Goal: Task Accomplishment & Management: Use online tool/utility

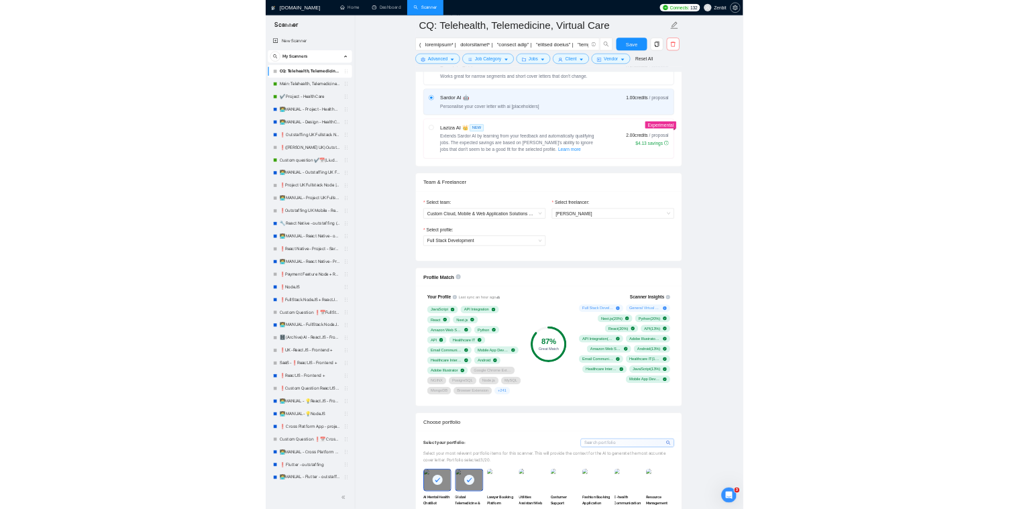
scroll to position [526, 0]
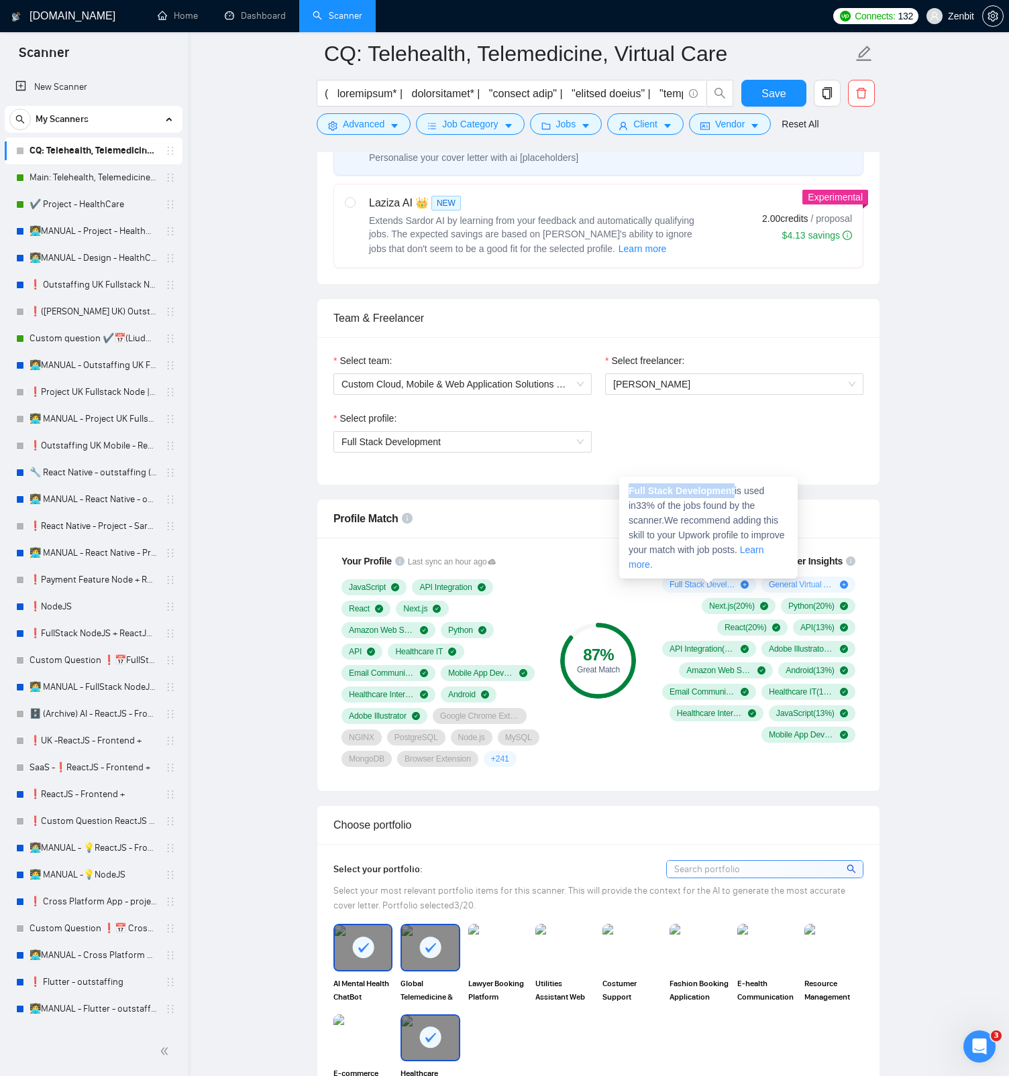
drag, startPoint x: 630, startPoint y: 490, endPoint x: 738, endPoint y: 493, distance: 108.0
click at [738, 493] on span "Full Stack Development is used in 33 % of the jobs found by the scanner. We rec…" at bounding box center [706, 528] width 156 height 85
copy strong "Full Stack Development"
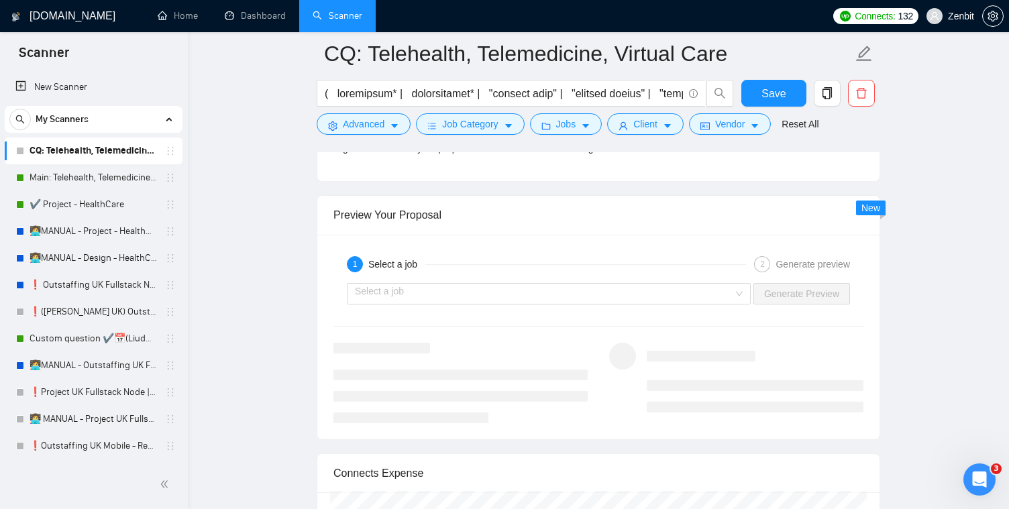
scroll to position [2656, 0]
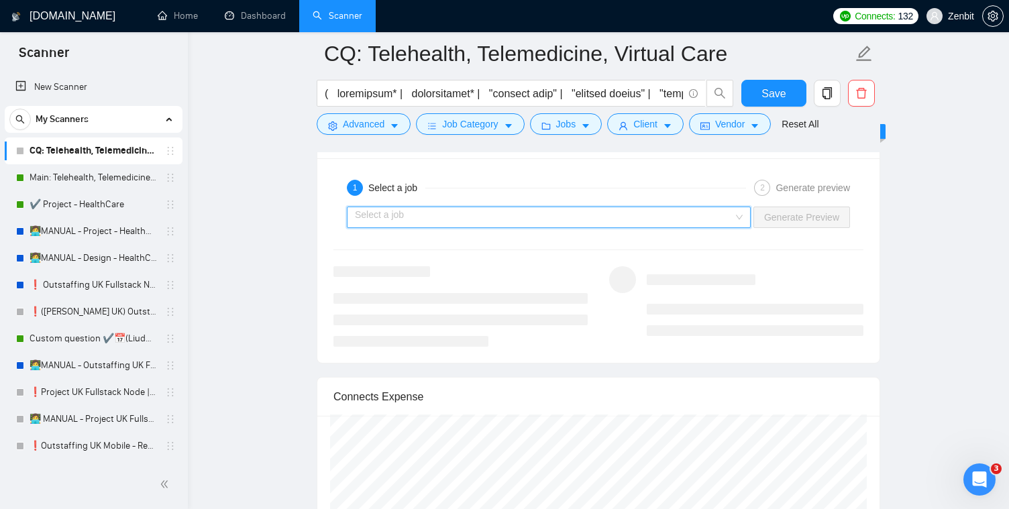
click at [442, 227] on input "search" at bounding box center [544, 217] width 378 height 20
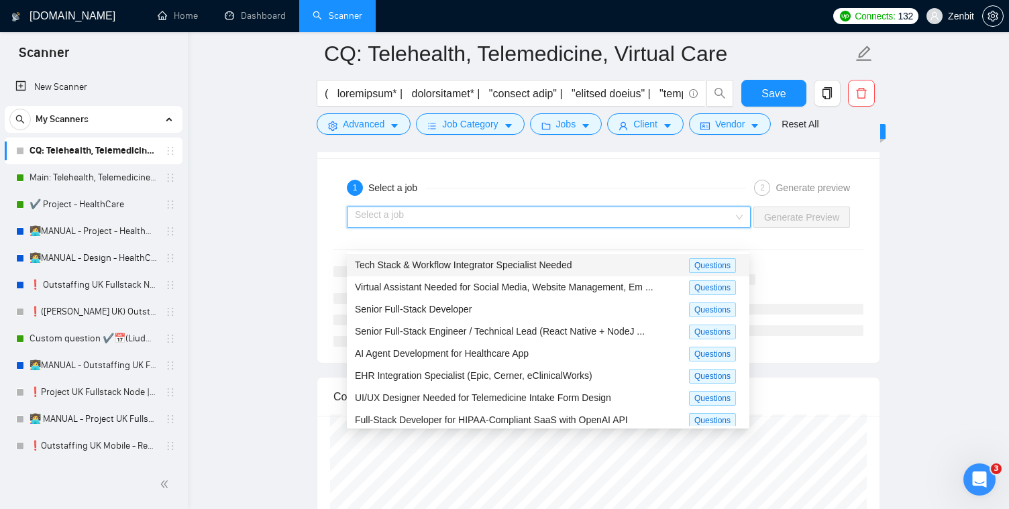
click at [435, 270] on div "Tech Stack & Workflow Integrator Specialist Needed" at bounding box center [522, 265] width 334 height 15
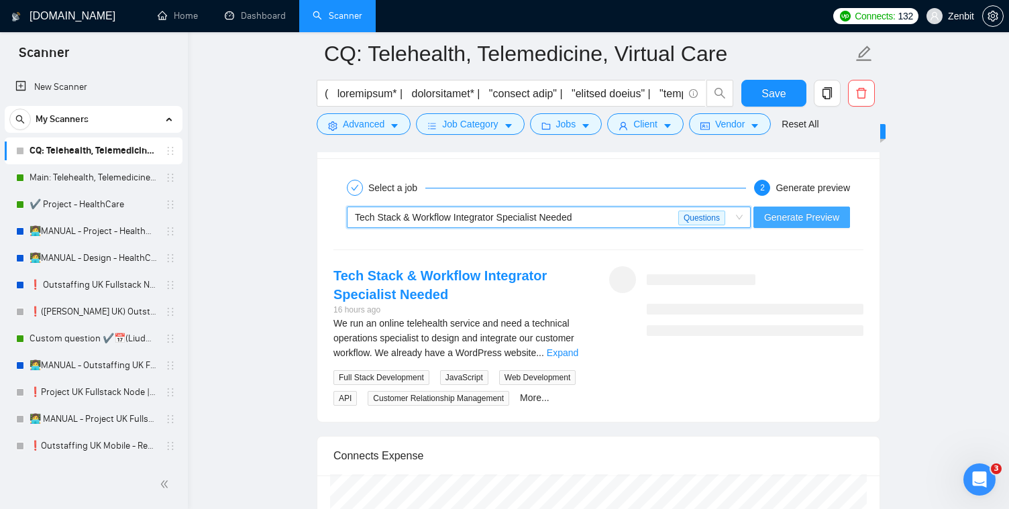
click at [791, 225] on span "Generate Preview" at bounding box center [801, 217] width 75 height 15
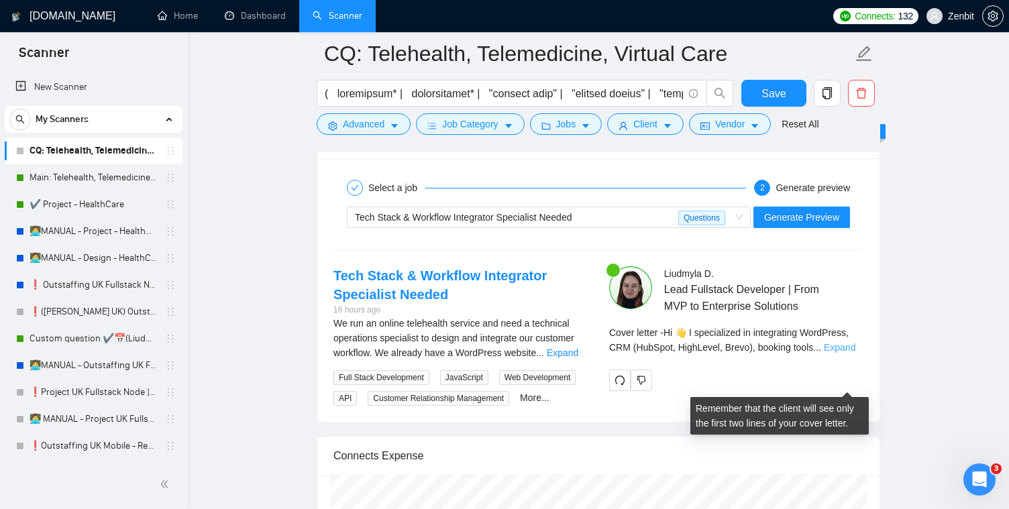
click at [854, 353] on link "Expand" at bounding box center [840, 347] width 32 height 11
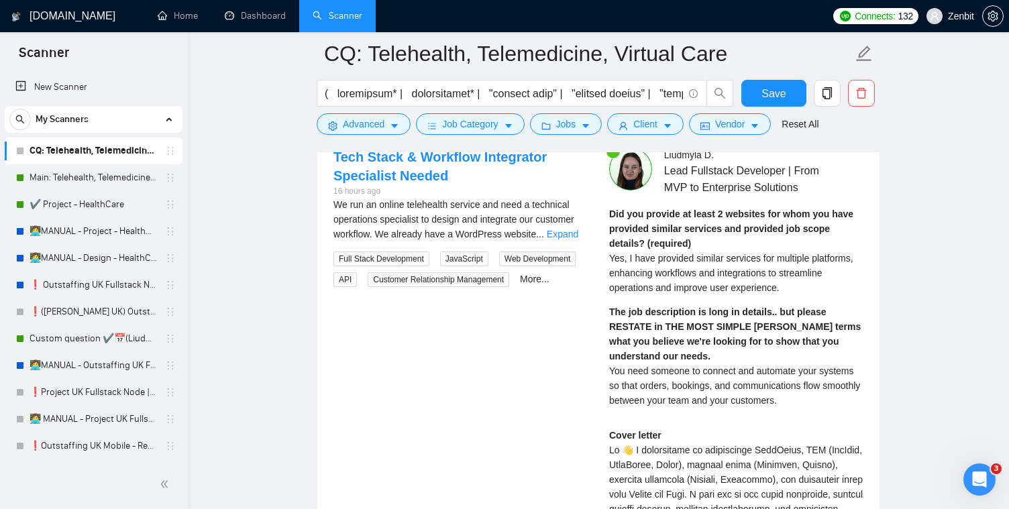
scroll to position [2698, 0]
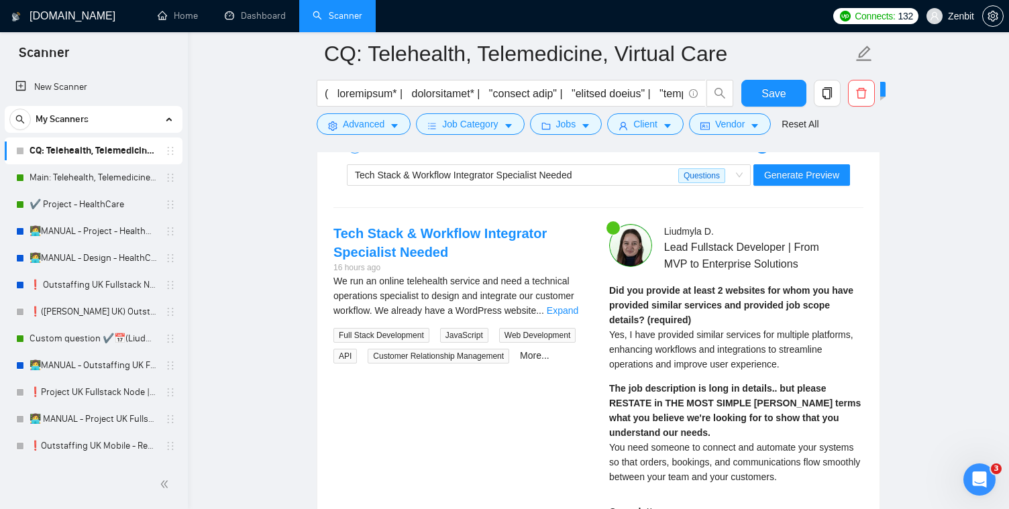
click at [567, 316] on link "Expand" at bounding box center [563, 310] width 32 height 11
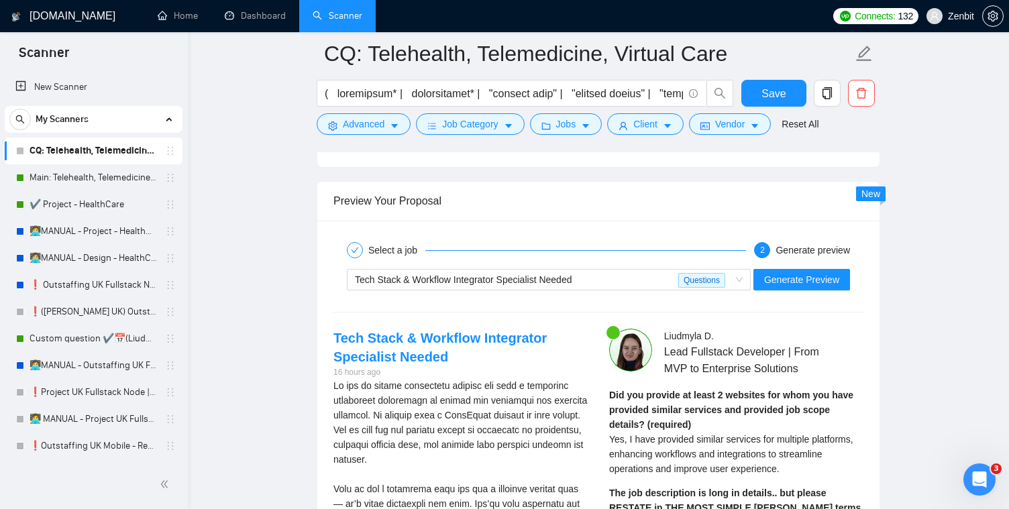
scroll to position [2585, 0]
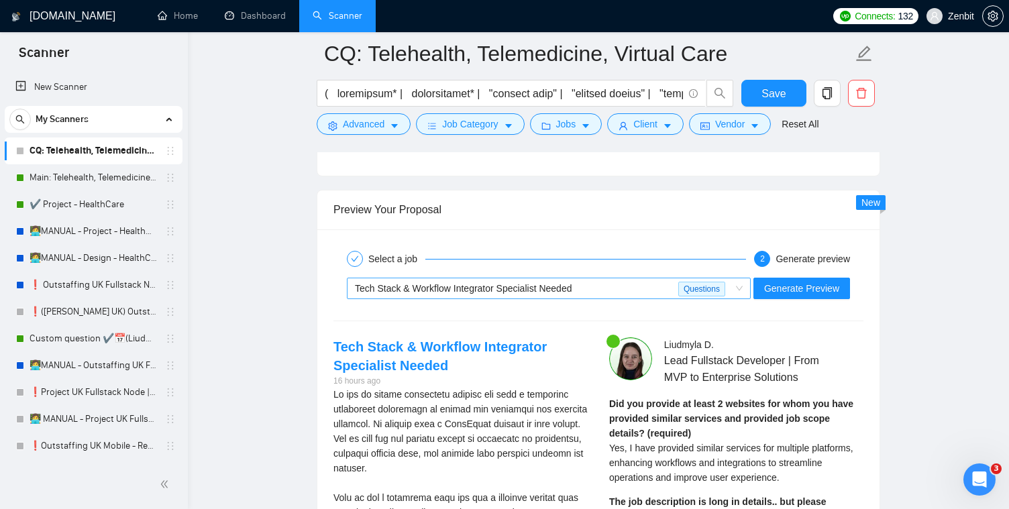
click at [515, 294] on span "Tech Stack & Workflow Integrator Specialist Needed" at bounding box center [463, 288] width 217 height 11
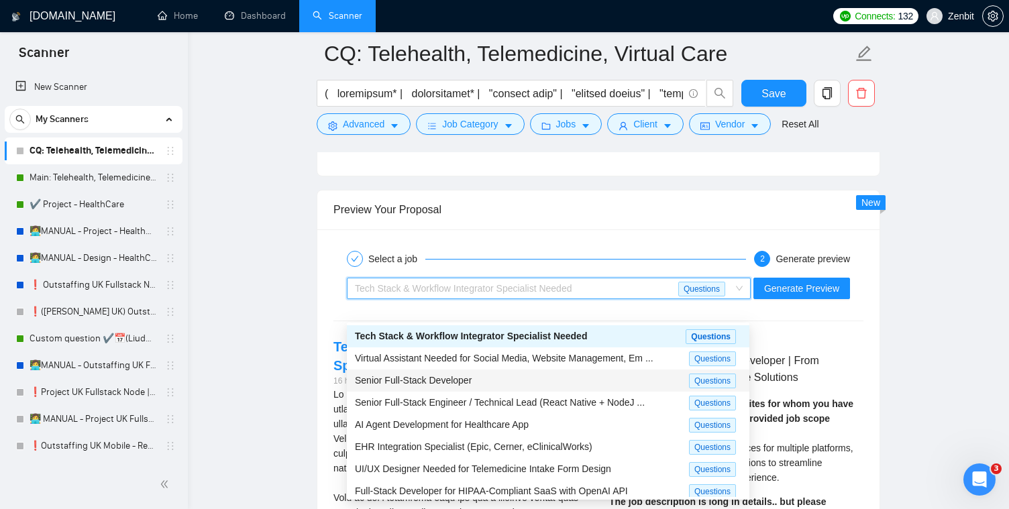
scroll to position [8, 0]
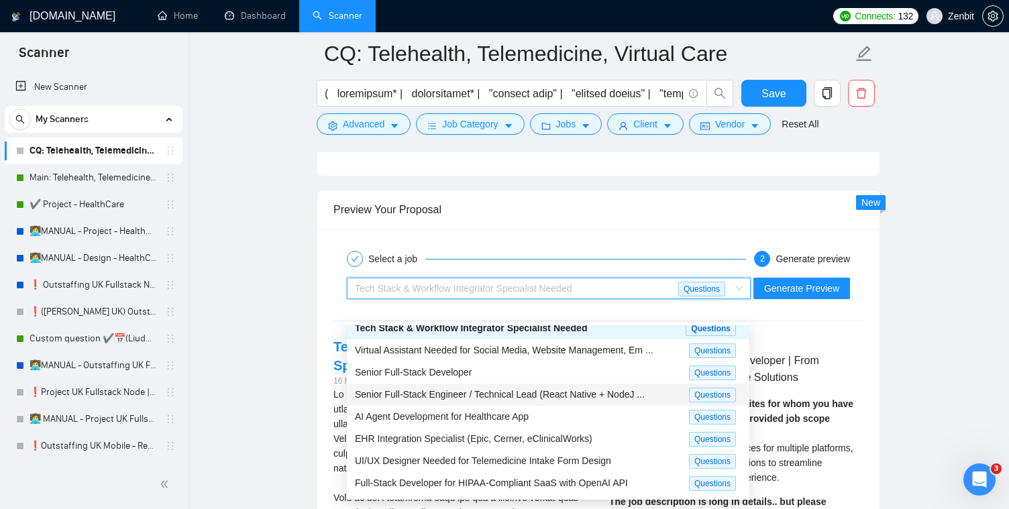
click at [505, 389] on span "Senior Full-Stack Engineer / Technical Lead (React Native + NodeJ ..." at bounding box center [500, 394] width 290 height 11
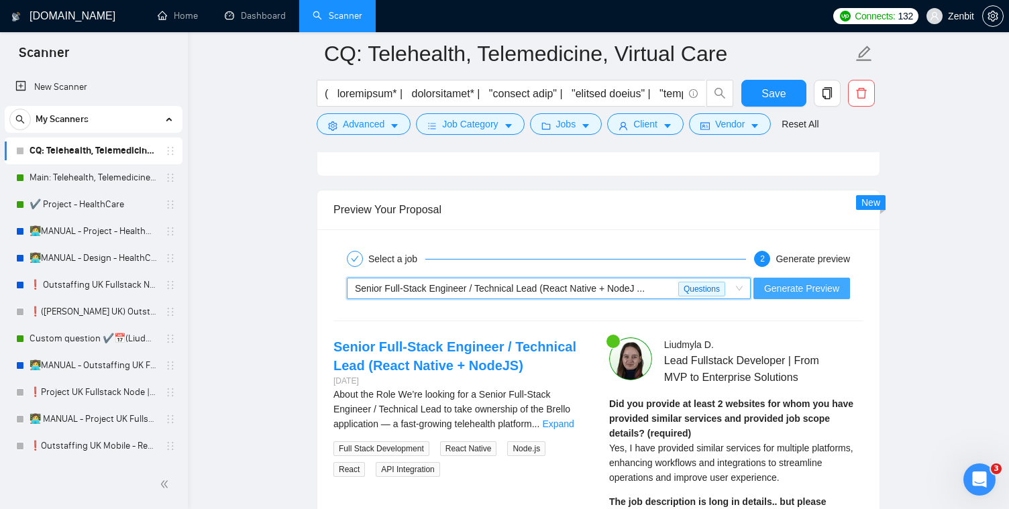
click at [818, 296] on span "Generate Preview" at bounding box center [801, 288] width 75 height 15
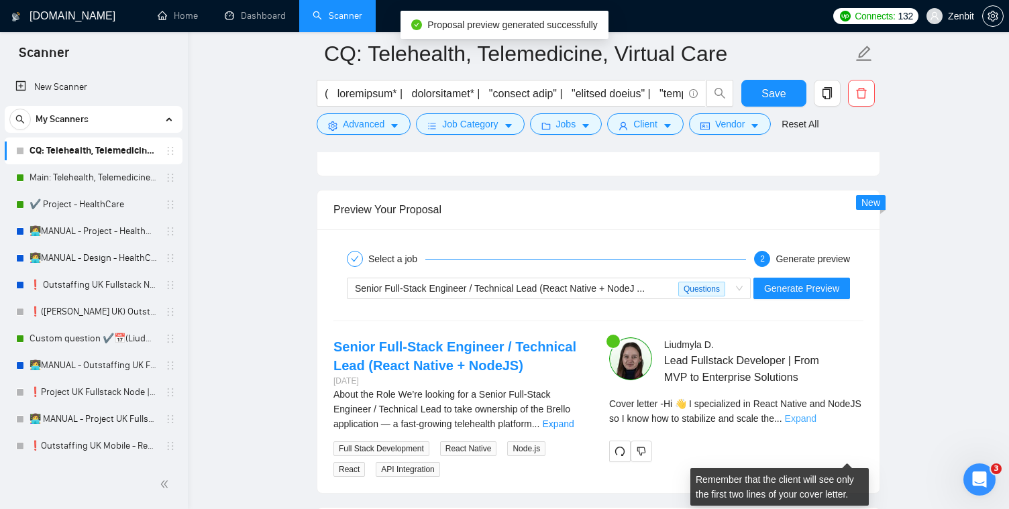
click at [816, 424] on link "Expand" at bounding box center [801, 418] width 32 height 11
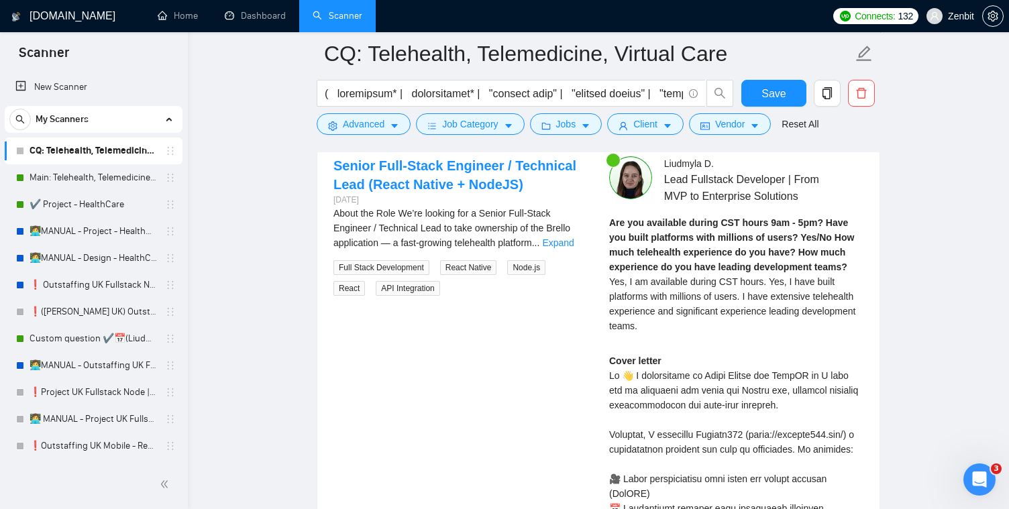
scroll to position [2591, 0]
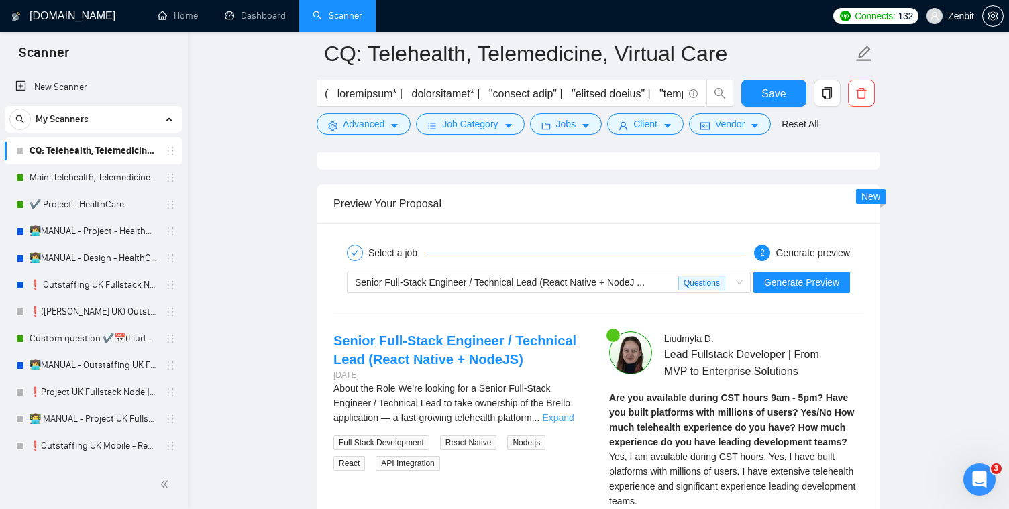
click at [573, 423] on link "Expand" at bounding box center [558, 417] width 32 height 11
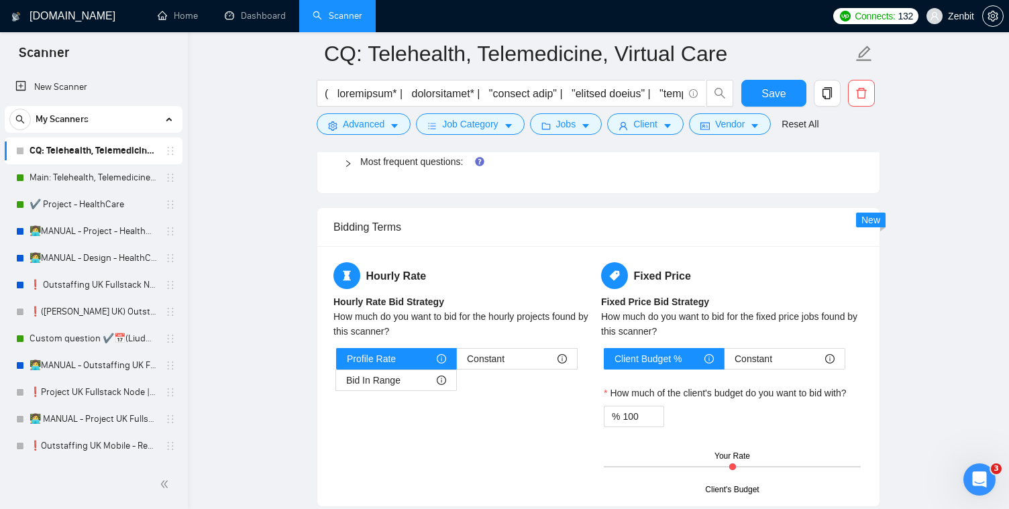
scroll to position [2121, 0]
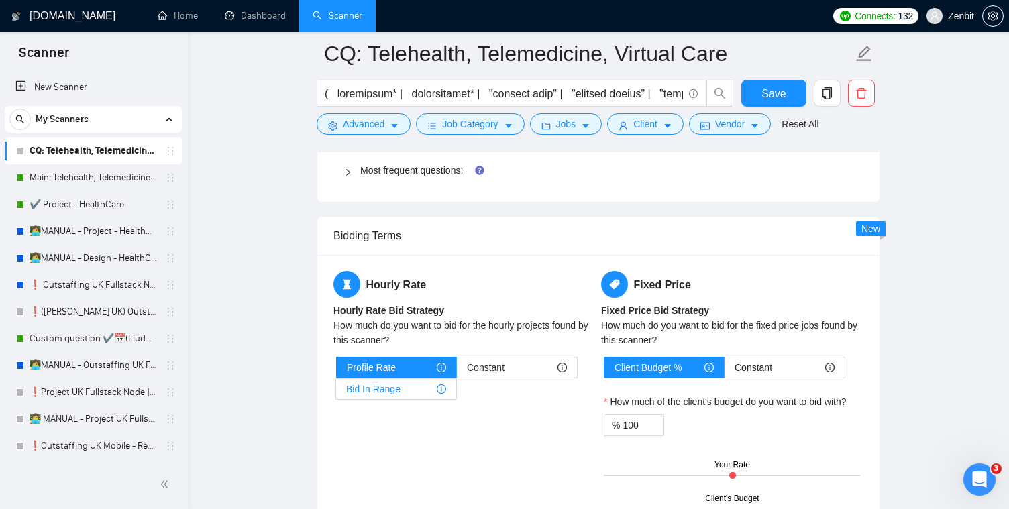
click at [414, 399] on div "Bid In Range" at bounding box center [396, 389] width 100 height 20
click at [336, 392] on input "Bid In Range" at bounding box center [336, 392] width 0 height 0
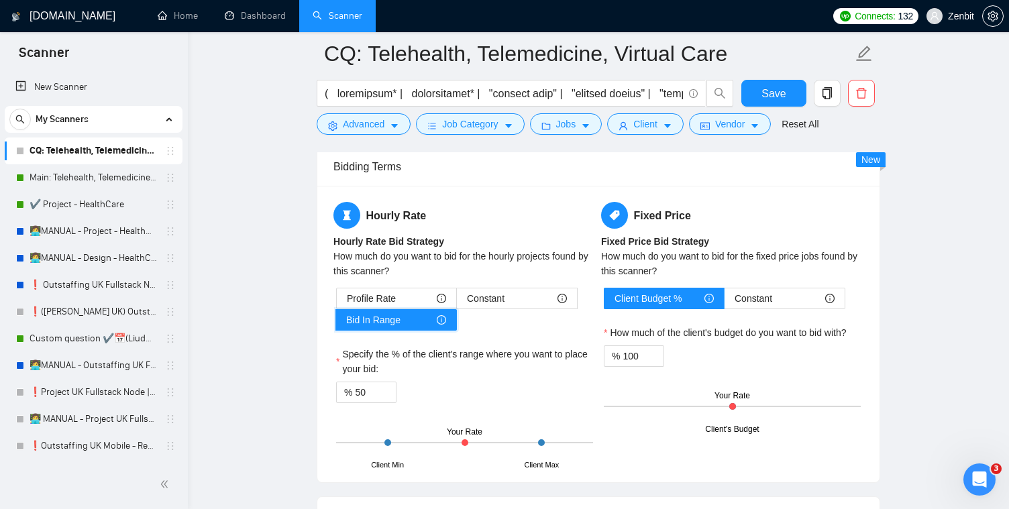
scroll to position [2199, 0]
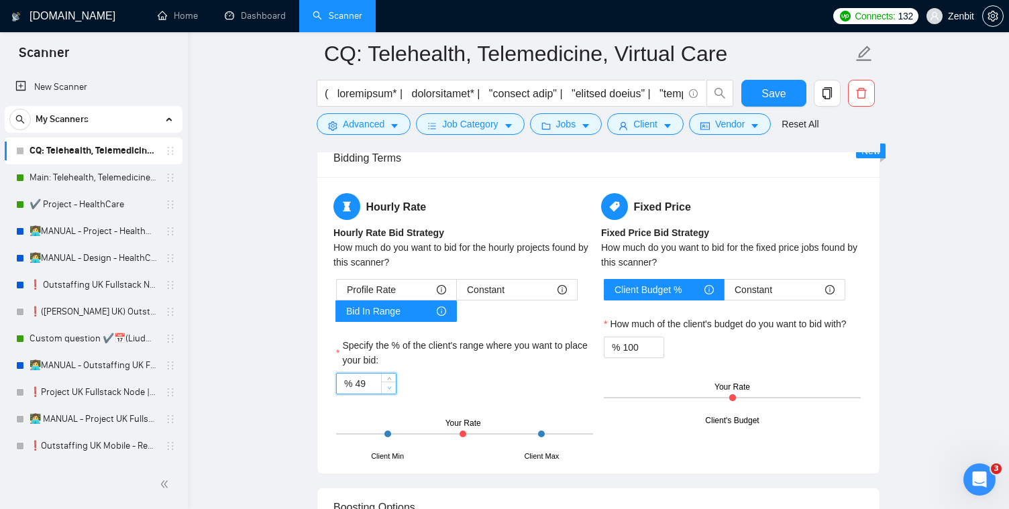
click at [385, 392] on span "down" at bounding box center [389, 388] width 8 height 8
click at [377, 394] on input "49" at bounding box center [375, 384] width 41 height 20
type input "4"
type input "90"
click at [484, 368] on label "Specify the % of the client's range where you want to place your bid:" at bounding box center [464, 353] width 257 height 30
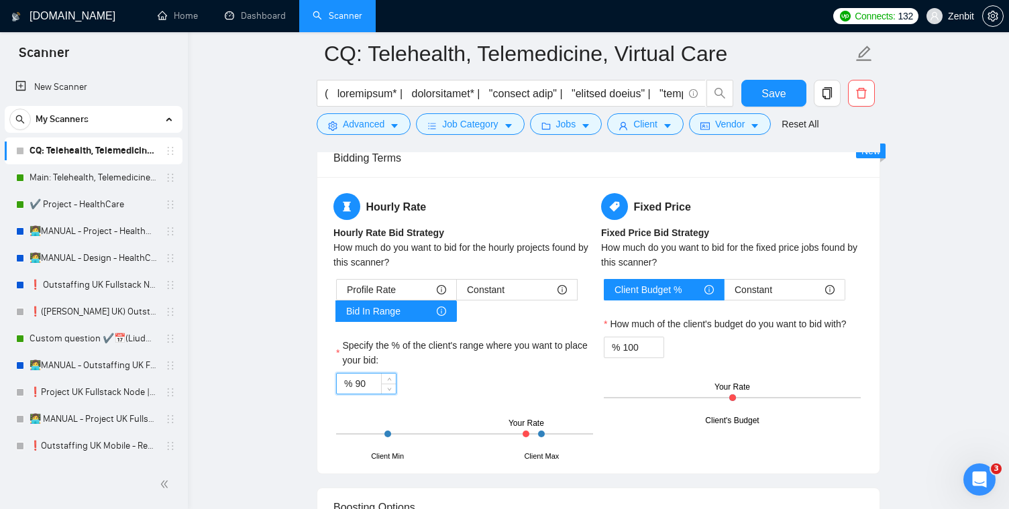
click at [396, 386] on input "90" at bounding box center [375, 384] width 41 height 20
click at [411, 300] on div "Profile Rate" at bounding box center [396, 290] width 99 height 20
click at [337, 293] on input "Profile Rate" at bounding box center [337, 293] width 0 height 0
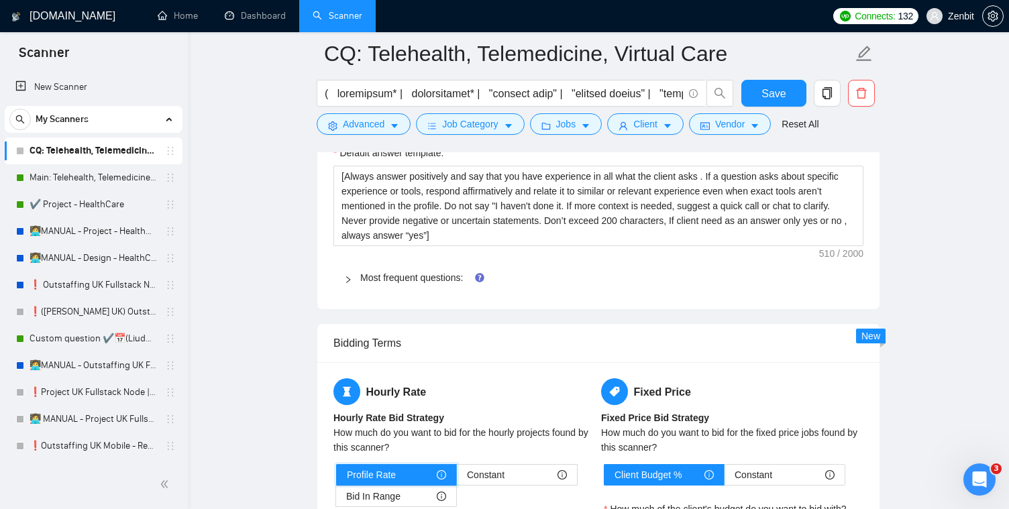
scroll to position [2005, 0]
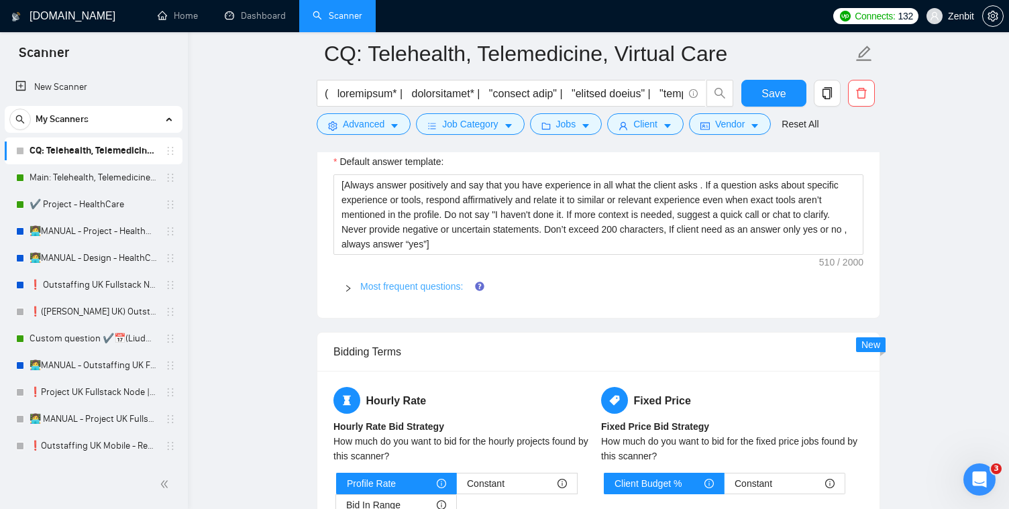
click at [383, 292] on link "Most frequent questions:" at bounding box center [411, 286] width 103 height 11
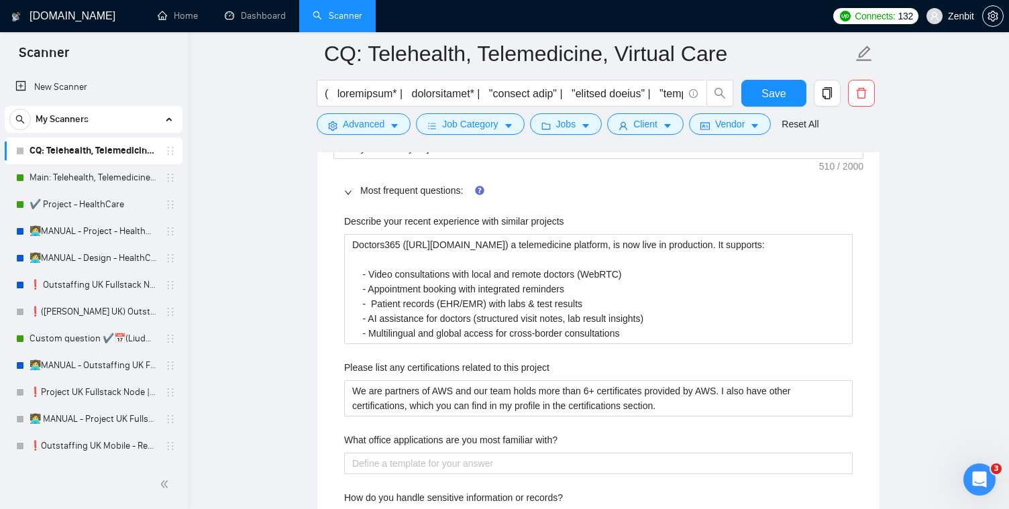
scroll to position [2119, 0]
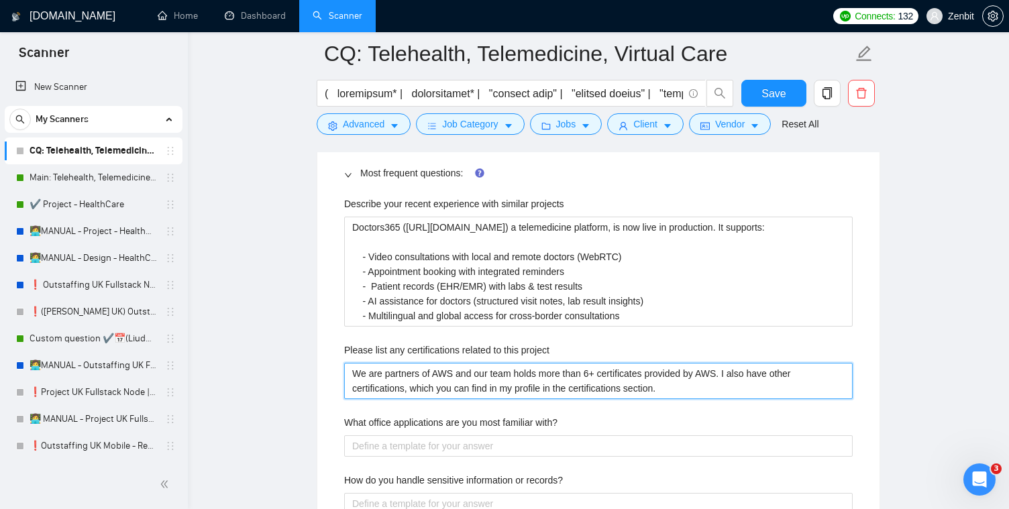
click at [356, 395] on project "We are partners of AWS and our team holds more than 6+ certificates provided by…" at bounding box center [598, 381] width 508 height 36
drag, startPoint x: 378, startPoint y: 396, endPoint x: 346, endPoint y: 398, distance: 31.6
click at [346, 398] on project "We are partners of AWS and our team holds more than 6+ certificates provided by…" at bounding box center [598, 381] width 508 height 36
type project "We ar partners of AWS and our team holds more than 6+ certificates provided by …"
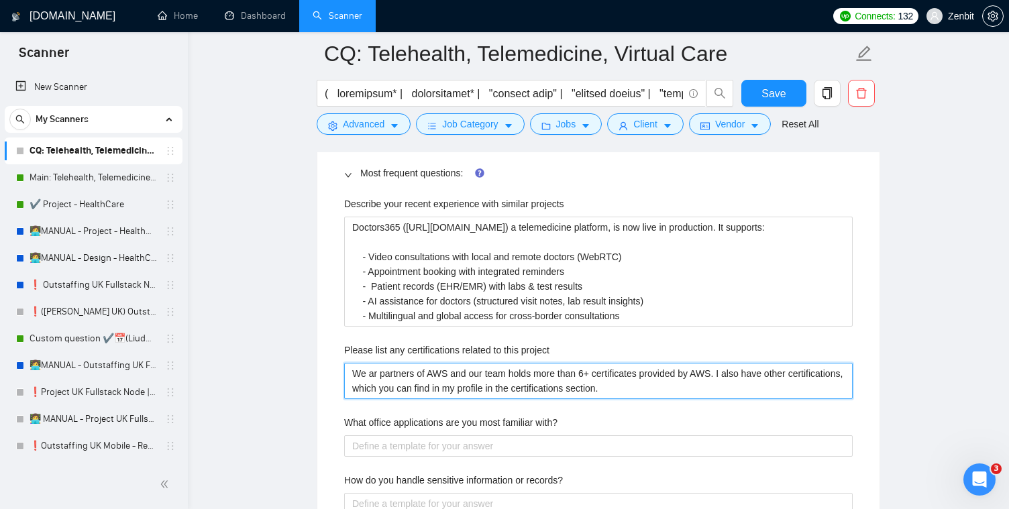
type project "We a partners of AWS and our team holds more than 6+ certificates provided by A…"
type project "We partners of AWS and our team holds more than 6+ certificates provided by AWS…"
type project "W partners of AWS and our team holds more than 6+ certificates provided by AWS.…"
type project "partners of AWS and our team holds more than 6+ certificates provided by AWS. I…"
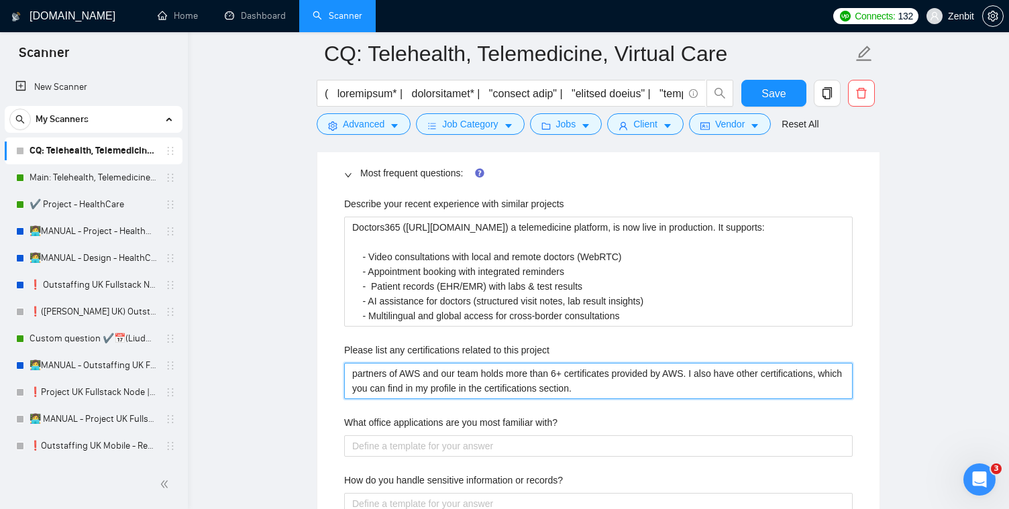
type project "W partners of AWS and our team holds more than 6+ certificates provided by AWS.…"
type project "We partners of AWS and our team holds more than 6+ certificates provided by AWS…"
type project "We a partners of AWS and our team holds more than 6+ certificates provided by A…"
type project "We ar partners of AWS and our team holds more than 6+ certificates provided by …"
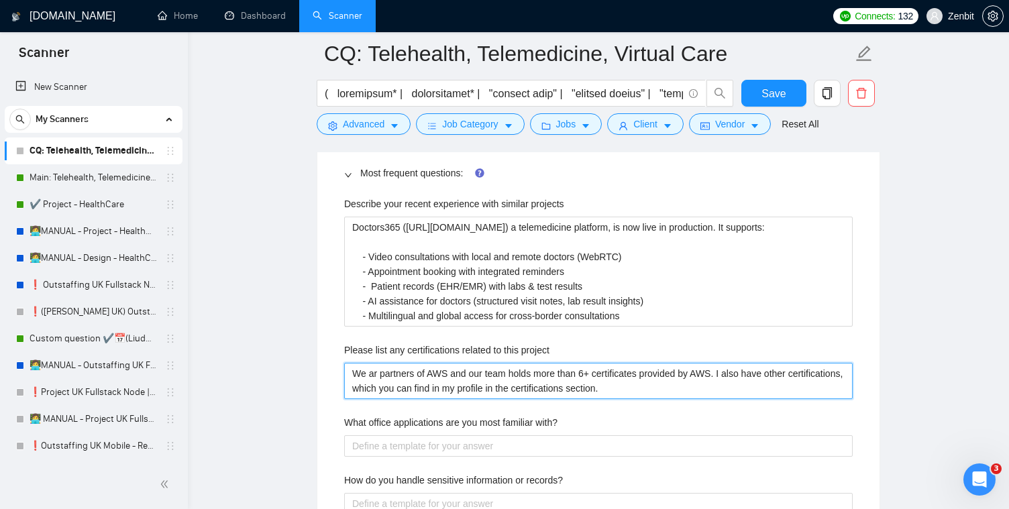
type project "We are partners of AWS and our team holds more than 6+ certificates provided by…"
click at [400, 395] on project "We are partners of AWS and our team holds more than 6+ certificates provided by…" at bounding box center [598, 381] width 508 height 36
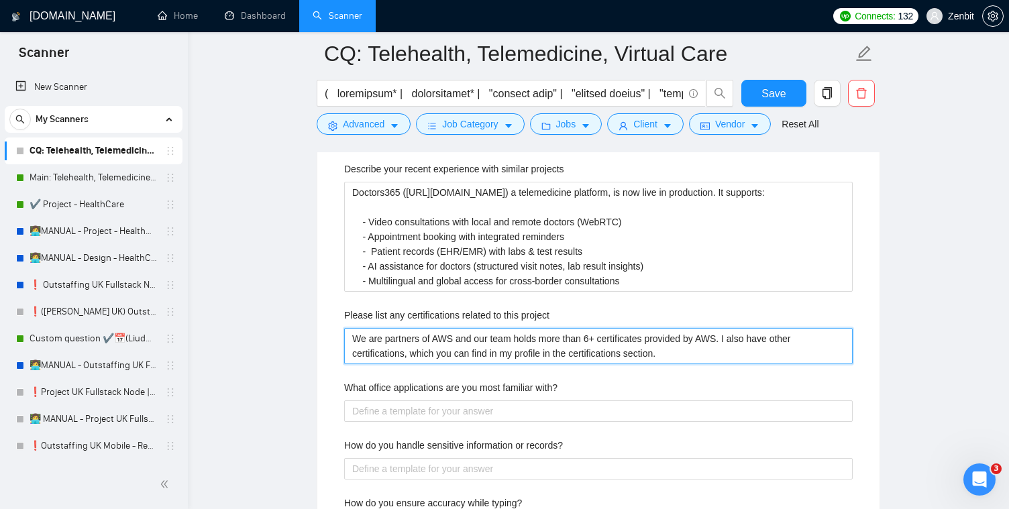
scroll to position [2162, 0]
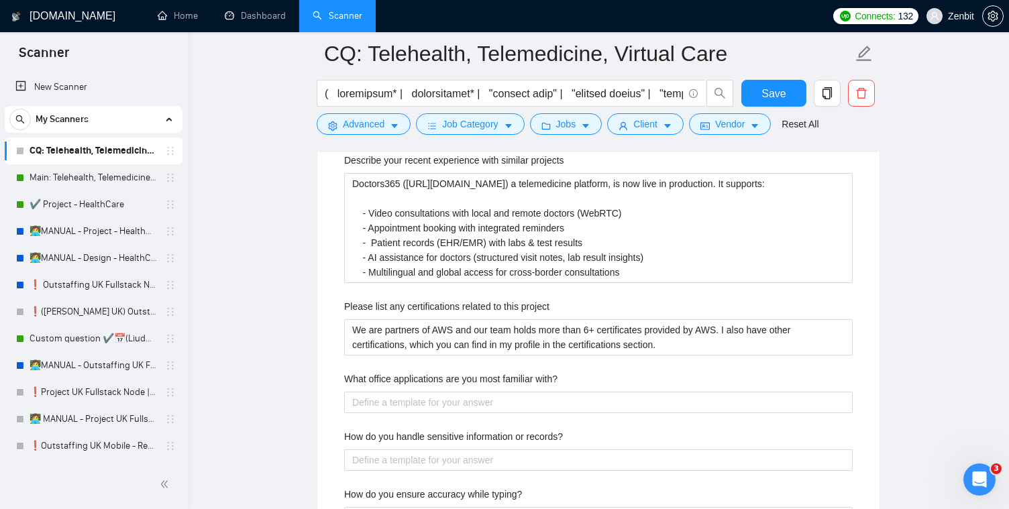
click at [395, 386] on label "What office applications are you most familiar with?" at bounding box center [450, 379] width 213 height 15
click at [395, 407] on with\? "What office applications are you most familiar with?" at bounding box center [598, 402] width 508 height 21
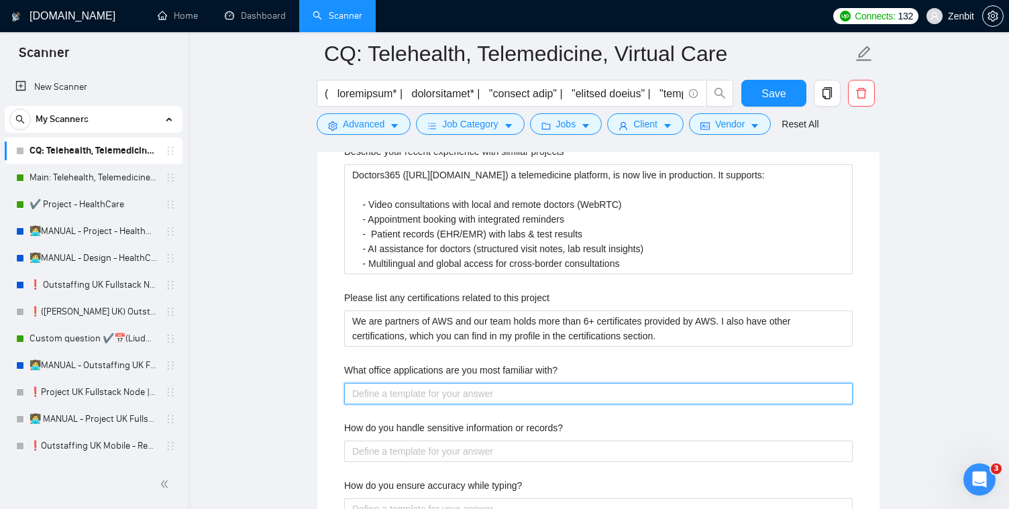
scroll to position [2188, 0]
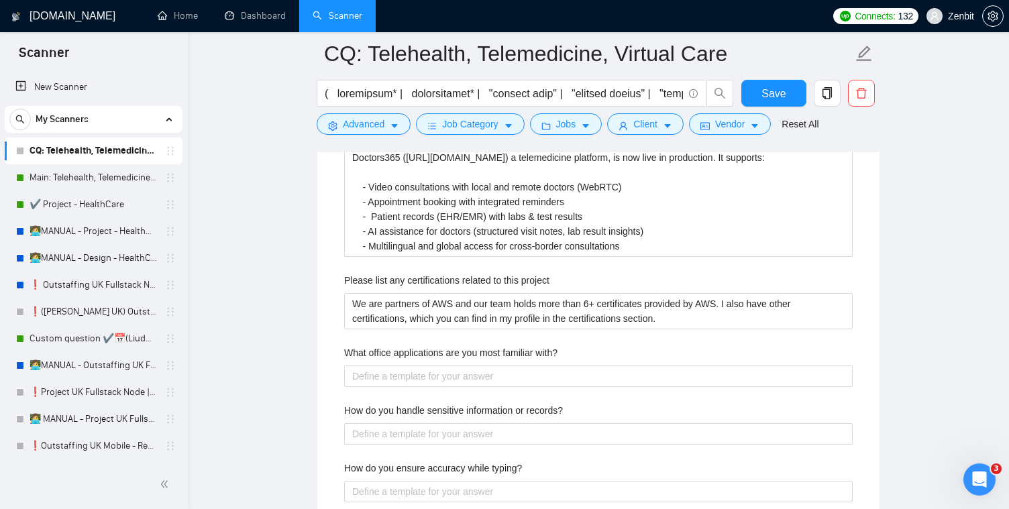
drag, startPoint x: 570, startPoint y: 372, endPoint x: 345, endPoint y: 373, distance: 225.4
click at [345, 366] on div "What office applications are you most familiar with?" at bounding box center [598, 355] width 508 height 20
click at [336, 349] on div at bounding box center [336, 349] width 0 height 0
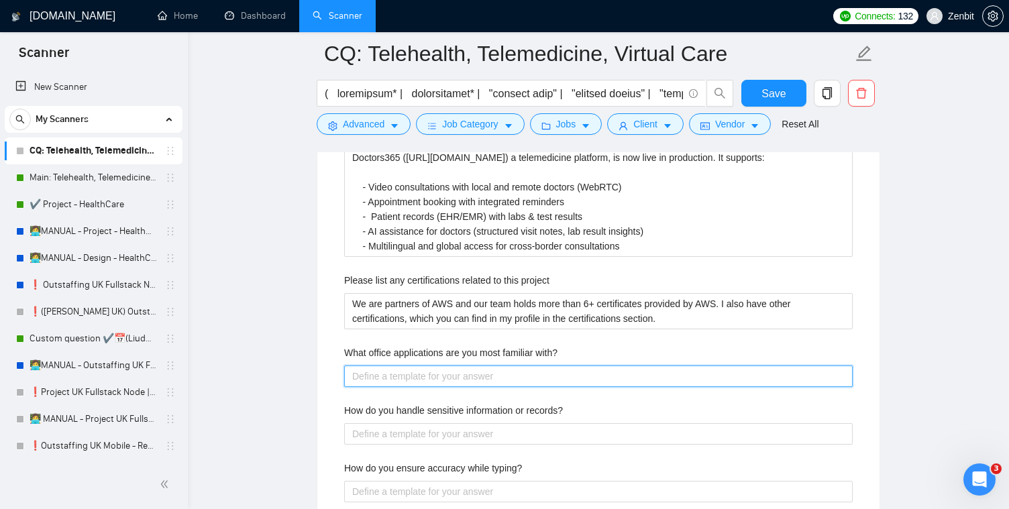
click at [397, 387] on with\? "What office applications are you most familiar with?" at bounding box center [598, 376] width 508 height 21
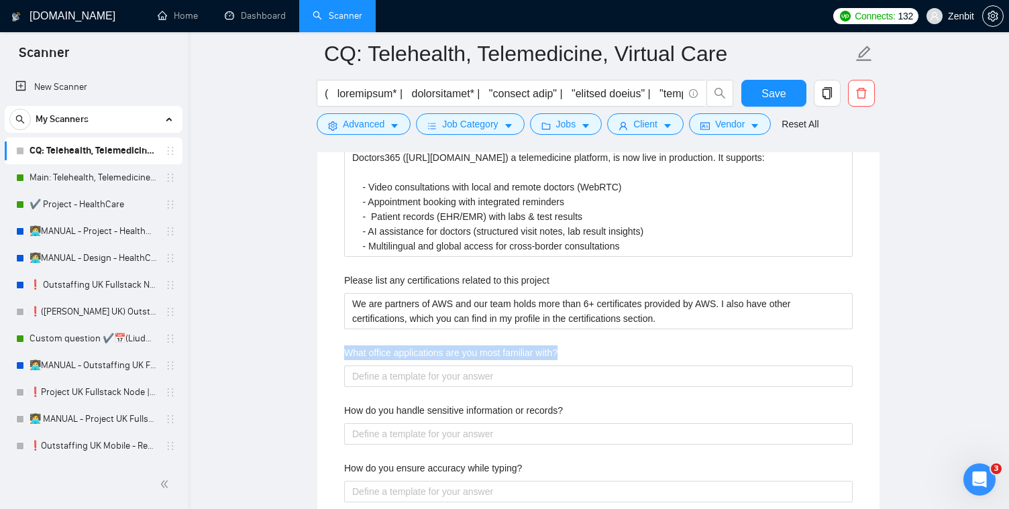
drag, startPoint x: 341, startPoint y: 372, endPoint x: 590, endPoint y: 377, distance: 248.2
copy label "What office applications are you most familiar with?"
drag, startPoint x: 575, startPoint y: 370, endPoint x: 319, endPoint y: 374, distance: 255.6
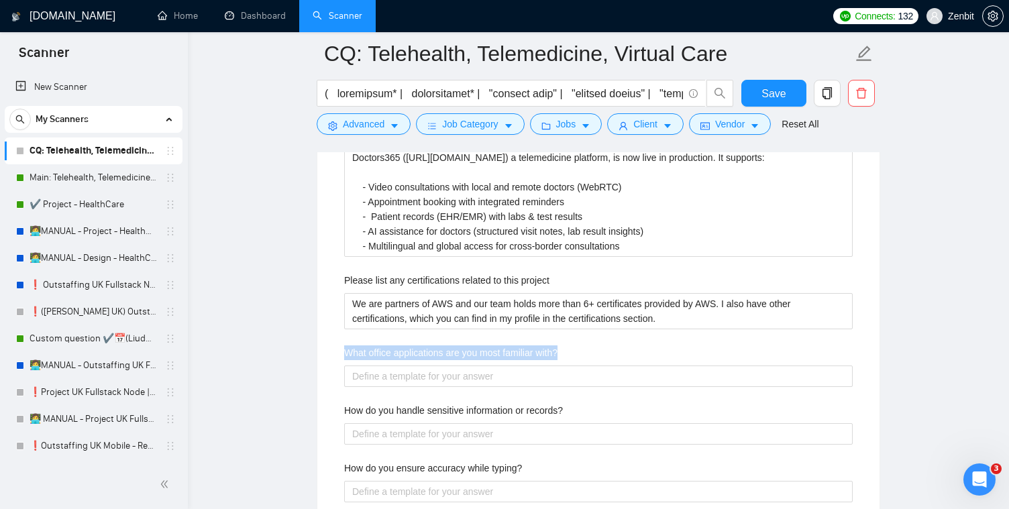
copy label "What office applications are you most familiar with?"
click at [388, 360] on label "What office applications are you most familiar with?" at bounding box center [450, 352] width 213 height 15
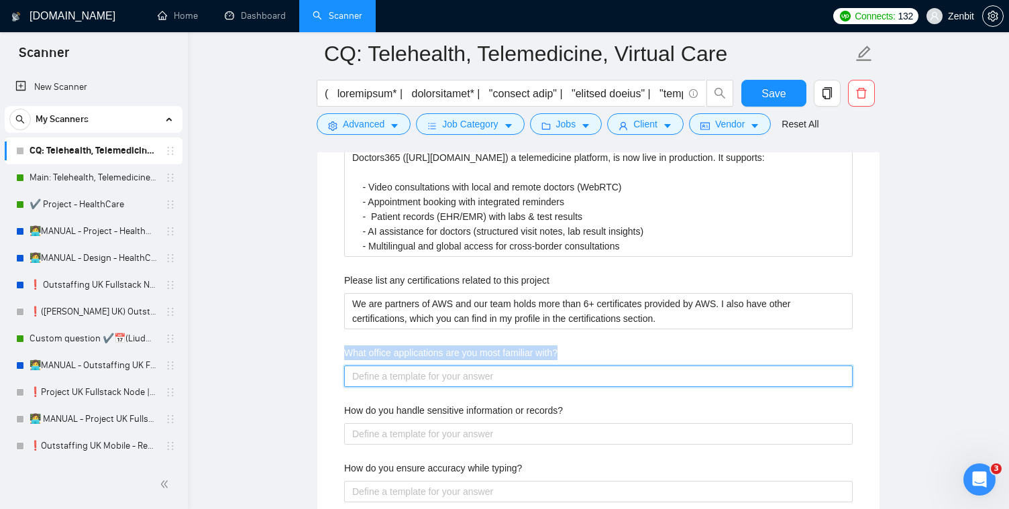
click at [388, 370] on with\? "What office applications are you most familiar with?" at bounding box center [598, 376] width 508 height 21
drag, startPoint x: 343, startPoint y: 374, endPoint x: 613, endPoint y: 390, distance: 270.1
click at [613, 387] on div "What office applications are you most familiar with?" at bounding box center [598, 366] width 508 height 42
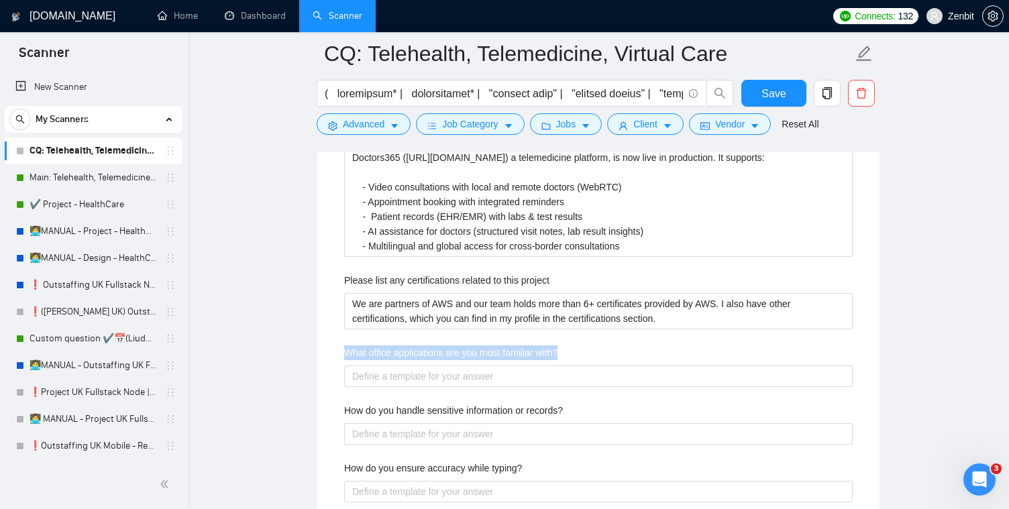
copy label "What office applications are you most familiar with?"
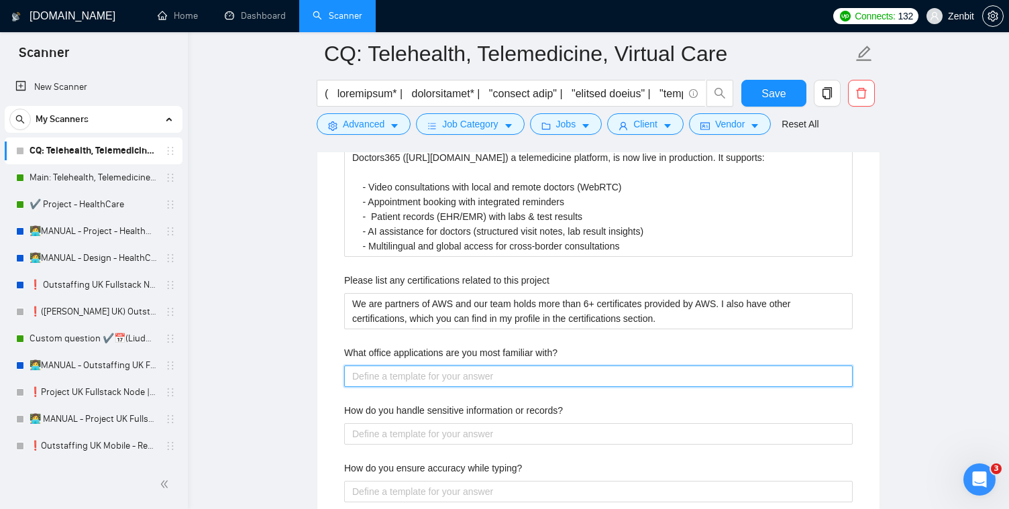
click at [471, 387] on with\? "What office applications are you most familiar with?" at bounding box center [598, 376] width 508 height 21
paste with\? "I work daily with Microsoft 365 (Word, Excel, PowerPoint, Outlook, Teams) and G…"
type with\? "I work daily with Microsoft 365 (Word, Excel, PowerPoint, Outlook, Teams) and G…"
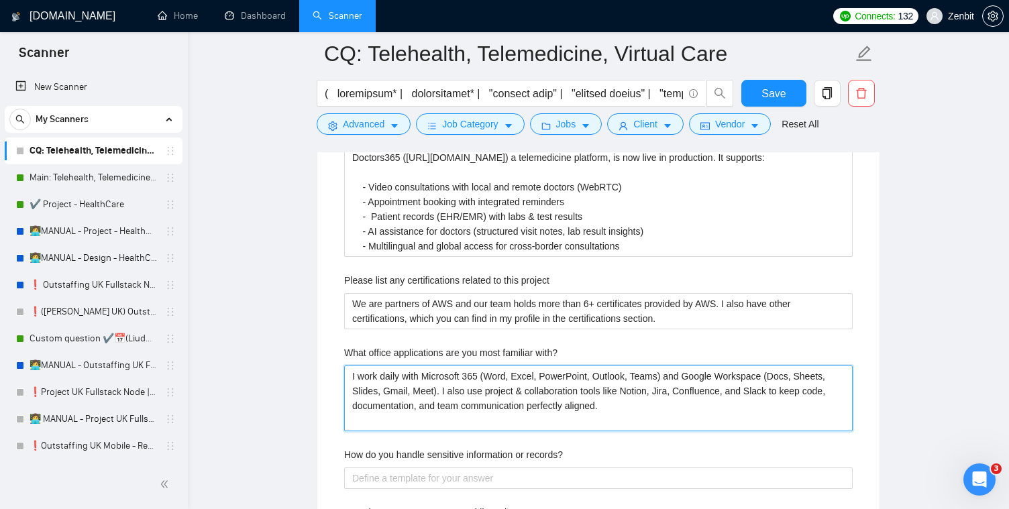
type with\? "I work daily with Microsoft 365 (Word, Excel, PowerPoint, Outlook, Teams) and G…"
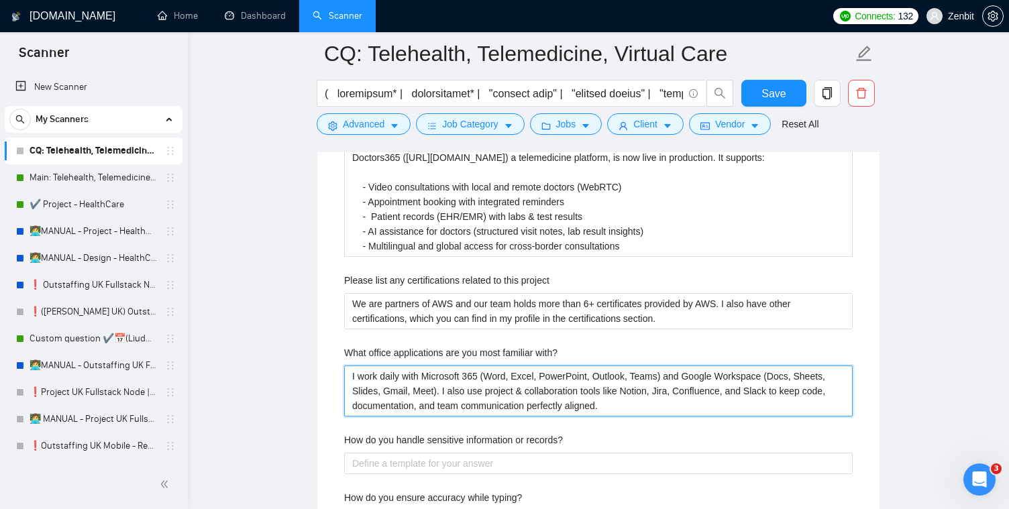
click at [760, 411] on with\? "I work daily with Microsoft 365 (Word, Excel, PowerPoint, Outlook, Teams) and G…" at bounding box center [598, 391] width 508 height 51
type with\? "I work daily with Microsoft 365 (Word, Excel, PowerPoint, Outlook, Teams) and G…"
click at [626, 414] on with\? "I work daily with Microsoft 365 (Word, Excel, PowerPoint, Outlook, Teams) and G…" at bounding box center [598, 391] width 508 height 51
click at [628, 412] on with\? "I work daily with Microsoft 365 (Word, Excel, PowerPoint, Outlook, Teams) and G…" at bounding box center [598, 391] width 508 height 51
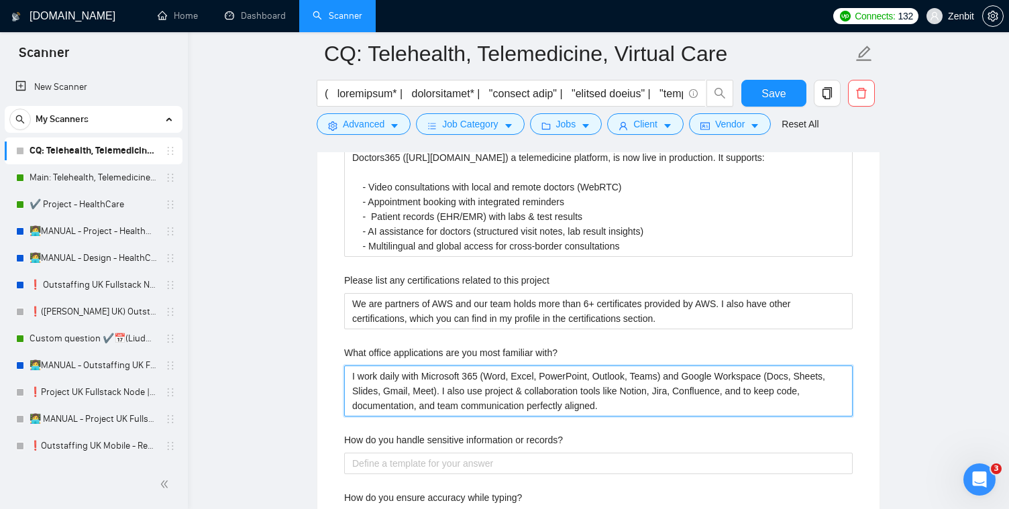
paste with\? "Slack"
type with\? "I work daily with Microsoft 365 (Word, Excel, PowerPoint, Outlook, Teams) and G…"
click at [0, 0] on span "Replace with" at bounding box center [0, 0] width 0 height 0
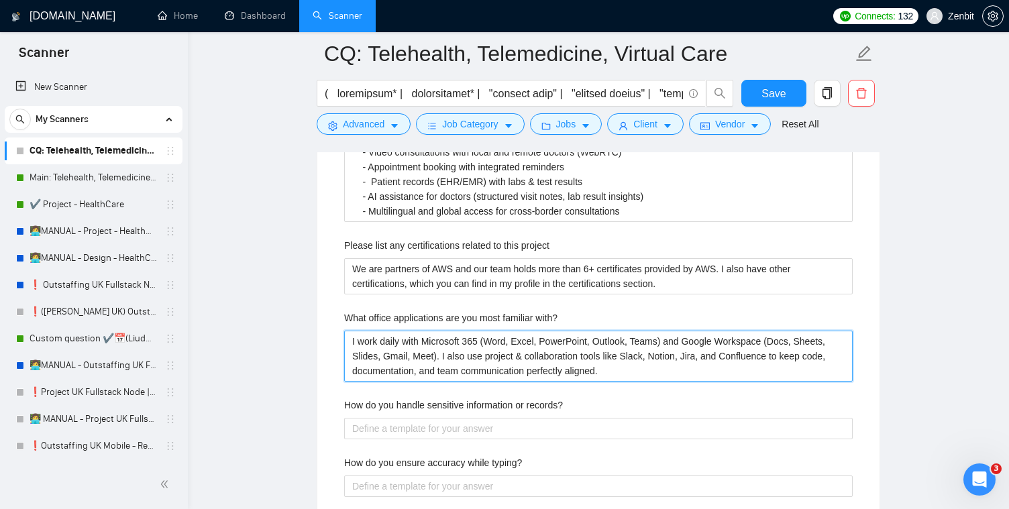
scroll to position [2232, 0]
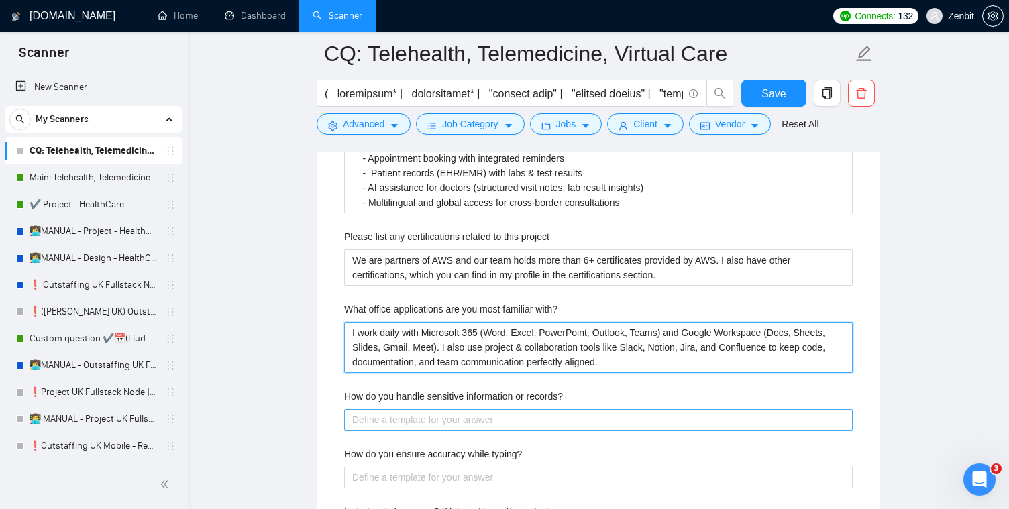
type with\? "I work daily with Microsoft 365 (Word, Excel, PowerPoint, Outlook, Teams) and G…"
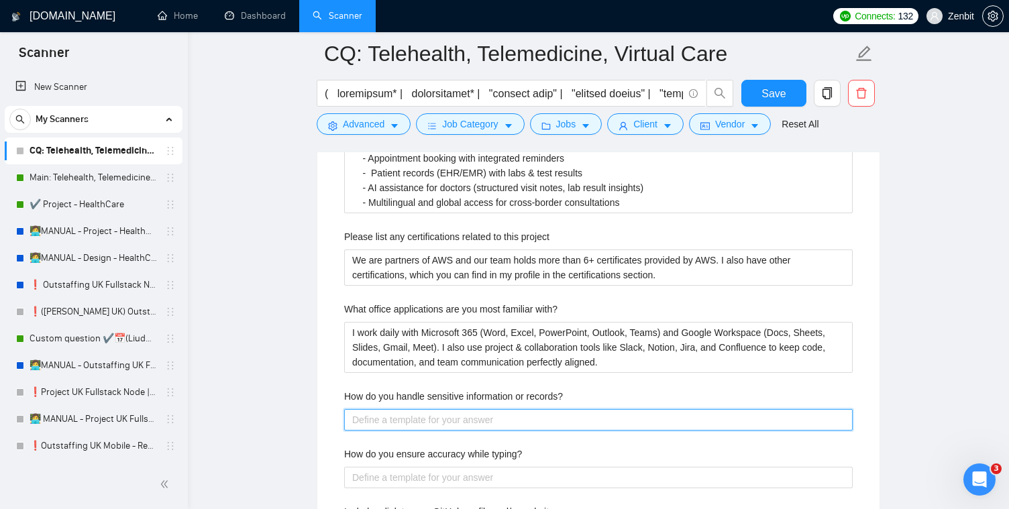
click at [381, 431] on records\? "How do you handle sensitive information or records?" at bounding box center [598, 419] width 508 height 21
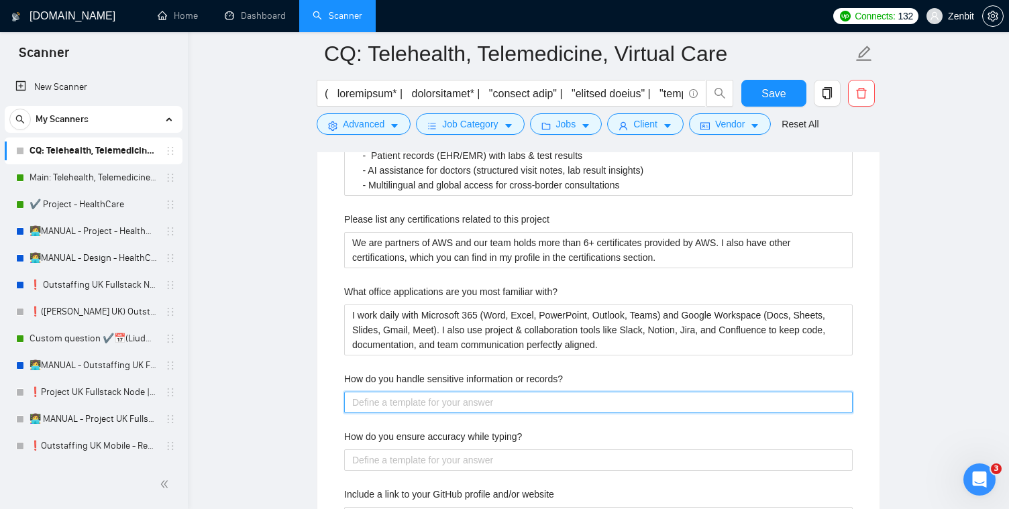
scroll to position [2267, 0]
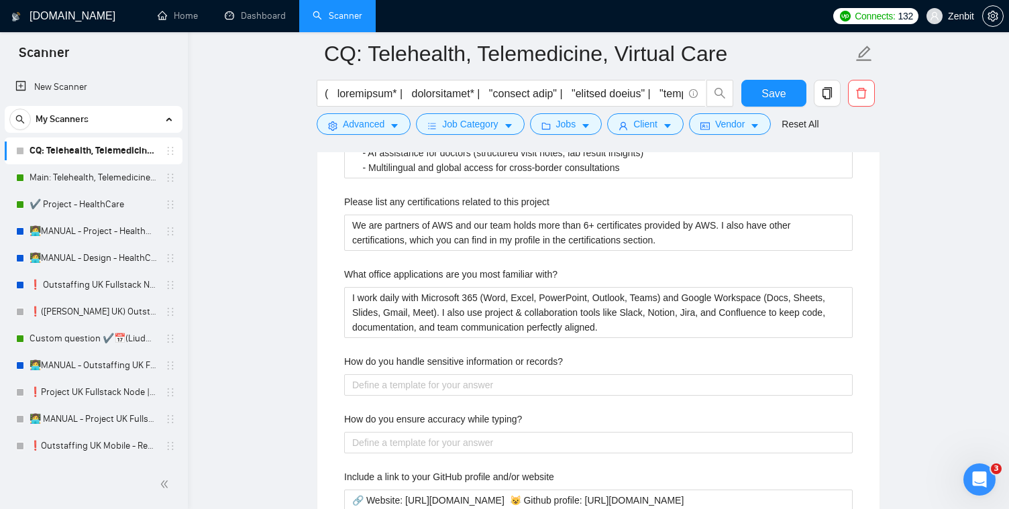
click at [596, 374] on div "How do you handle sensitive information or records?" at bounding box center [598, 364] width 508 height 20
copy label "How do you handle sensitive information or records?"
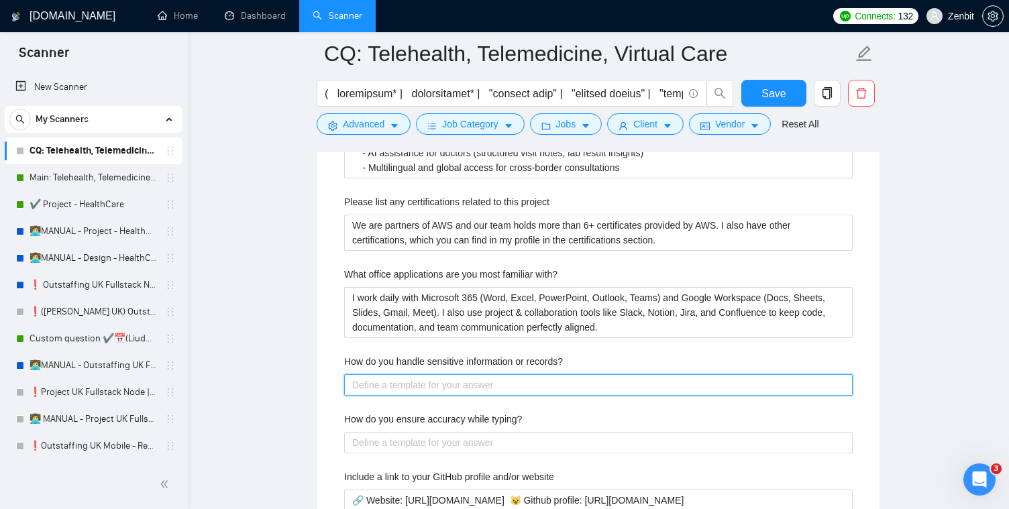
click at [444, 396] on records\? "How do you handle sensitive information or records?" at bounding box center [598, 384] width 508 height 21
paste records\? "I handle sensitive information and records with strict adherence to security an…"
type records\? "I handle sensitive information and records with strict adherence to security an…"
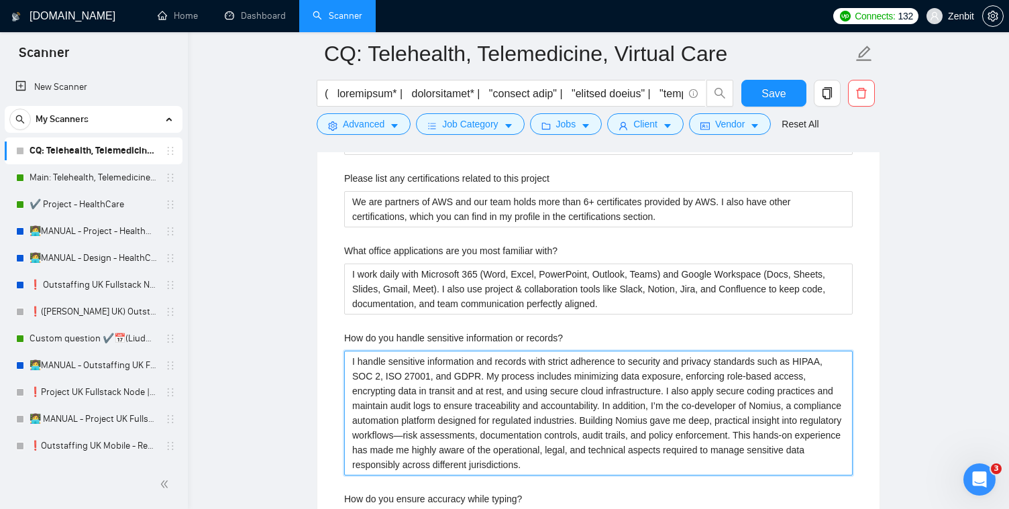
scroll to position [2352, 0]
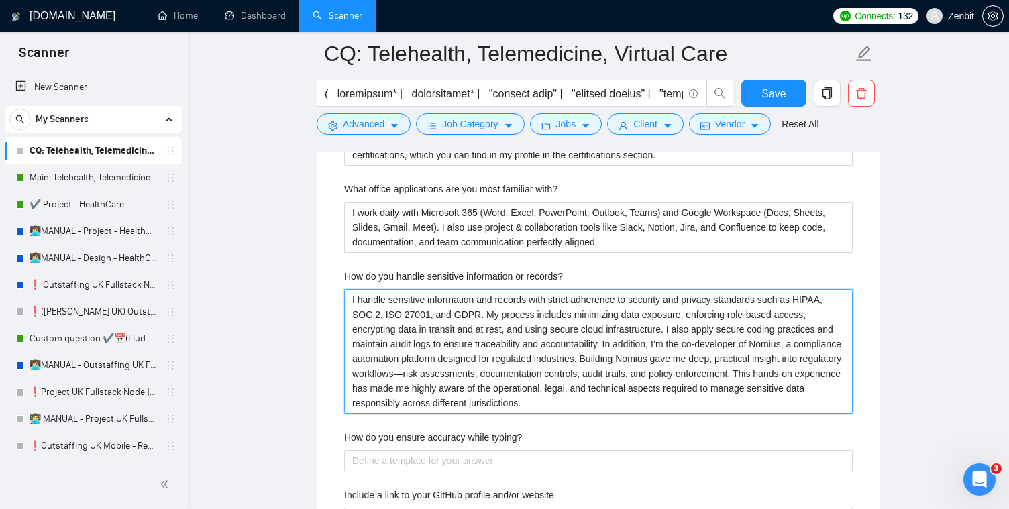
click at [0, 0] on span "minimising" at bounding box center [0, 0] width 0 height 0
type records\? "I handle sensitive information and records with strict adherence to security an…"
click at [681, 353] on records\? "I handle sensitive information and records with strict adherence to security an…" at bounding box center [598, 351] width 508 height 125
type records\? "I handle sensitive information and records with strict adherence to security an…"
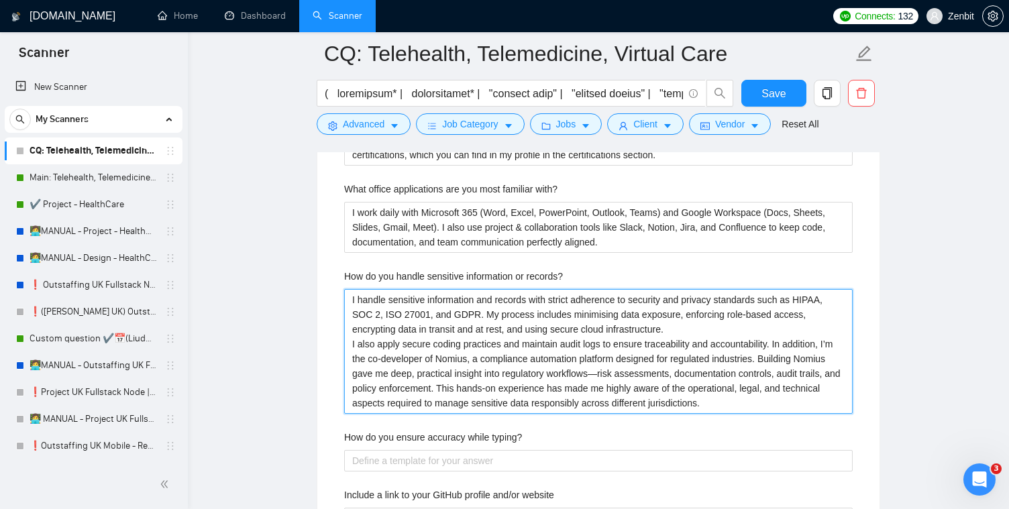
type records\? "I handle sensitive information and records with strict adherence to security an…"
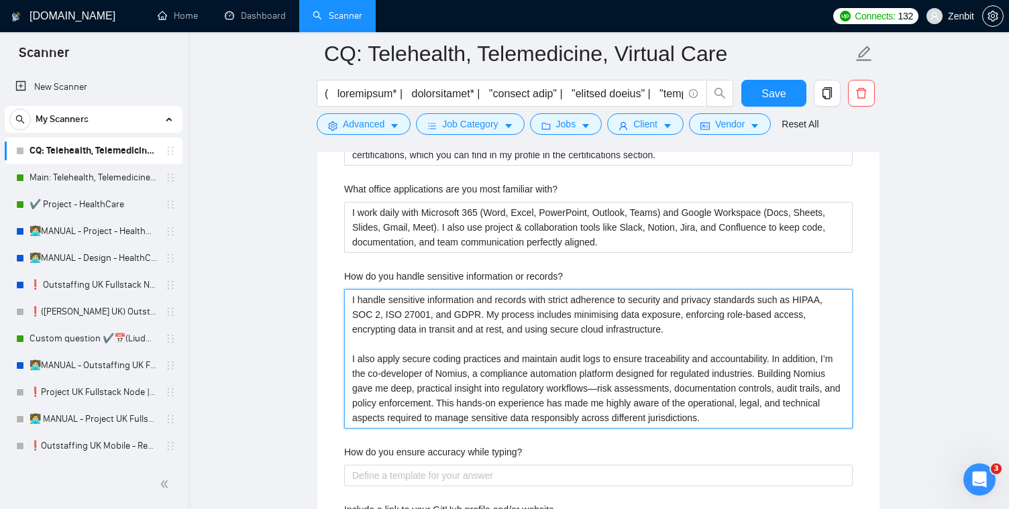
click at [638, 406] on records\? "I handle sensitive information and records with strict adherence to security an…" at bounding box center [598, 359] width 508 height 140
type records\? "I handle sensitive information and records with strict adherence to security an…"
click at [0, 0] on div "workflow" at bounding box center [0, 0] width 0 height 0
type records\? "I handle sensitive information and records with strict adherence to security an…"
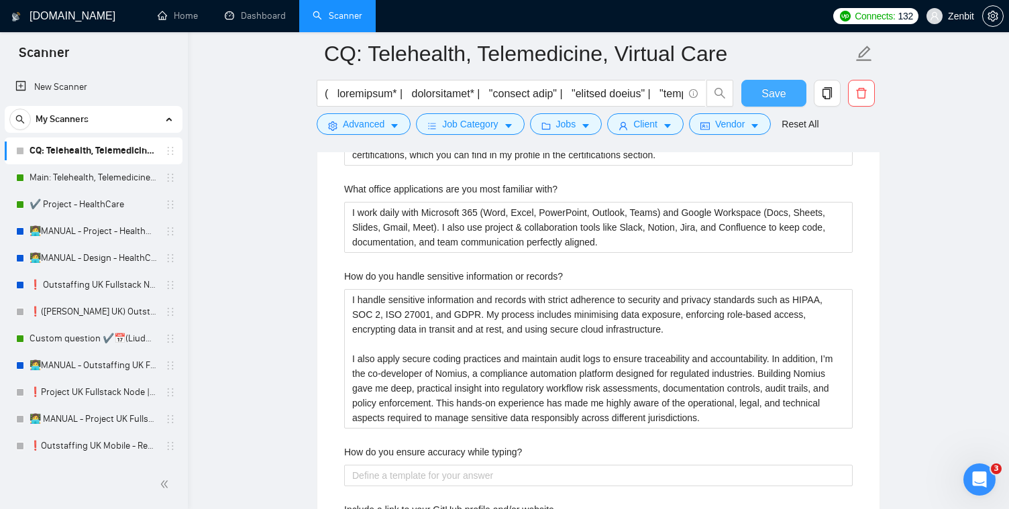
click at [784, 95] on span "Save" at bounding box center [773, 93] width 24 height 17
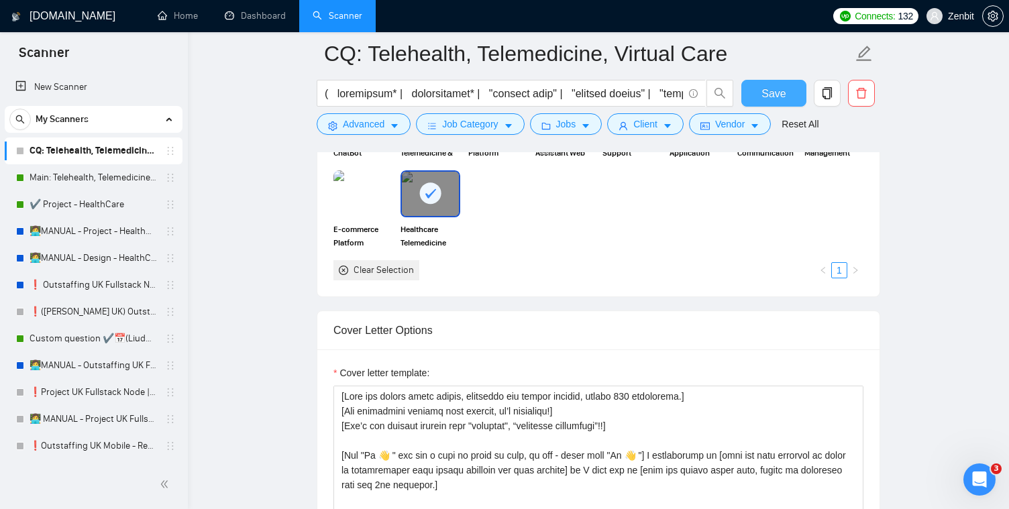
scroll to position [1560, 0]
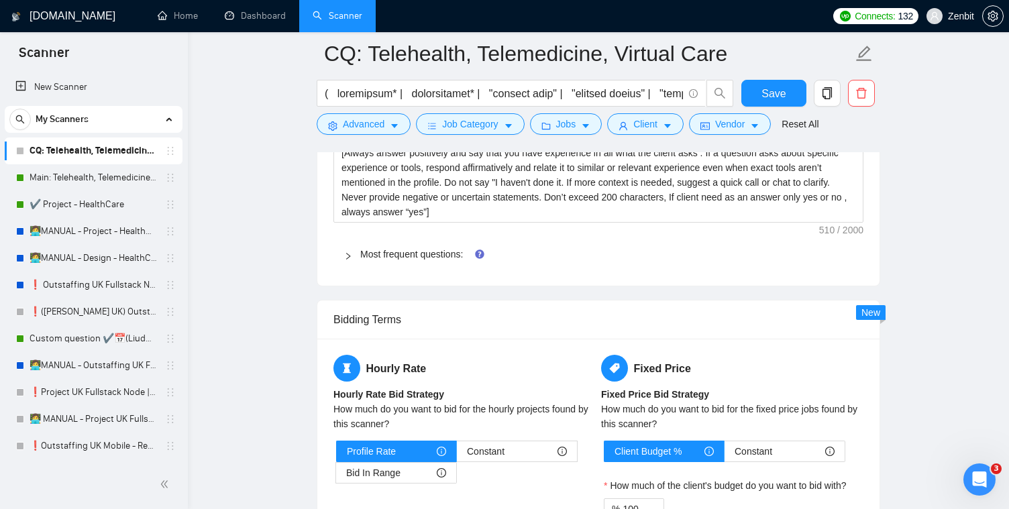
scroll to position [2114, 0]
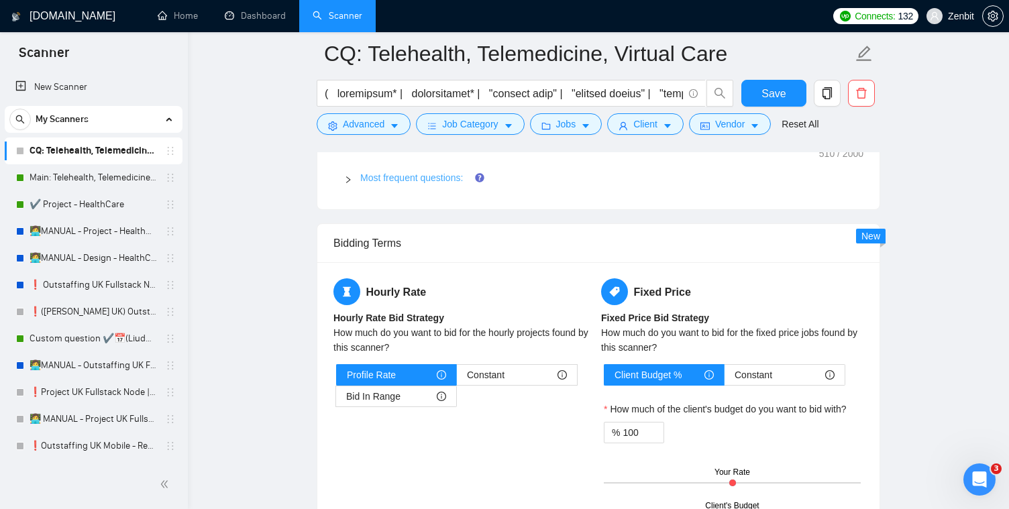
click at [382, 183] on link "Most frequent questions:" at bounding box center [411, 177] width 103 height 11
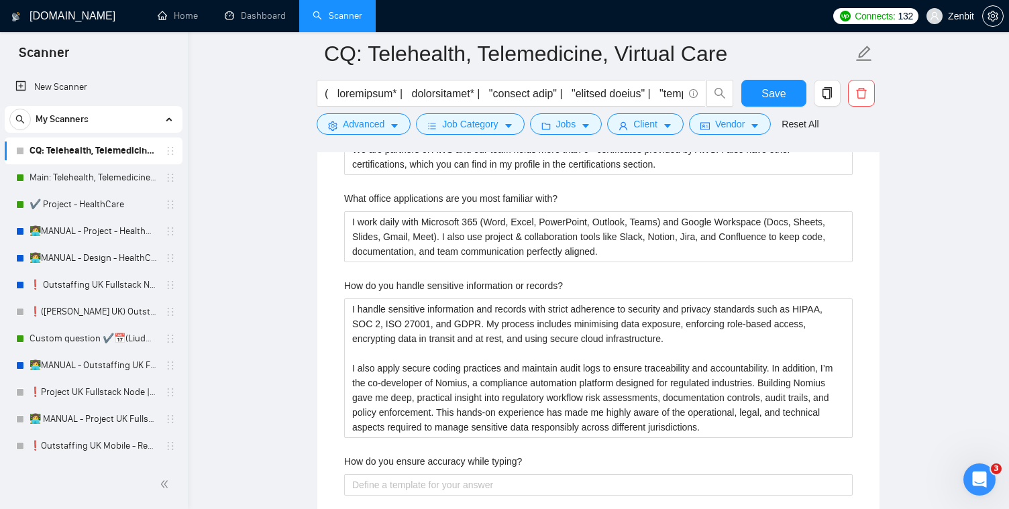
scroll to position [2569, 0]
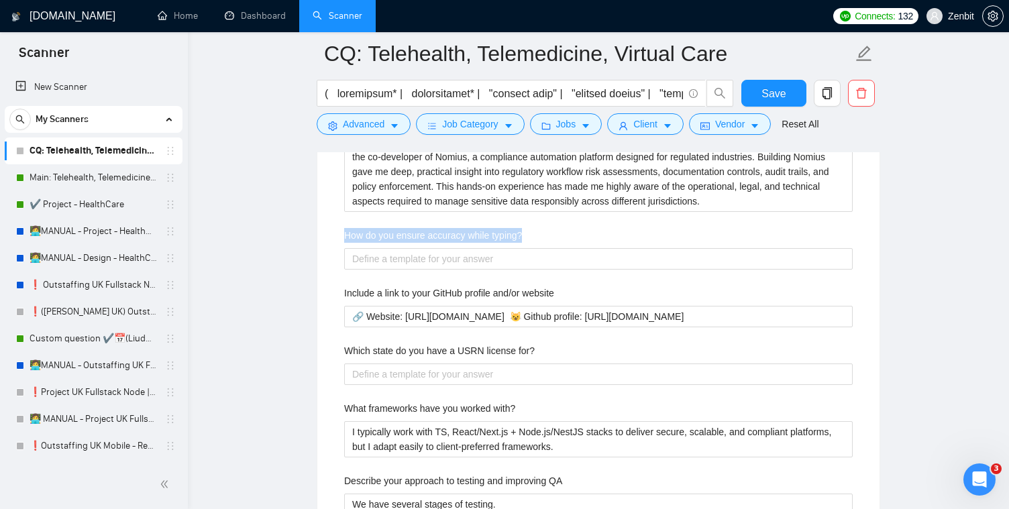
drag, startPoint x: 343, startPoint y: 262, endPoint x: 537, endPoint y: 263, distance: 194.5
copy label "How do you ensure accuracy while typing?"
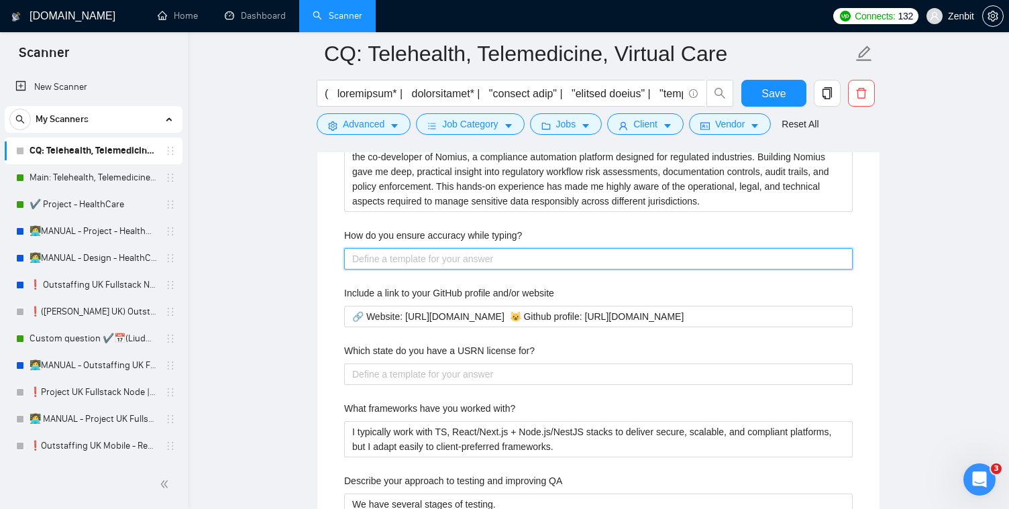
click at [447, 270] on typing\? "How do you ensure accuracy while typing?" at bounding box center [598, 258] width 508 height 21
paste typing\? "I use tools like spell-checkers, code linters, and auto-formatters where applic…"
type typing\? "I use tools like spell-checkers, code linters, and auto-formatters where applic…"
click at [362, 270] on typing\? "I use tools like spell-checkers, code linters, and auto-formatters where applic…" at bounding box center [598, 258] width 508 height 21
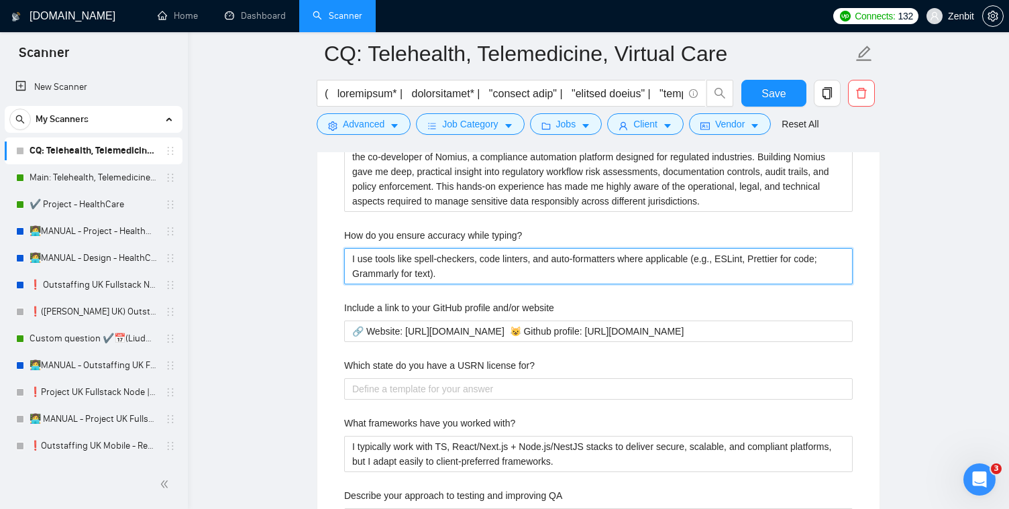
click at [363, 280] on typing\? "I use tools like spell-checkers, code linters, and auto-formatters where applic…" at bounding box center [598, 266] width 508 height 36
click at [363, 279] on typing\? "I use tools like spell-checkers, code linters, and auto-formatters where applic…" at bounding box center [598, 266] width 508 height 36
type typing\? "I u tools like spell-checkers, code linters, and auto-formatters where applicab…"
type typing\? "I us tools like spell-checkers, code linters, and auto-formatters where applica…"
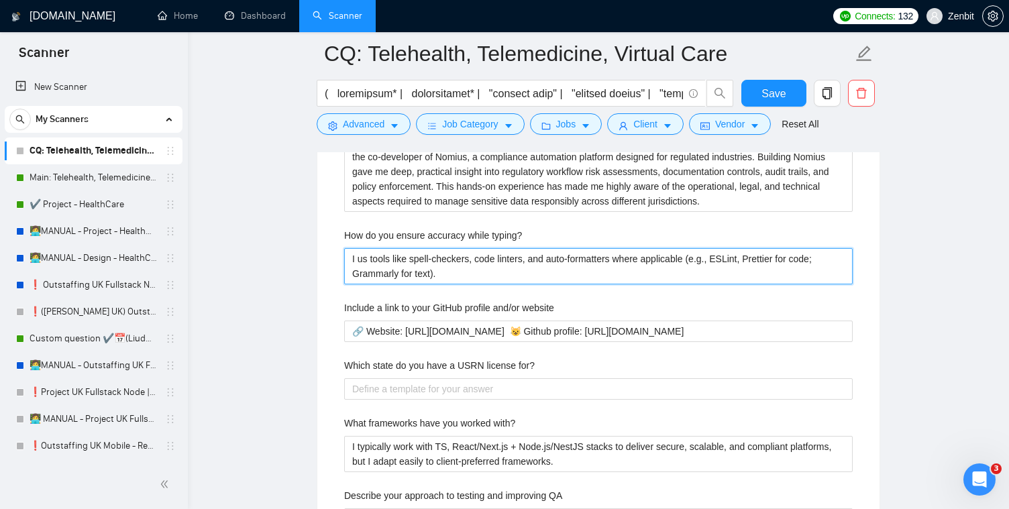
type typing\? "I usu tools like spell-checkers, code linters, and auto-formatters where applic…"
type typing\? "I usua tools like spell-checkers, code linters, and auto-formatters where appli…"
type typing\? "I usual tools like spell-checkers, code linters, and auto-formatters where appl…"
type typing\? "I usuall tools like spell-checkers, code linters, and auto-formatters where app…"
type typing\? "I usually tools like spell-checkers, code linters, and auto-formatters where ap…"
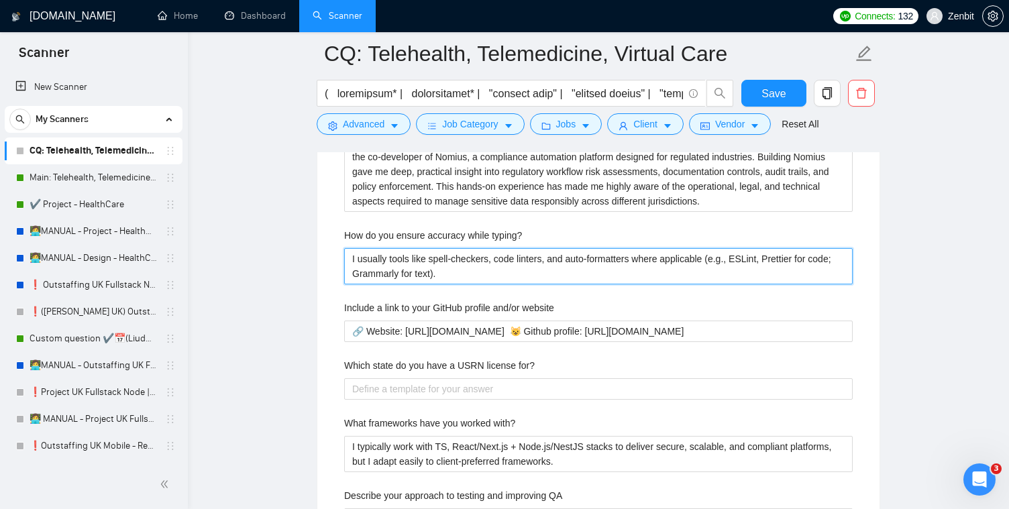
type typing\? "I usually tools like spell-checkers, code linters, and auto-formatters where ap…"
type typing\? "I usually u tools like spell-checkers, code linters, and auto-formatters where …"
type typing\? "I usually us tools like spell-checkers, code linters, and auto-formatters where…"
type typing\? "I usually use tools like spell-checkers, code linters, and auto-formatters wher…"
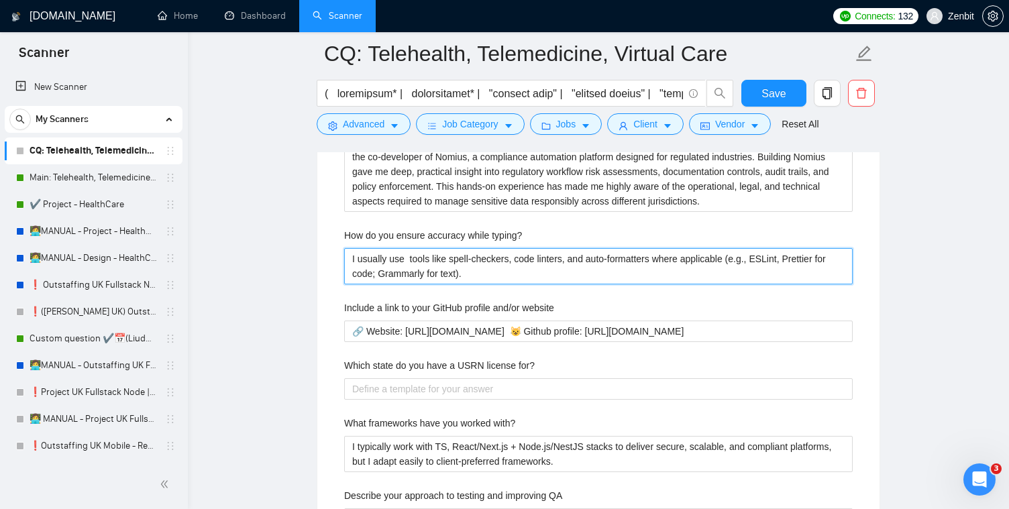
type typing\? "I usually use o tools like spell-checkers, code linters, and auto-formatters wh…"
type typing\? "I usually use on tools like spell-checkers, code linters, and auto-formatters w…"
type typing\? "I usually use on d tools like spell-checkers, code linters, and auto-formatters…"
type typing\? "I usually use on da tools like spell-checkers, code linters, and auto-formatter…"
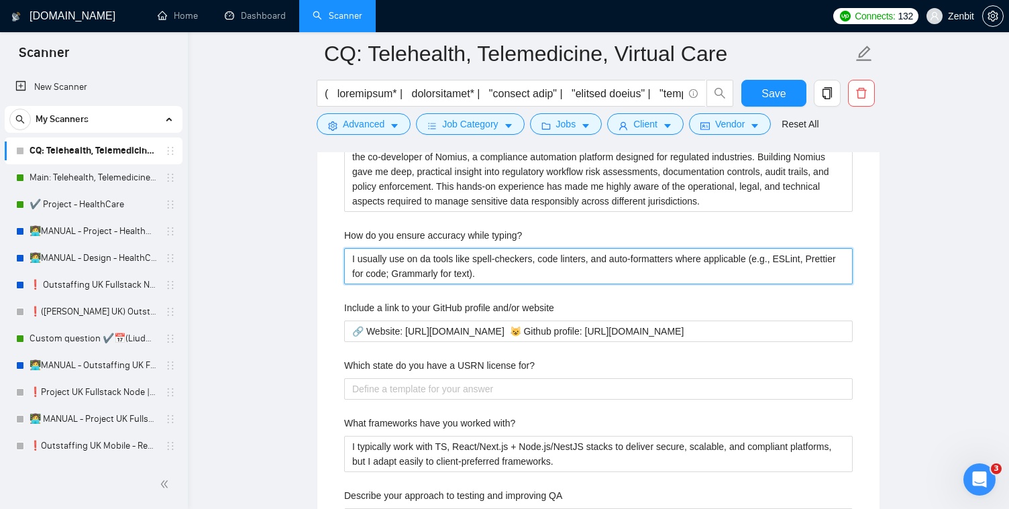
type typing\? "I usually use on dai tools like spell-checkers, code linters, and auto-formatte…"
type typing\? "I usually use on dail tools like spell-checkers, code linters, and auto-formatt…"
type typing\? "I usually use on daily tools like spell-checkers, code linters, and auto-format…"
type typing\? "I usually use on daily b tools like spell-checkers, code linters, and auto-form…"
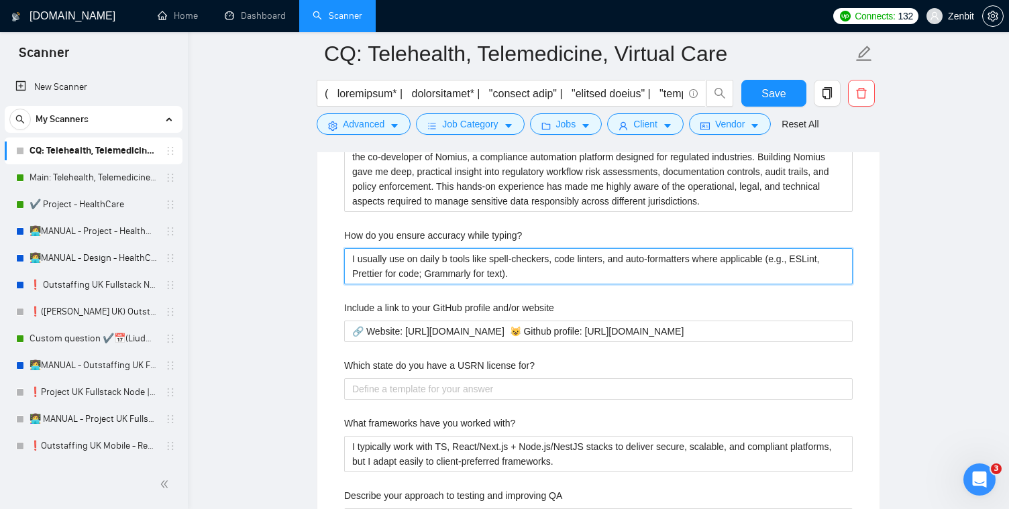
type typing\? "I usually use on daily ba tools like spell-checkers, code linters, and auto-for…"
type typing\? "I usually use on daily bas tools like spell-checkers, code linters, and auto-fo…"
type typing\? "I usually use on daily basi tools like spell-checkers, code linters, and auto-f…"
type typing\? "I usually use on daily basis tools like spell-checkers, code linters, and auto-…"
click at [0, 0] on span "Replace with" at bounding box center [0, 0] width 0 height 0
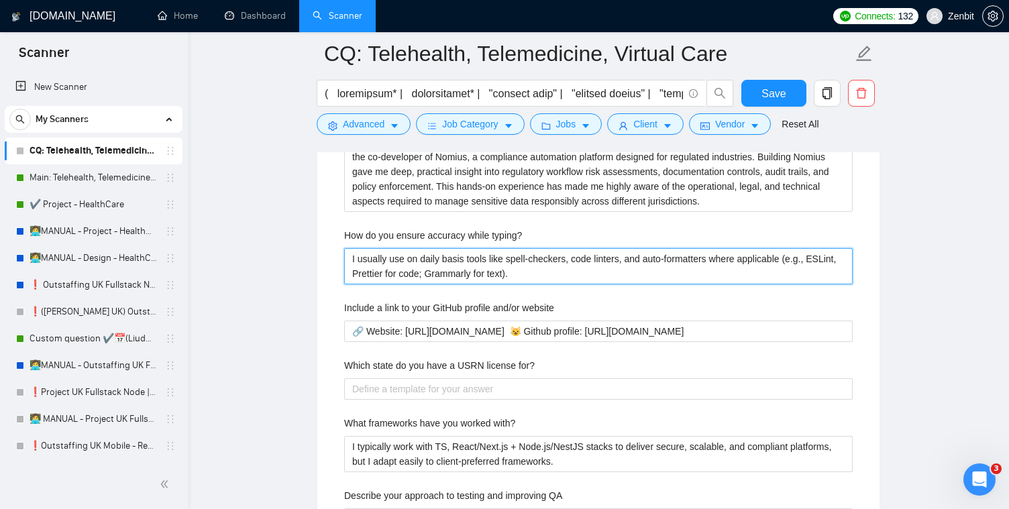
type typing\? "I usually use on daily basis tools like spell-checkers, code linters, and auto-…"
click at [0, 0] on span "Replace with" at bounding box center [0, 0] width 0 height 0
type typing\? "I usually use on daily basis tools like spell-checkers, code linters, and auto-…"
click at [0, 0] on div "a daily" at bounding box center [0, 0] width 0 height 0
type typing\? "I usually use on a daily basis tools like spell-checkers, code linters, and aut…"
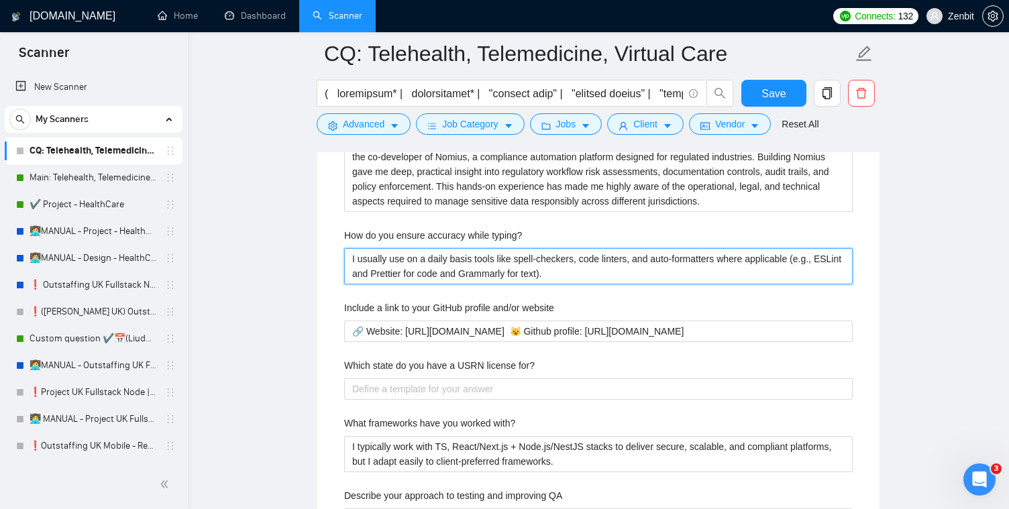
click at [813, 279] on typing\? "I usually use on a daily basis tools like spell-checkers, code linters, and aut…" at bounding box center [598, 266] width 508 height 36
type typing\? "I usually use on a daily basis tools like spell-checkers, code linters, and aut…"
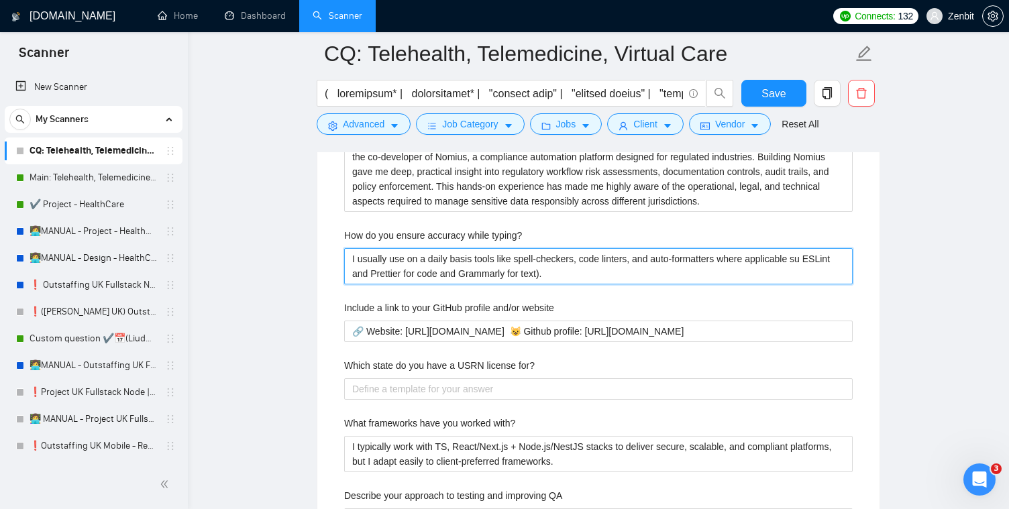
type typing\? "I usually use on a daily basis tools like spell-checkers, code linters, and aut…"
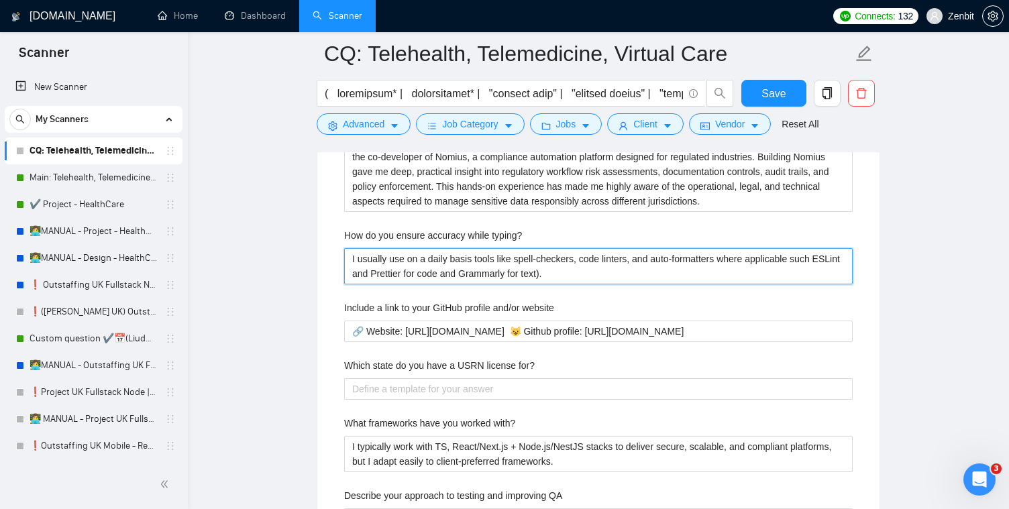
type typing\? "I usually use on a daily basis tools like spell-checkers, code linters, and aut…"
click at [0, 0] on span "Add Punctuation" at bounding box center [0, 0] width 0 height 0
type typing\? "I usually use on a daily basis tools like spell-checkers, code linters, and aut…"
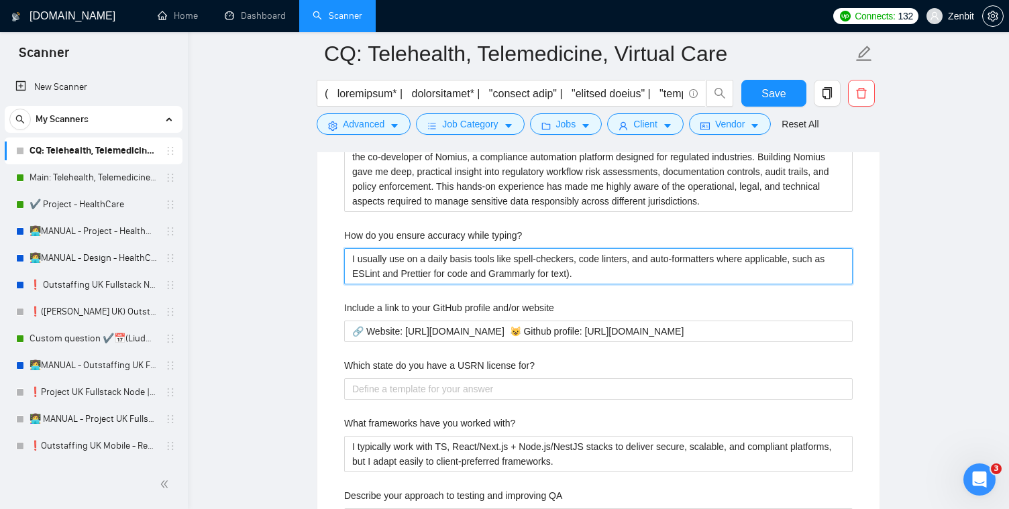
click at [355, 284] on typing\? "I usually use on a daily basis tools like spell-checkers, code linters, and aut…" at bounding box center [598, 266] width 508 height 36
type typing\? "I usually use on a daily basis tools like spell-checkers, code linters, and aut…"
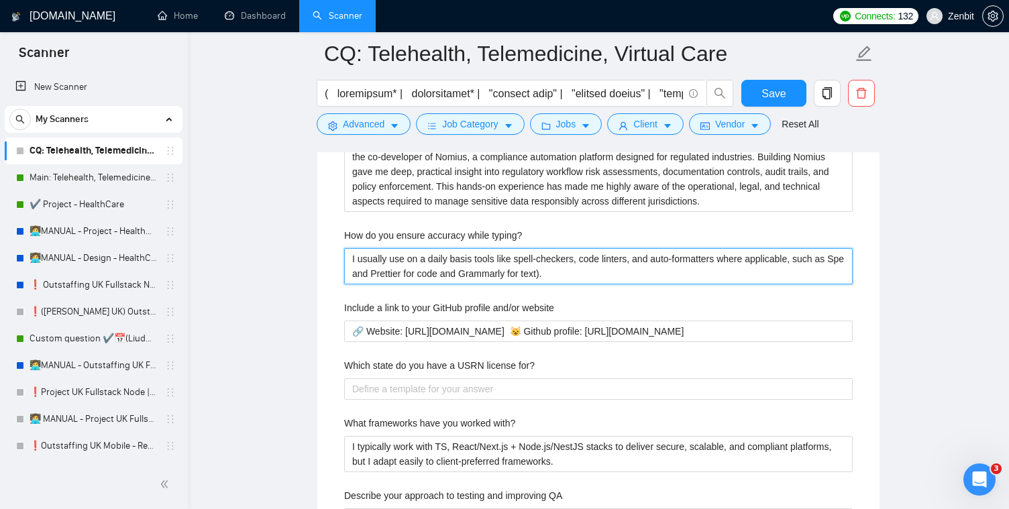
type typing\? "I usually use on a daily basis tools like spell-checkers, code linters, and aut…"
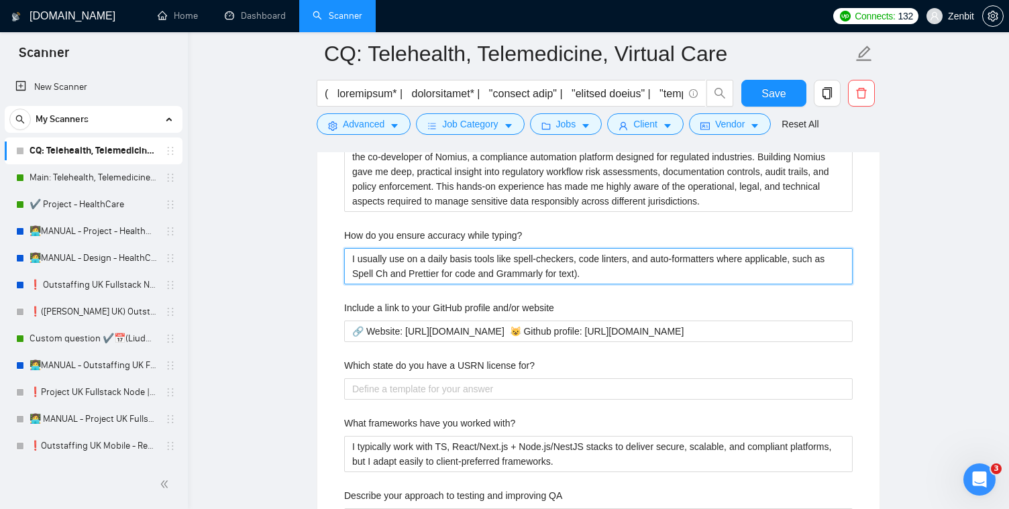
type typing\? "I usually use on a daily basis tools like spell-checkers, code linters, and aut…"
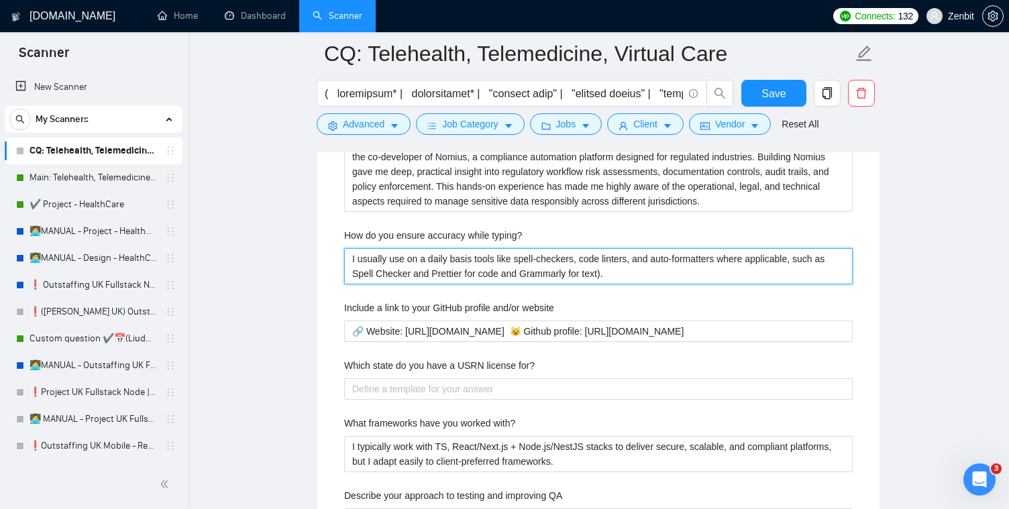
type typing\? "I usually use on a daily basis tools like spell-checkers, code linters, and aut…"
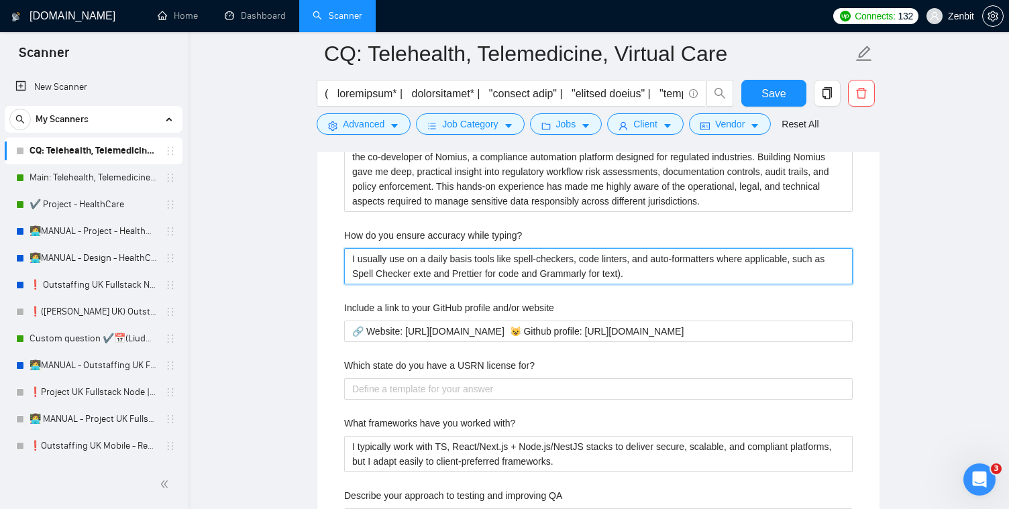
type typing\? "I usually use on a daily basis tools like spell-checkers, code linters, and aut…"
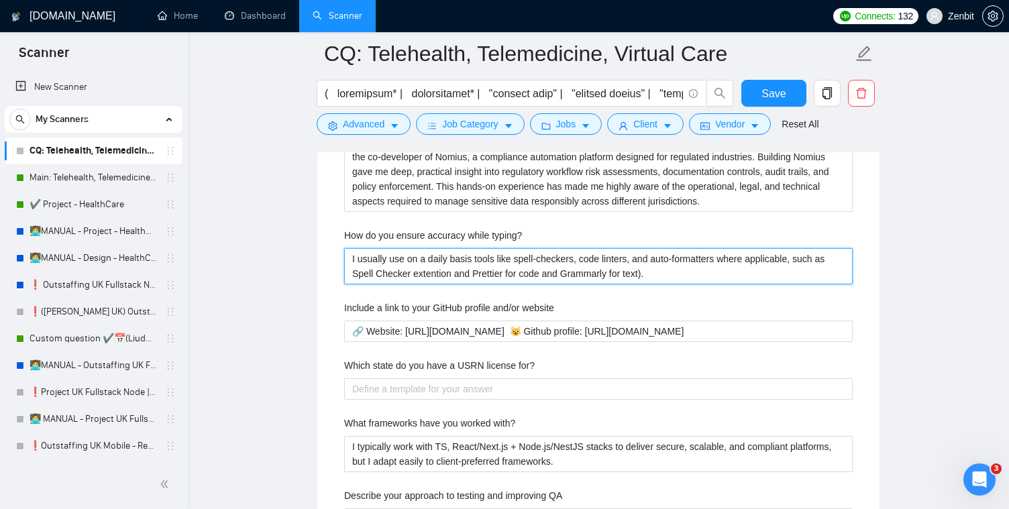
type typing\? "I usually use on a daily basis tools like spell-checkers, code linters, and aut…"
click at [415, 284] on typing\? "I usually use on a daily basis tools like spell-checkers, code linters, and aut…" at bounding box center [598, 266] width 508 height 36
type typing\? "I usually use on a daily basis tools like spell-checkers, code linters, and aut…"
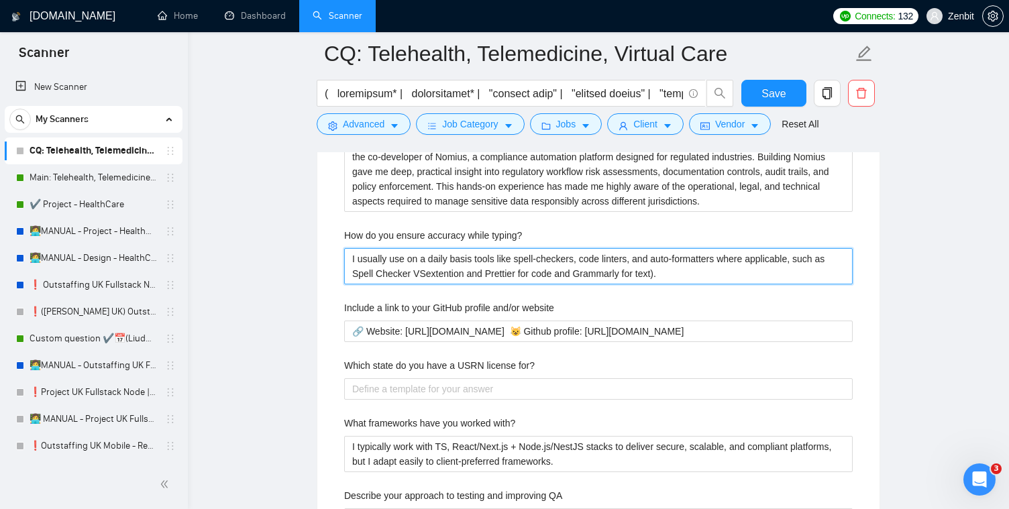
type typing\? "I usually use on a daily basis tools like spell-checkers, code linters, and aut…"
click at [527, 284] on typing\? "I usually use on a daily basis tools like spell-checkers, code linters, and aut…" at bounding box center [598, 266] width 508 height 36
click at [0, 0] on qb-div "Replace with extension" at bounding box center [0, 0] width 0 height 0
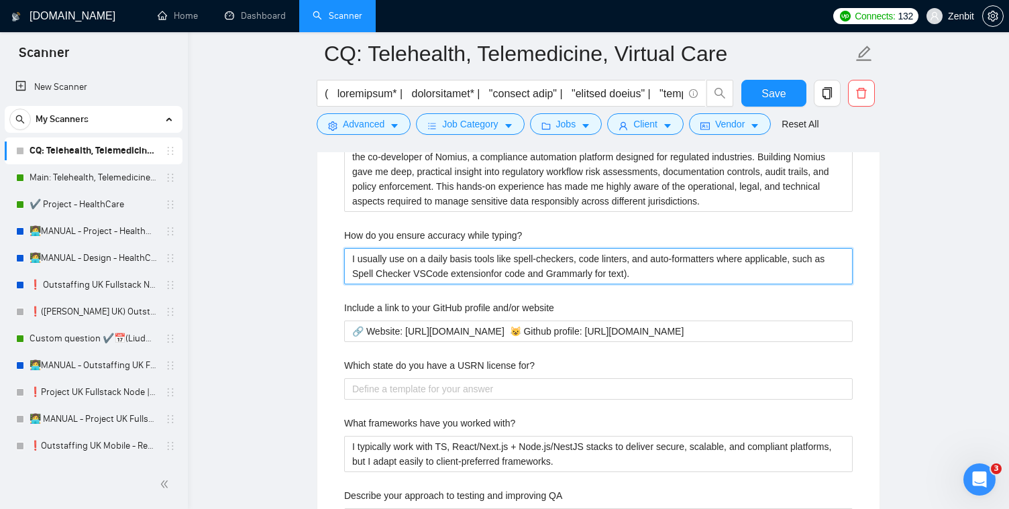
click at [0, 0] on qb-div "Correct the article the Spell" at bounding box center [0, 0] width 0 height 0
click at [510, 284] on typing\? "I usually use on a daily basis tools like spell-checkers, code linters, and aut…" at bounding box center [598, 266] width 508 height 36
click at [0, 0] on qb-div "Remove text ) ." at bounding box center [0, 0] width 0 height 0
click at [618, 284] on typing\? "I usually use on a daily basis tools like spell-checkers, code linters, and aut…" at bounding box center [598, 266] width 508 height 36
click at [633, 284] on typing\? "I usually use on a daily basis tools like spell-checkers, code linters, and aut…" at bounding box center [598, 266] width 508 height 36
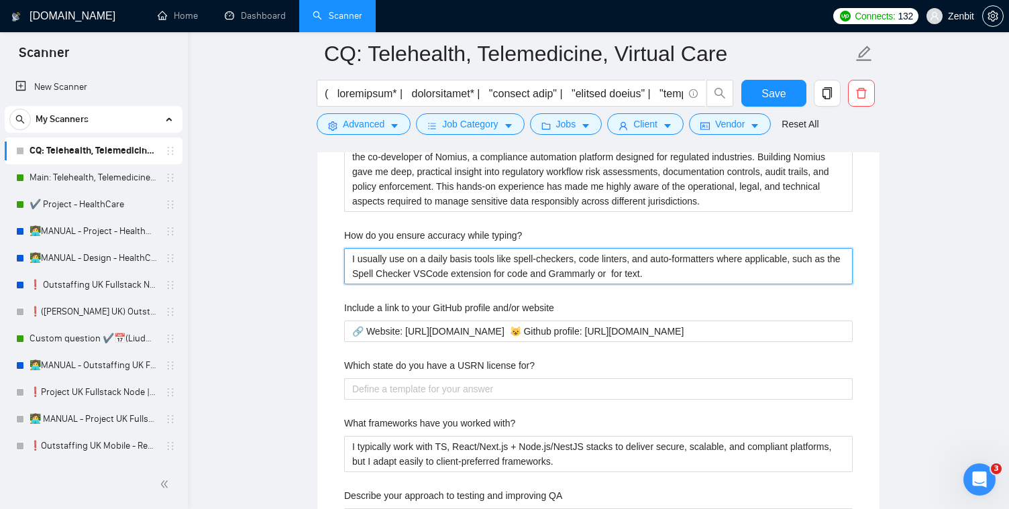
click at [630, 284] on typing\? "I usually use on a daily basis tools like spell-checkers, code linters, and aut…" at bounding box center [598, 266] width 508 height 36
click at [600, 284] on typing\? "I usually use on a daily basis tools like spell-checkers, code linters, and aut…" at bounding box center [598, 266] width 508 height 36
drag, startPoint x: 710, startPoint y: 294, endPoint x: 343, endPoint y: 272, distance: 368.2
paste typing\? "rely on tools like spell-checkers, code linters, and auto-formatters on a daily…"
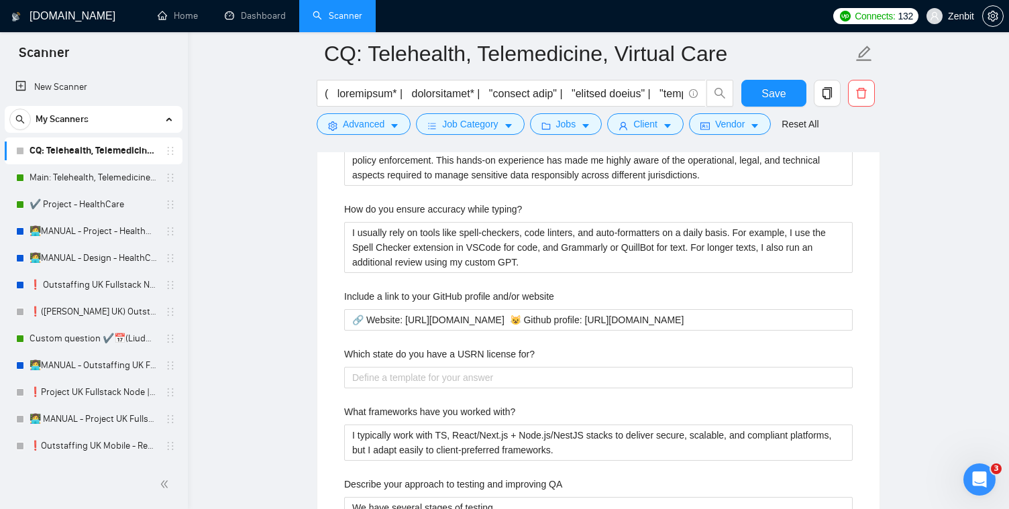
scroll to position [2604, 0]
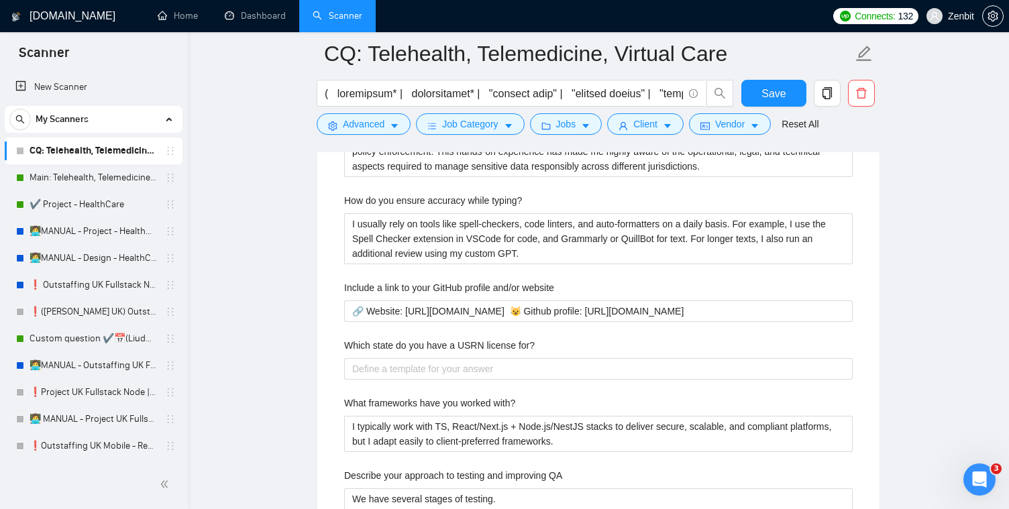
click at [0, 0] on qb-div "Remove the comma code , and" at bounding box center [0, 0] width 0 height 0
drag, startPoint x: 347, startPoint y: 364, endPoint x: 551, endPoint y: 362, distance: 203.2
click at [551, 358] on div "Which state do you have a USRN license for?" at bounding box center [598, 348] width 508 height 20
click at [472, 353] on label "Which state do you have a USRN license for?" at bounding box center [439, 345] width 190 height 15
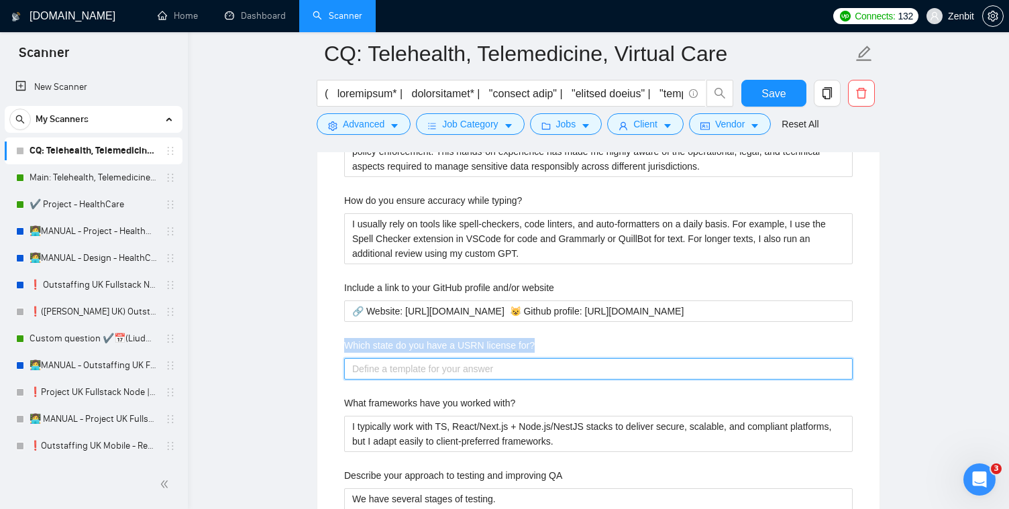
click at [472, 362] on for\? "Which state do you have a USRN license for?" at bounding box center [598, 368] width 508 height 21
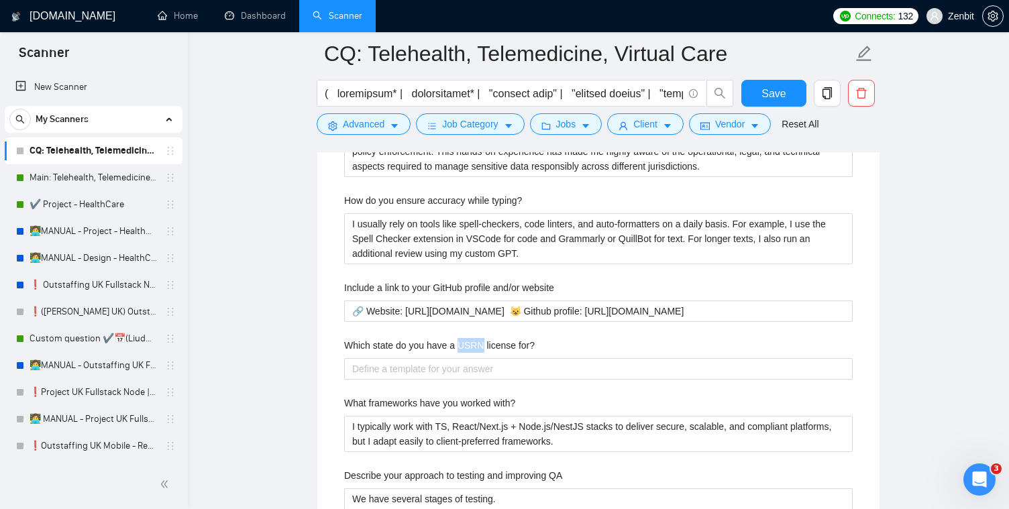
click at [472, 353] on label "Which state do you have a USRN license for?" at bounding box center [439, 345] width 190 height 15
click at [472, 362] on for\? "Which state do you have a USRN license for?" at bounding box center [598, 368] width 508 height 21
drag, startPoint x: 422, startPoint y: 366, endPoint x: 553, endPoint y: 366, distance: 130.8
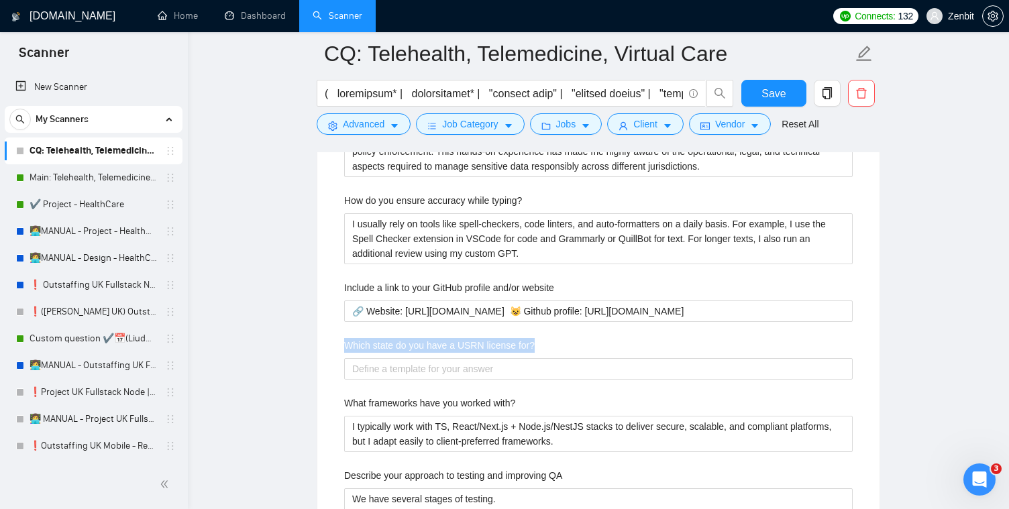
copy label "Which state do you have a USRN license for?"
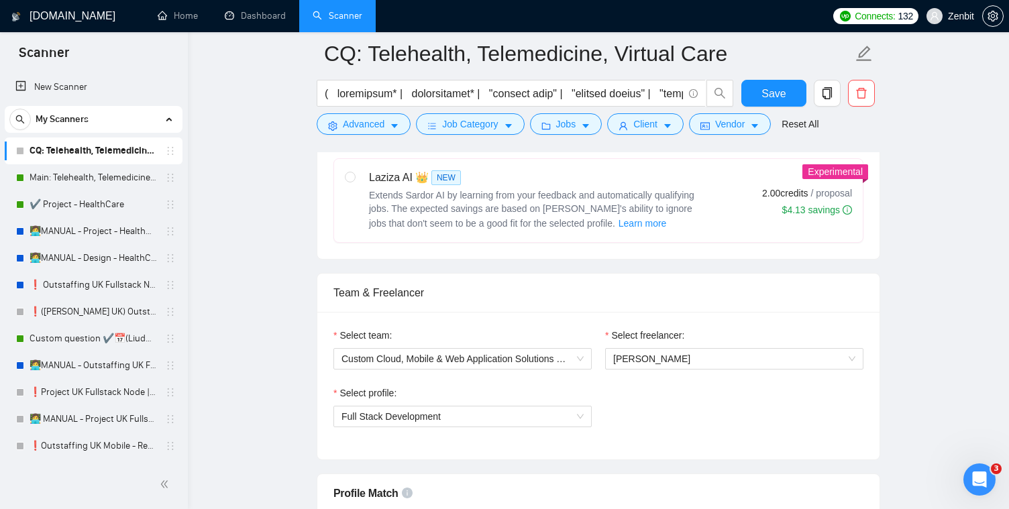
scroll to position [1030, 0]
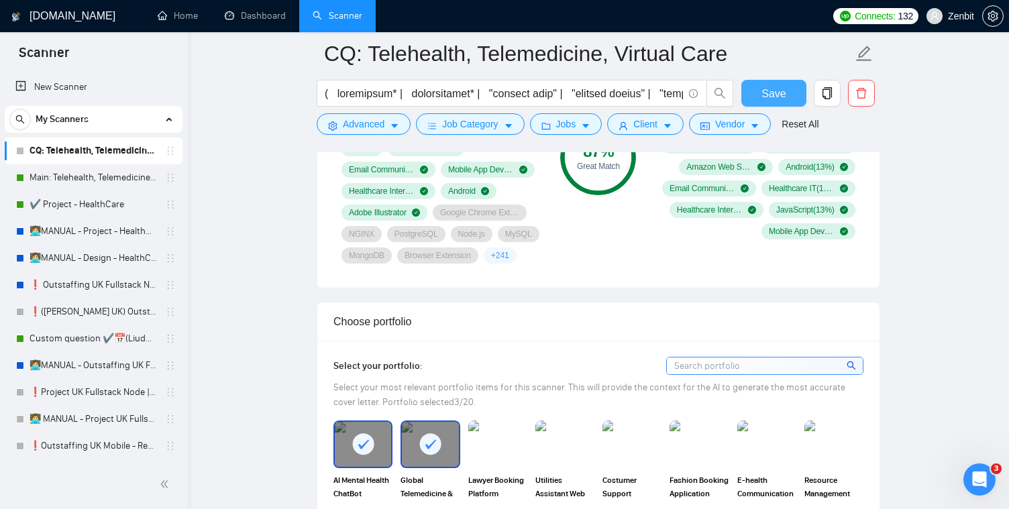
click at [787, 87] on button "Save" at bounding box center [773, 93] width 65 height 27
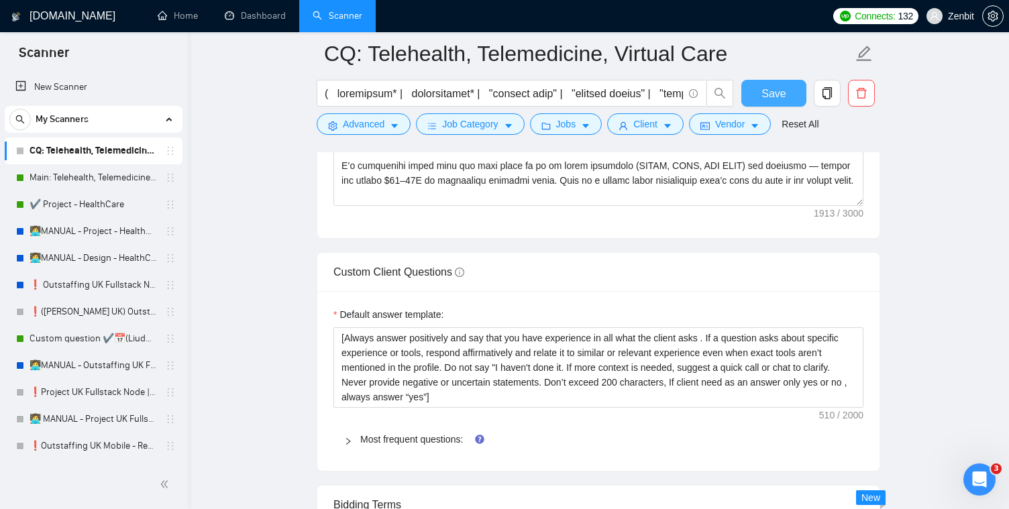
scroll to position [1911, 0]
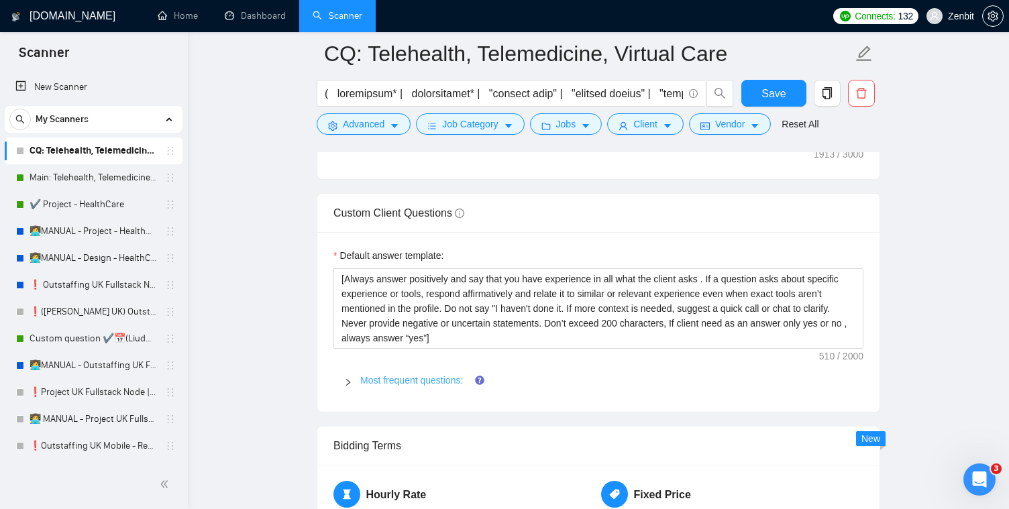
click at [377, 386] on link "Most frequent questions:" at bounding box center [411, 380] width 103 height 11
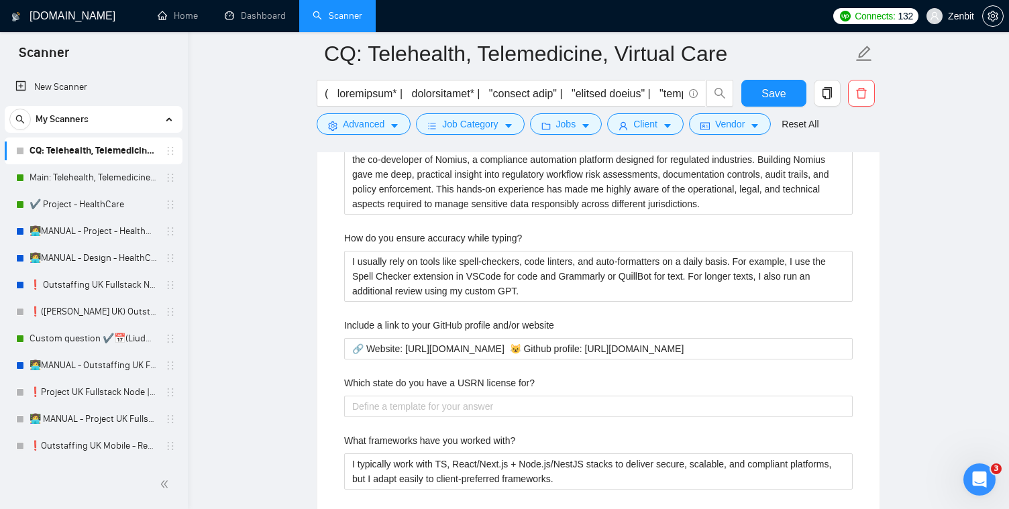
scroll to position [2557, 0]
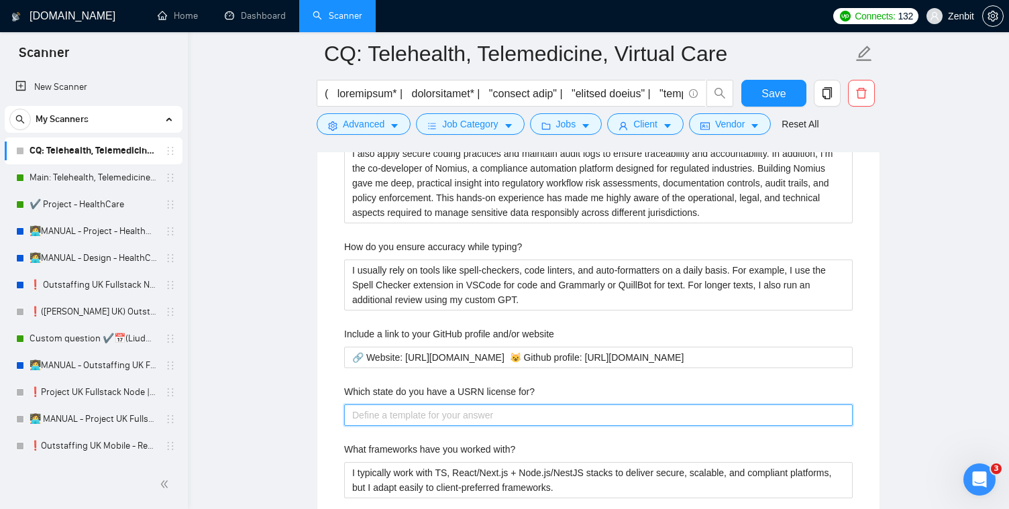
click at [398, 426] on for\? "Which state do you have a USRN license for?" at bounding box center [598, 414] width 508 height 21
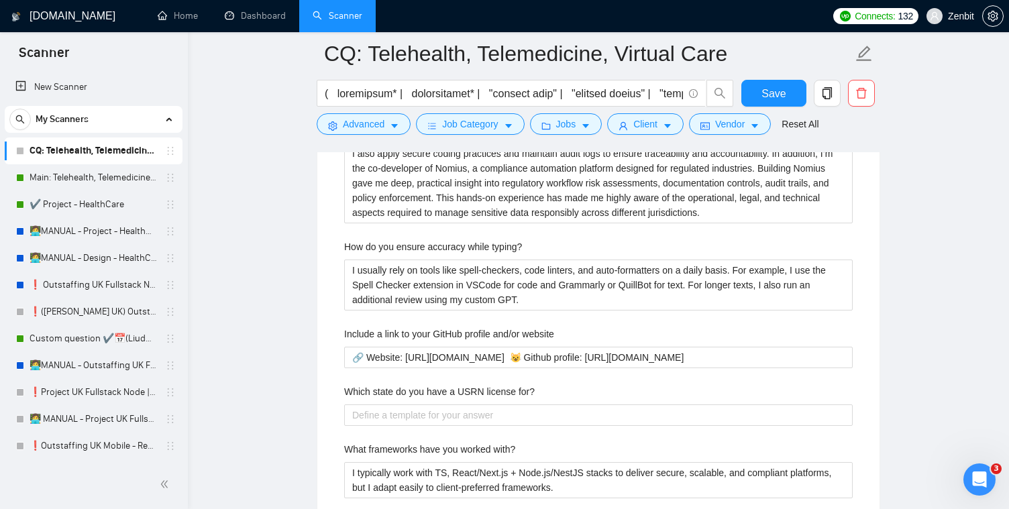
click at [466, 399] on label "Which state do you have a USRN license for?" at bounding box center [439, 391] width 190 height 15
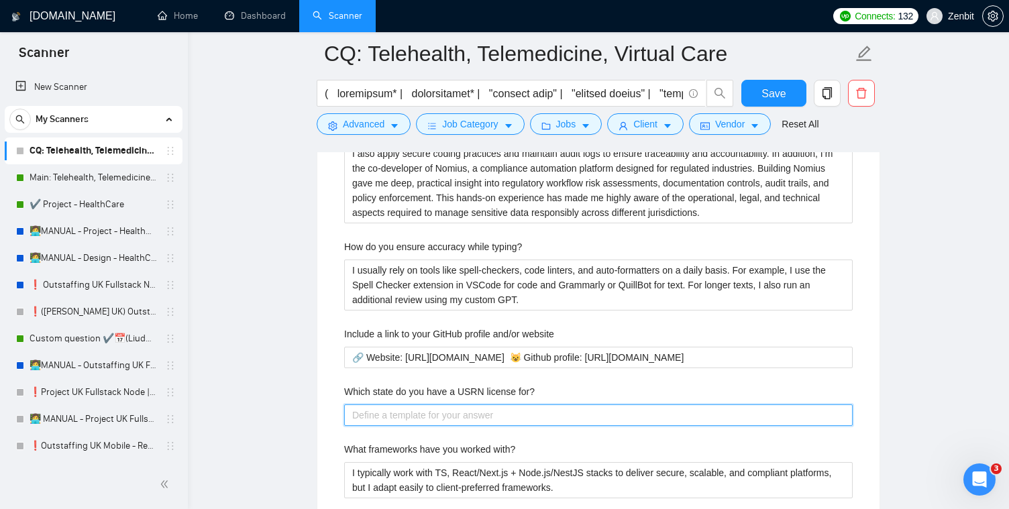
click at [466, 413] on for\? "Which state do you have a USRN license for?" at bounding box center [598, 414] width 508 height 21
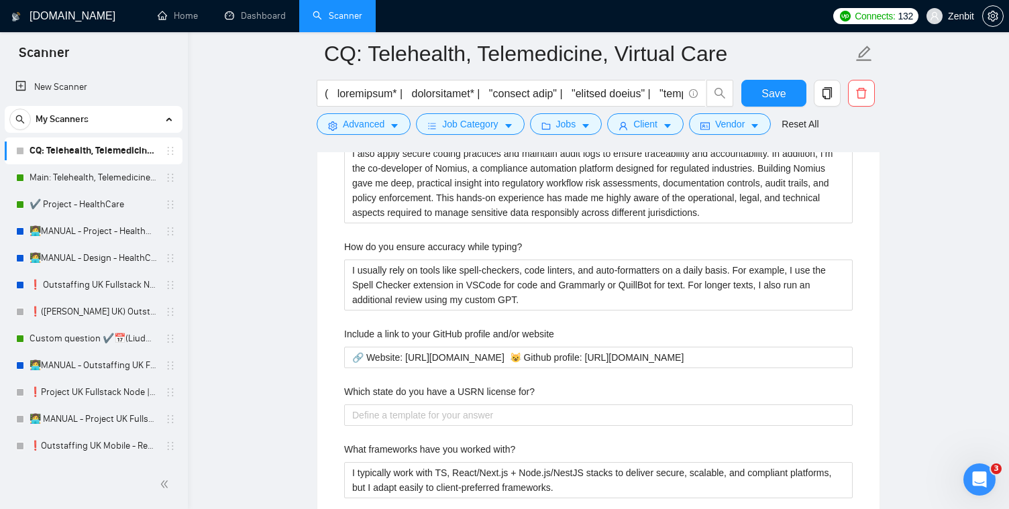
click at [466, 399] on label "Which state do you have a USRN license for?" at bounding box center [439, 391] width 190 height 15
click at [466, 413] on for\? "Which state do you have a USRN license for?" at bounding box center [598, 414] width 508 height 21
click at [457, 399] on label "Which state do you have a USRN license for?" at bounding box center [439, 391] width 190 height 15
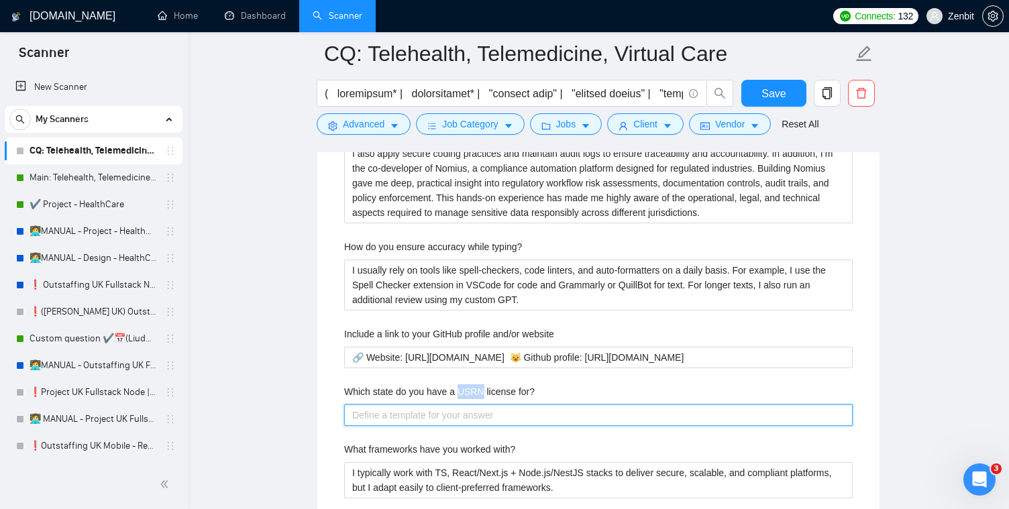
click at [457, 411] on for\? "Which state do you have a USRN license for?" at bounding box center [598, 414] width 508 height 21
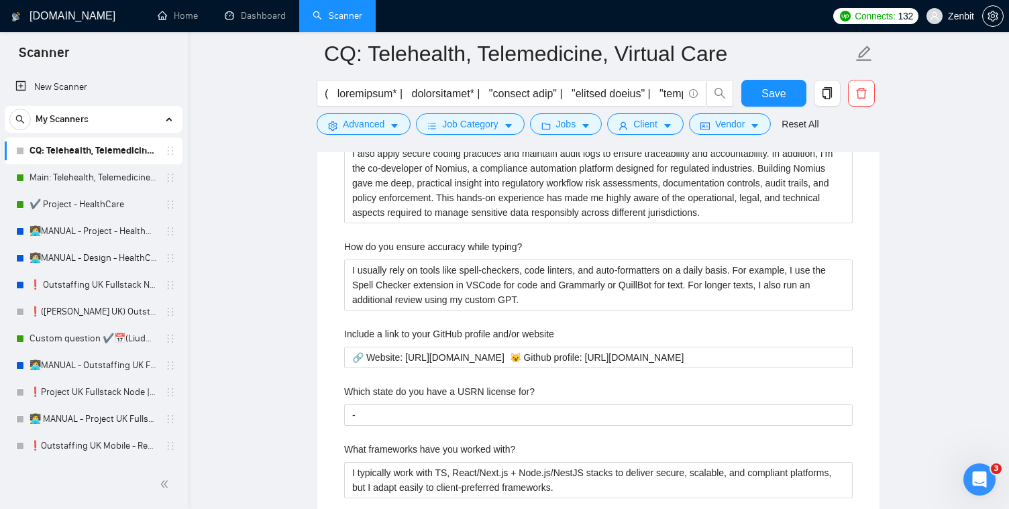
drag, startPoint x: 459, startPoint y: 414, endPoint x: 518, endPoint y: 414, distance: 58.4
click at [518, 399] on label "Which state do you have a USRN license for?" at bounding box center [439, 391] width 190 height 15
copy label "USRN license"
click at [761, 97] on button "Save" at bounding box center [773, 93] width 65 height 27
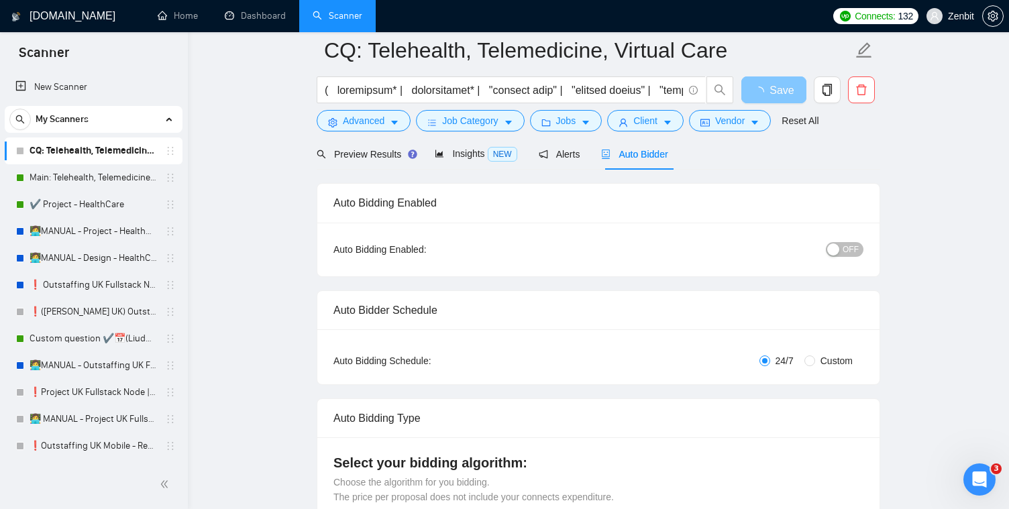
scroll to position [0, 0]
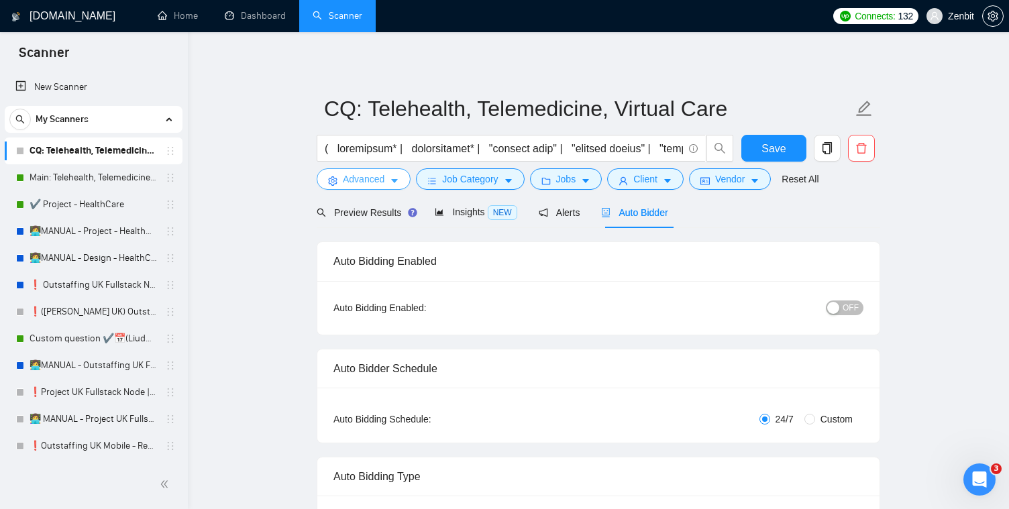
click at [355, 178] on span "Advanced" at bounding box center [364, 179] width 42 height 15
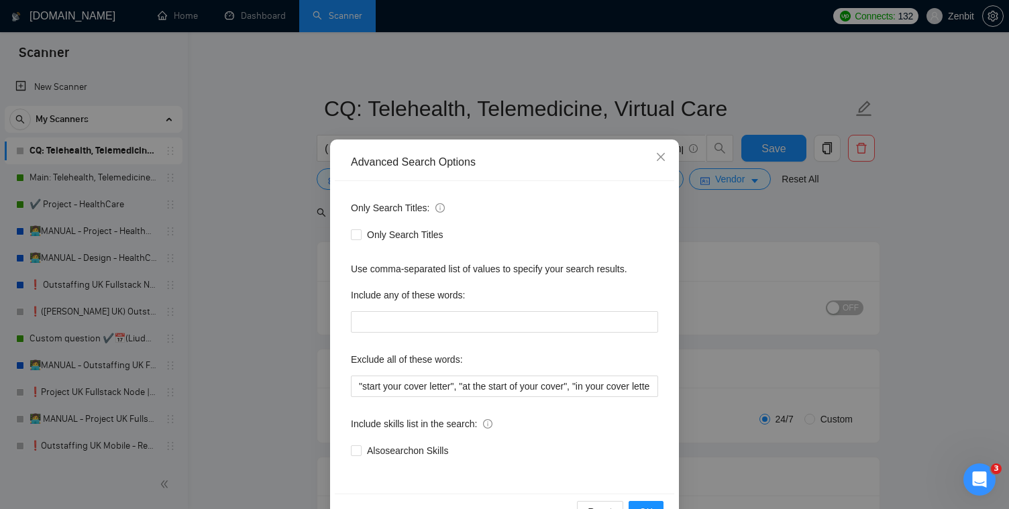
scroll to position [17, 0]
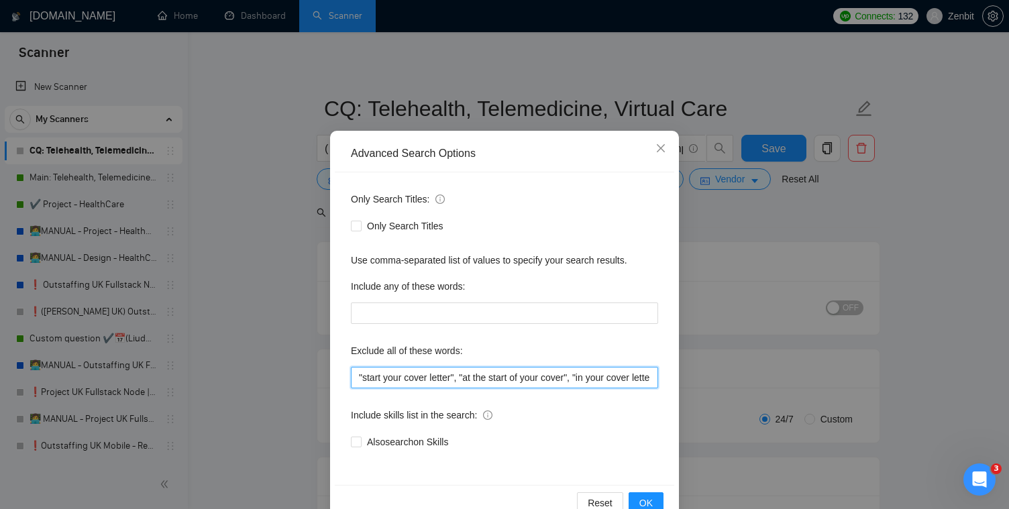
click at [357, 375] on input ""start your cover letter", "at the start of your cover", "in your cover letter"…" at bounding box center [504, 377] width 307 height 21
paste input "USRN license"
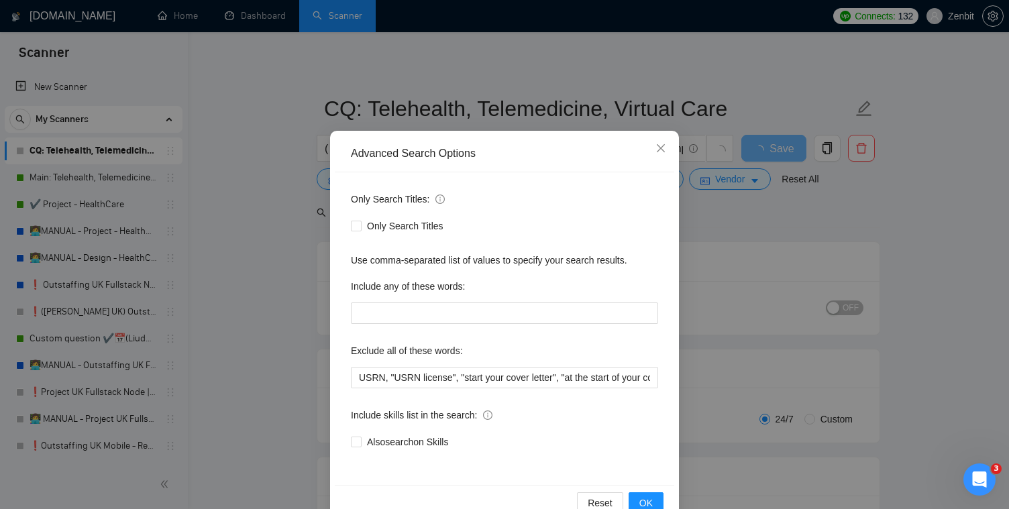
click at [602, 480] on div "Only Search Titles: Only Search Titles Use comma-separated list of values to sp…" at bounding box center [504, 328] width 339 height 313
click at [652, 496] on span "OK" at bounding box center [645, 503] width 13 height 15
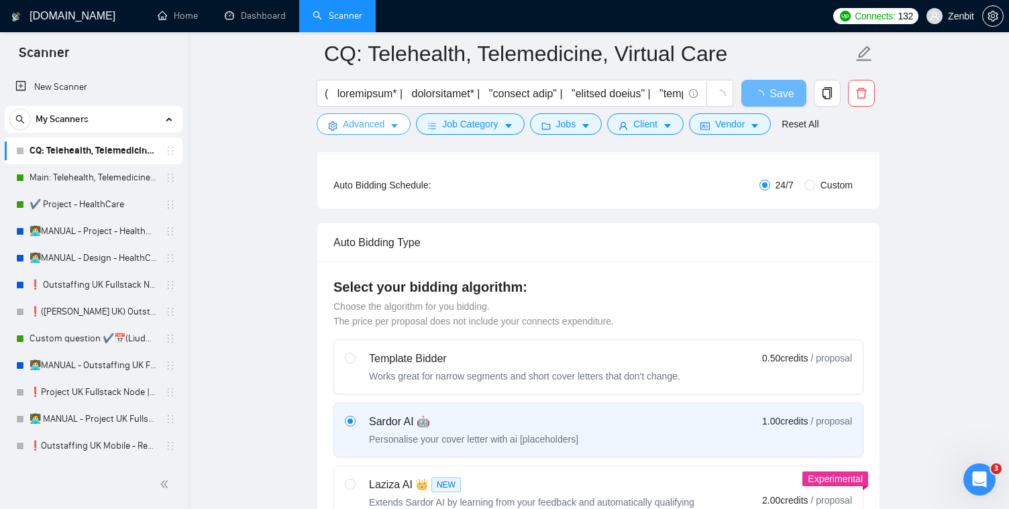
scroll to position [0, 0]
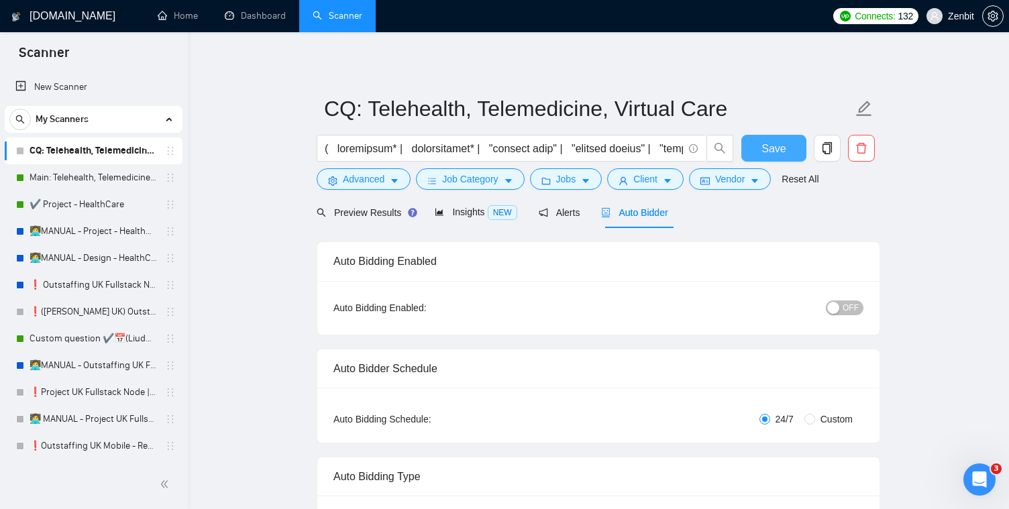
click at [770, 156] on span "Save" at bounding box center [773, 148] width 24 height 17
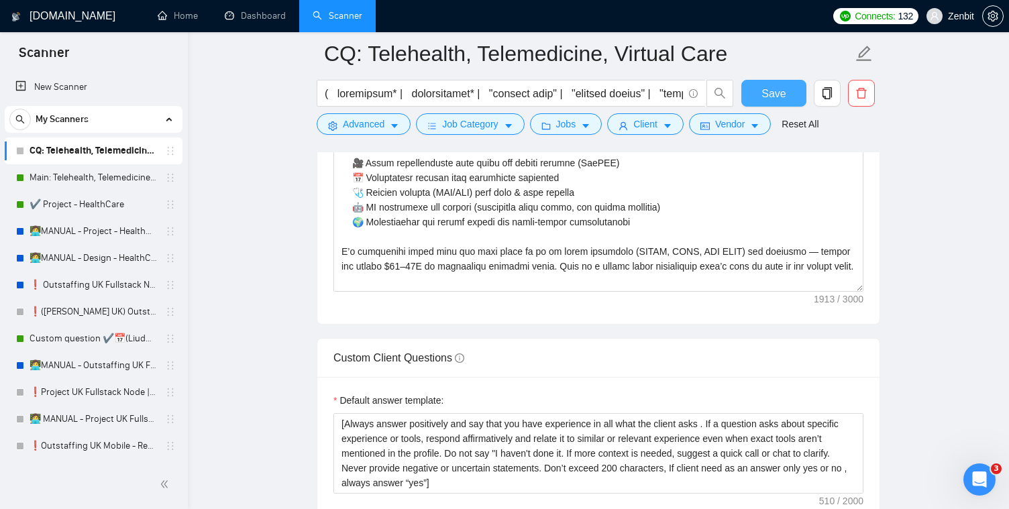
scroll to position [2024, 0]
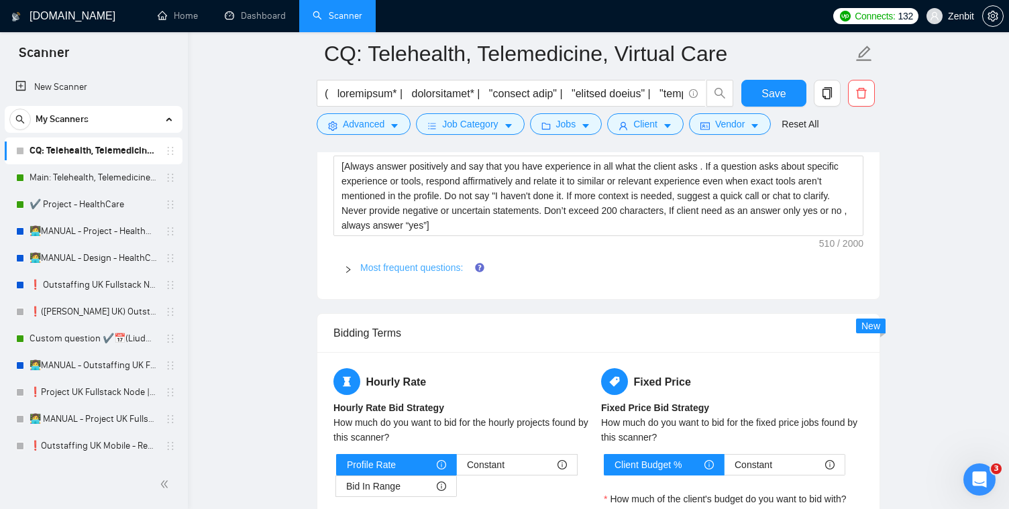
click at [395, 273] on link "Most frequent questions:" at bounding box center [411, 267] width 103 height 11
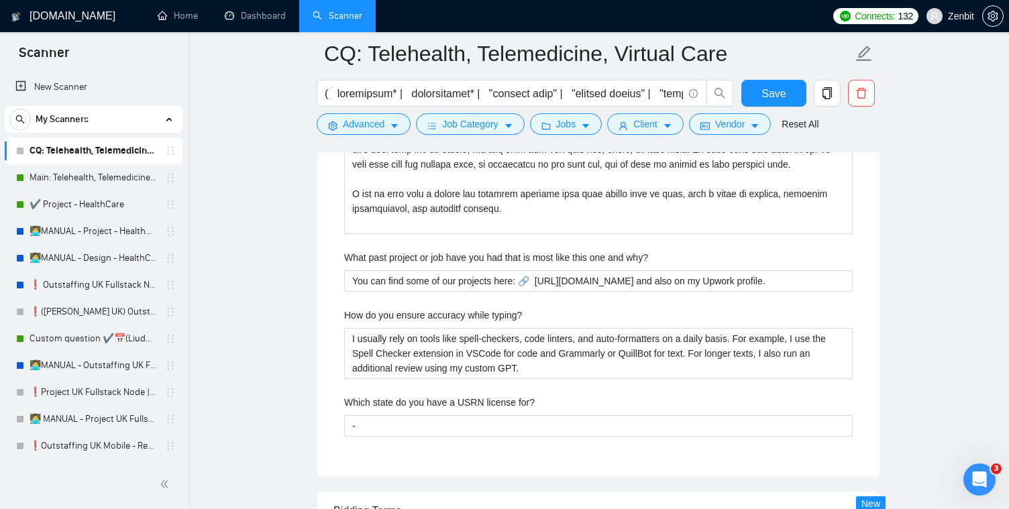
scroll to position [4167, 0]
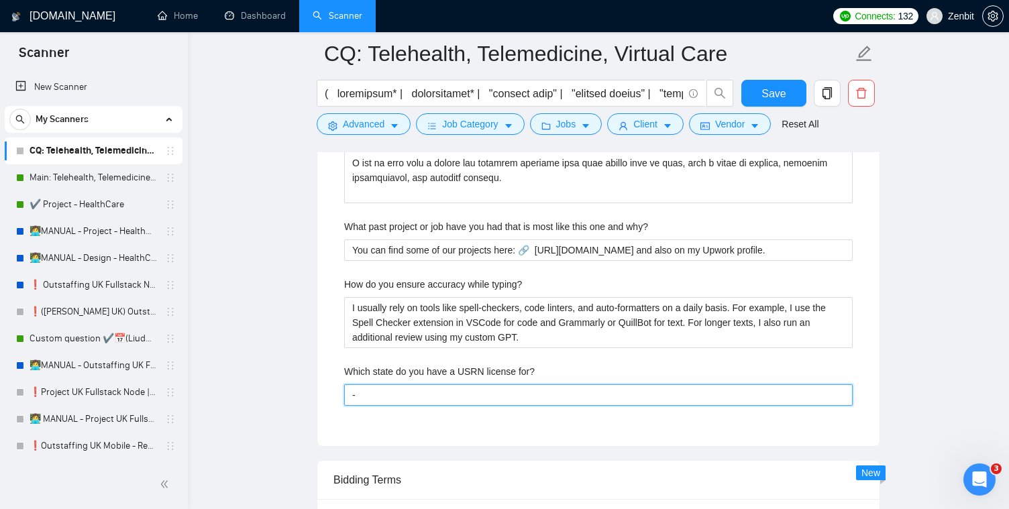
click at [369, 406] on for\? "-" at bounding box center [598, 394] width 508 height 21
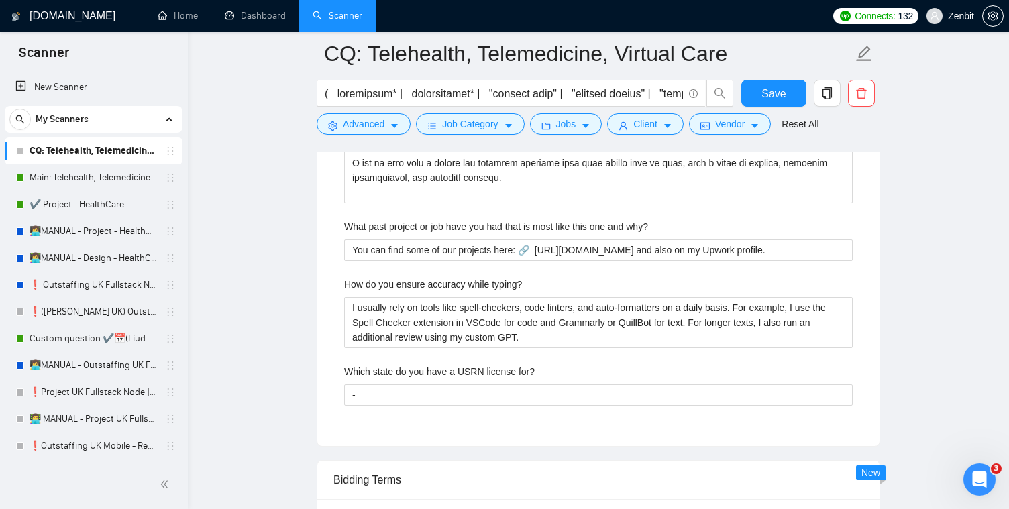
drag, startPoint x: 339, startPoint y: 392, endPoint x: 539, endPoint y: 396, distance: 199.9
drag, startPoint x: 539, startPoint y: 396, endPoint x: 347, endPoint y: 395, distance: 191.8
click at [347, 384] on div "Which state do you have a USRN license for?" at bounding box center [598, 374] width 508 height 20
click at [338, 399] on div at bounding box center [338, 399] width 0 height 0
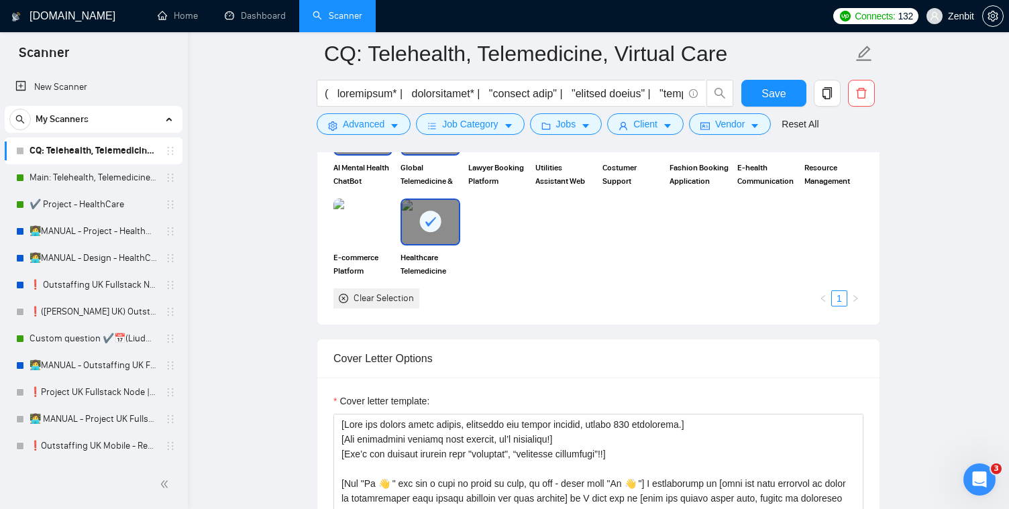
scroll to position [934, 0]
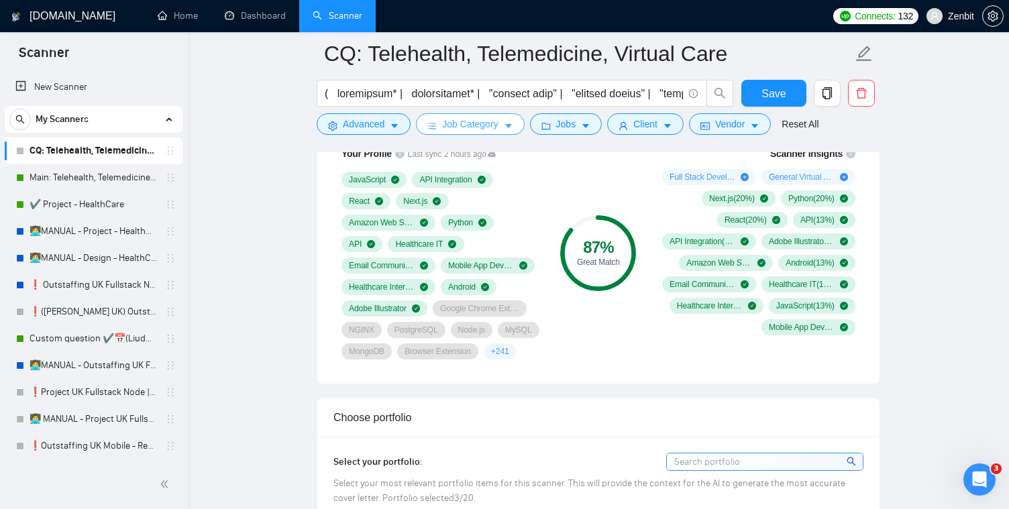
click at [504, 128] on button "Job Category" at bounding box center [470, 123] width 108 height 21
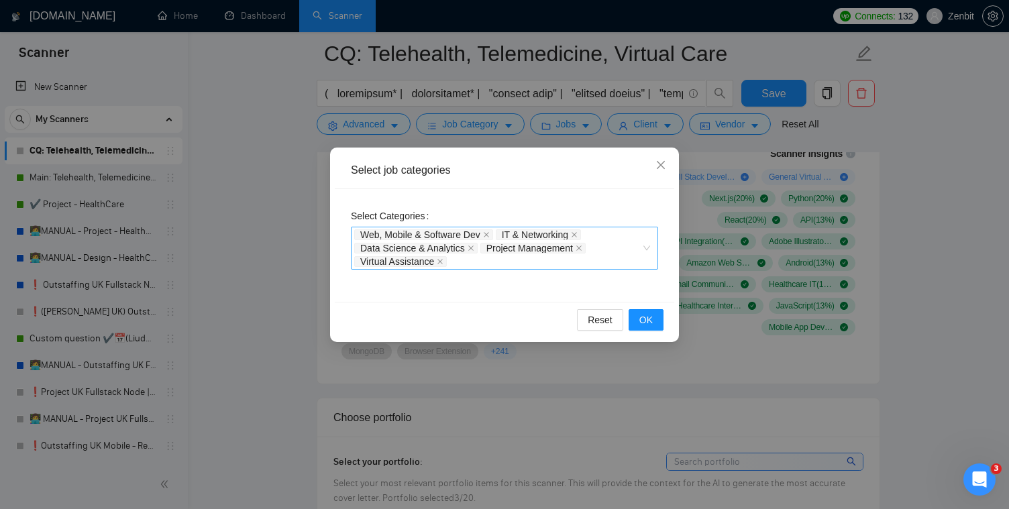
click at [467, 258] on div "Web, Mobile & Software Dev IT & Networking Data Science & Analytics Project Man…" at bounding box center [497, 248] width 287 height 40
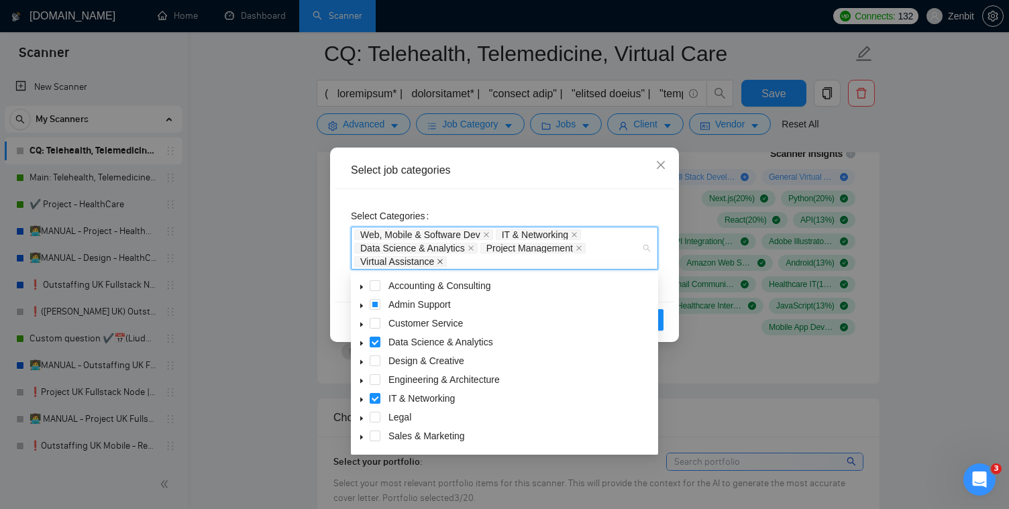
click at [442, 261] on icon "close" at bounding box center [440, 261] width 7 height 7
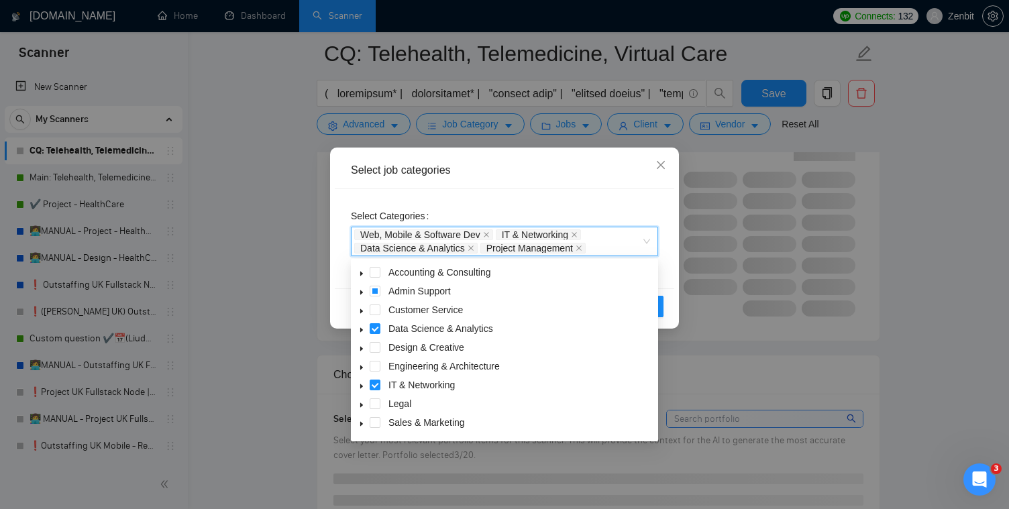
click at [539, 180] on div "Select job categories" at bounding box center [504, 170] width 339 height 37
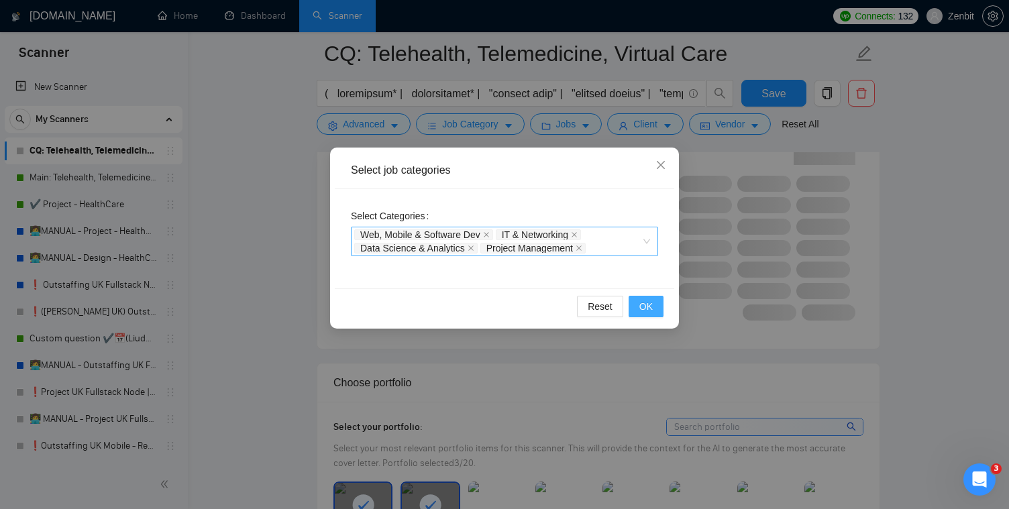
click at [645, 300] on span "OK" at bounding box center [645, 306] width 13 height 15
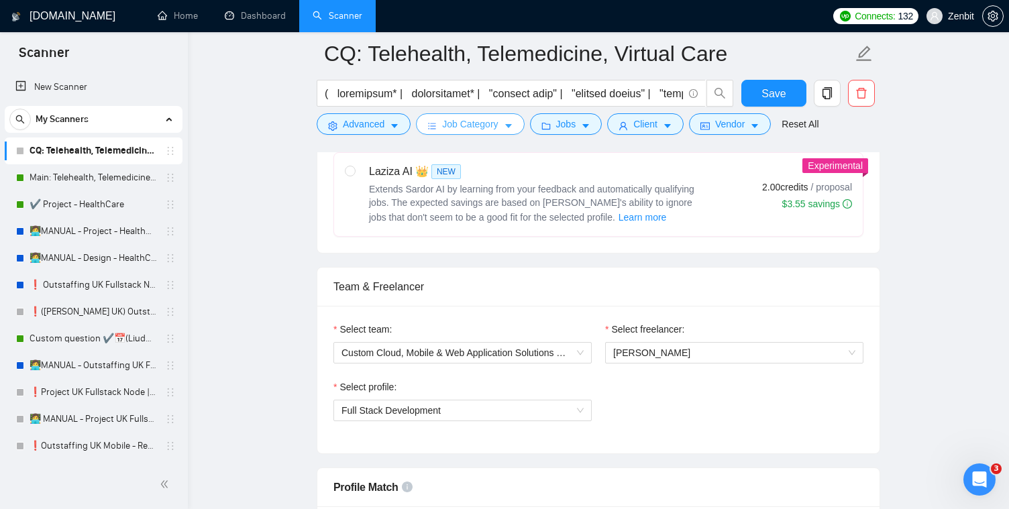
scroll to position [482, 0]
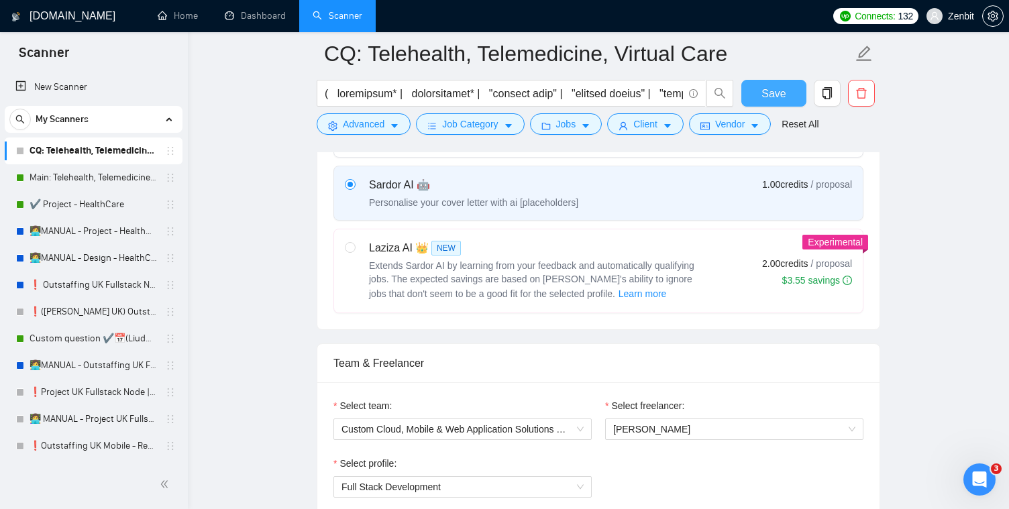
click at [768, 97] on span "Save" at bounding box center [773, 93] width 24 height 17
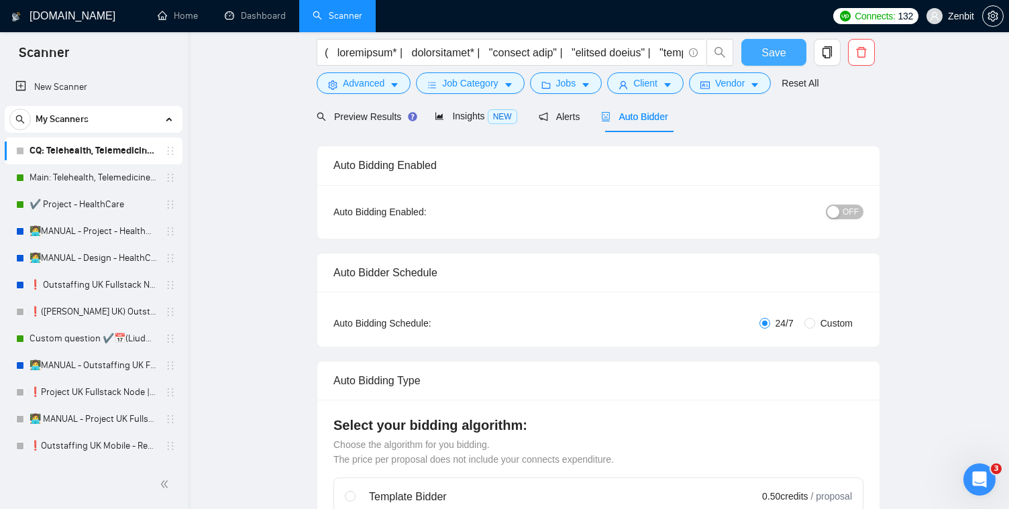
scroll to position [0, 0]
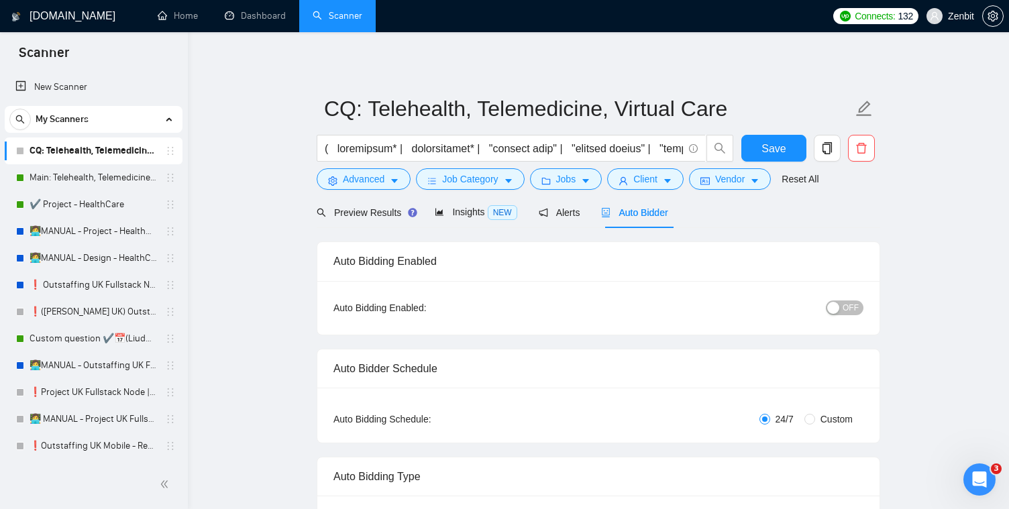
click at [354, 219] on div "Preview Results" at bounding box center [365, 212] width 97 height 15
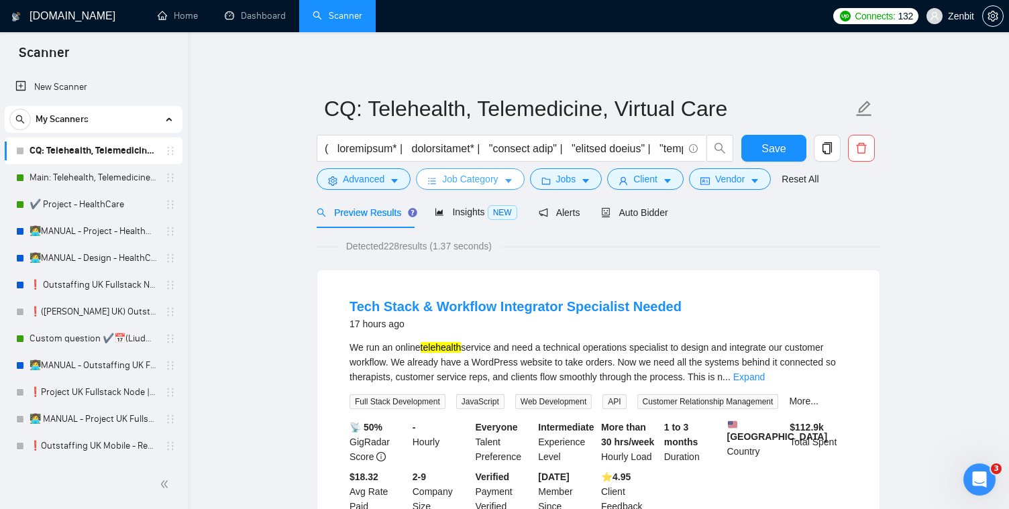
click at [468, 180] on span "Job Category" at bounding box center [470, 179] width 56 height 15
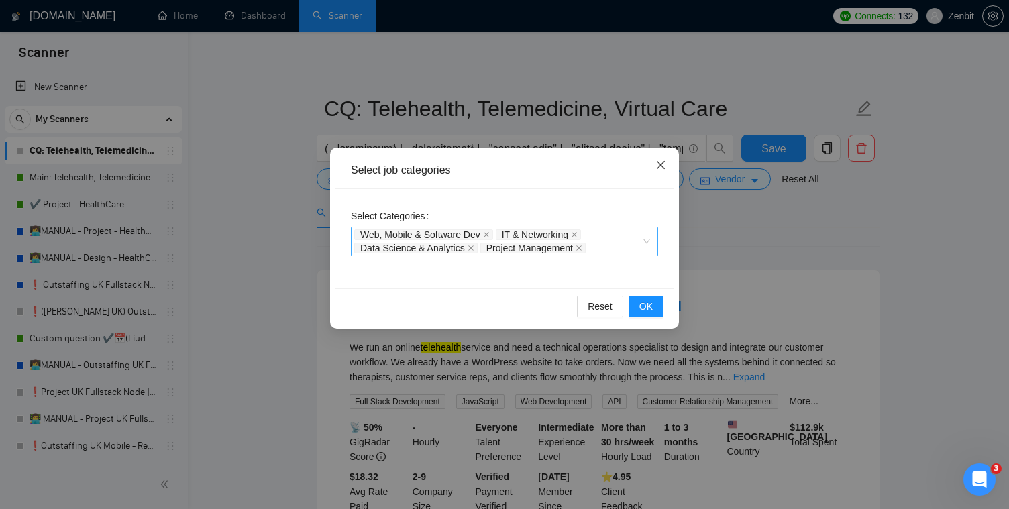
click at [657, 164] on icon "close" at bounding box center [660, 165] width 11 height 11
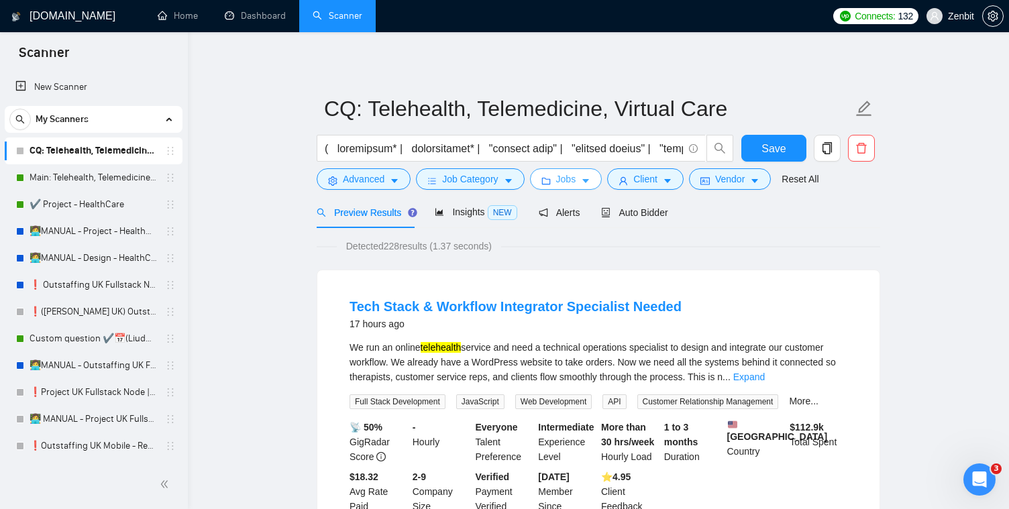
click at [556, 178] on button "Jobs" at bounding box center [566, 178] width 72 height 21
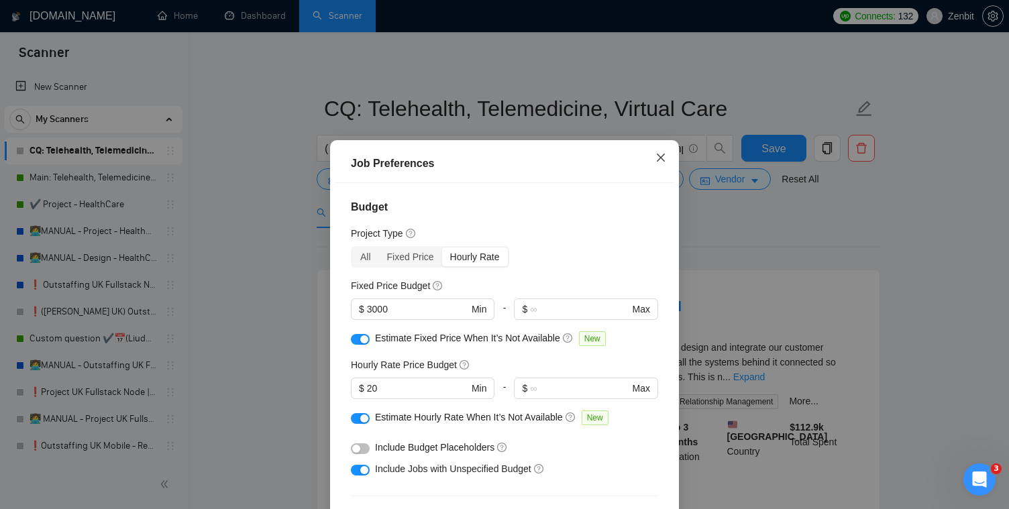
click at [664, 160] on icon "close" at bounding box center [660, 157] width 11 height 11
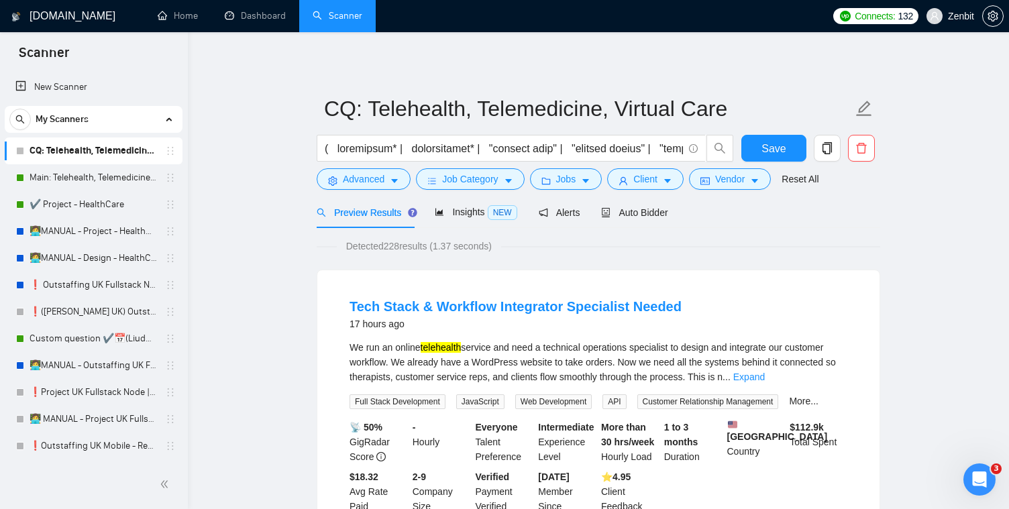
click at [647, 211] on span "Auto Bidder" at bounding box center [634, 212] width 66 height 11
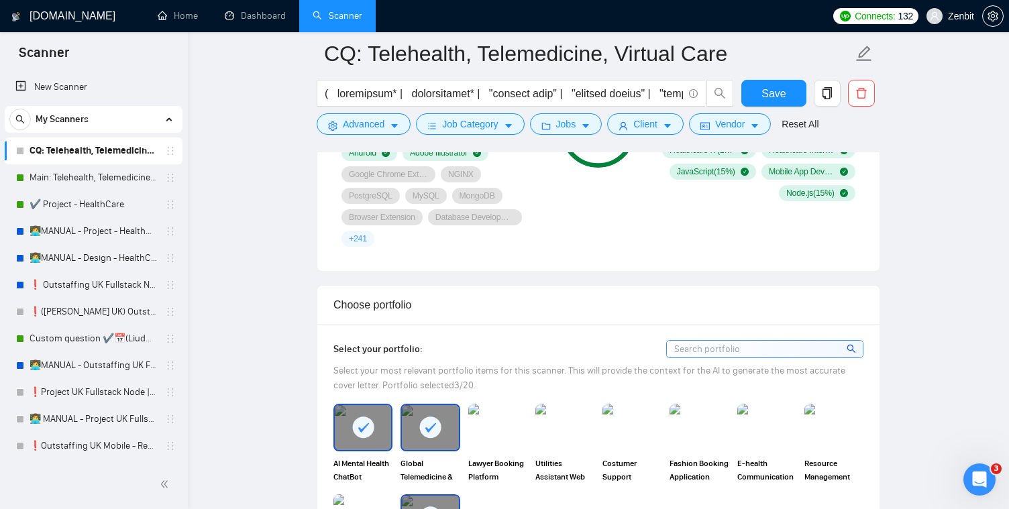
scroll to position [578, 0]
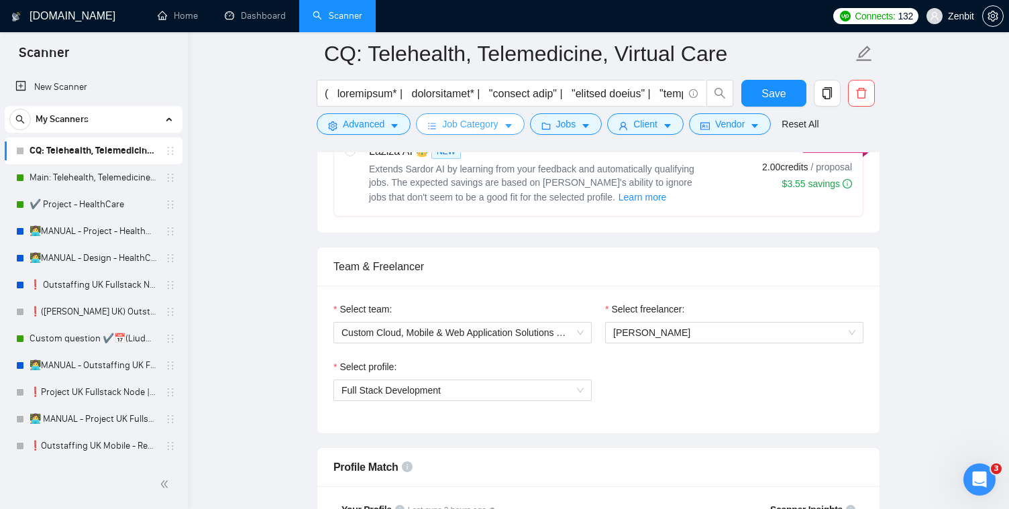
click at [482, 121] on span "Job Category" at bounding box center [470, 124] width 56 height 15
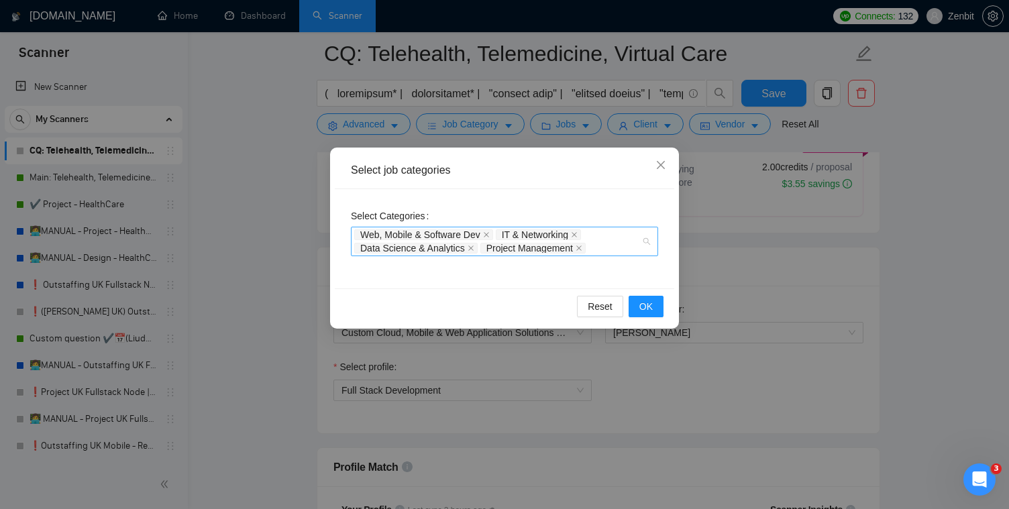
click at [630, 247] on div "Web, Mobile & Software Dev IT & Networking Data Science & Analytics Project Man…" at bounding box center [497, 241] width 287 height 27
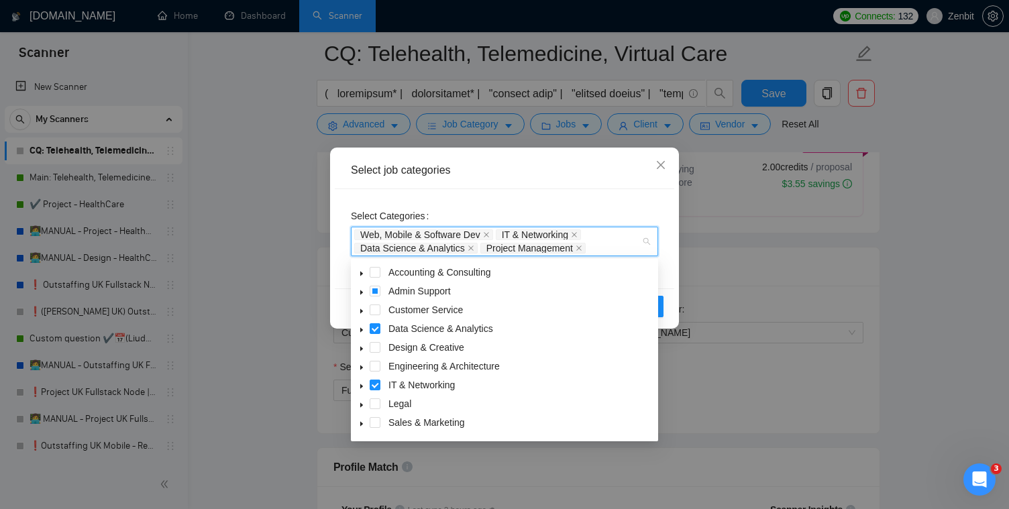
click at [359, 294] on icon "caret-down" at bounding box center [361, 292] width 7 height 7
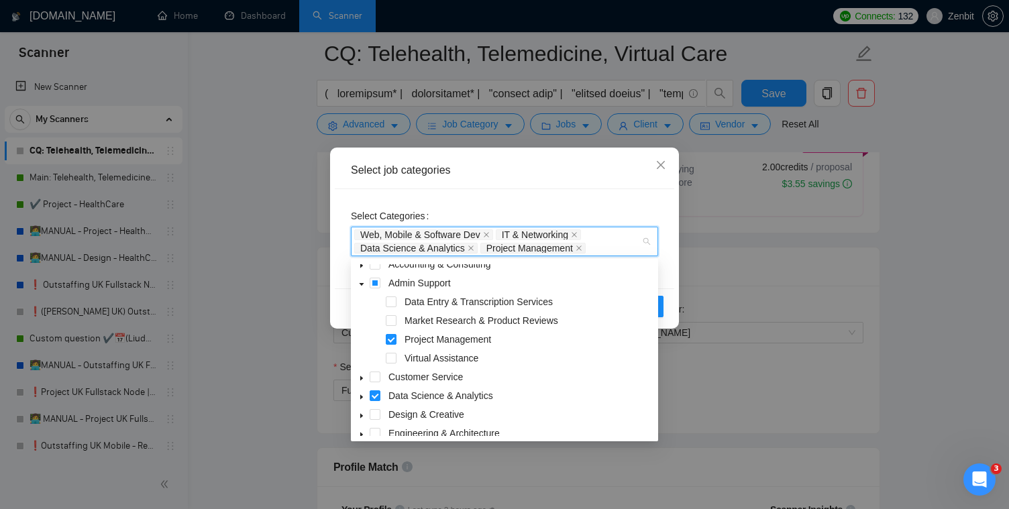
scroll to position [17, 0]
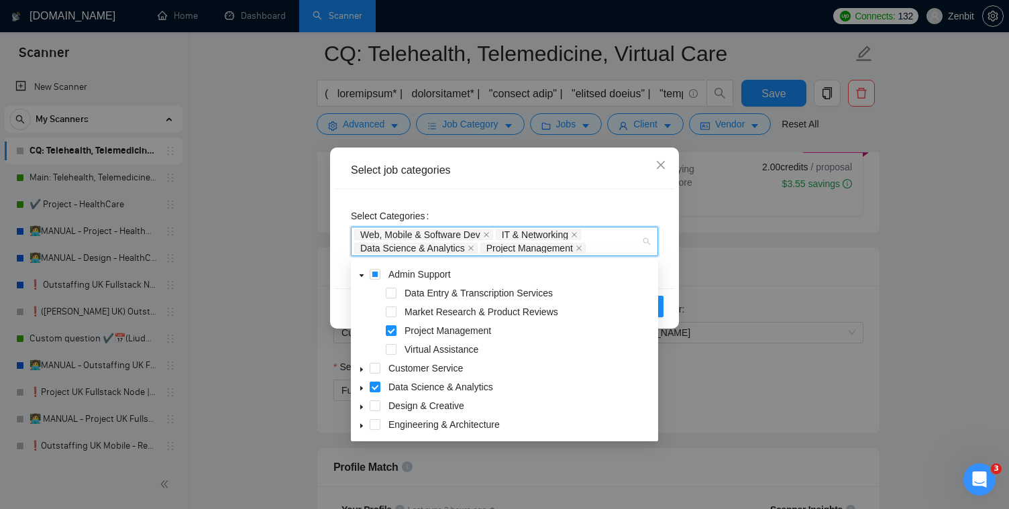
click at [360, 388] on icon "caret-down" at bounding box center [361, 388] width 3 height 5
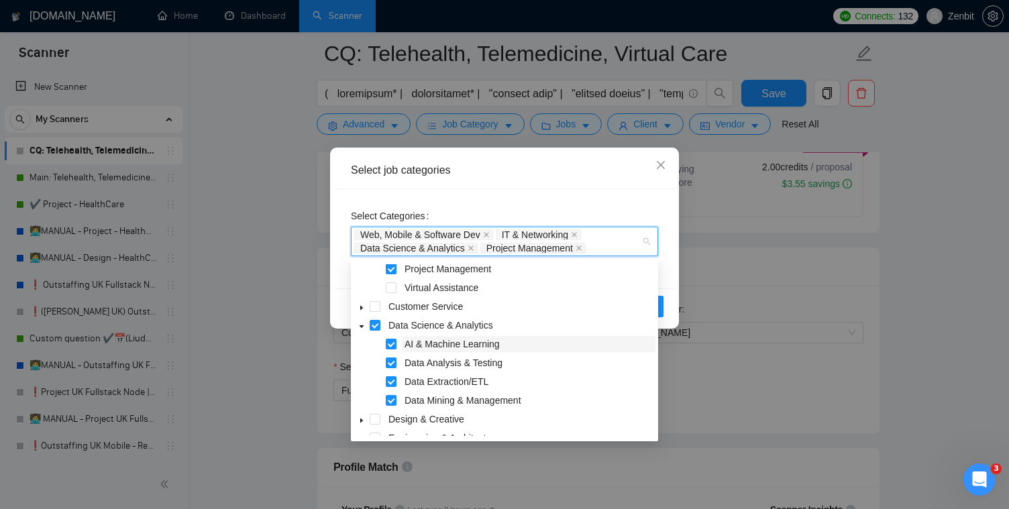
scroll to position [87, 0]
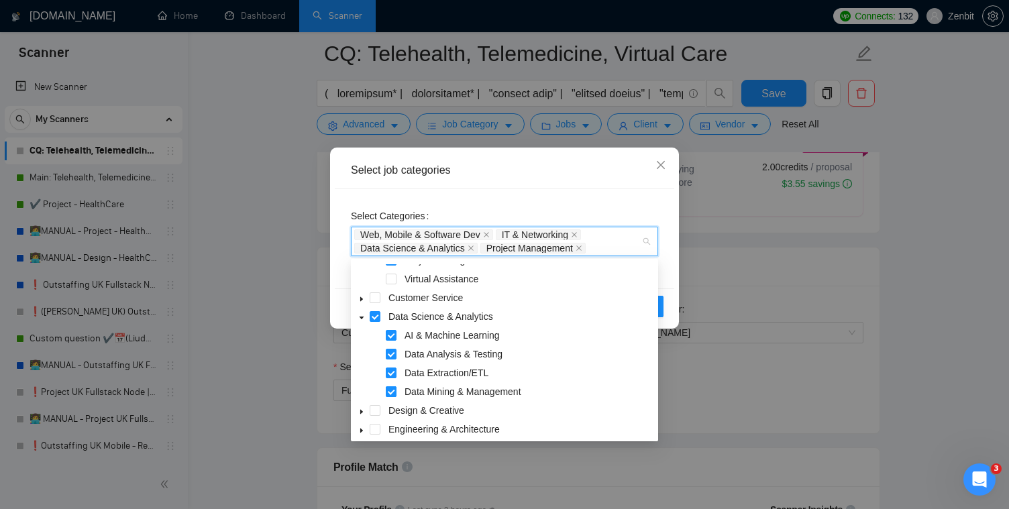
click at [392, 391] on span at bounding box center [391, 391] width 11 height 11
click at [392, 378] on span at bounding box center [391, 373] width 11 height 11
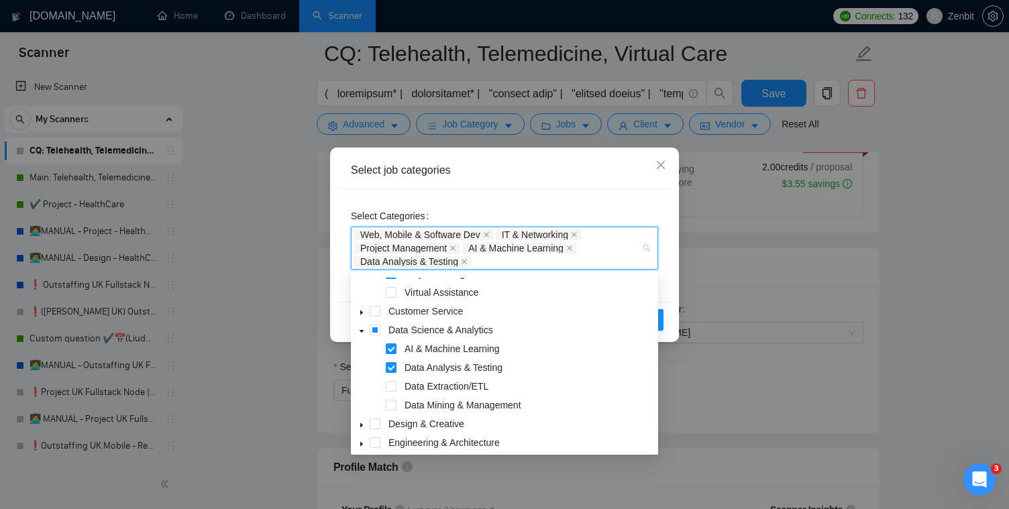
click at [392, 367] on span at bounding box center [391, 367] width 11 height 11
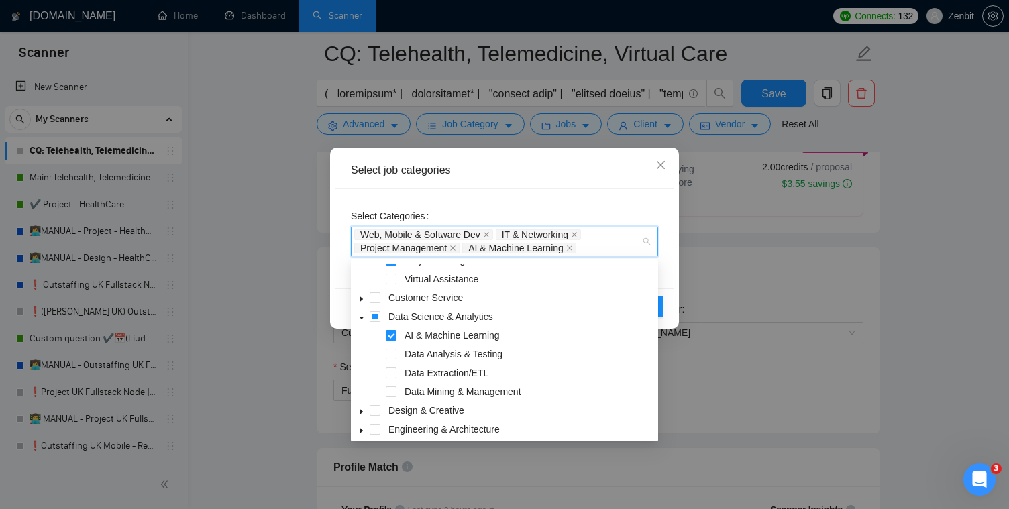
click at [362, 319] on icon "caret-down" at bounding box center [361, 318] width 7 height 7
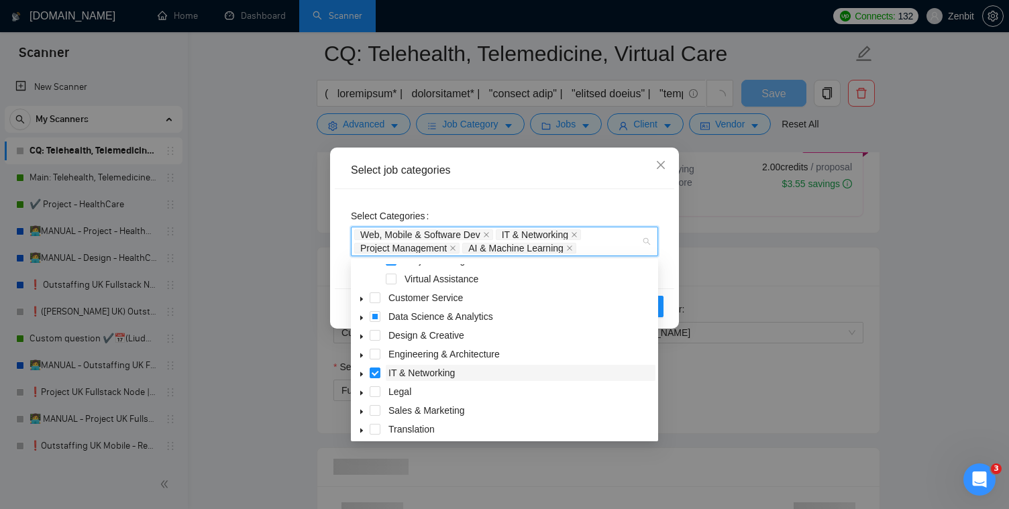
scroll to position [105, 0]
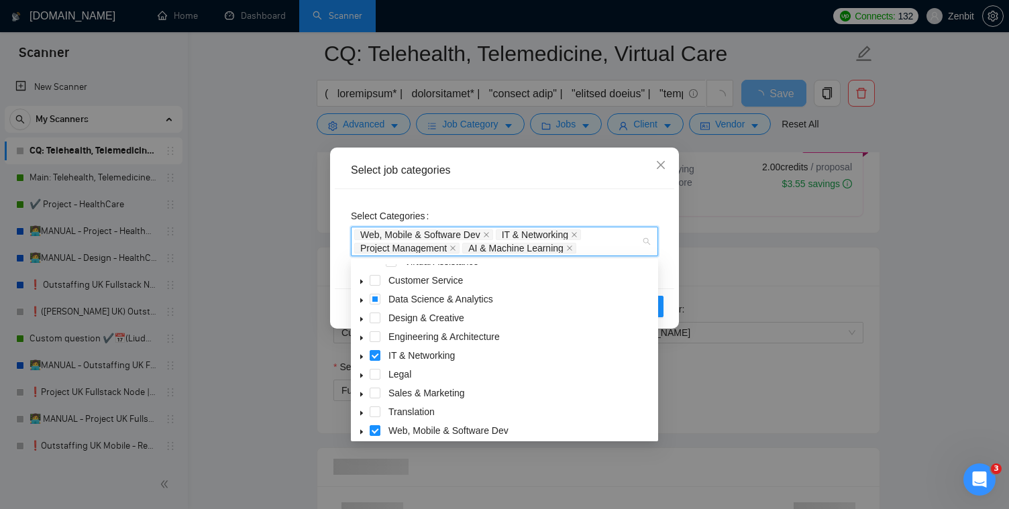
click at [362, 360] on span at bounding box center [361, 355] width 16 height 16
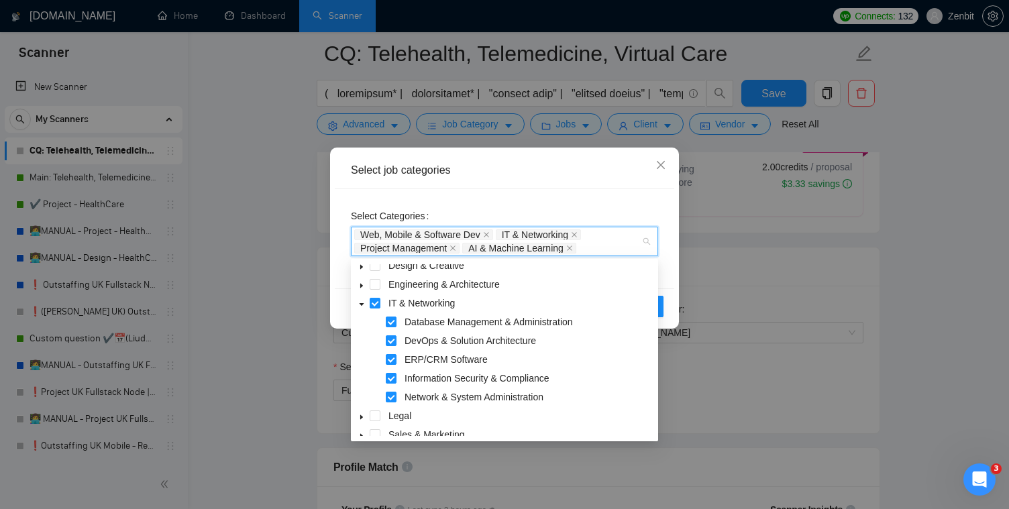
scroll to position [223, 0]
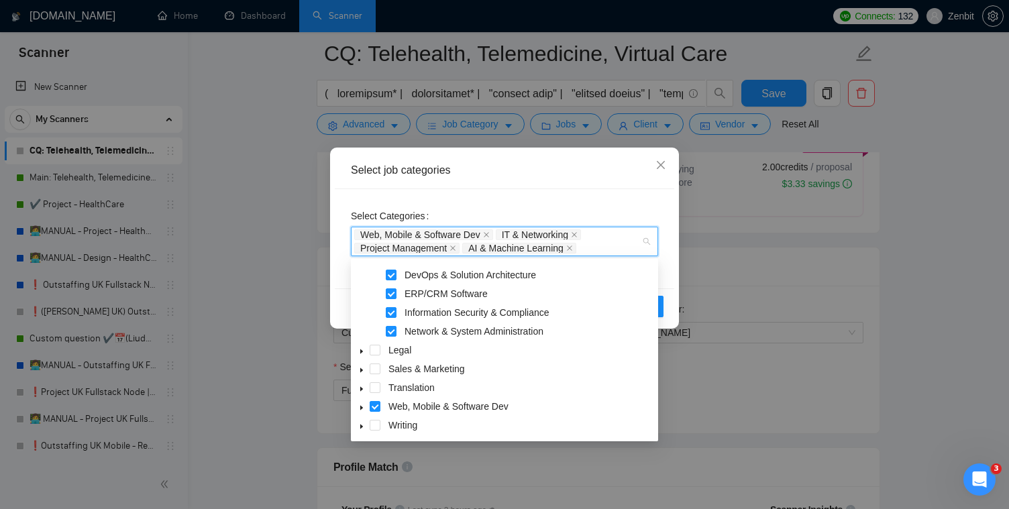
click at [359, 412] on span at bounding box center [361, 406] width 16 height 16
click at [360, 410] on icon "caret-down" at bounding box center [361, 407] width 7 height 7
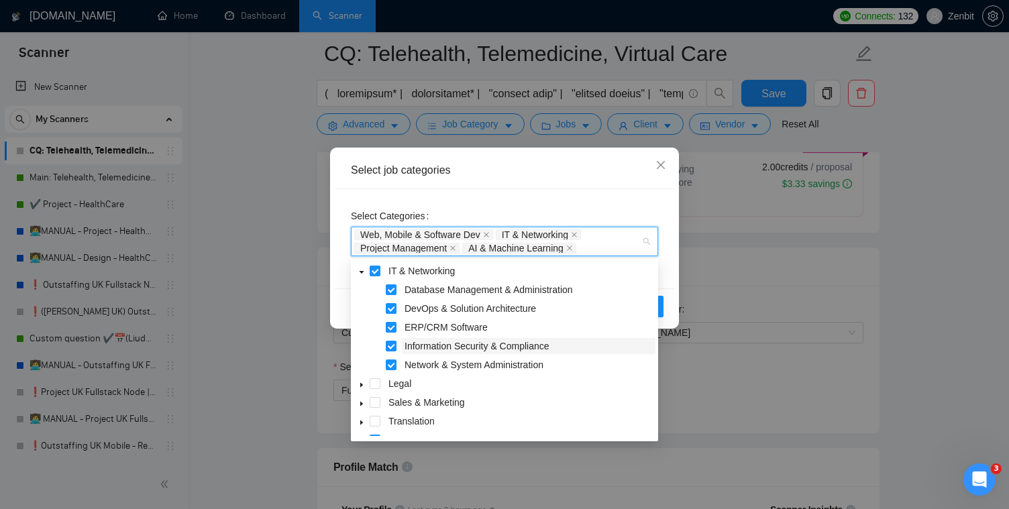
scroll to position [159, 0]
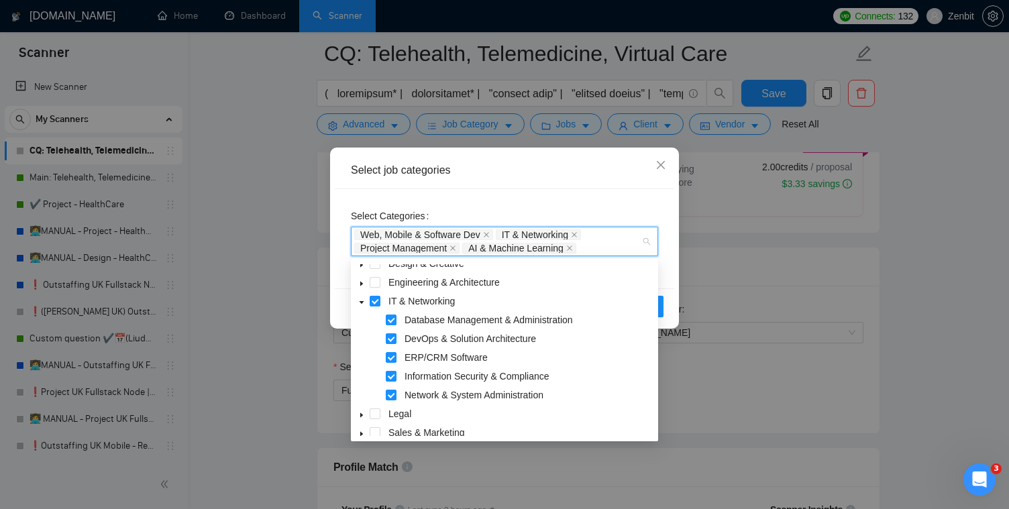
click at [510, 195] on div "Select Categories Web, Mobile & Software Dev IT & Networking Project Management…" at bounding box center [504, 238] width 339 height 99
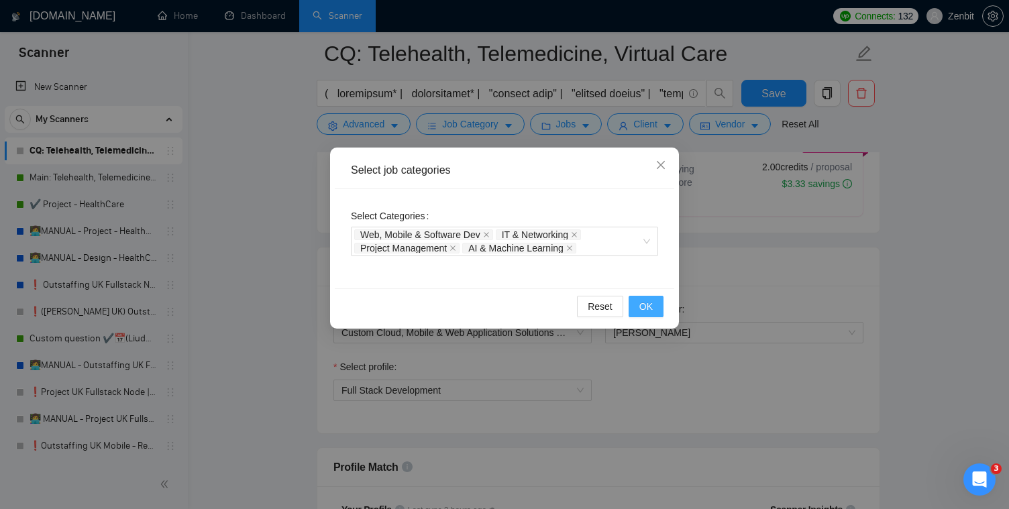
click at [647, 309] on span "OK" at bounding box center [645, 306] width 13 height 15
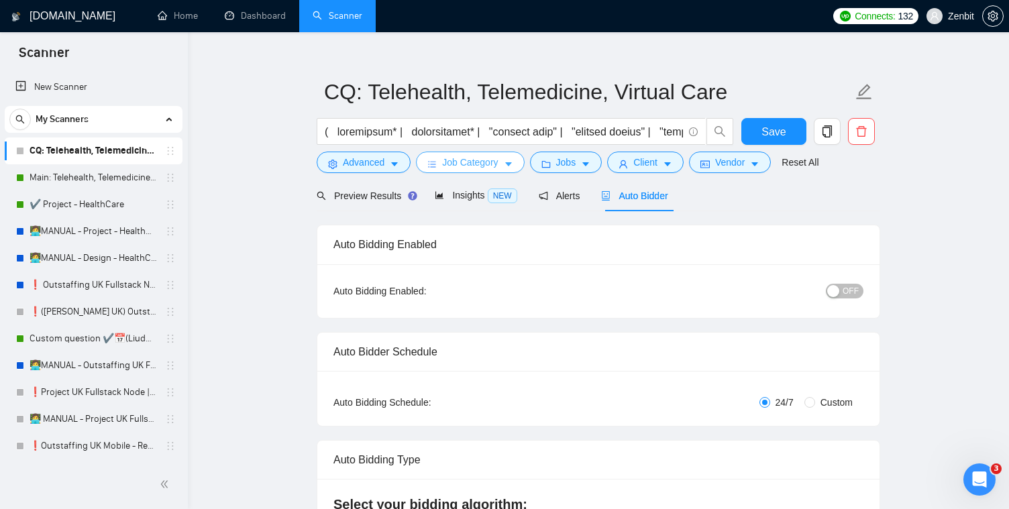
scroll to position [0, 0]
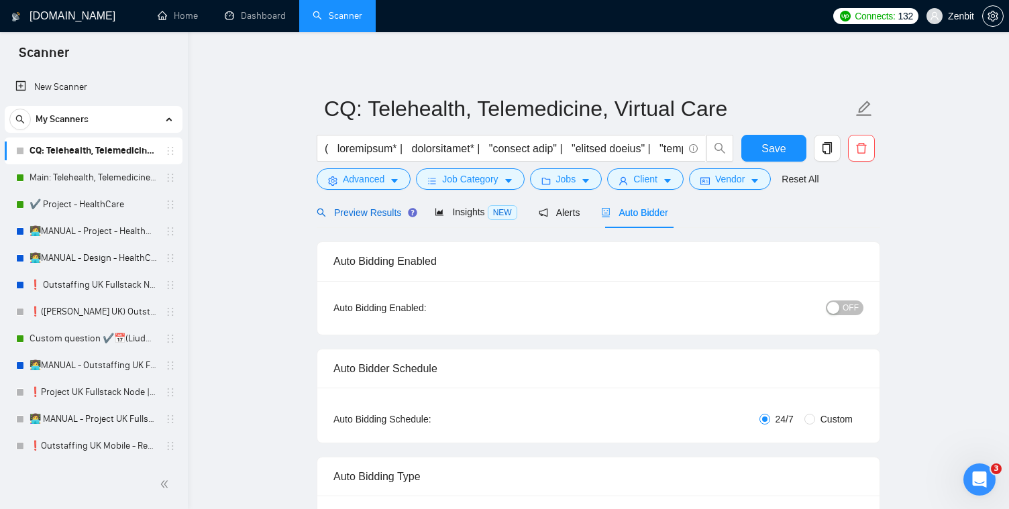
click at [367, 219] on div "Preview Results" at bounding box center [365, 212] width 97 height 15
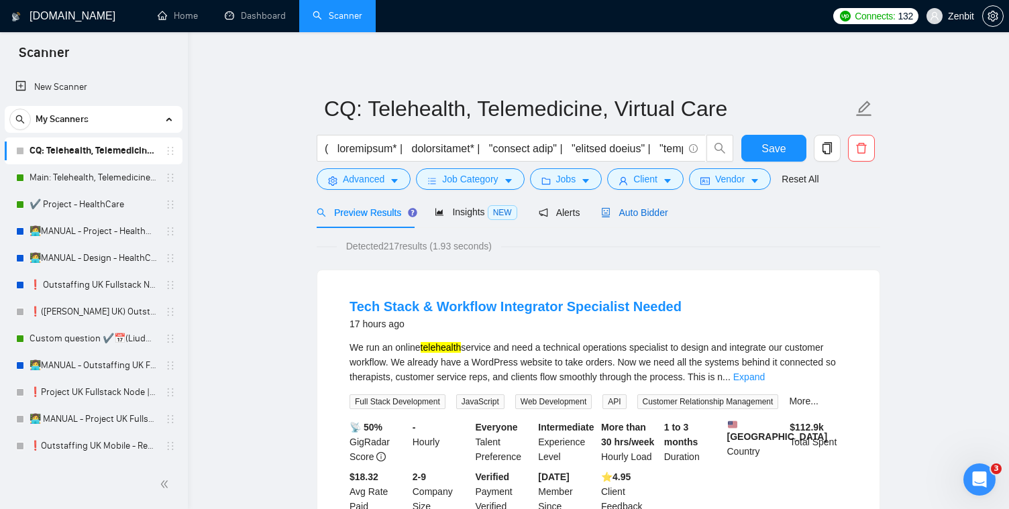
click at [637, 211] on span "Auto Bidder" at bounding box center [634, 212] width 66 height 11
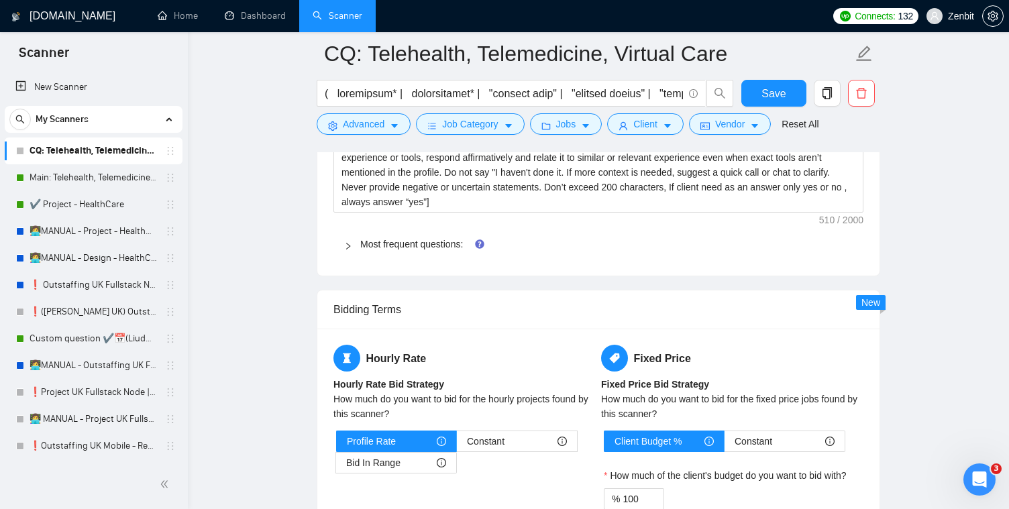
scroll to position [2116, 0]
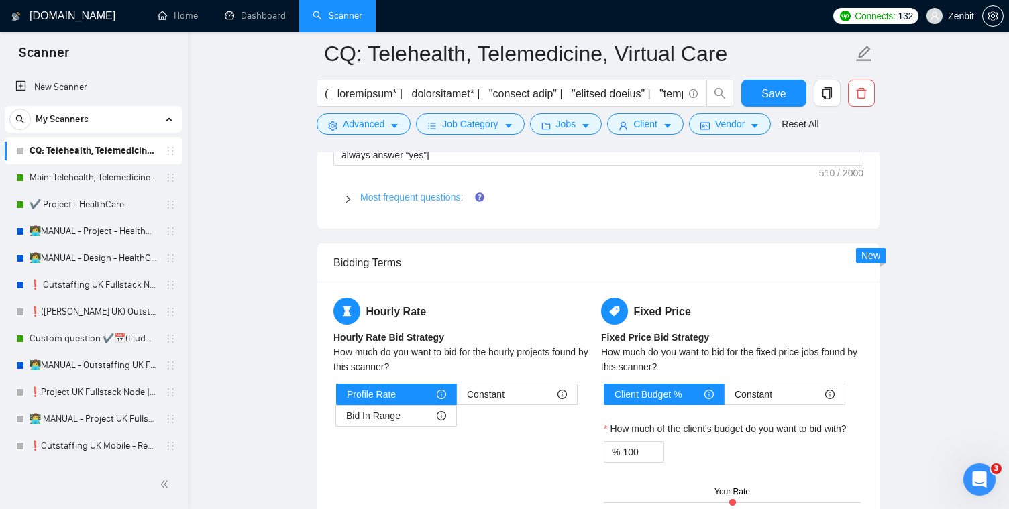
click at [440, 198] on link "Most frequent questions:" at bounding box center [411, 197] width 103 height 11
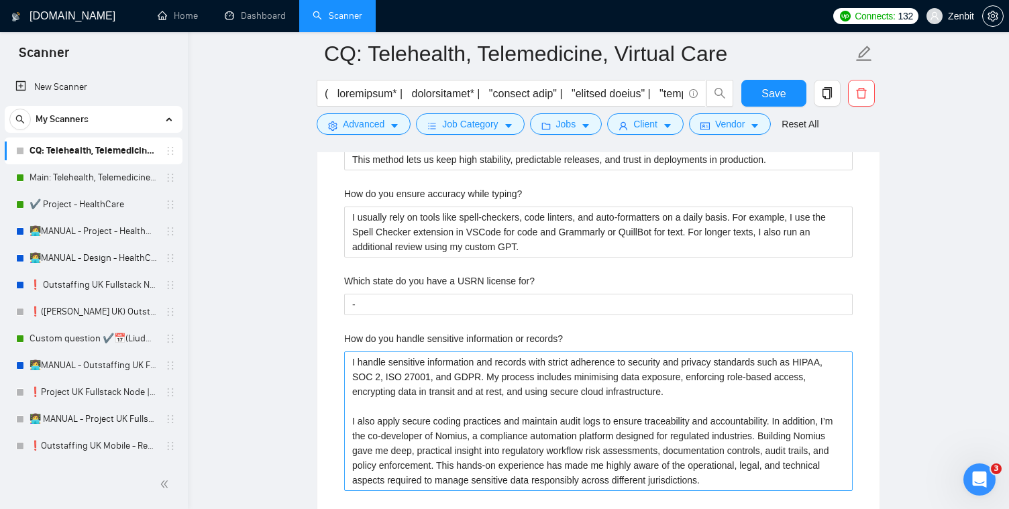
scroll to position [2672, 0]
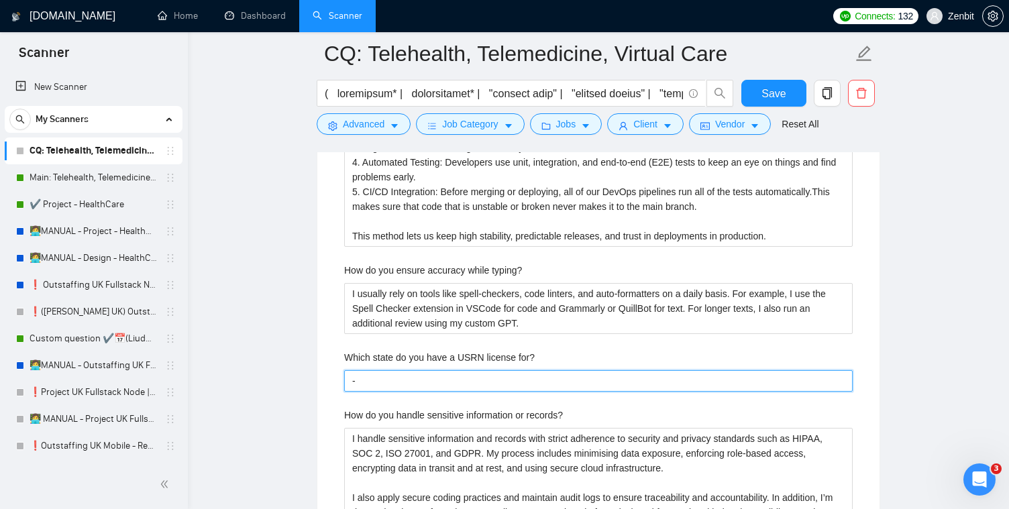
drag, startPoint x: 373, startPoint y: 381, endPoint x: 279, endPoint y: 380, distance: 93.9
click at [278, 382] on main "CQ: Telehealth, Telemedicine, Virtual Care Save Advanced Job Category Jobs Clie…" at bounding box center [598, 394] width 778 height 6025
paste for\? "I’m not a licensed U.S. Registered Nurse. My role is software development—build…"
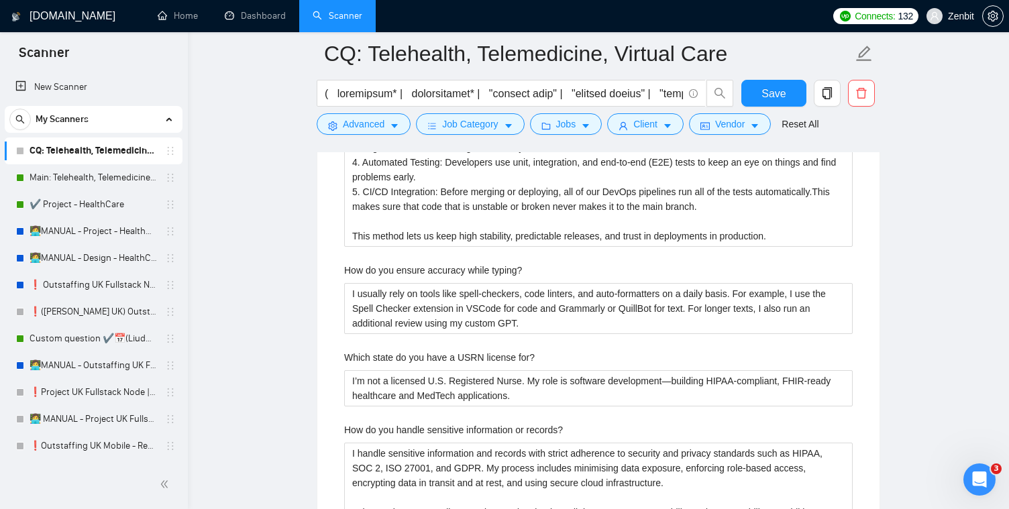
click at [295, 379] on main "CQ: Telehealth, Telemedicine, Virtual Care Save Advanced Job Category Jobs Clie…" at bounding box center [598, 402] width 778 height 6040
click at [0, 0] on div "registered nurse." at bounding box center [0, 0] width 0 height 0
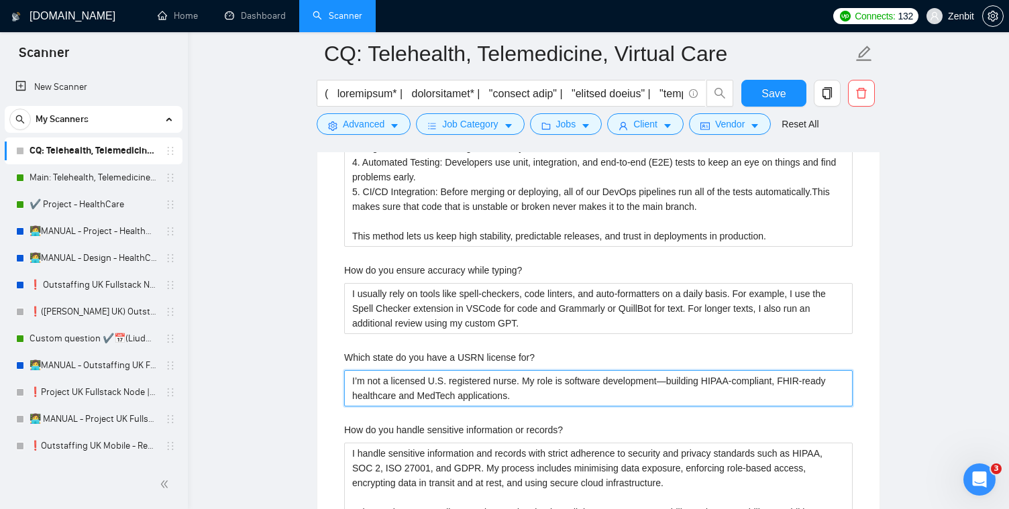
click at [677, 378] on for\? "I’m not a licensed U.S. registered nurse. My role is software development—build…" at bounding box center [598, 388] width 508 height 36
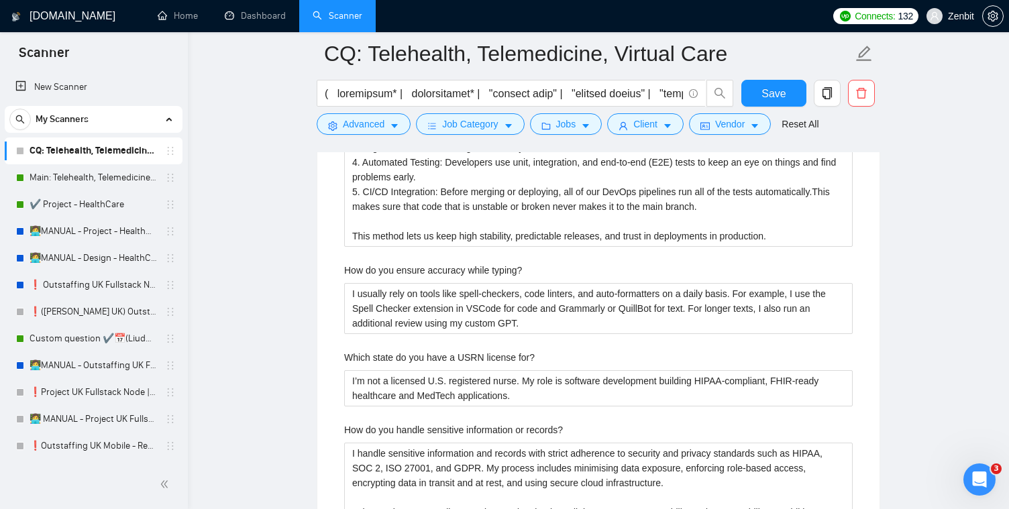
drag, startPoint x: 278, startPoint y: 401, endPoint x: 298, endPoint y: 393, distance: 21.0
click at [278, 401] on main "CQ: Telehealth, Telemedicine, Virtual Care Save Advanced Job Category Jobs Clie…" at bounding box center [598, 402] width 778 height 6040
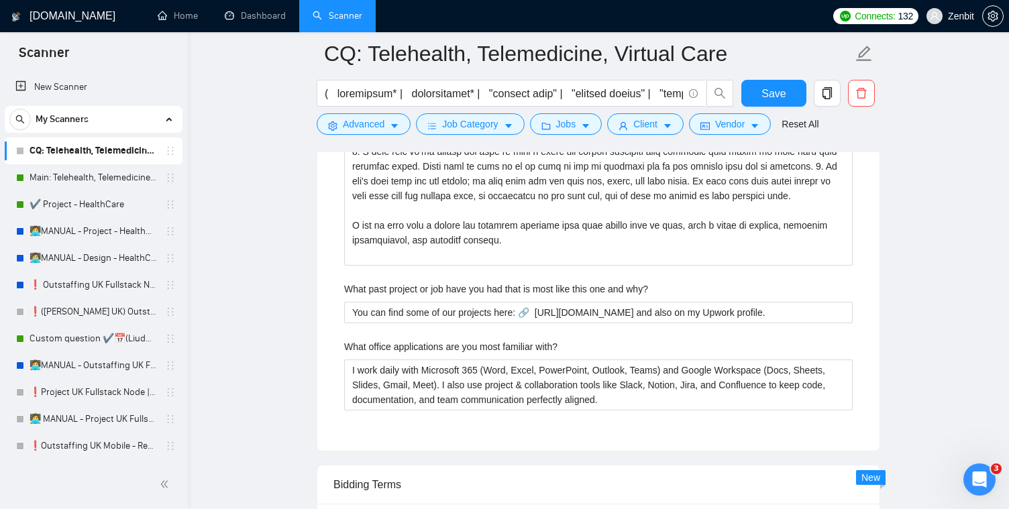
scroll to position [4351, 0]
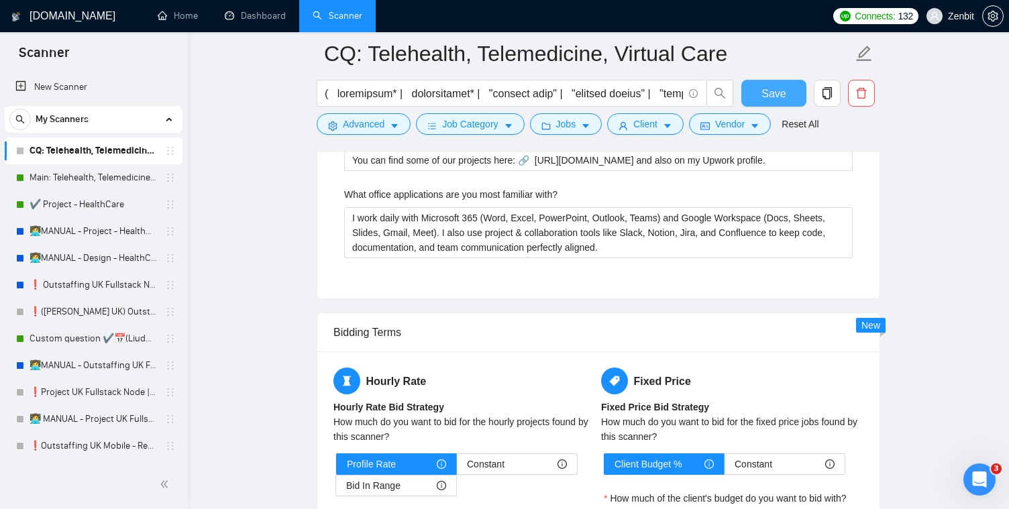
click at [783, 91] on span "Save" at bounding box center [773, 93] width 24 height 17
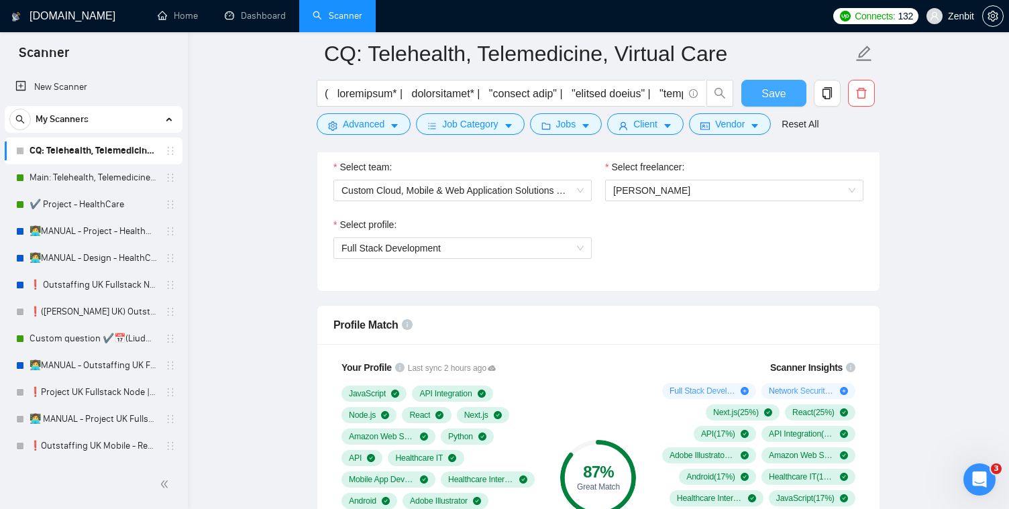
scroll to position [729, 0]
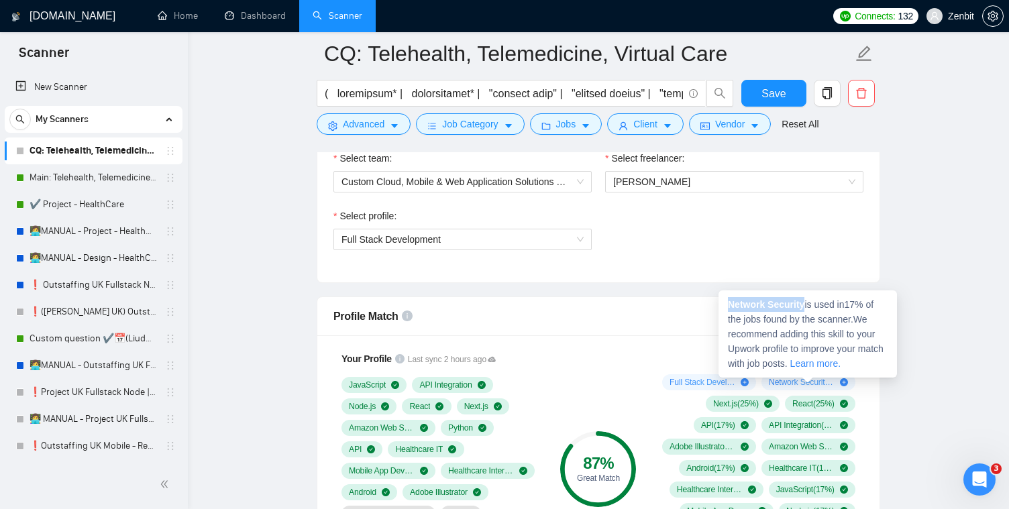
drag, startPoint x: 728, startPoint y: 303, endPoint x: 808, endPoint y: 307, distance: 79.9
click at [808, 307] on span "Network Security is used in 17 % of the jobs found by the scanner. We recommend…" at bounding box center [806, 334] width 156 height 70
copy strong "Network Security"
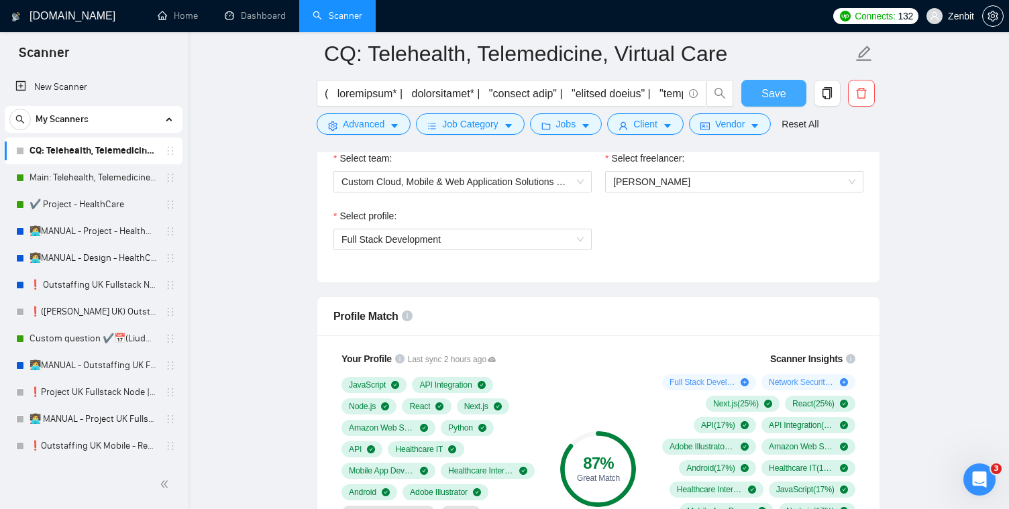
drag, startPoint x: 759, startPoint y: 91, endPoint x: 906, endPoint y: 268, distance: 231.0
click at [759, 90] on button "Save" at bounding box center [773, 93] width 65 height 27
click at [351, 140] on form "CQ: Telehealth, Telemedicine, Virtual Care Save Advanced Job Category Jobs Clie…" at bounding box center [598, 86] width 563 height 109
click at [355, 129] on span "Advanced" at bounding box center [364, 124] width 42 height 15
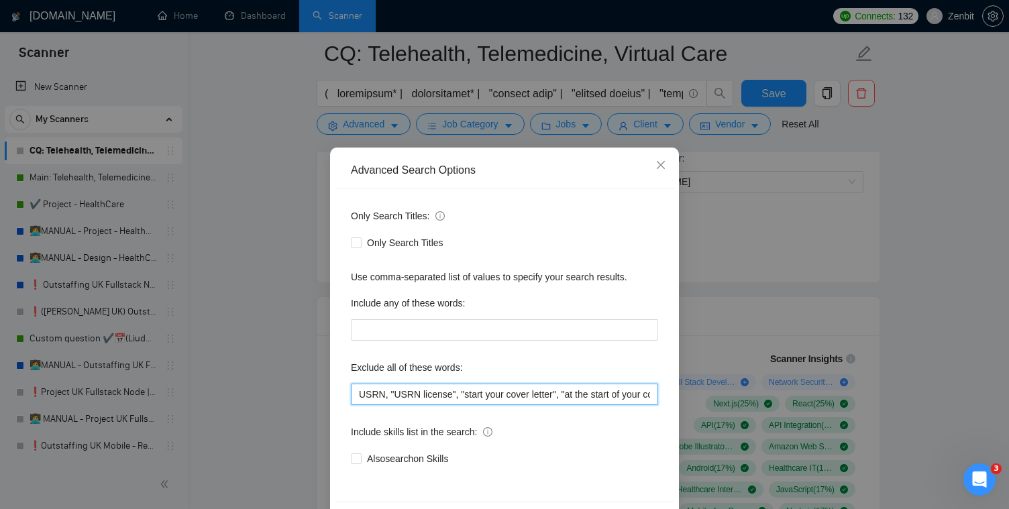
drag, startPoint x: 458, startPoint y: 396, endPoint x: 350, endPoint y: 399, distance: 108.0
click at [351, 399] on input "USRN, "USRN license", "start your cover letter", "at the start of your cover", …" at bounding box center [504, 394] width 307 height 21
click at [661, 164] on icon "close" at bounding box center [660, 165] width 11 height 11
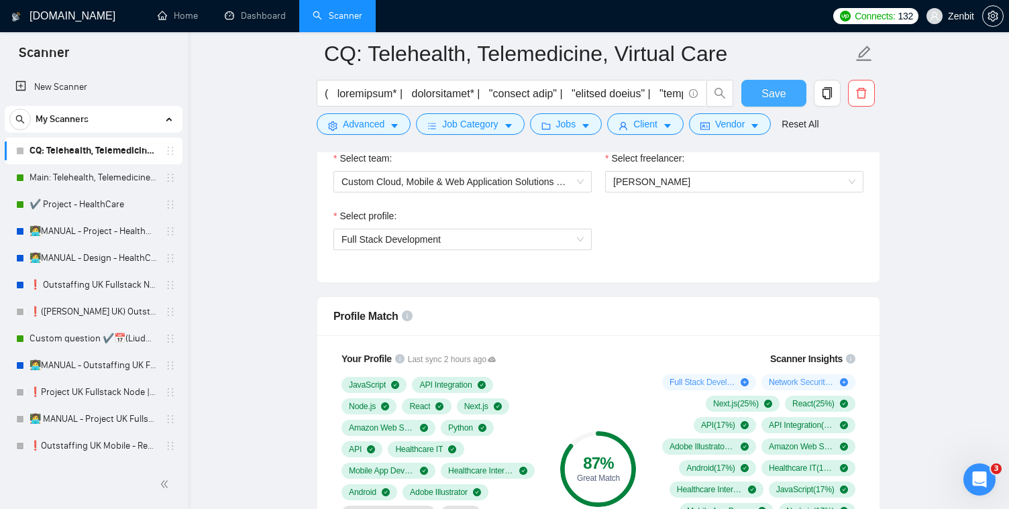
click at [775, 93] on span "Save" at bounding box center [773, 93] width 24 height 17
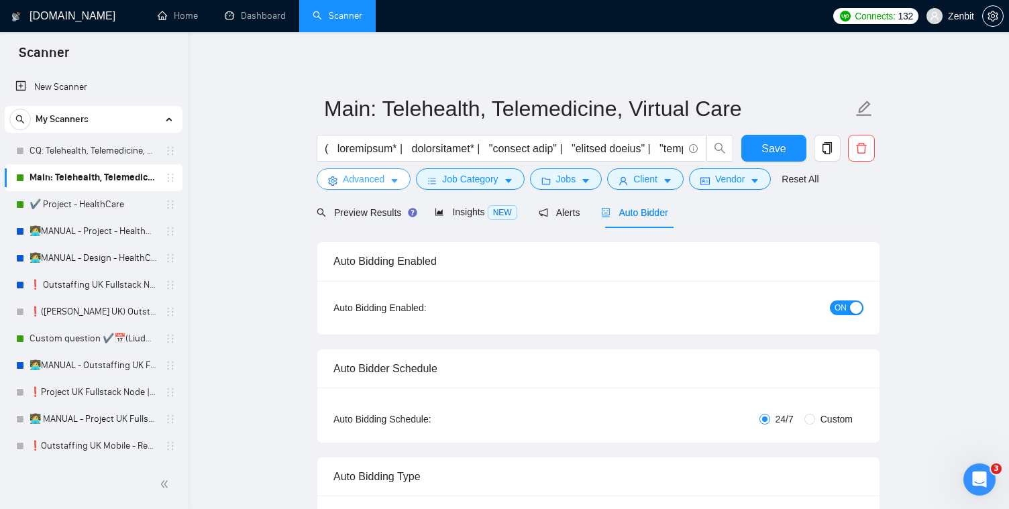
click at [373, 176] on span "Advanced" at bounding box center [364, 179] width 42 height 15
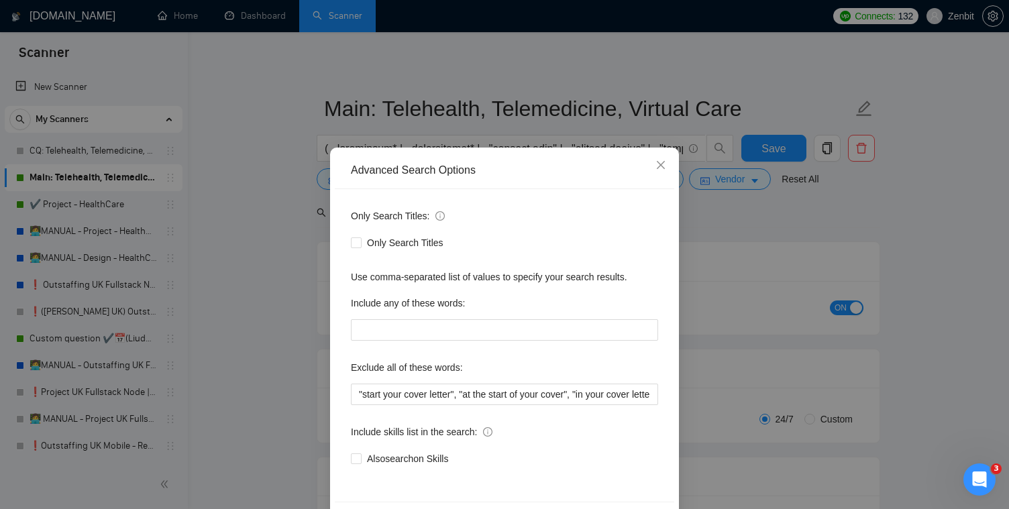
click at [237, 216] on div "Advanced Search Options Only Search Titles: Only Search Titles Use comma-separa…" at bounding box center [504, 254] width 1009 height 509
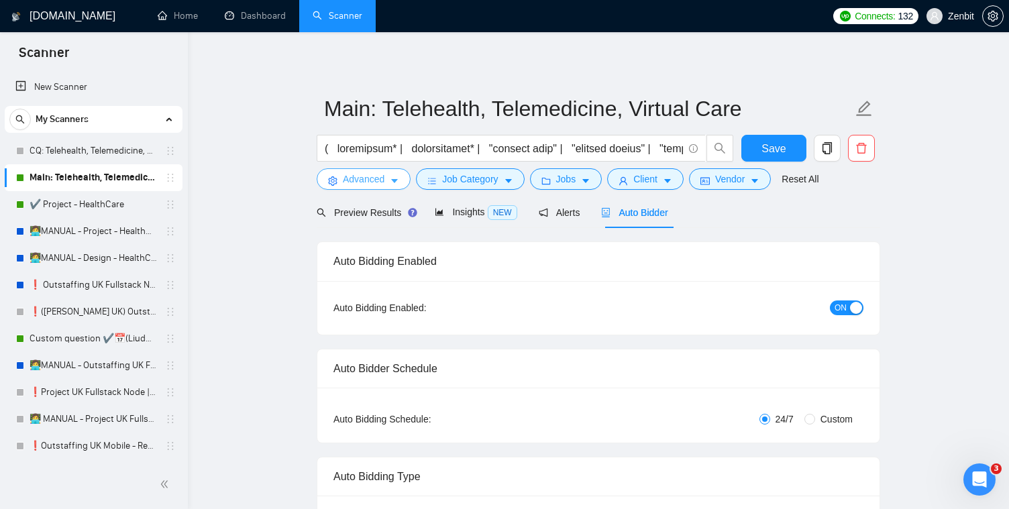
click at [363, 178] on span "Advanced" at bounding box center [364, 179] width 42 height 15
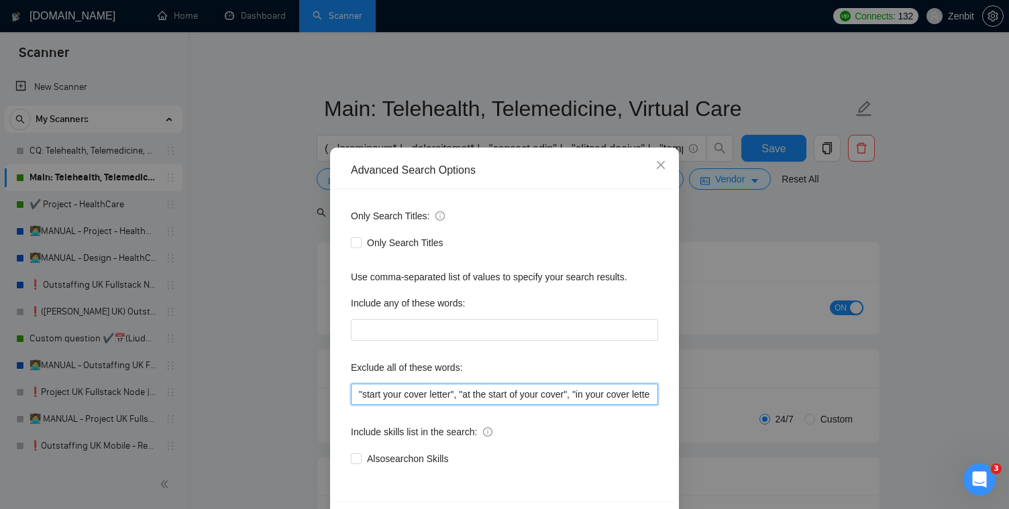
click at [357, 391] on input ""start your cover letter", "at the start of your cover", "in your cover letter"…" at bounding box center [504, 394] width 307 height 21
paste input "USRN, "USRN license","
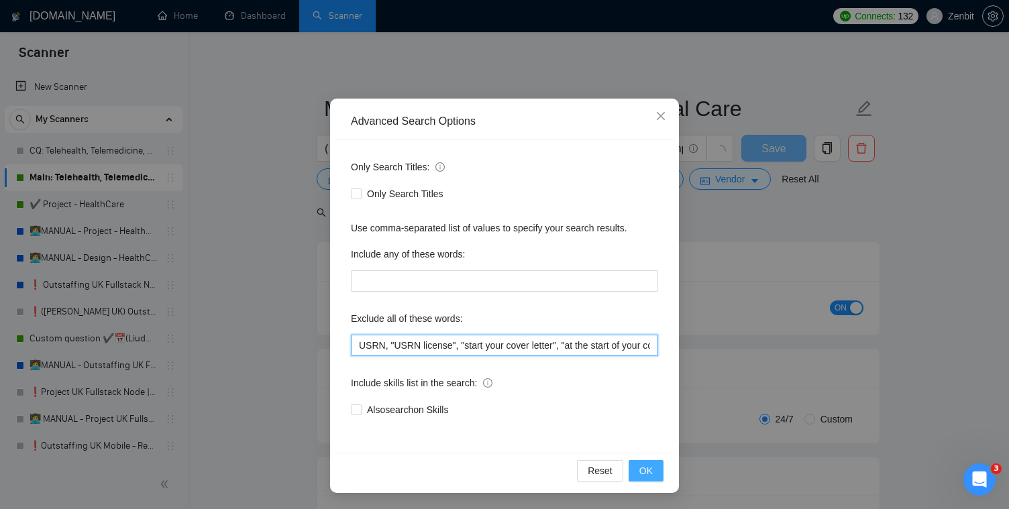
type input "USRN, "USRN license", "start your cover letter", "at the start of your cover", …"
click at [647, 469] on span "OK" at bounding box center [645, 470] width 13 height 15
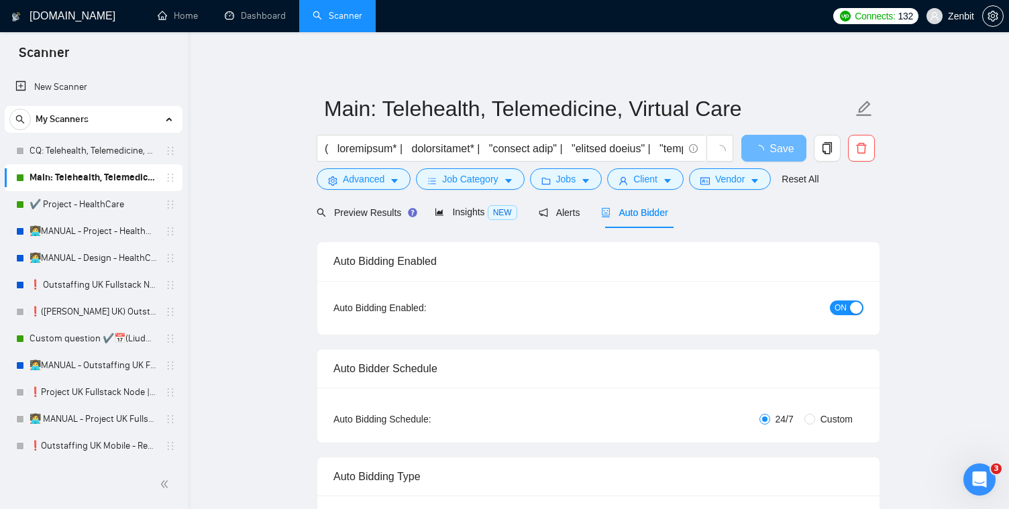
scroll to position [0, 0]
click at [492, 182] on span "Job Category" at bounding box center [470, 179] width 56 height 15
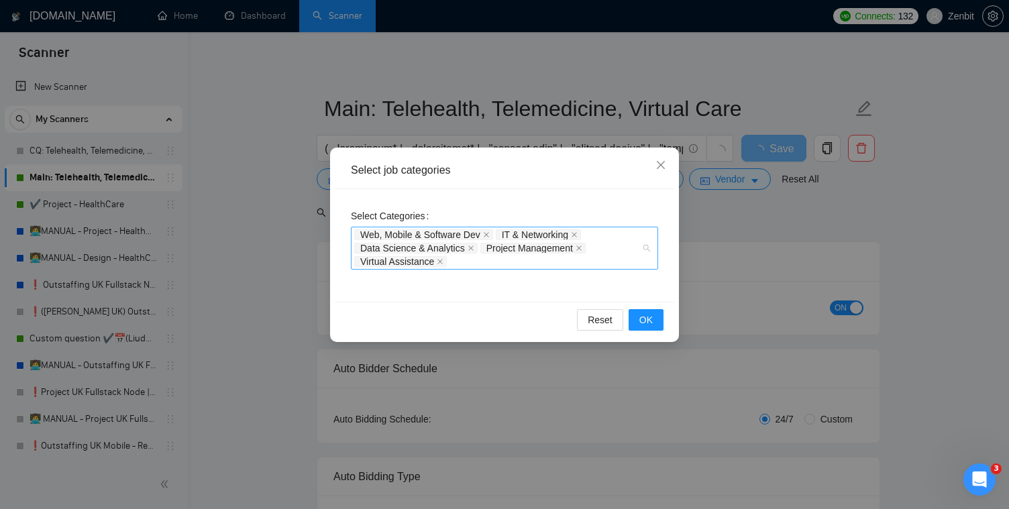
click at [647, 249] on div "Web, Mobile & Software Dev IT & Networking Data Science & Analytics Project Man…" at bounding box center [504, 248] width 307 height 43
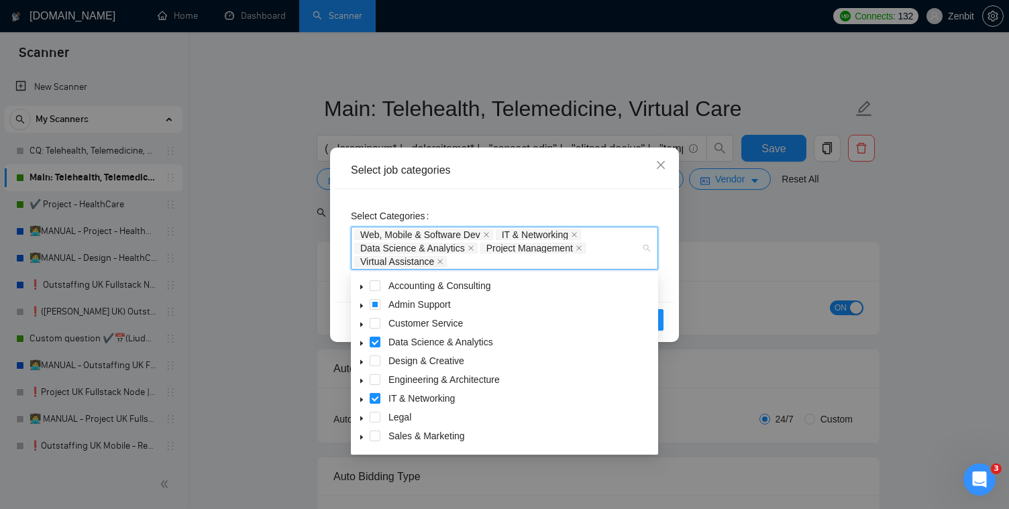
click at [361, 302] on span at bounding box center [361, 304] width 16 height 16
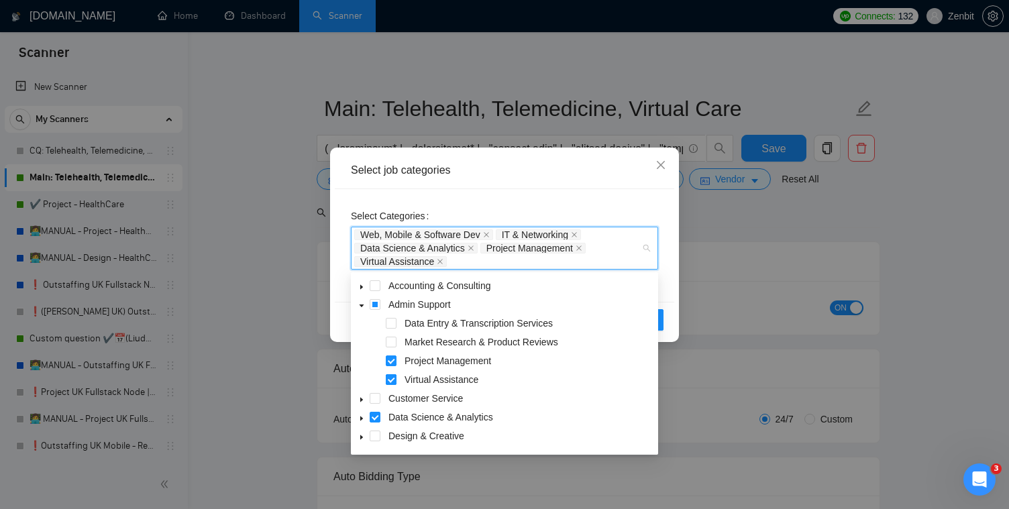
click at [388, 380] on span at bounding box center [391, 379] width 11 height 11
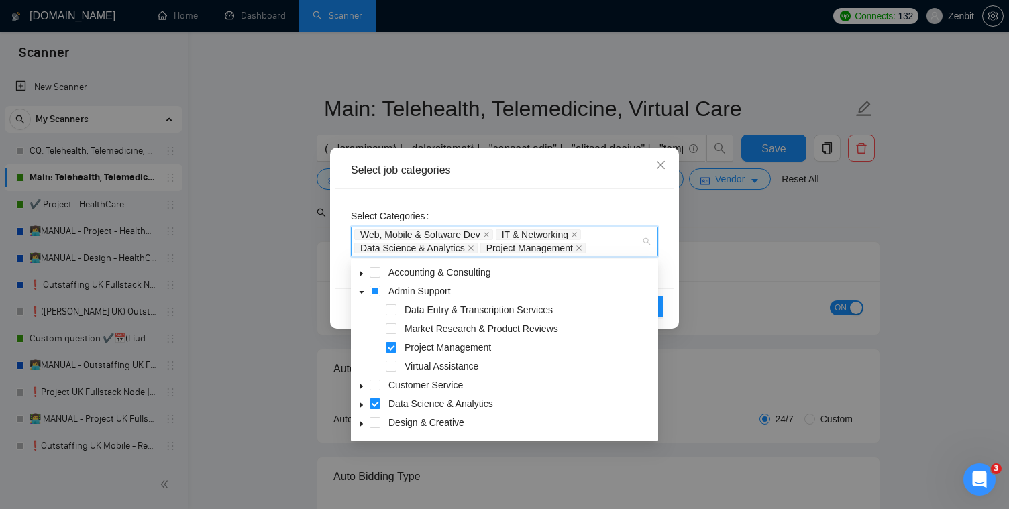
click at [359, 294] on icon "caret-down" at bounding box center [361, 292] width 7 height 7
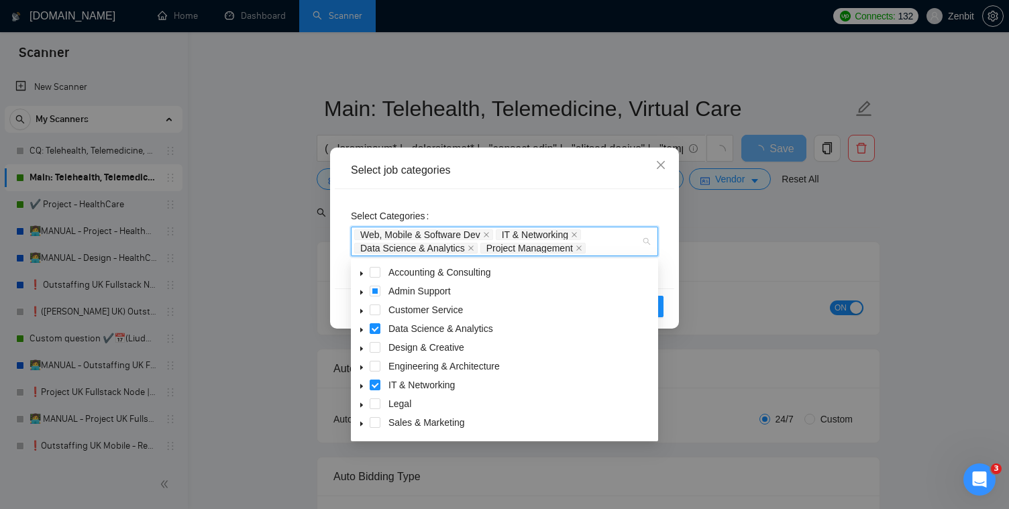
click at [362, 327] on icon "caret-down" at bounding box center [361, 330] width 7 height 7
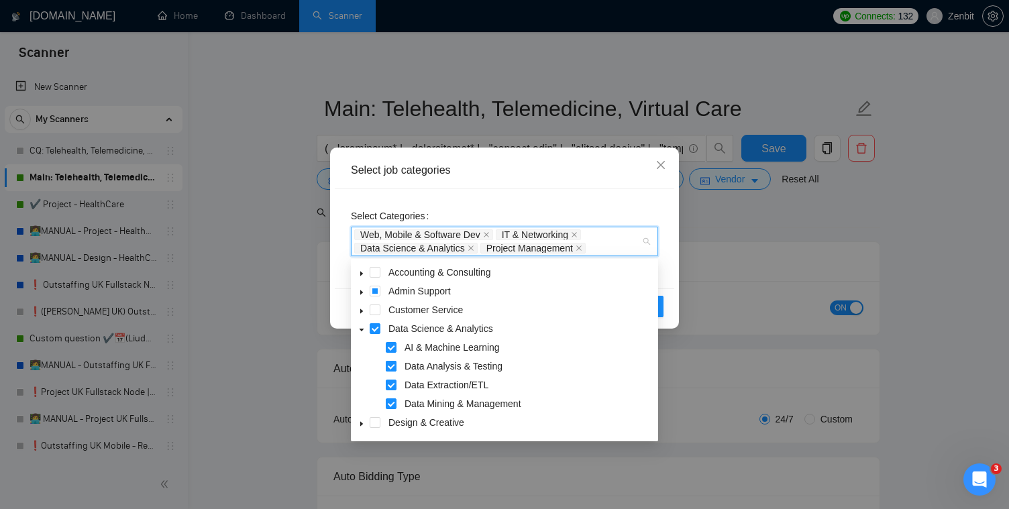
click at [388, 368] on span at bounding box center [391, 366] width 11 height 11
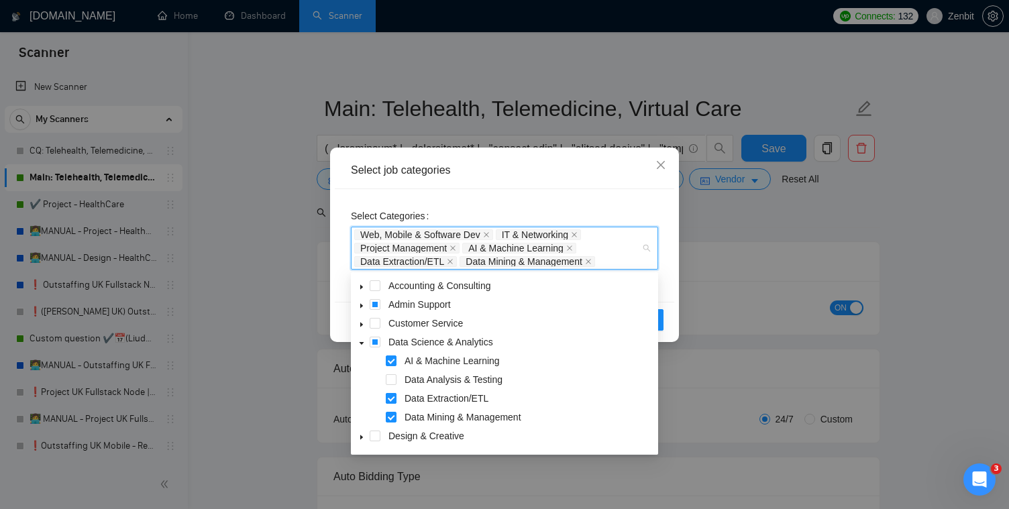
click at [390, 400] on span at bounding box center [391, 398] width 11 height 11
click at [392, 416] on span at bounding box center [391, 417] width 11 height 11
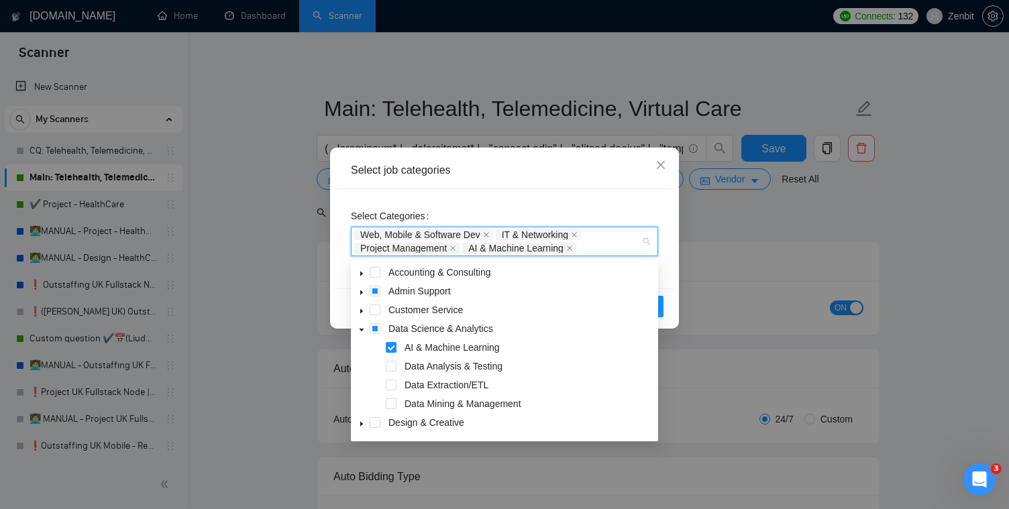
click at [360, 329] on icon "caret-down" at bounding box center [361, 330] width 5 height 3
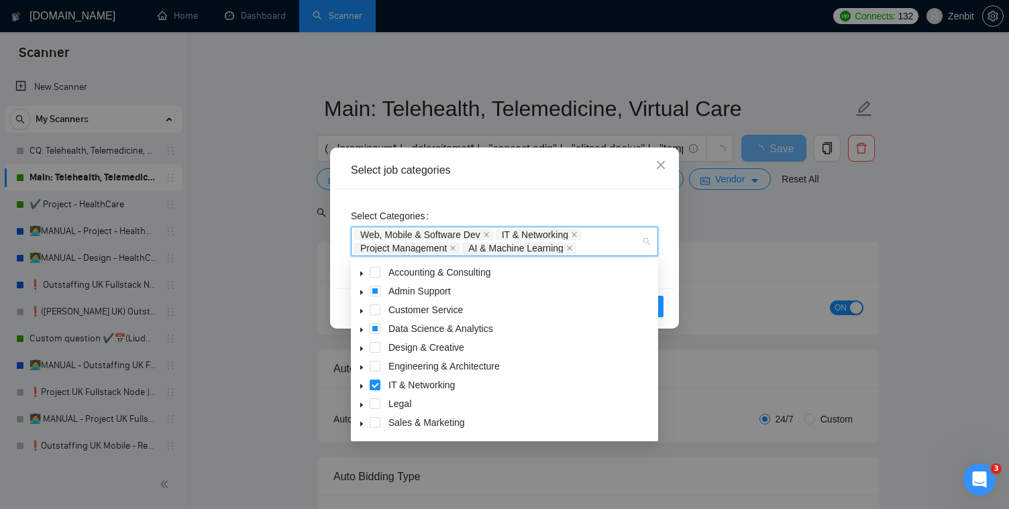
click at [362, 384] on icon "caret-down" at bounding box center [361, 386] width 7 height 7
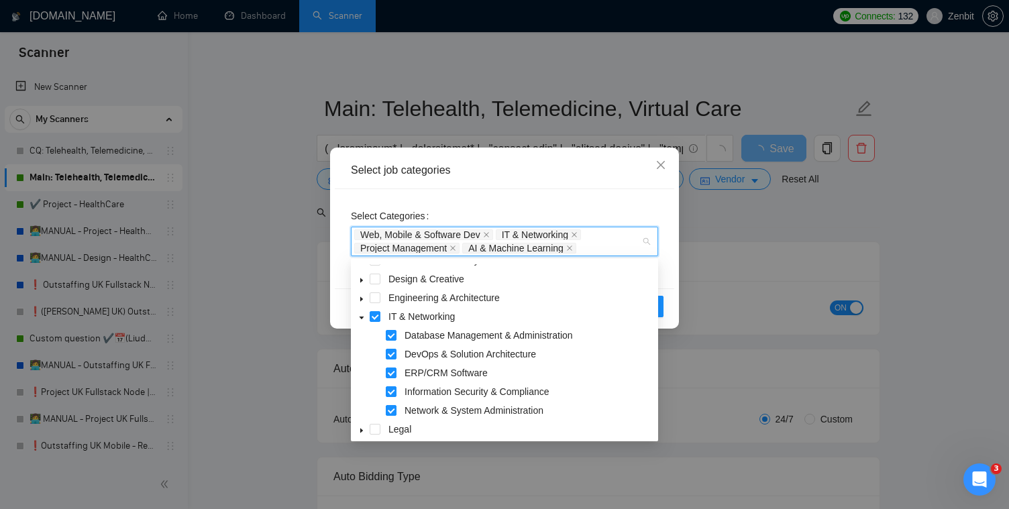
scroll to position [85, 0]
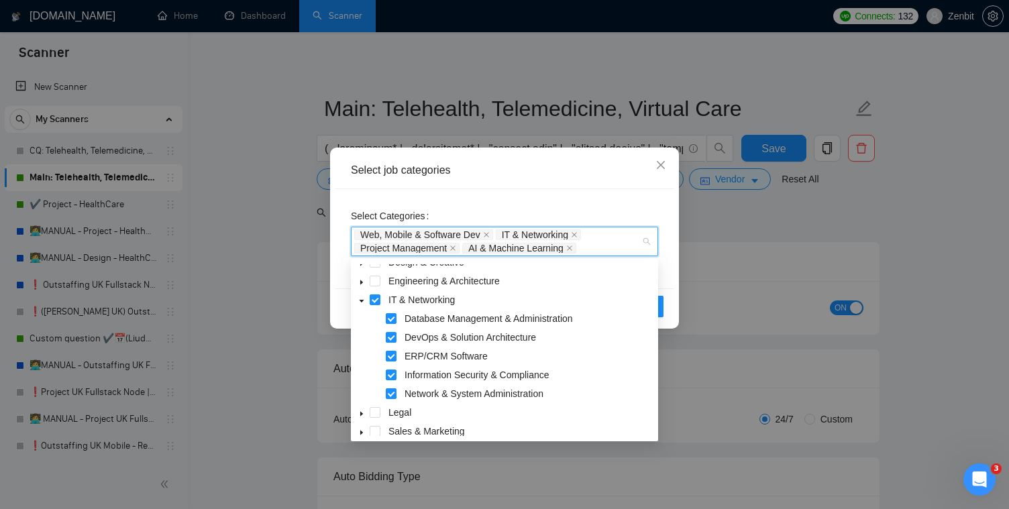
click at [579, 180] on div "Select job categories" at bounding box center [504, 170] width 339 height 37
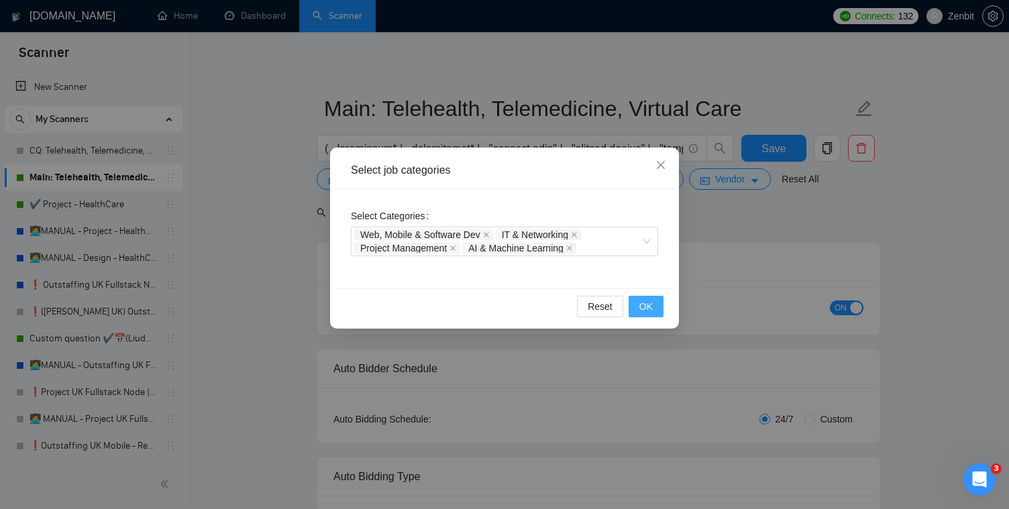
click at [649, 311] on span "OK" at bounding box center [645, 306] width 13 height 15
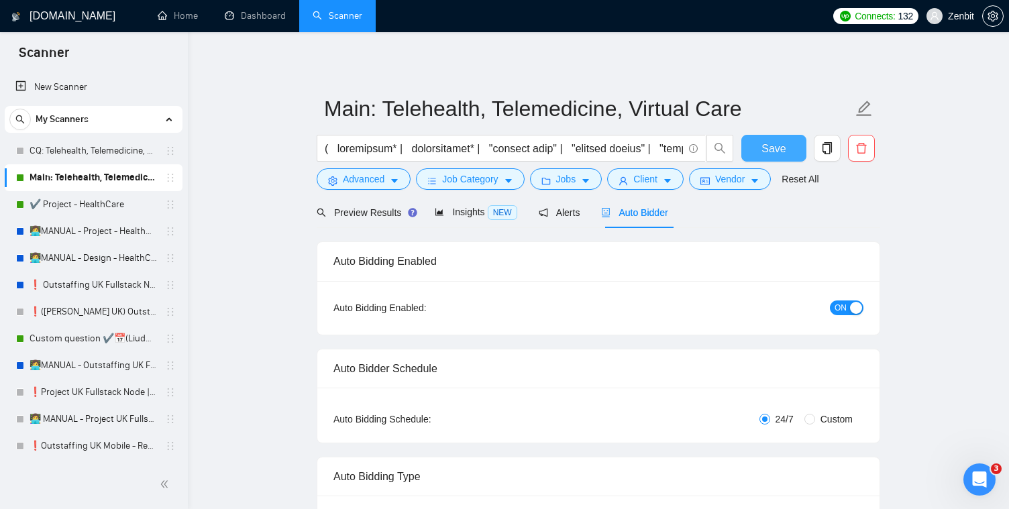
click at [775, 147] on span "Save" at bounding box center [773, 148] width 24 height 17
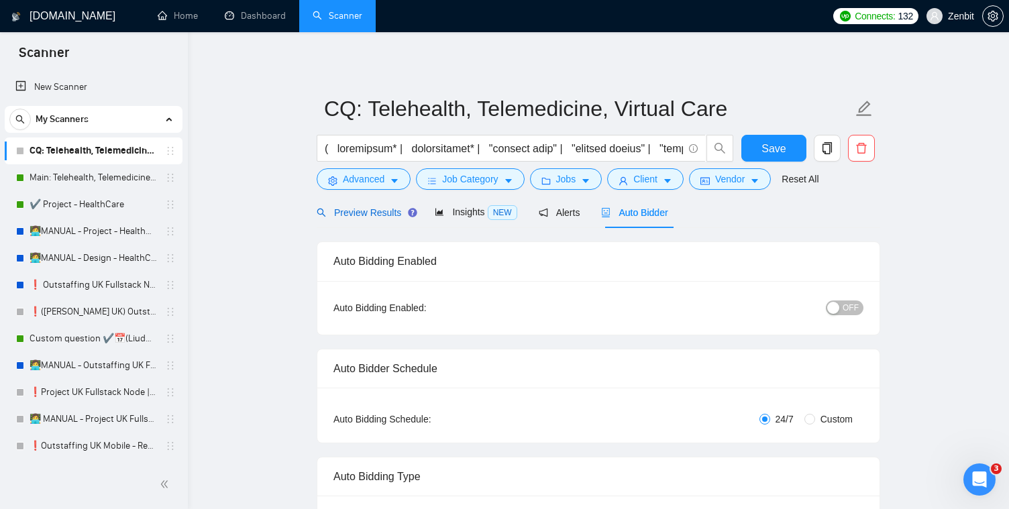
click at [371, 210] on span "Preview Results" at bounding box center [365, 212] width 97 height 11
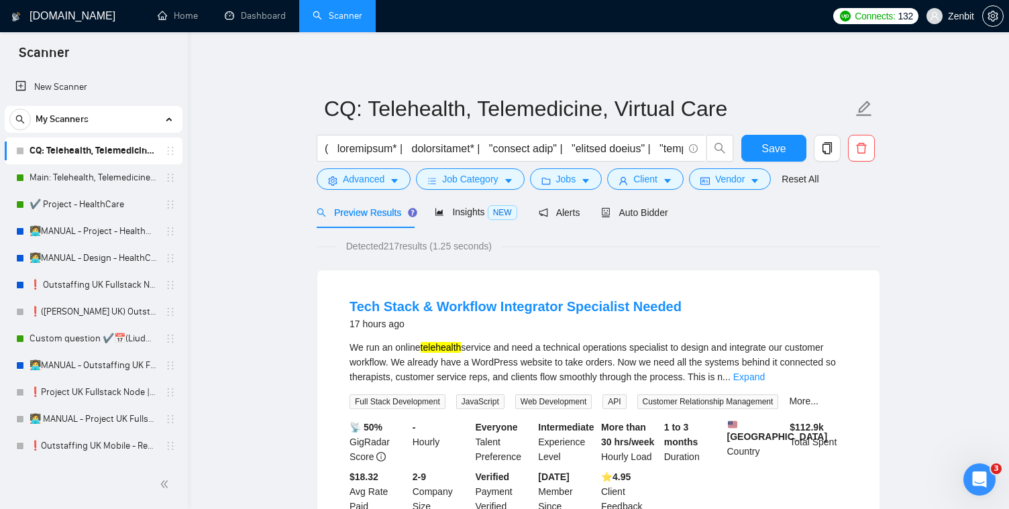
click at [847, 379] on li "Tech Stack & Workflow Integrator Specialist Needed 17 hours ago We run an onlin…" at bounding box center [598, 405] width 530 height 238
click at [765, 379] on link "Expand" at bounding box center [749, 377] width 32 height 11
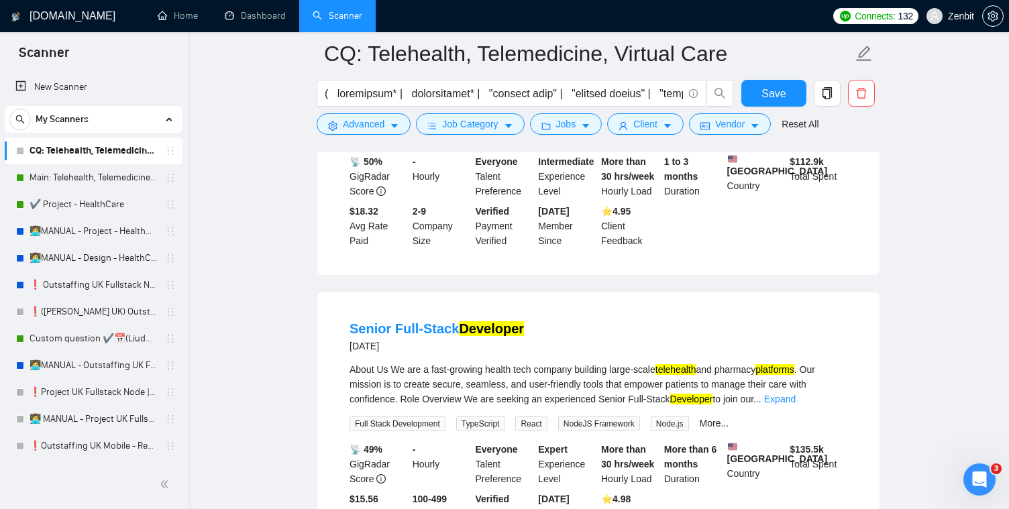
scroll to position [633, 0]
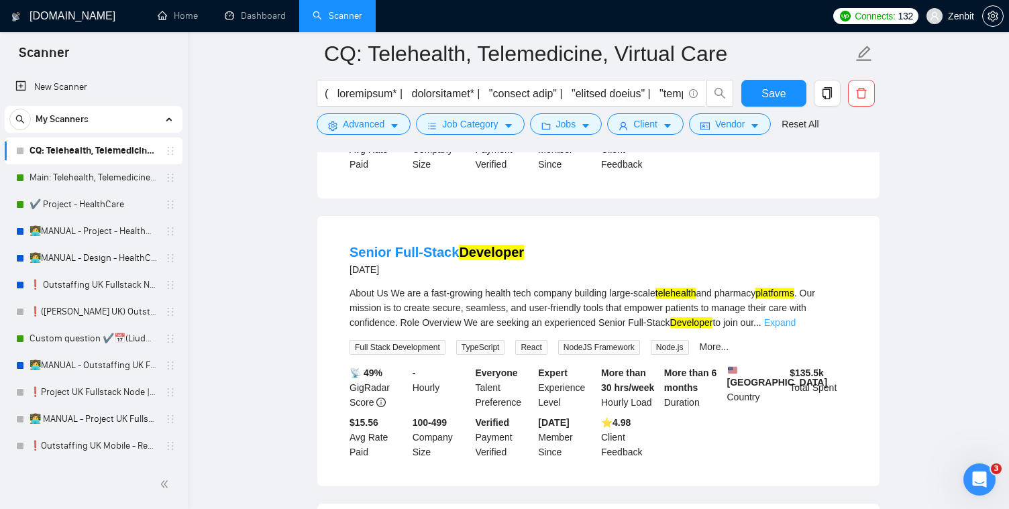
click at [795, 328] on link "Expand" at bounding box center [780, 322] width 32 height 11
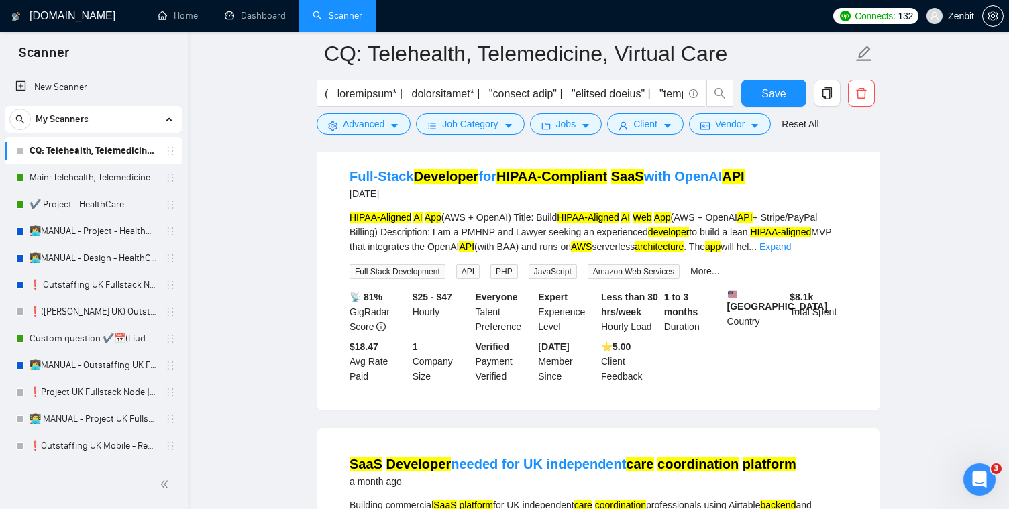
scroll to position [2769, 0]
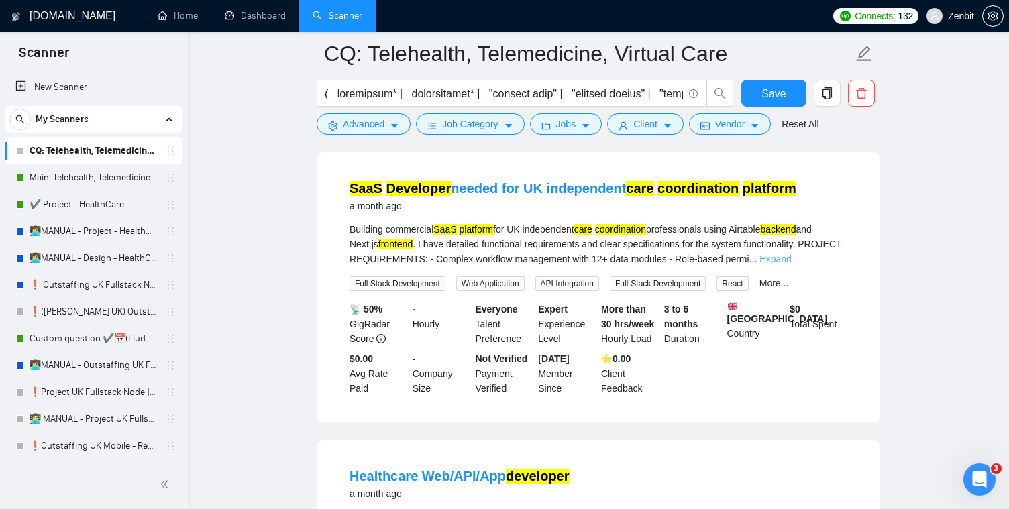
click at [791, 264] on link "Expand" at bounding box center [775, 259] width 32 height 11
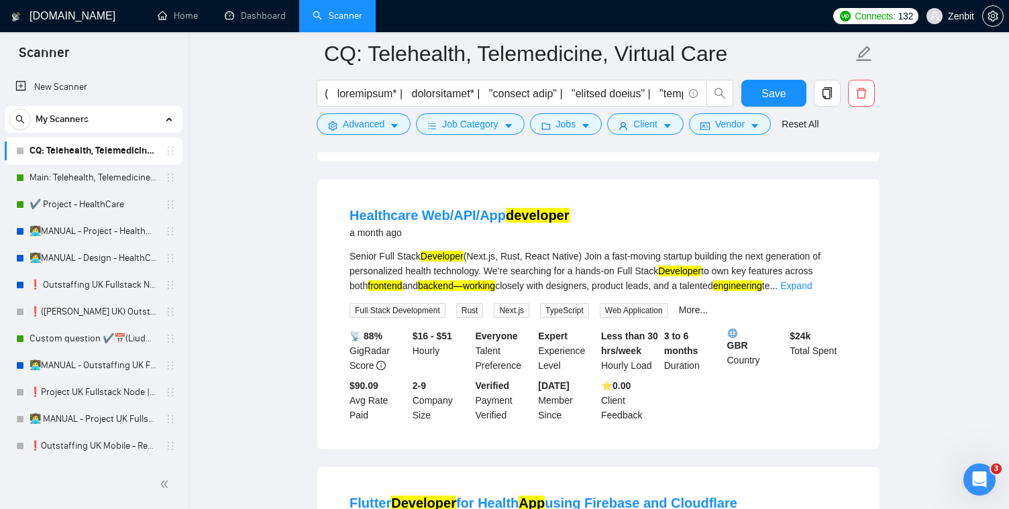
scroll to position [3127, 0]
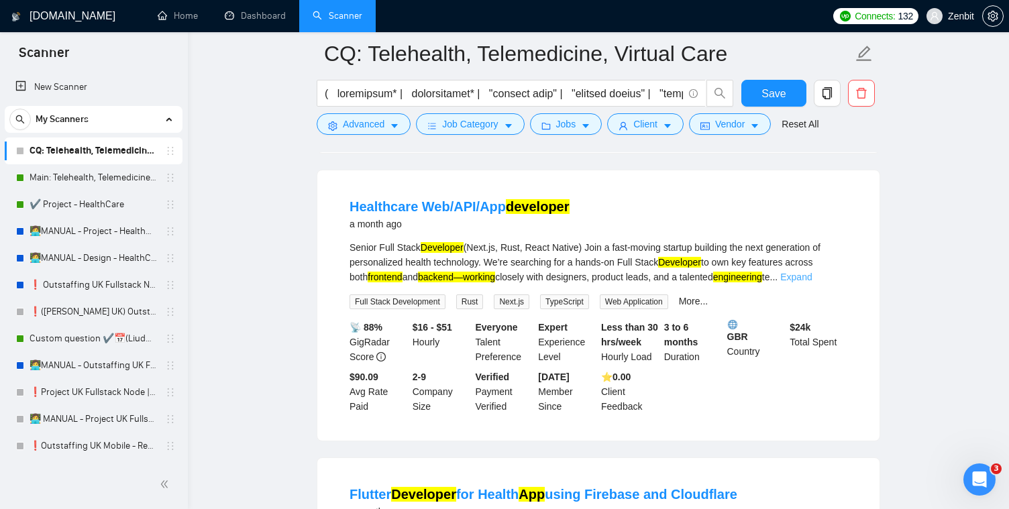
click at [812, 282] on link "Expand" at bounding box center [796, 277] width 32 height 11
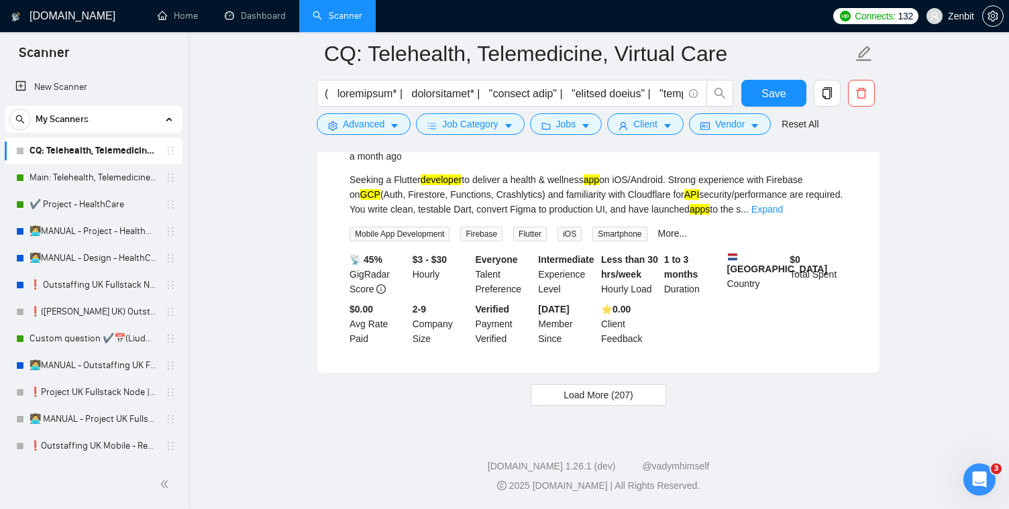
scroll to position [3751, 0]
drag, startPoint x: 617, startPoint y: 396, endPoint x: 743, endPoint y: 349, distance: 134.3
click at [617, 396] on span "Load More (207)" at bounding box center [598, 395] width 70 height 15
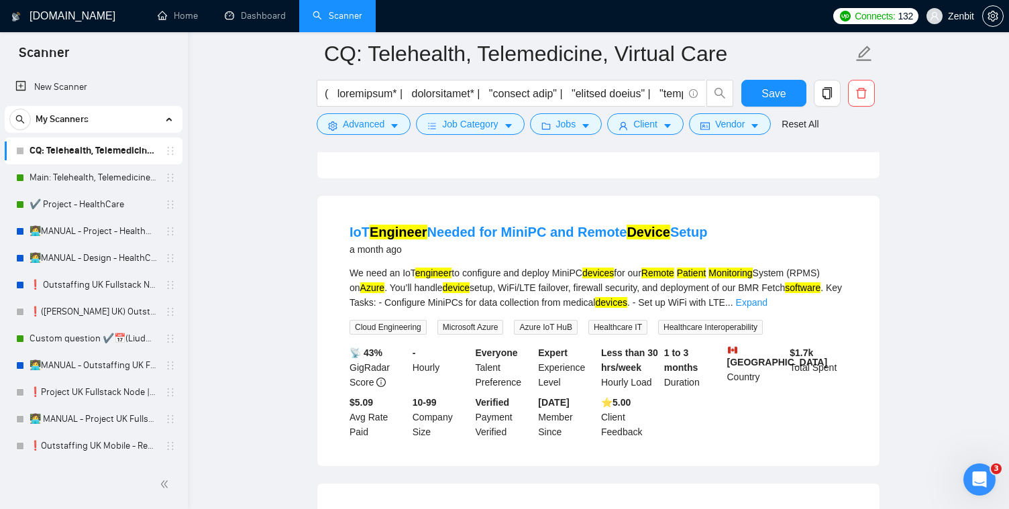
scroll to position [3869, 0]
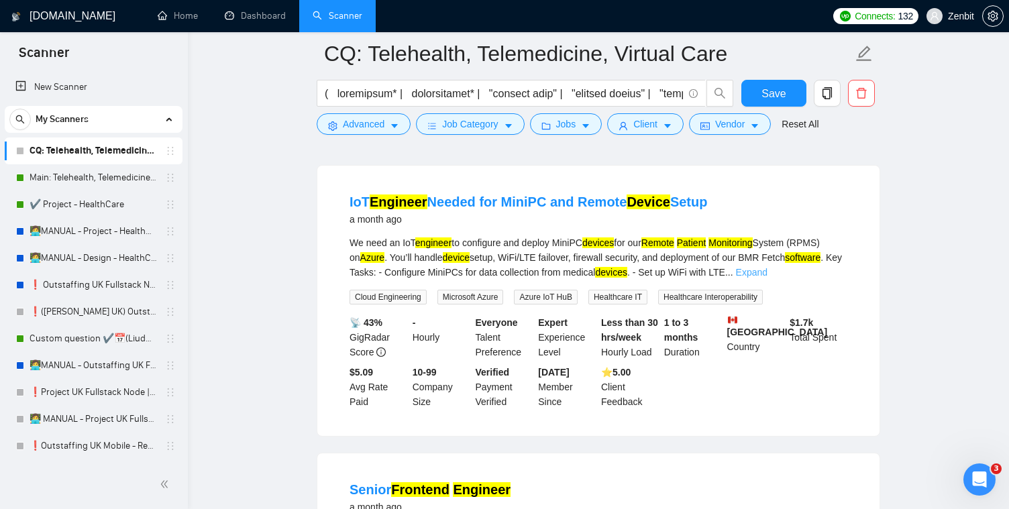
click at [767, 278] on link "Expand" at bounding box center [752, 272] width 32 height 11
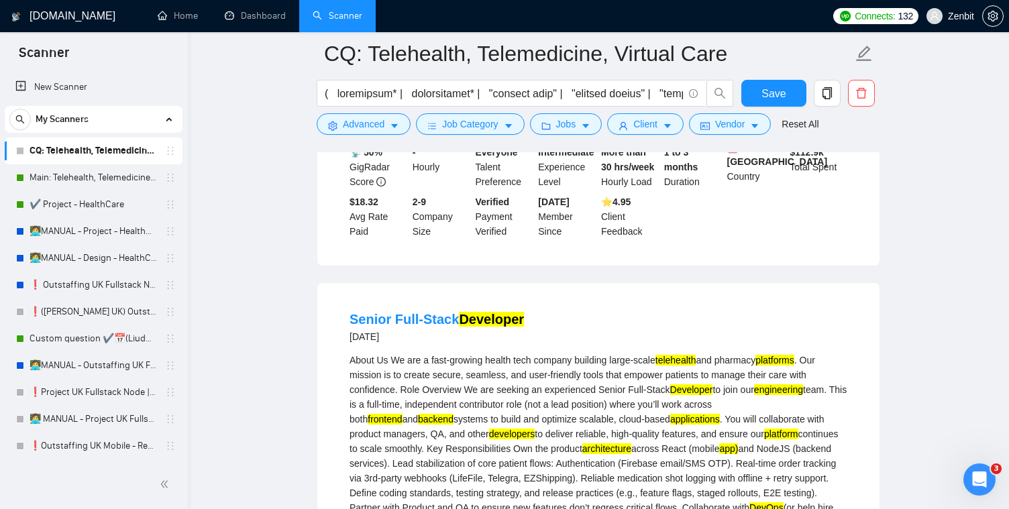
scroll to position [0, 0]
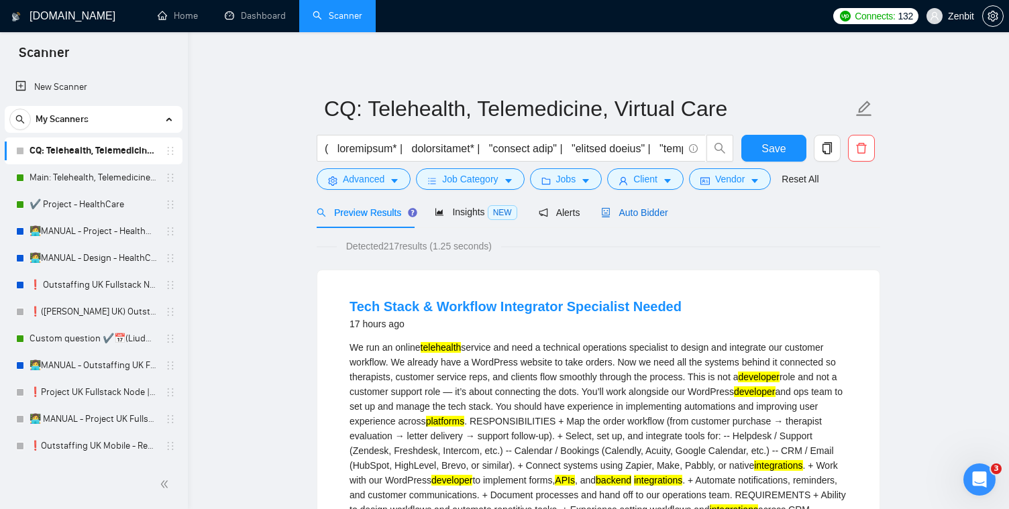
click at [653, 212] on span "Auto Bidder" at bounding box center [634, 212] width 66 height 11
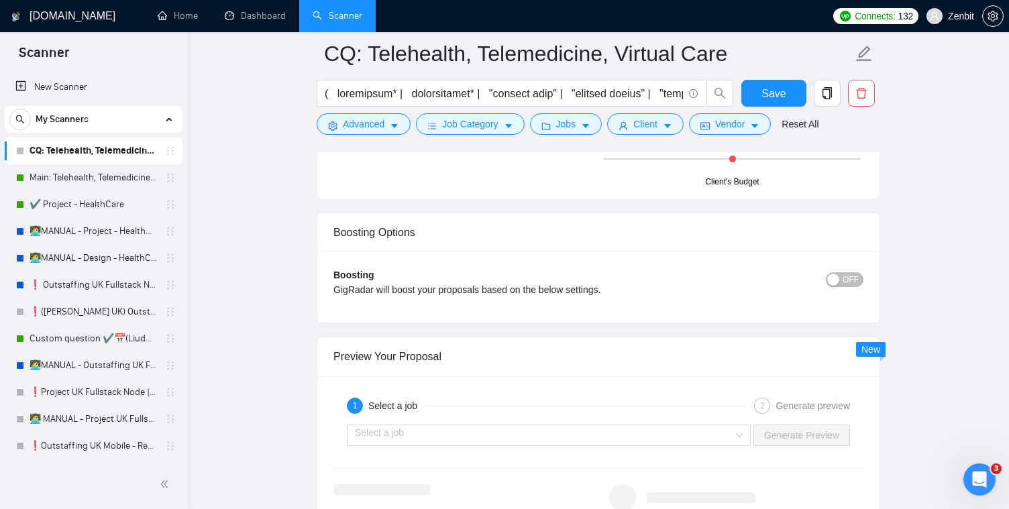
scroll to position [2521, 0]
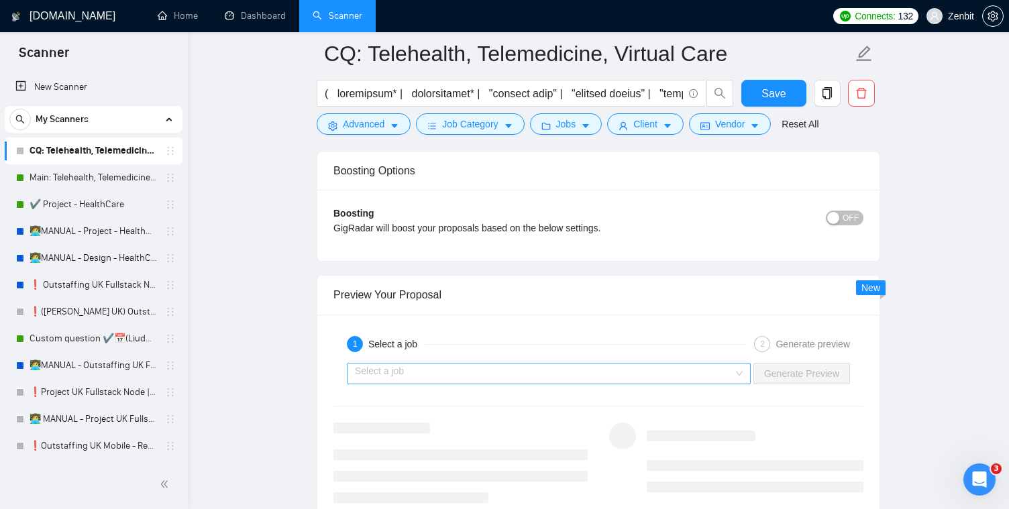
click at [483, 370] on input "search" at bounding box center [544, 374] width 378 height 20
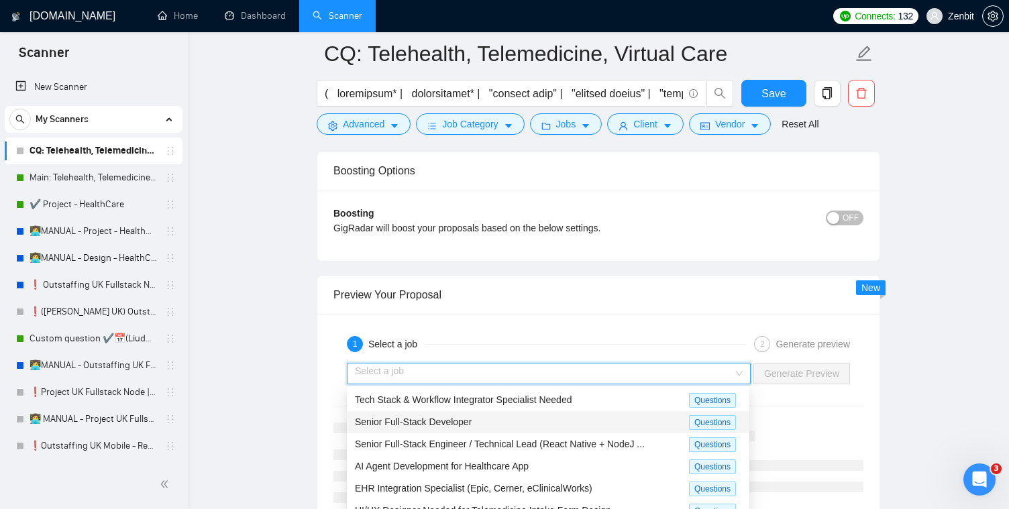
click at [463, 420] on span "Senior Full-Stack Developer" at bounding box center [413, 421] width 117 height 11
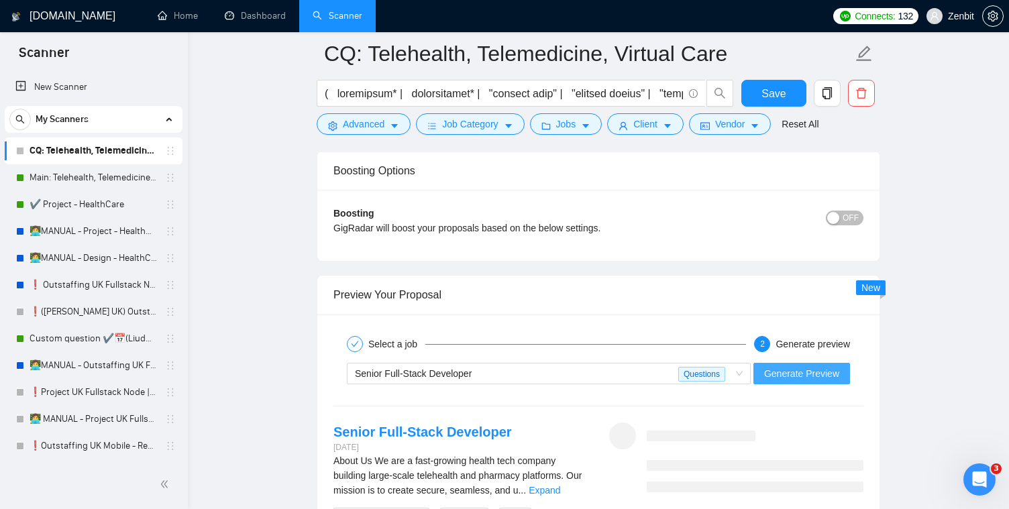
click at [819, 382] on button "Generate Preview" at bounding box center [801, 373] width 97 height 21
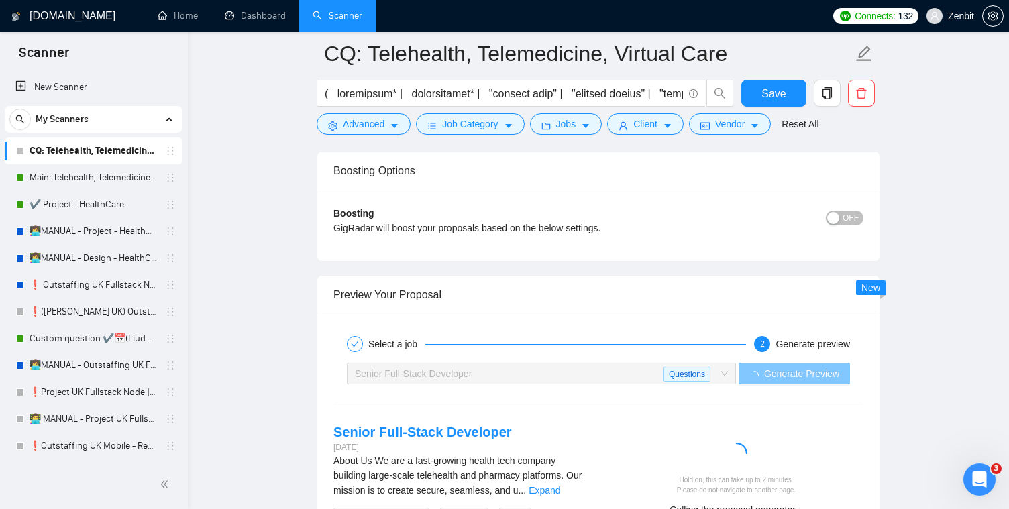
scroll to position [2689, 0]
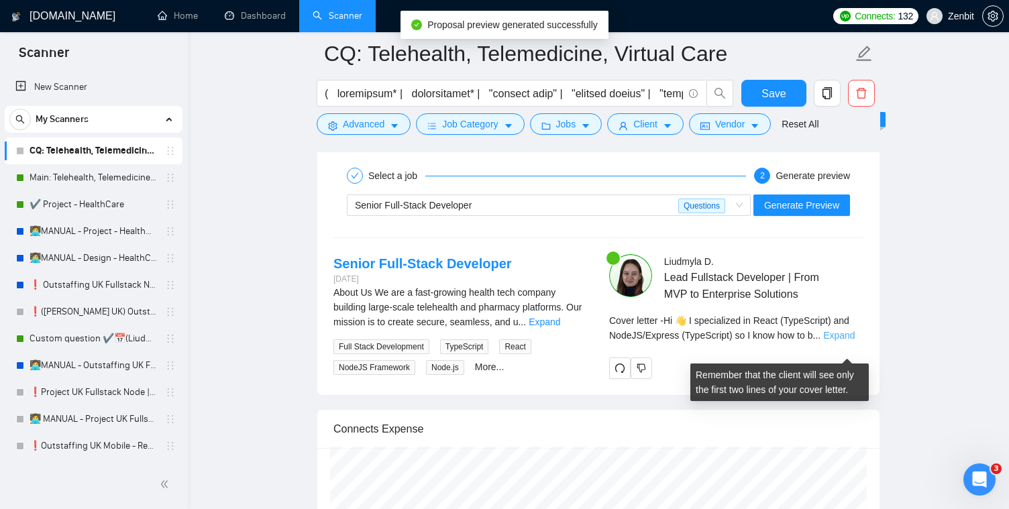
click at [843, 341] on link "Expand" at bounding box center [839, 335] width 32 height 11
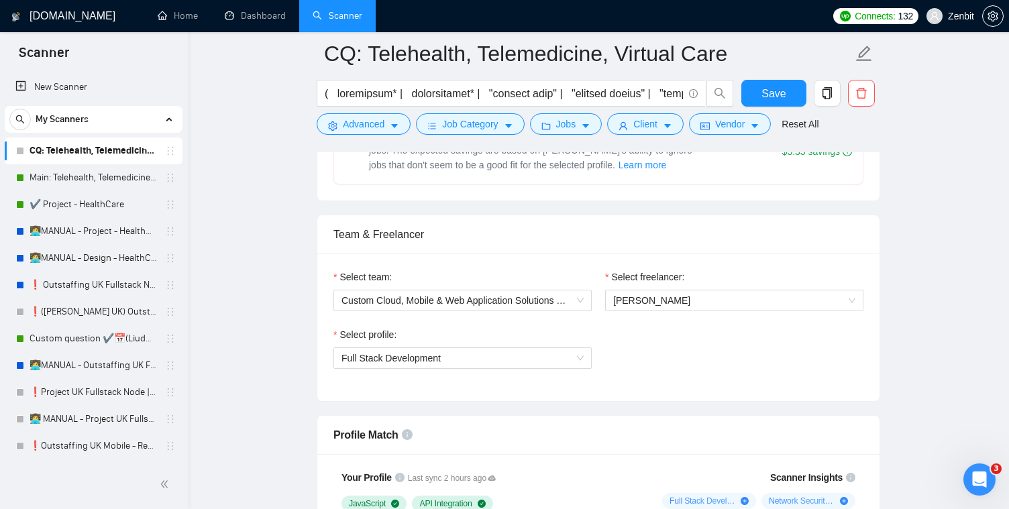
scroll to position [0, 0]
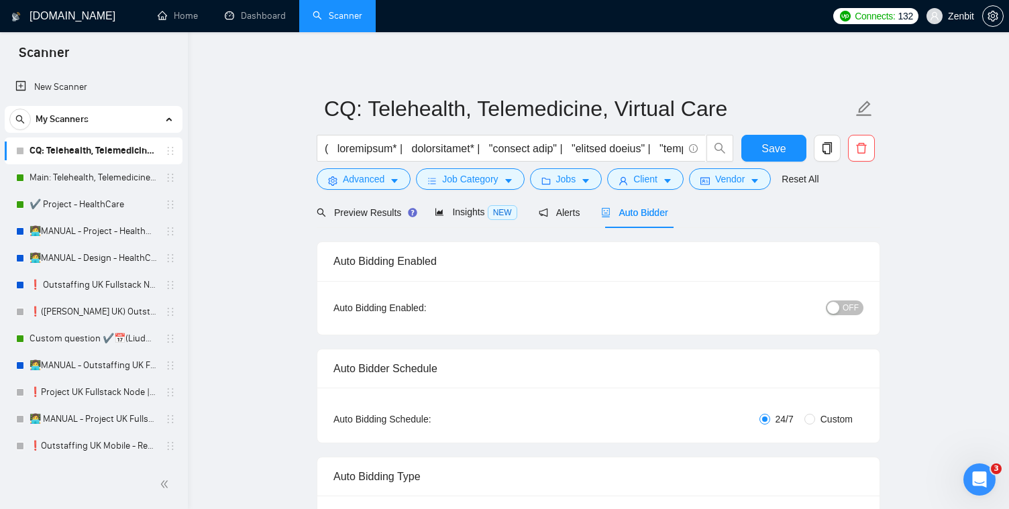
click at [854, 308] on span "OFF" at bounding box center [850, 307] width 16 height 15
drag, startPoint x: 792, startPoint y: 143, endPoint x: 899, endPoint y: 288, distance: 179.9
click at [792, 143] on button "Save" at bounding box center [773, 148] width 65 height 27
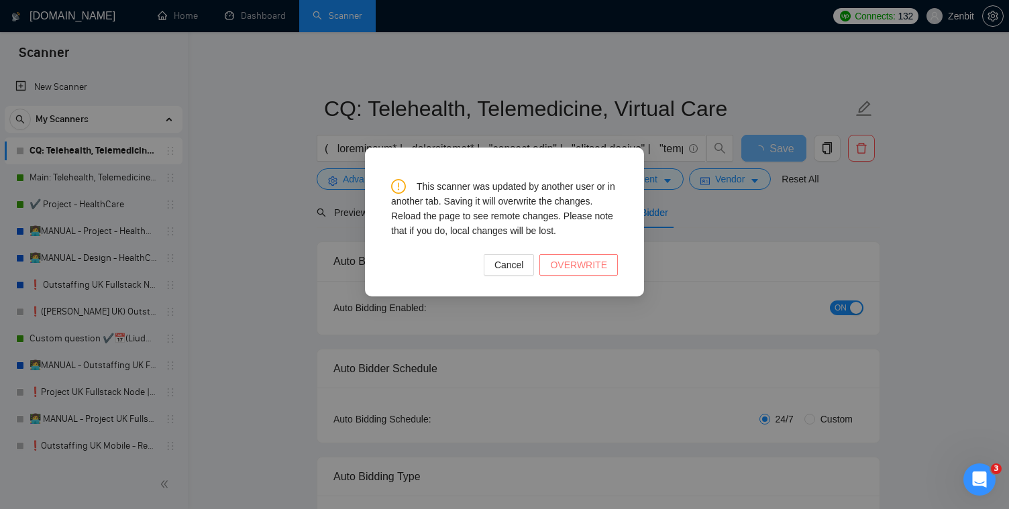
click at [571, 269] on span "OVERWRITE" at bounding box center [578, 265] width 57 height 15
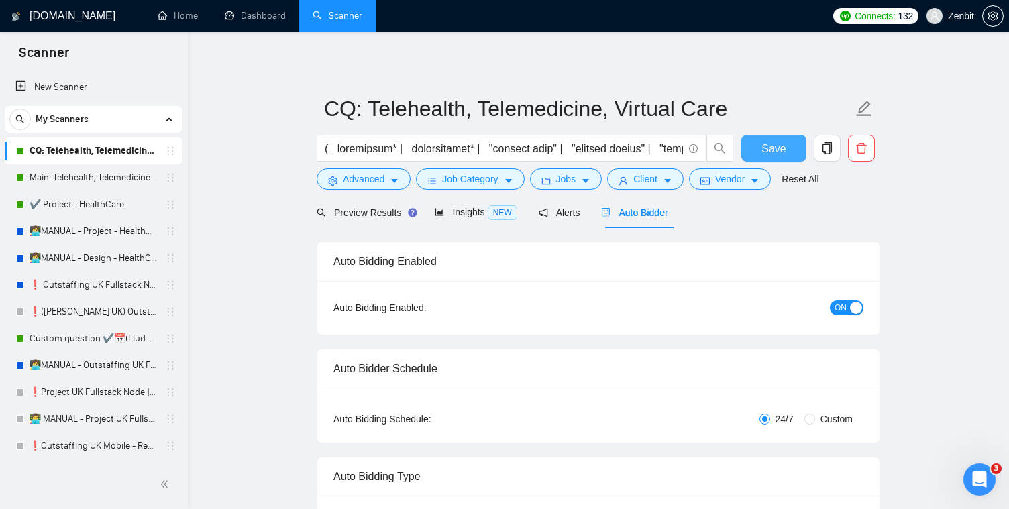
click at [767, 146] on span "Save" at bounding box center [773, 148] width 24 height 17
click at [364, 178] on span "Advanced" at bounding box center [364, 179] width 42 height 15
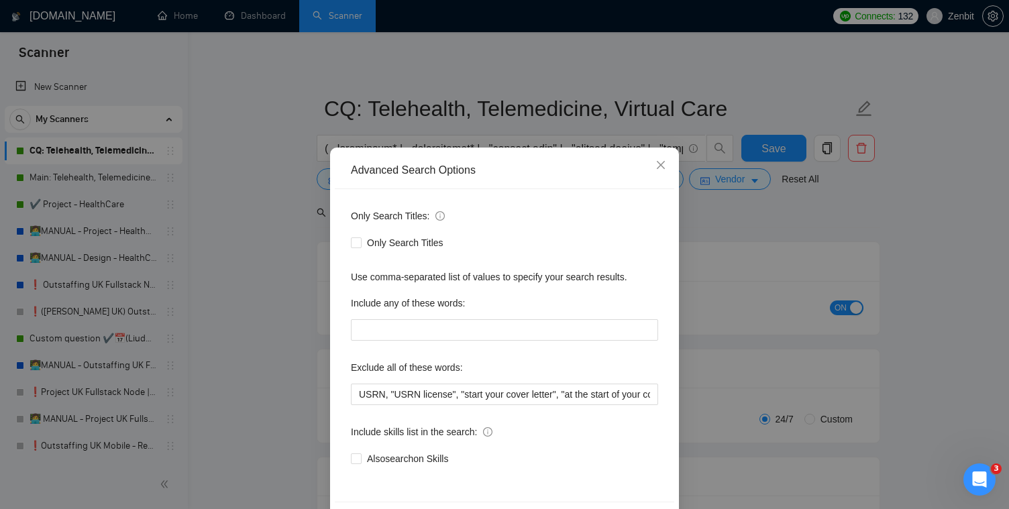
click at [234, 252] on div "Advanced Search Options Only Search Titles: Only Search Titles Use comma-separa…" at bounding box center [504, 254] width 1009 height 509
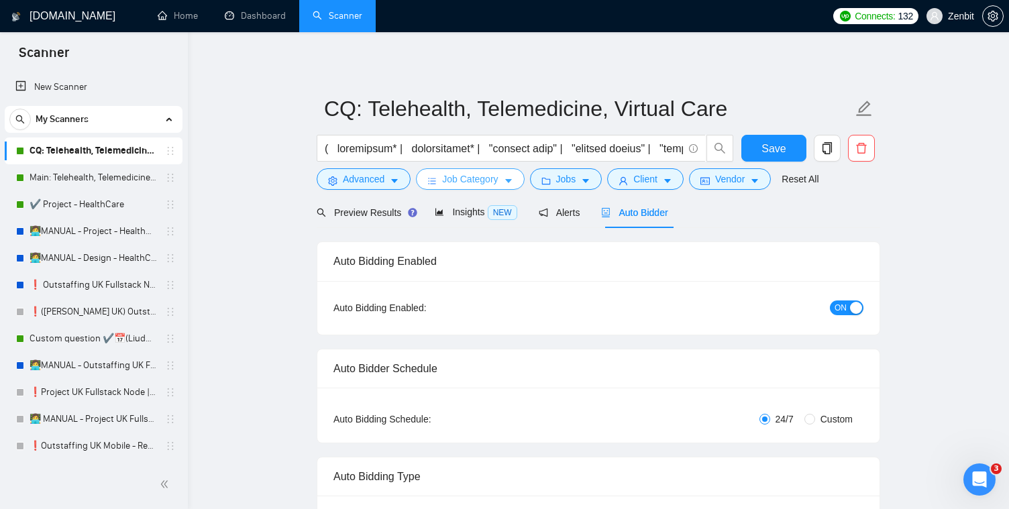
click at [478, 179] on span "Job Category" at bounding box center [470, 179] width 56 height 15
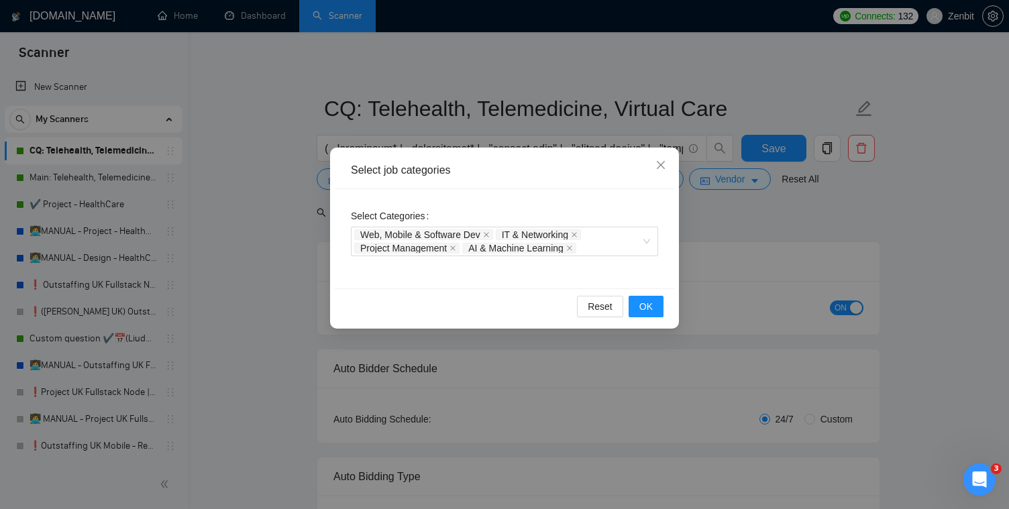
click at [254, 227] on div "Select job categories Select Categories Web, Mobile & Software Dev IT & Network…" at bounding box center [504, 254] width 1009 height 509
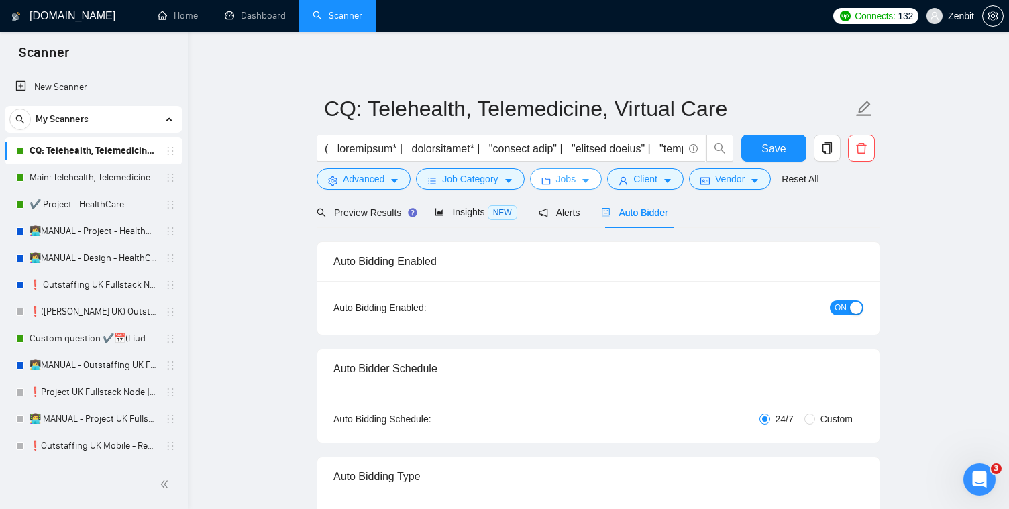
click at [546, 178] on icon "folder" at bounding box center [545, 181] width 9 height 7
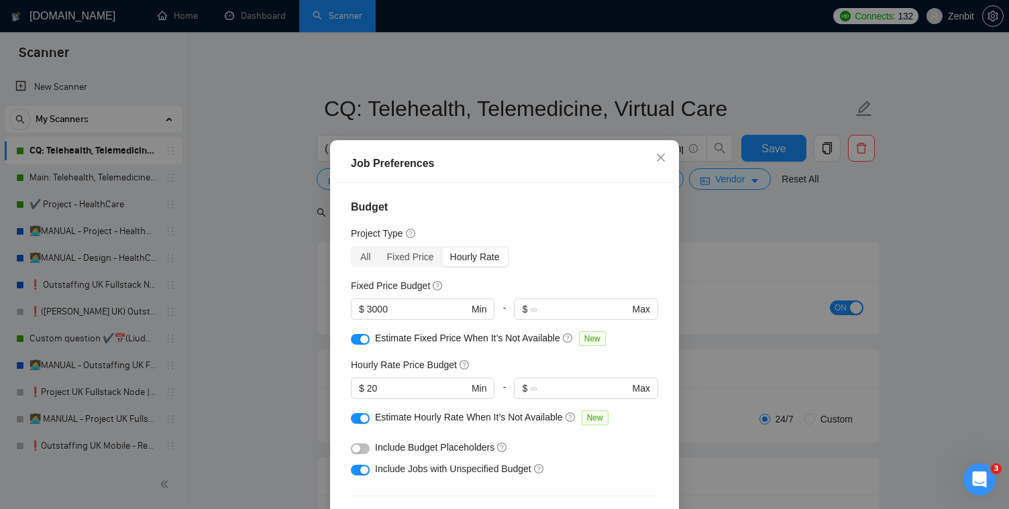
click at [277, 200] on div "Job Preferences Budget Project Type All Fixed Price Hourly Rate Fixed Price Bud…" at bounding box center [504, 254] width 1009 height 509
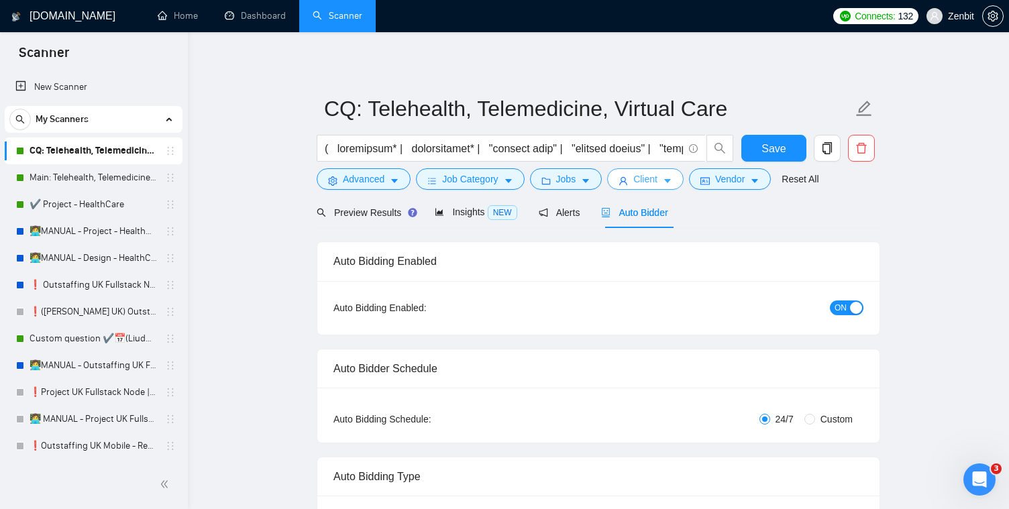
click at [655, 175] on span "Client" at bounding box center [645, 179] width 24 height 15
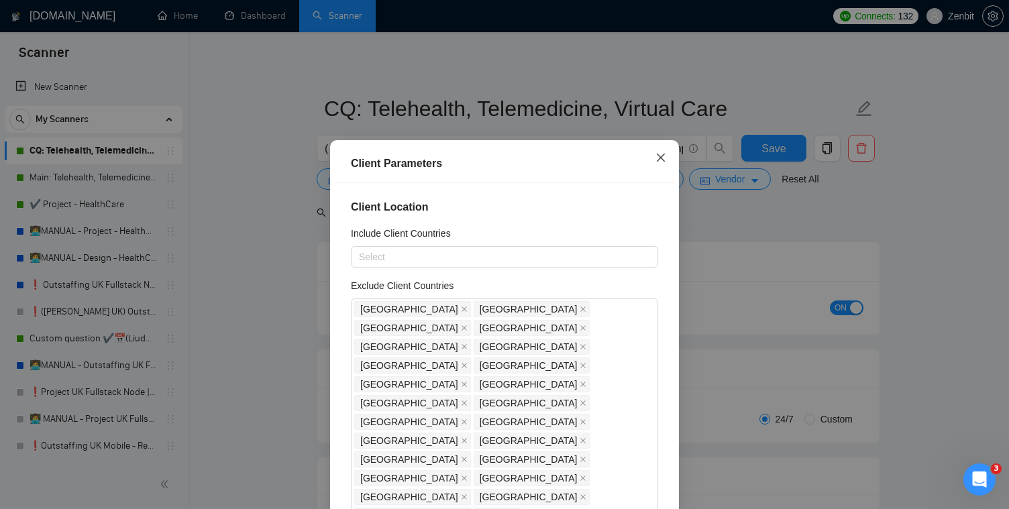
click at [661, 154] on icon "close" at bounding box center [660, 157] width 11 height 11
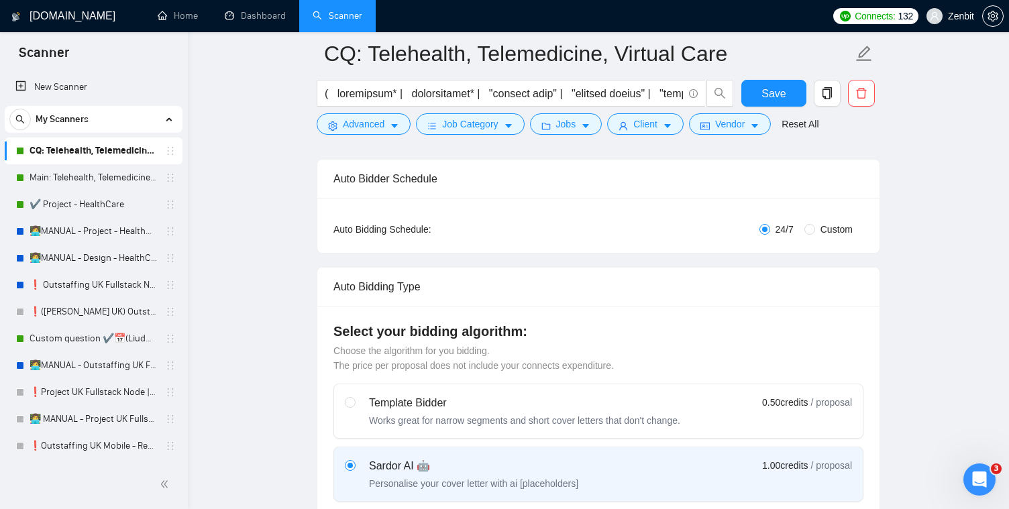
scroll to position [124, 0]
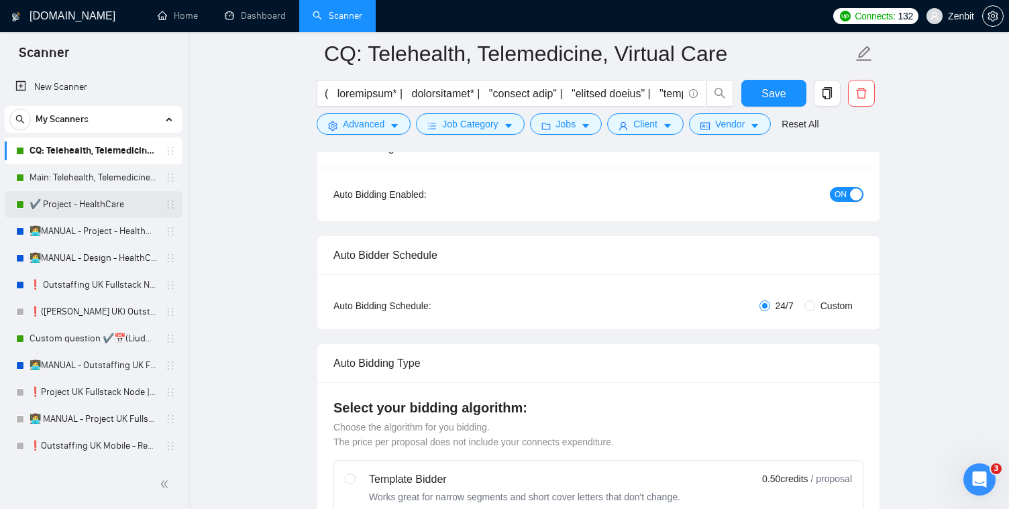
click at [109, 213] on link "✔️ Project - HealthCare" at bounding box center [93, 204] width 127 height 27
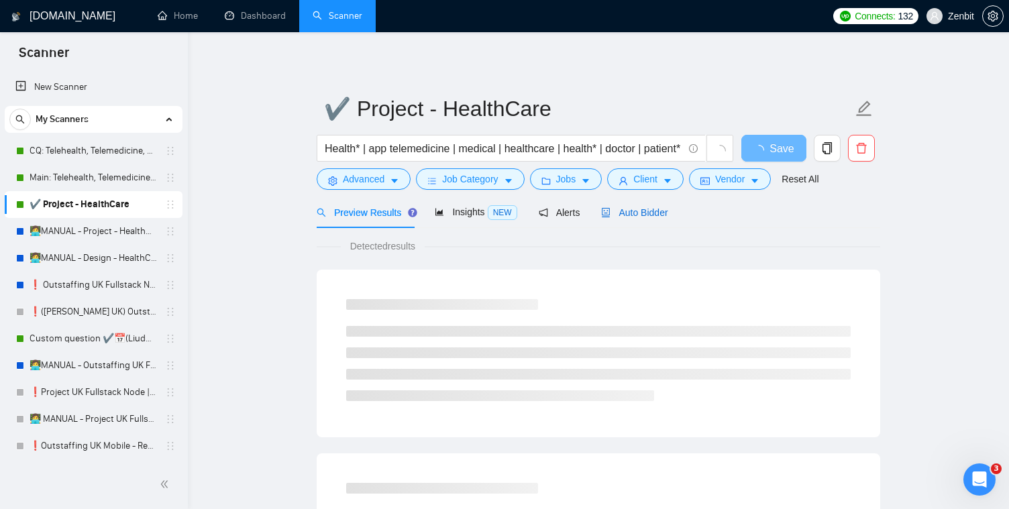
click at [651, 207] on span "Auto Bidder" at bounding box center [634, 212] width 66 height 11
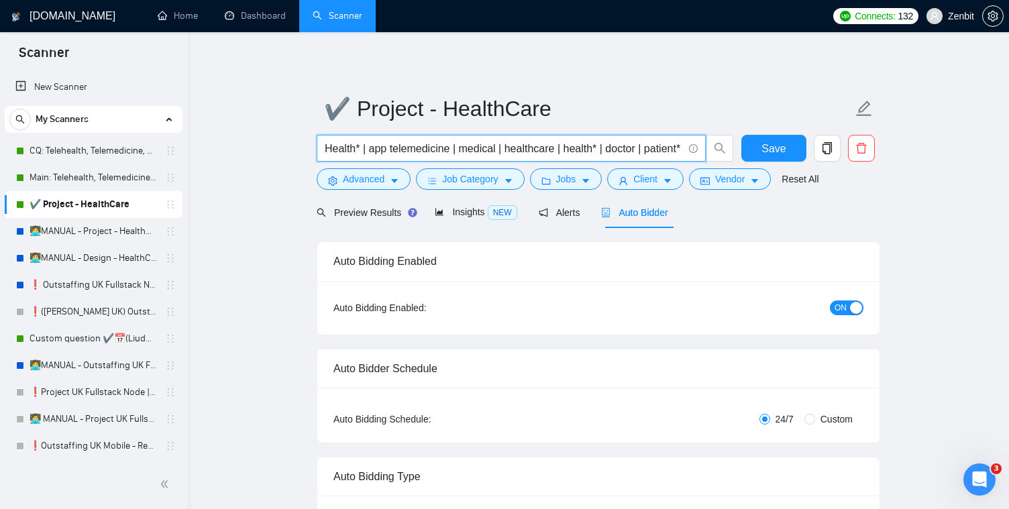
scroll to position [0, 44]
drag, startPoint x: 499, startPoint y: 148, endPoint x: 924, endPoint y: 221, distance: 431.6
click at [602, 146] on input "Health* | app telemedicine | medical | healthcare | health* | doctor | patient*…" at bounding box center [504, 148] width 358 height 17
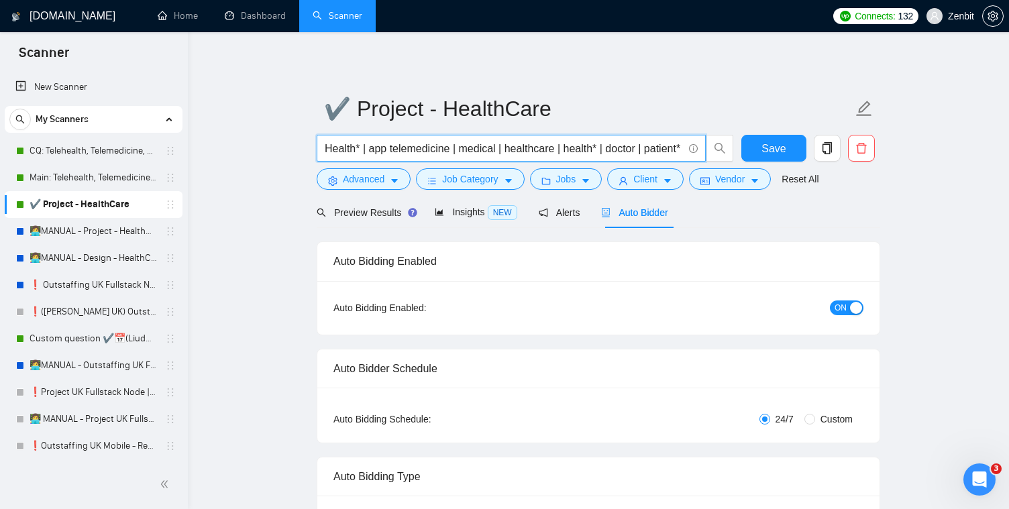
drag, startPoint x: 615, startPoint y: 150, endPoint x: 278, endPoint y: 147, distance: 336.7
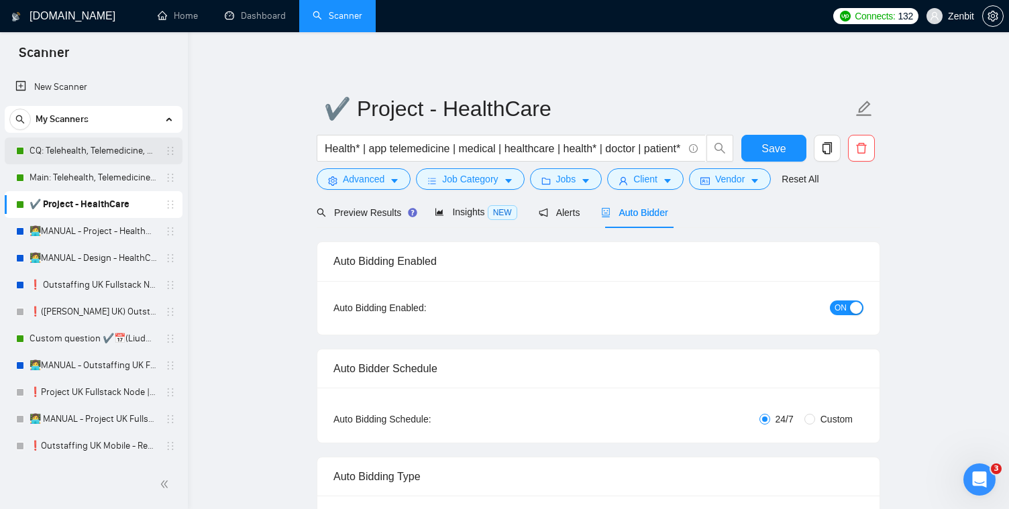
click at [106, 157] on link "CQ: Telehealth, Telemedicine, Virtual Care" at bounding box center [93, 150] width 127 height 27
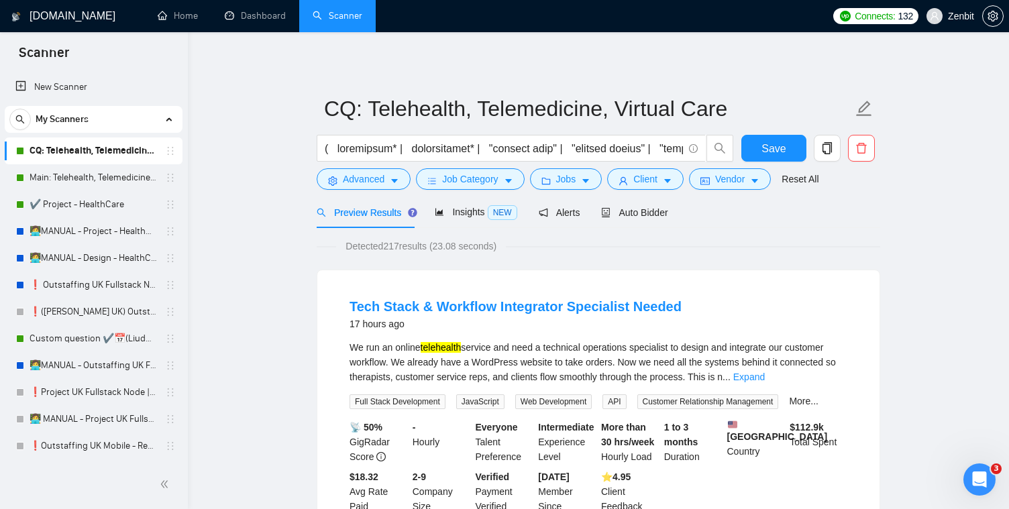
click at [828, 158] on button "button" at bounding box center [827, 148] width 27 height 27
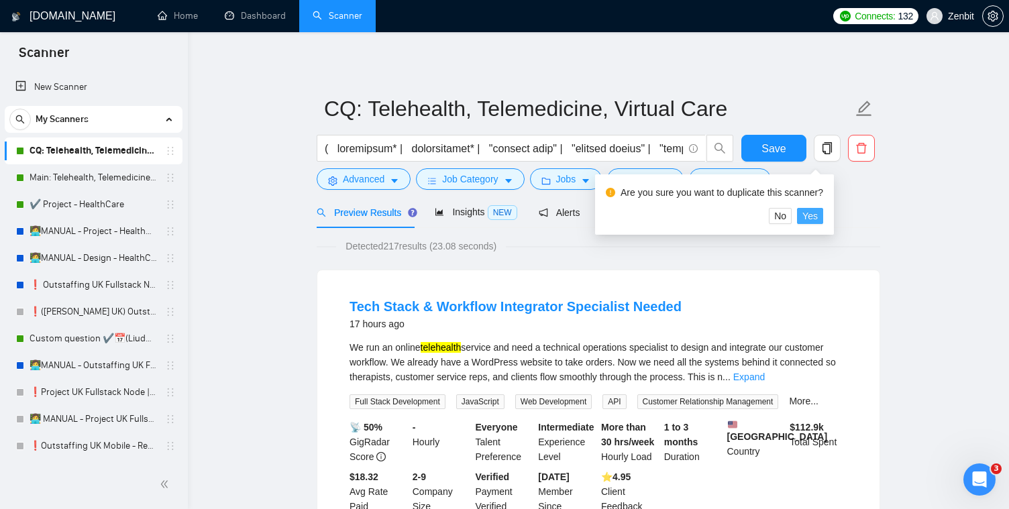
click at [817, 218] on span "Yes" at bounding box center [809, 216] width 15 height 15
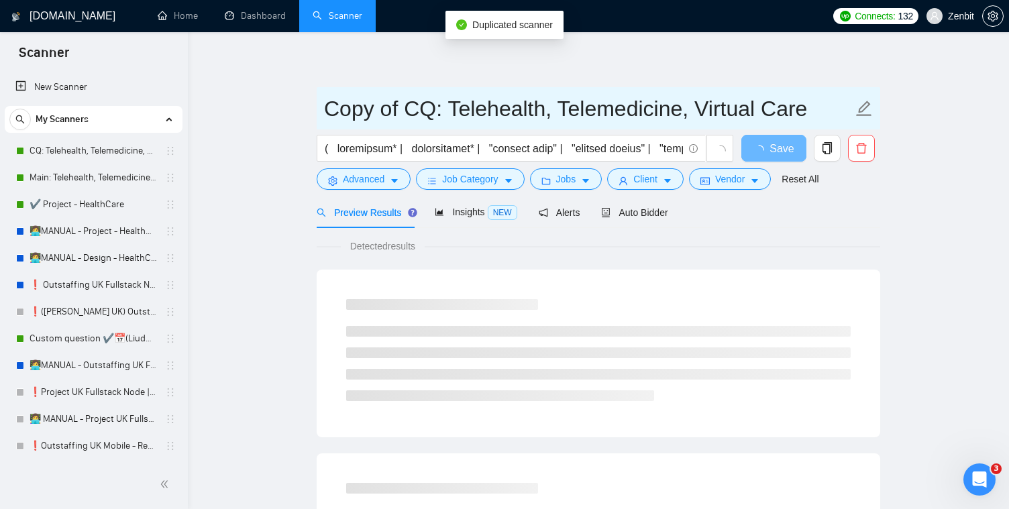
click at [427, 118] on input "Copy of CQ: Telehealth, Telemedicine, Virtual Care" at bounding box center [588, 109] width 529 height 34
drag, startPoint x: 432, startPoint y: 113, endPoint x: 320, endPoint y: 115, distance: 112.0
click at [320, 115] on span "Copy of CQ: Telehealth, Telemedicine, Virtual Care" at bounding box center [598, 108] width 563 height 42
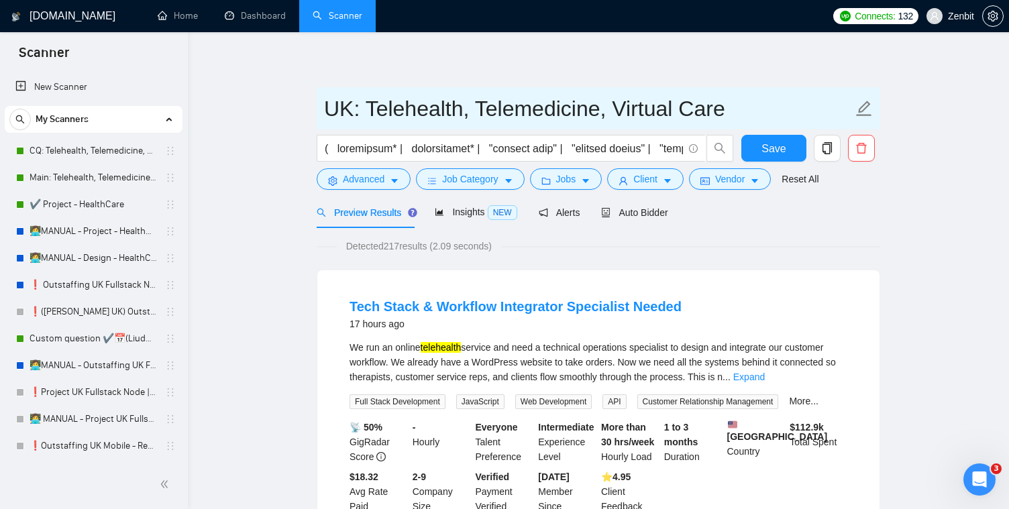
type input "UK: Telehealth, Telemedicine, Virtual Care"
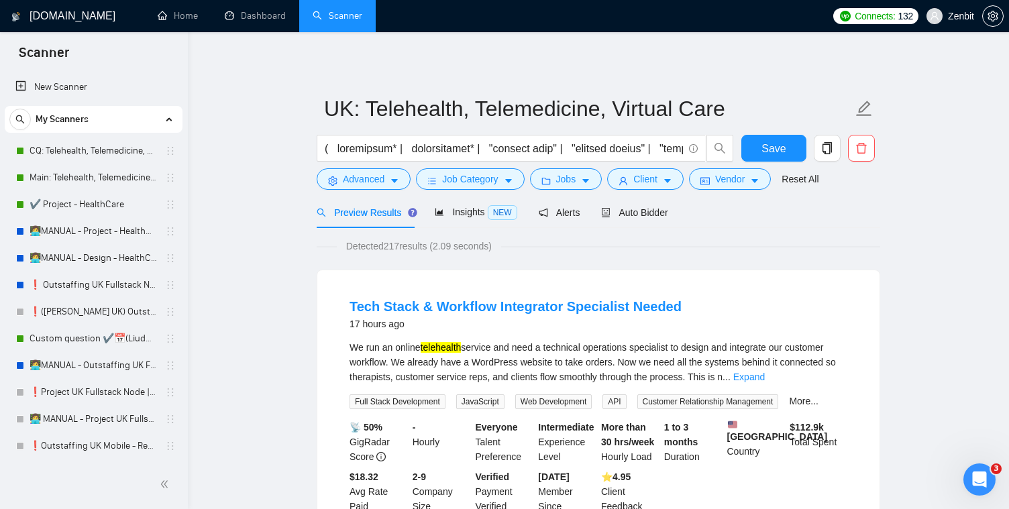
click at [649, 218] on div "Auto Bidder" at bounding box center [634, 212] width 66 height 15
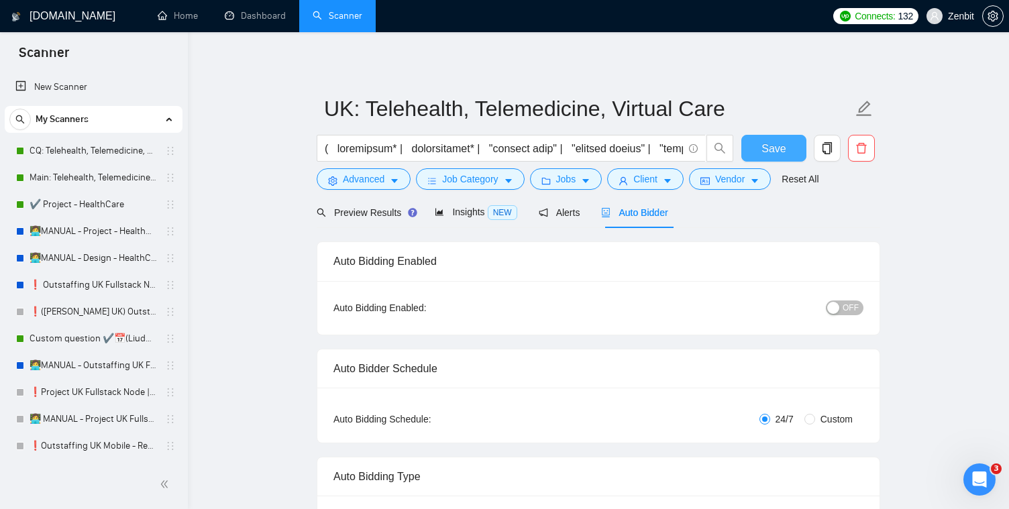
click at [769, 147] on span "Save" at bounding box center [773, 148] width 24 height 17
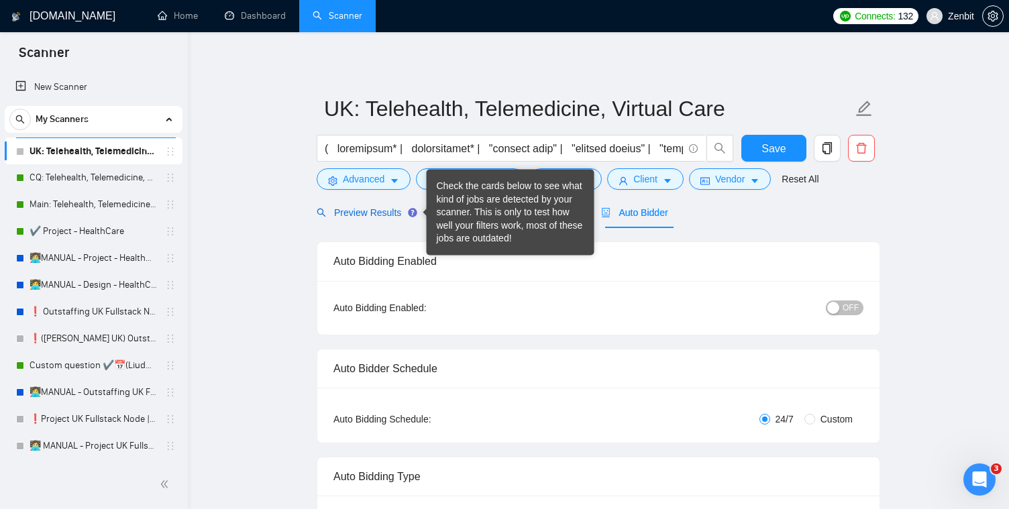
click at [386, 215] on span "Preview Results" at bounding box center [365, 212] width 97 height 11
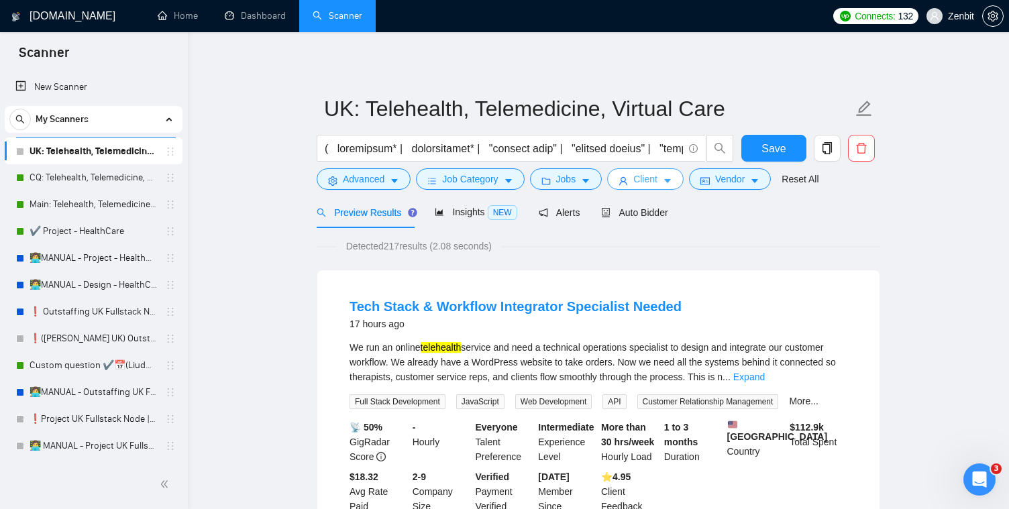
click at [638, 178] on span "Client" at bounding box center [645, 179] width 24 height 15
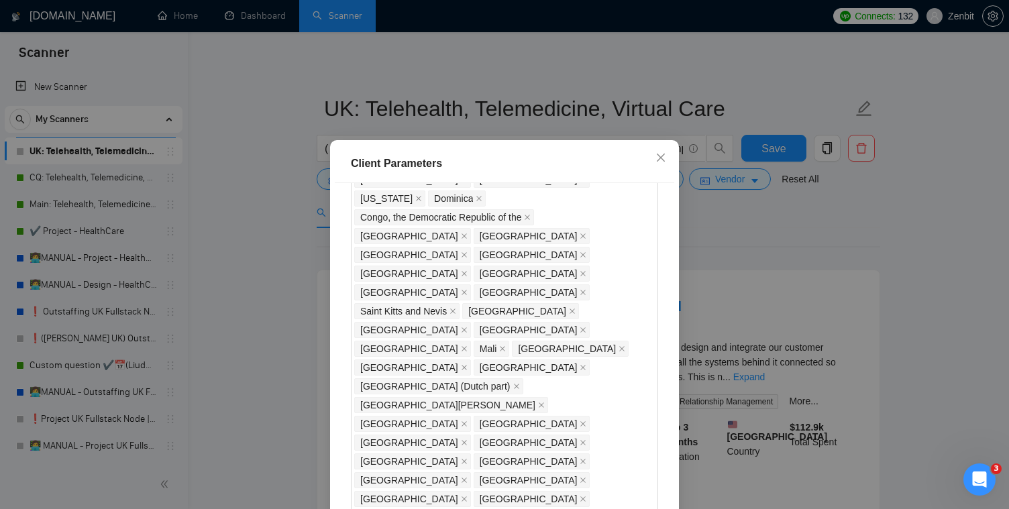
scroll to position [1325, 0]
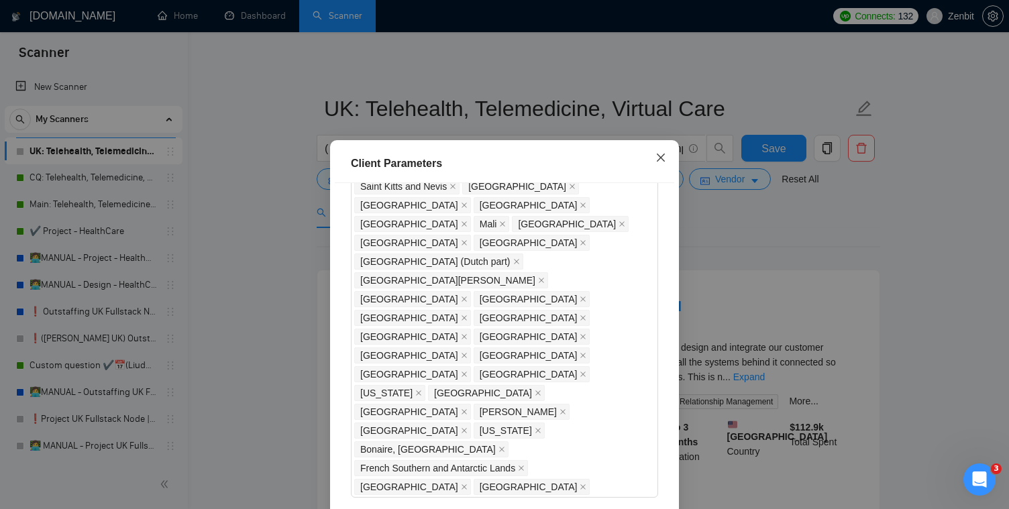
click at [668, 156] on span "Close" at bounding box center [661, 158] width 36 height 36
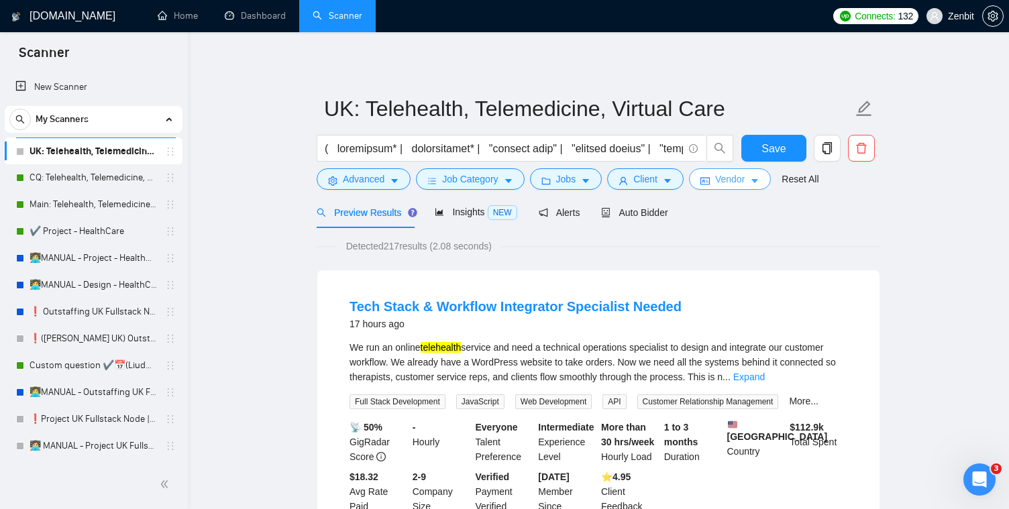
click at [744, 172] on span "Vendor" at bounding box center [730, 179] width 30 height 15
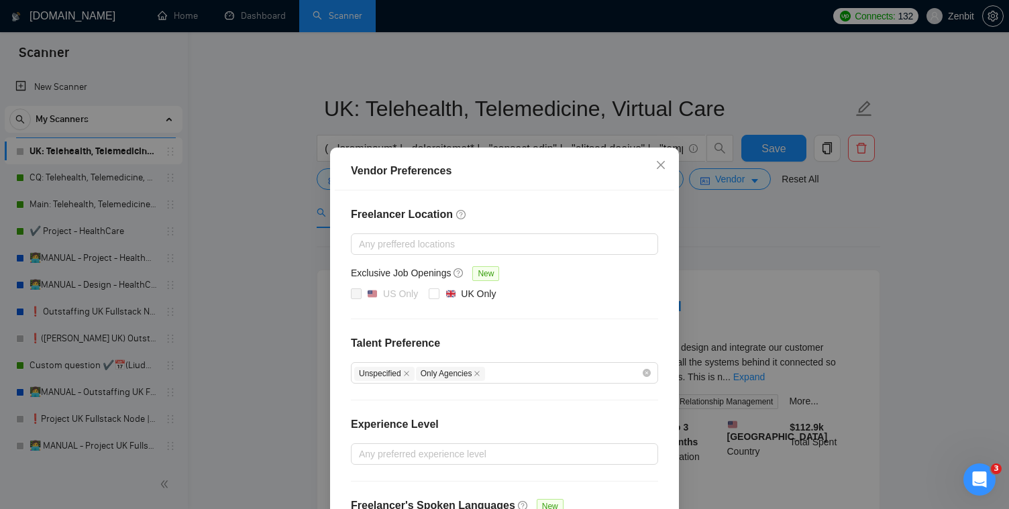
scroll to position [17, 0]
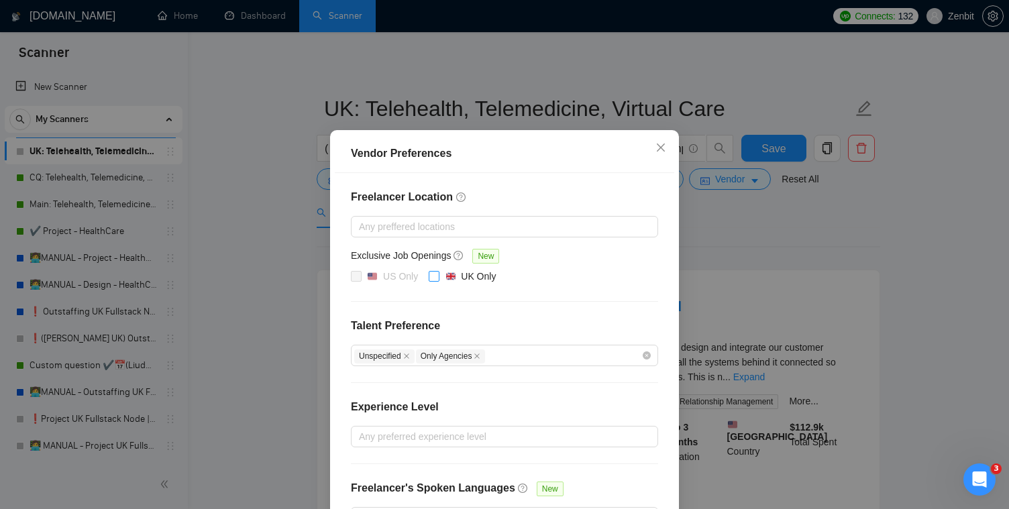
click at [439, 272] on span at bounding box center [434, 276] width 11 height 11
click at [438, 272] on input "UK Only" at bounding box center [433, 275] width 9 height 9
checkbox input "true"
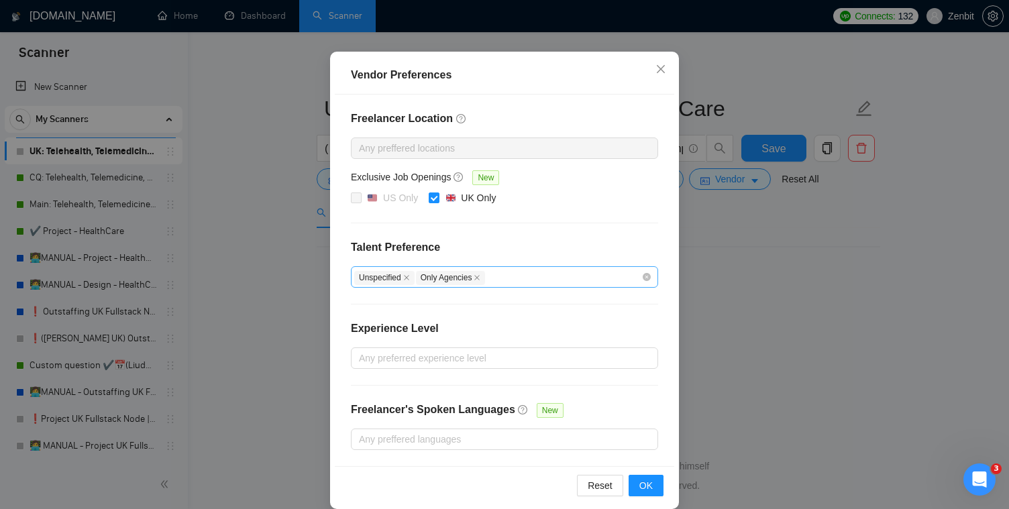
scroll to position [111, 0]
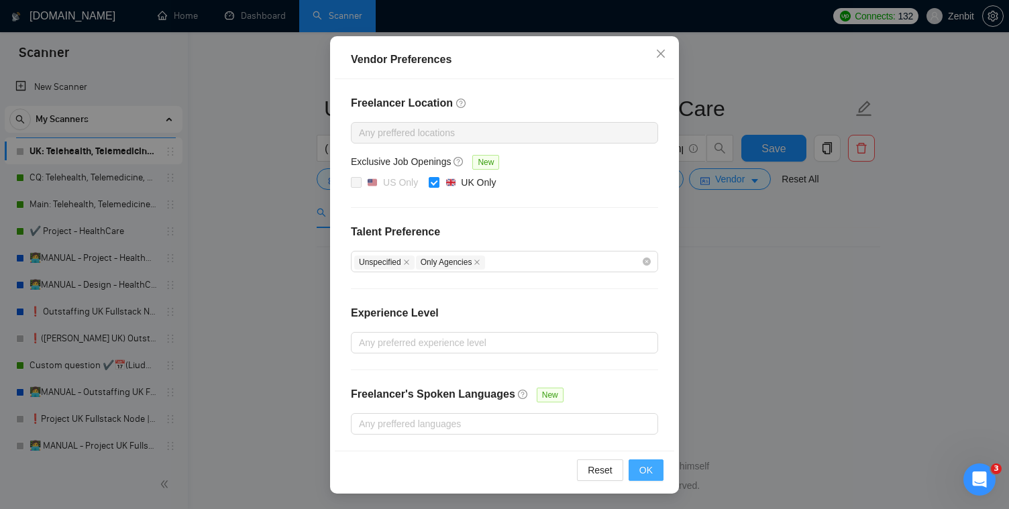
click at [650, 473] on span "OK" at bounding box center [645, 470] width 13 height 15
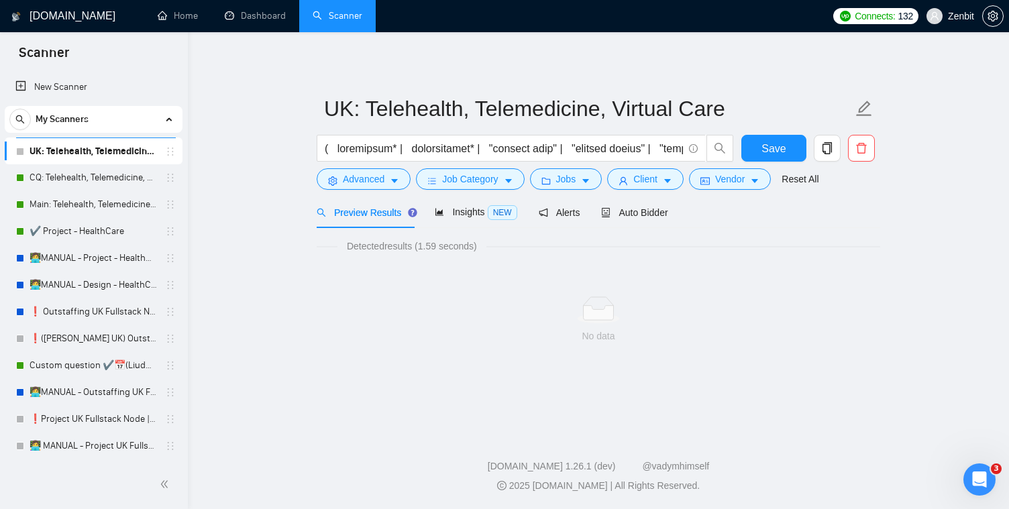
scroll to position [44, 0]
click at [655, 174] on span "Client" at bounding box center [645, 179] width 24 height 15
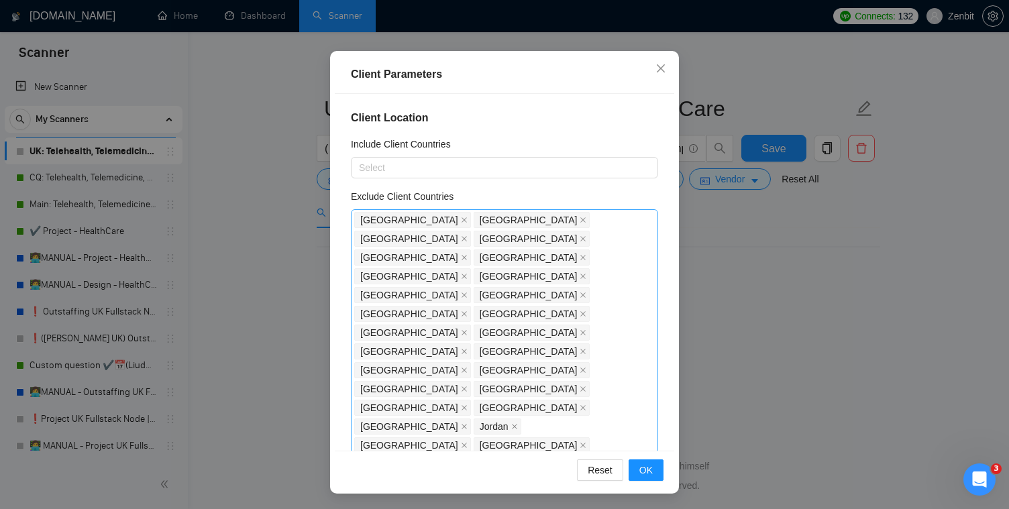
scroll to position [0, 0]
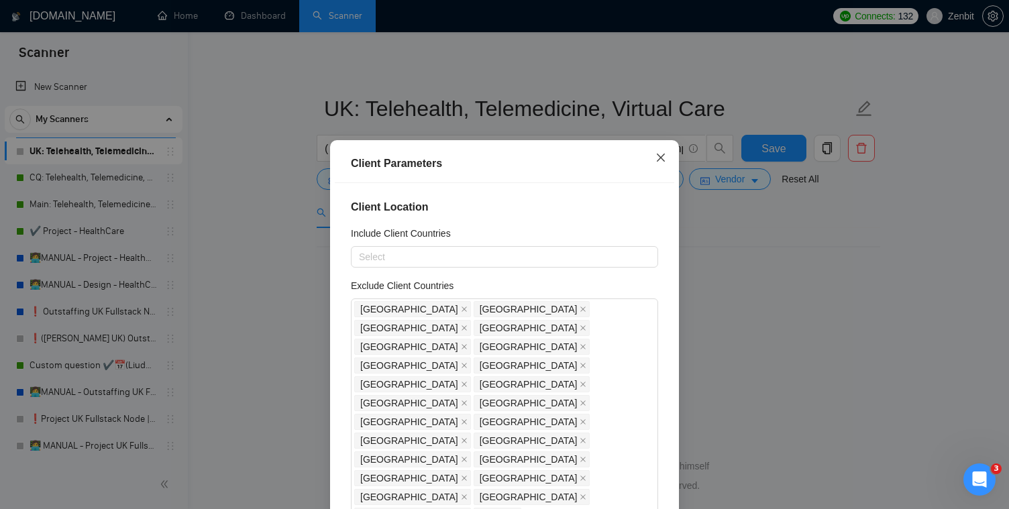
click at [662, 159] on icon "close" at bounding box center [660, 157] width 11 height 11
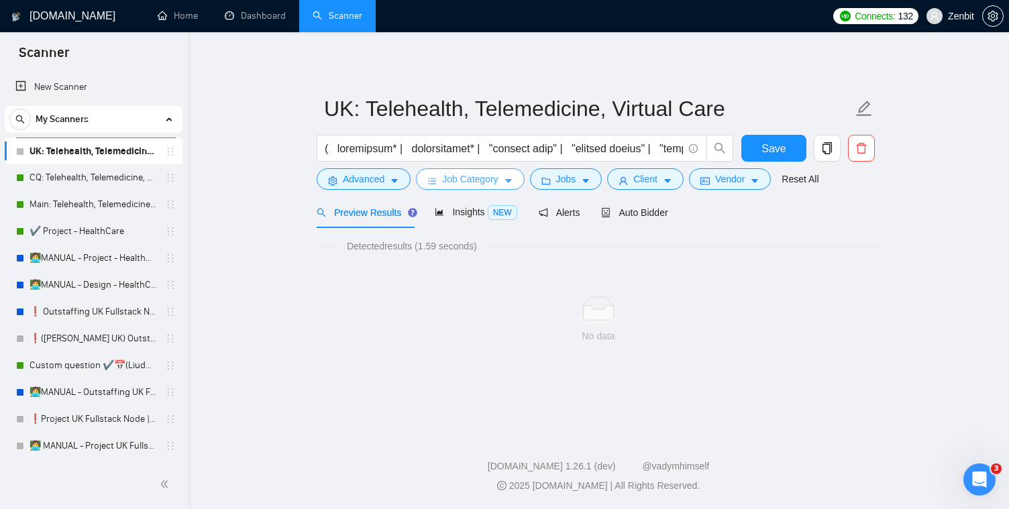
click at [508, 180] on icon "caret-down" at bounding box center [508, 180] width 9 height 9
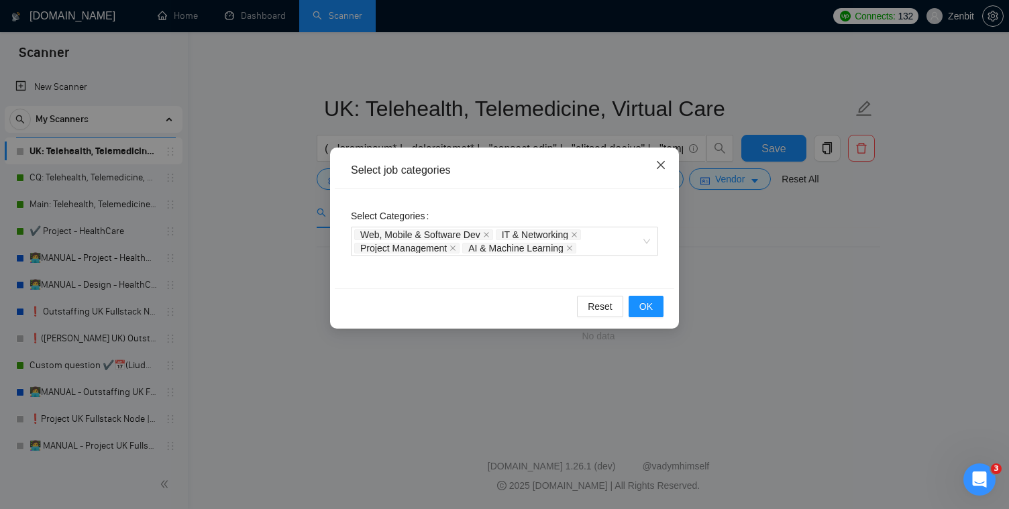
click at [661, 162] on icon "close" at bounding box center [660, 165] width 11 height 11
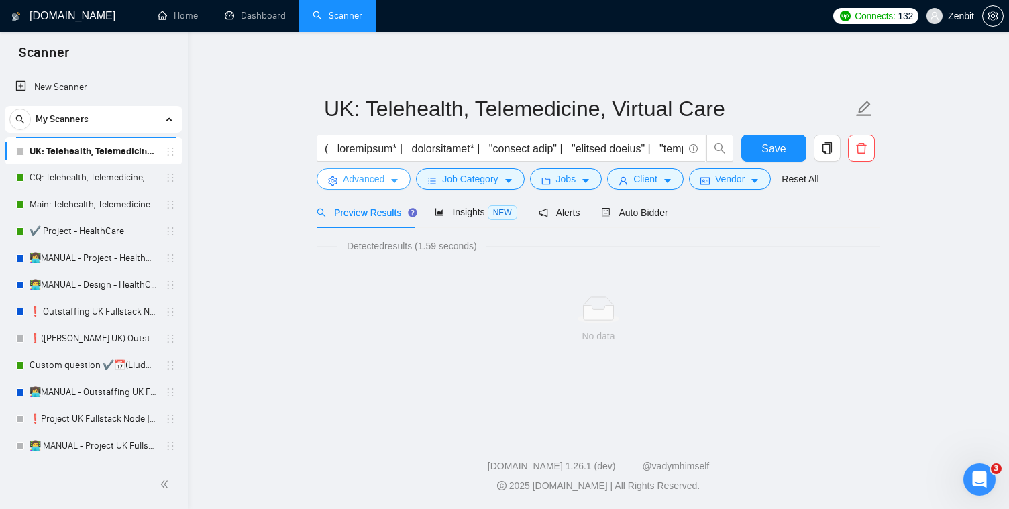
click at [347, 185] on span "Advanced" at bounding box center [364, 179] width 42 height 15
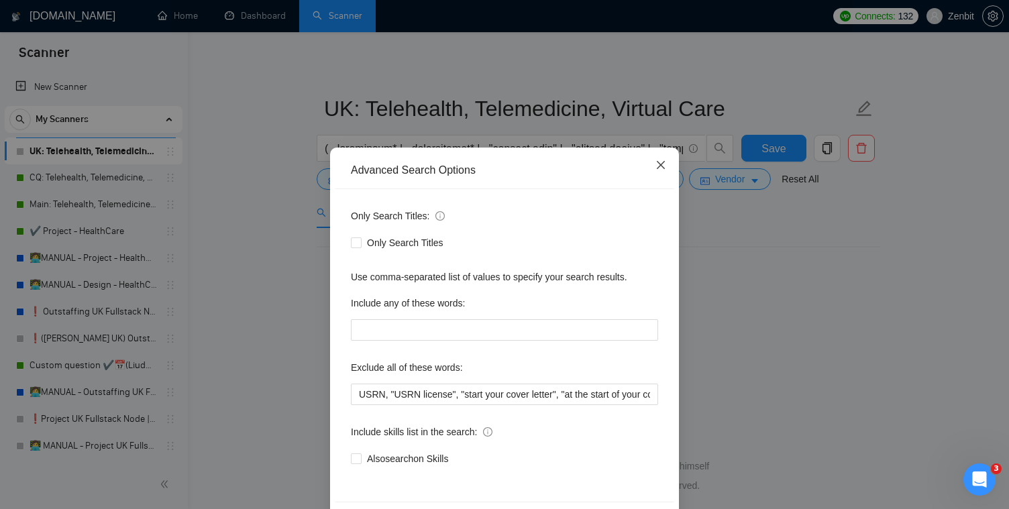
click at [659, 164] on icon "close" at bounding box center [660, 165] width 11 height 11
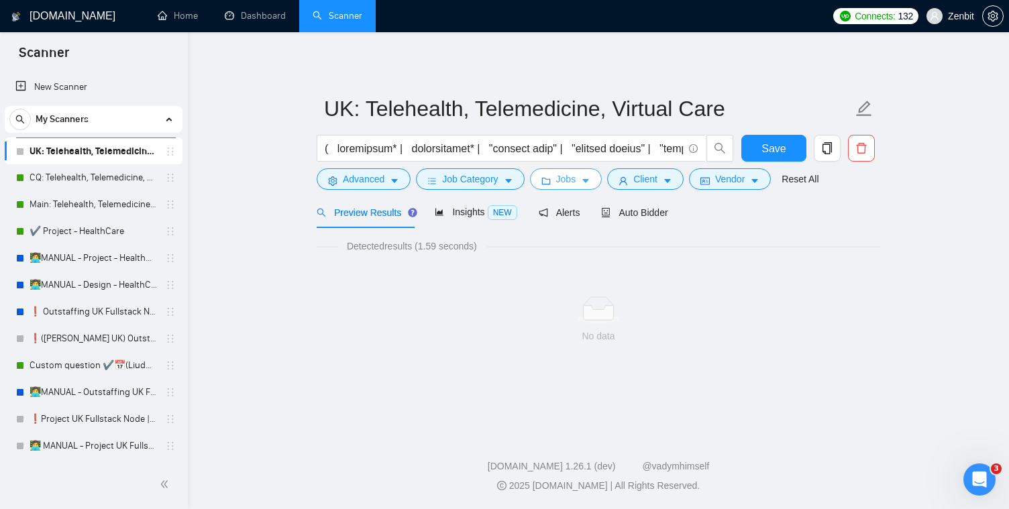
click at [576, 178] on span "Jobs" at bounding box center [566, 179] width 20 height 15
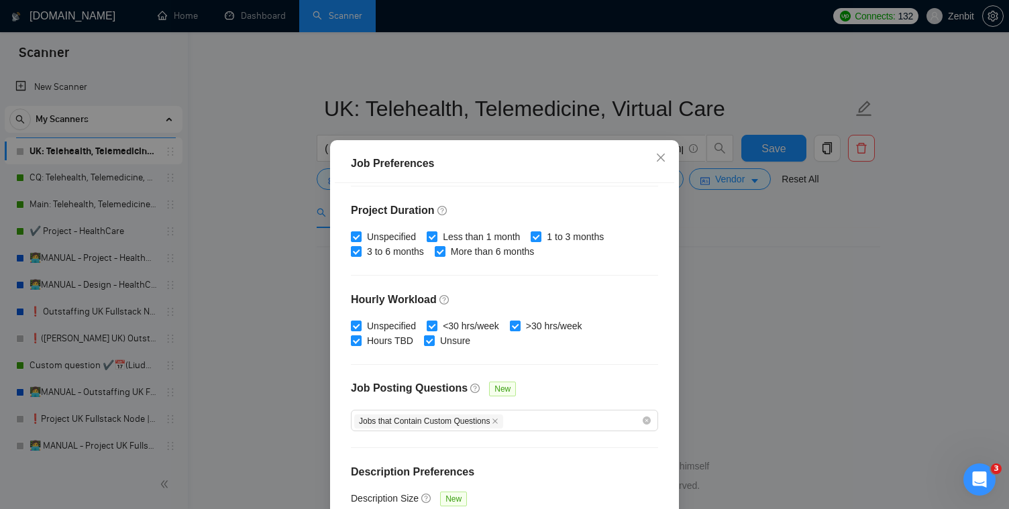
scroll to position [400, 0]
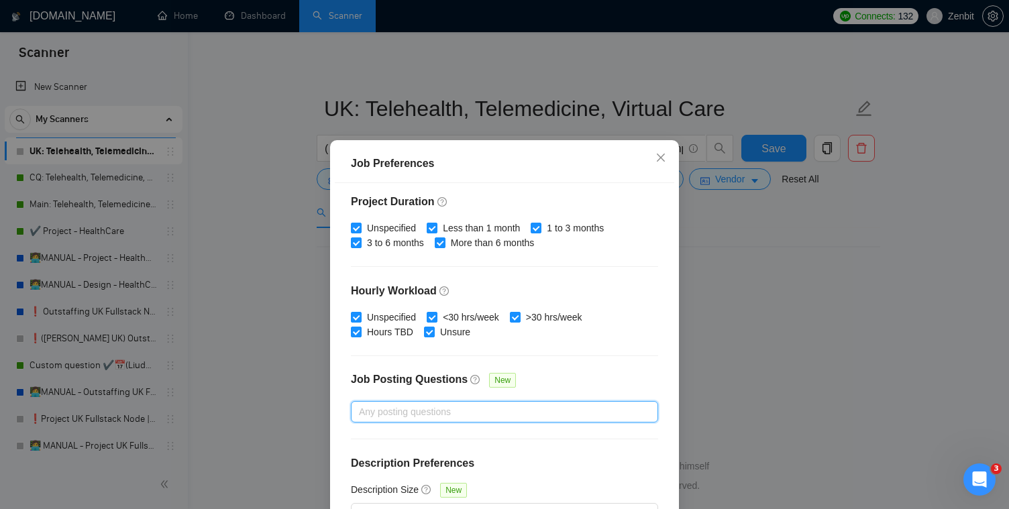
click at [574, 404] on div at bounding box center [497, 412] width 287 height 16
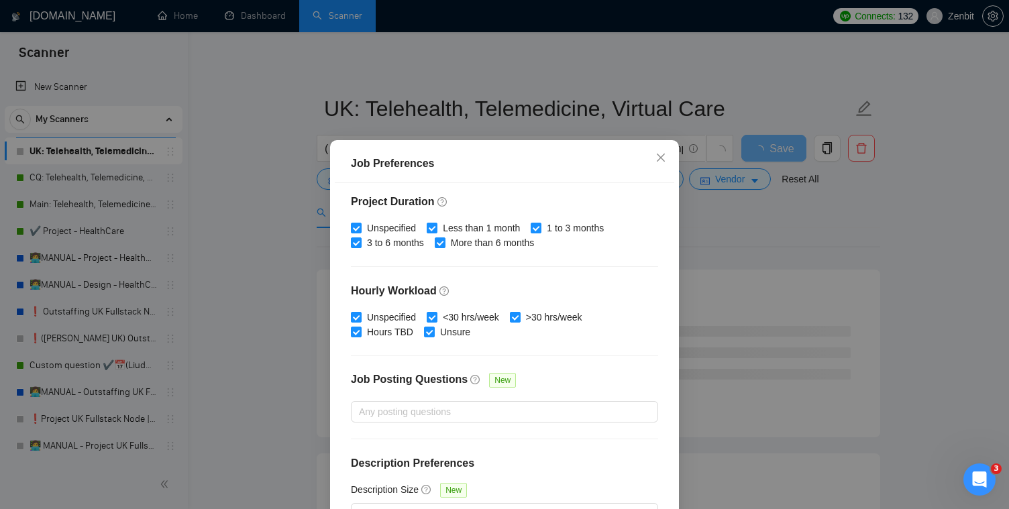
click at [588, 387] on div "Job Posting Questions New" at bounding box center [504, 386] width 307 height 29
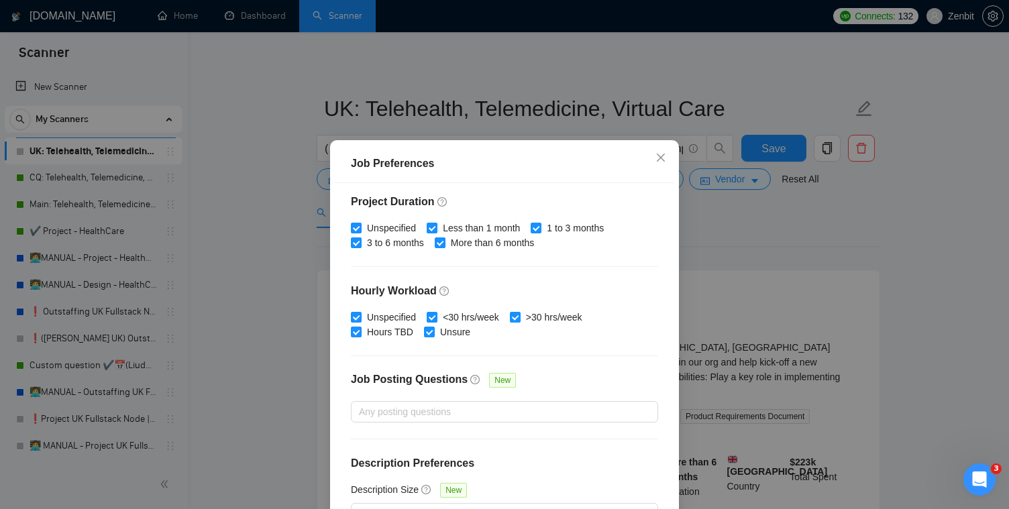
scroll to position [89, 0]
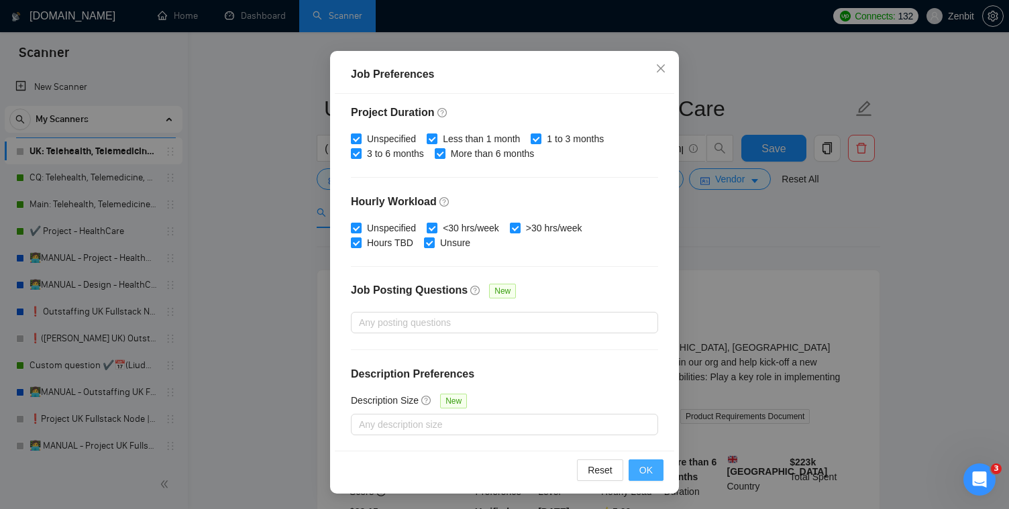
click at [642, 472] on span "OK" at bounding box center [645, 470] width 13 height 15
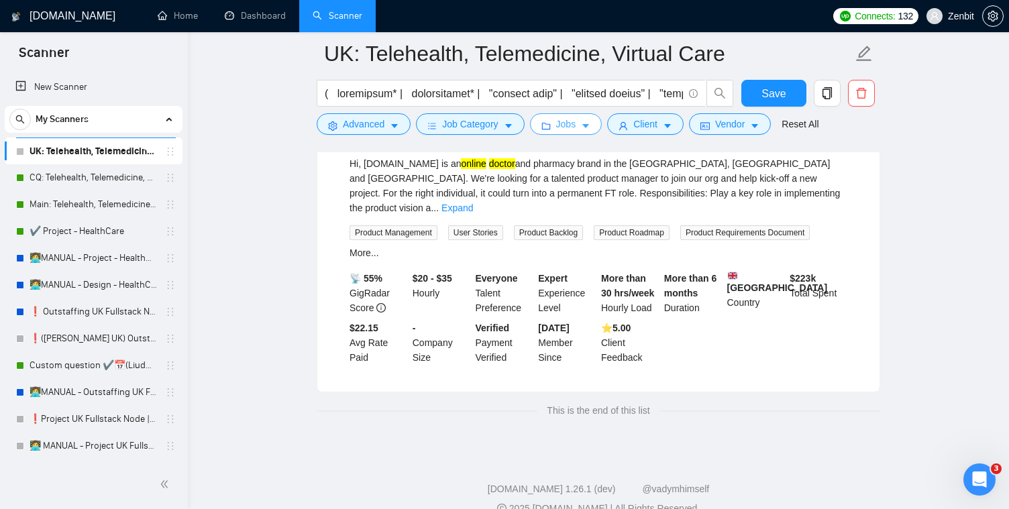
scroll to position [0, 0]
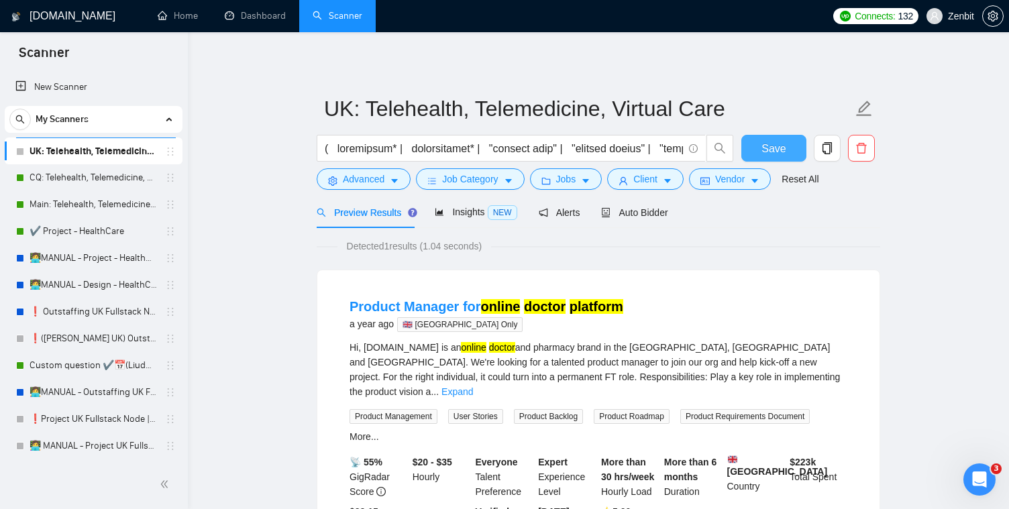
click at [776, 147] on span "Save" at bounding box center [773, 148] width 24 height 17
click at [640, 214] on span "Auto Bidder" at bounding box center [634, 212] width 66 height 11
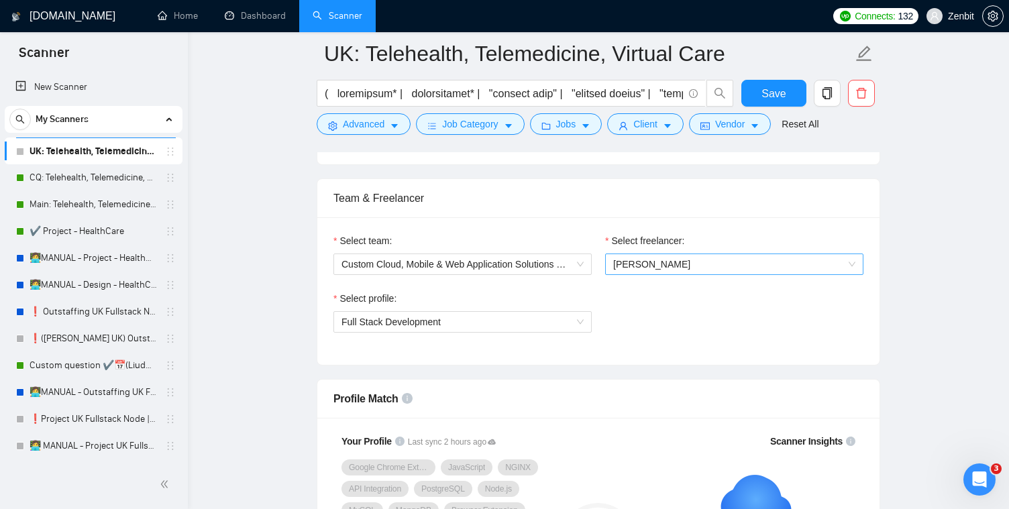
scroll to position [655, 0]
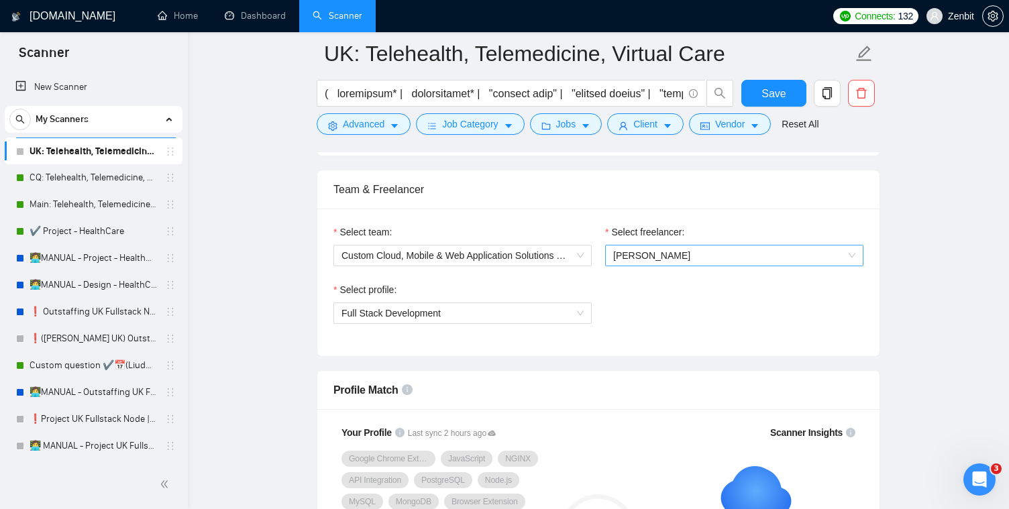
click at [659, 253] on span "[PERSON_NAME]" at bounding box center [651, 255] width 77 height 11
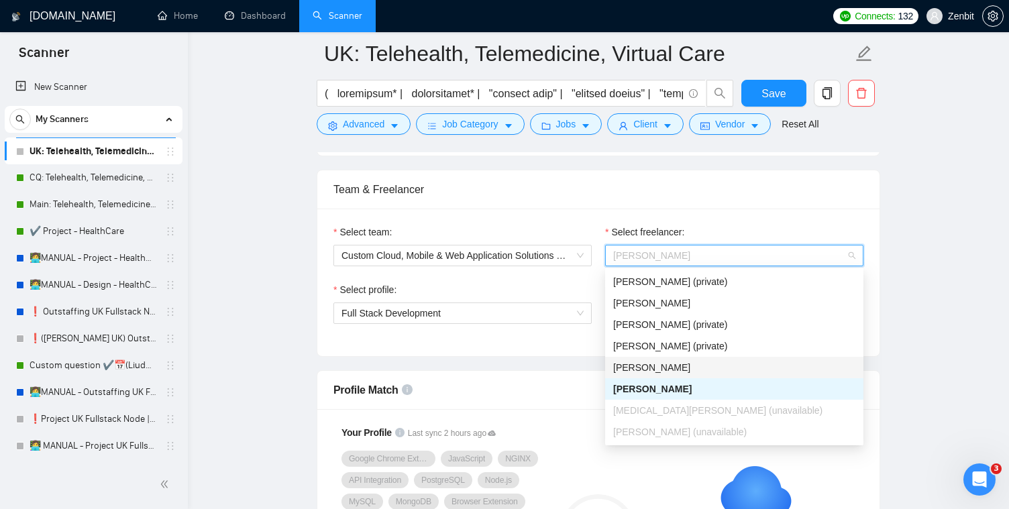
click at [773, 364] on div "[PERSON_NAME]" at bounding box center [734, 367] width 242 height 15
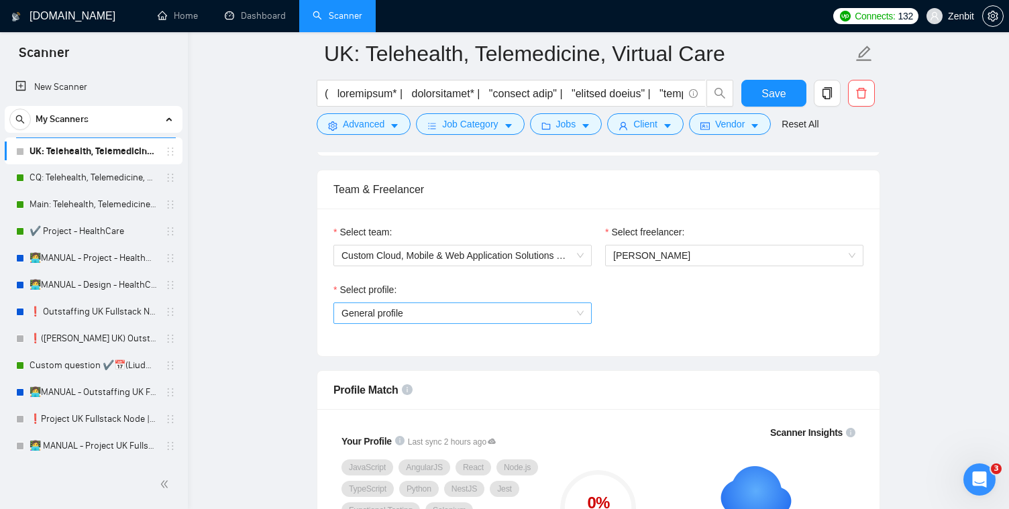
click at [551, 317] on span "General profile" at bounding box center [462, 313] width 242 height 20
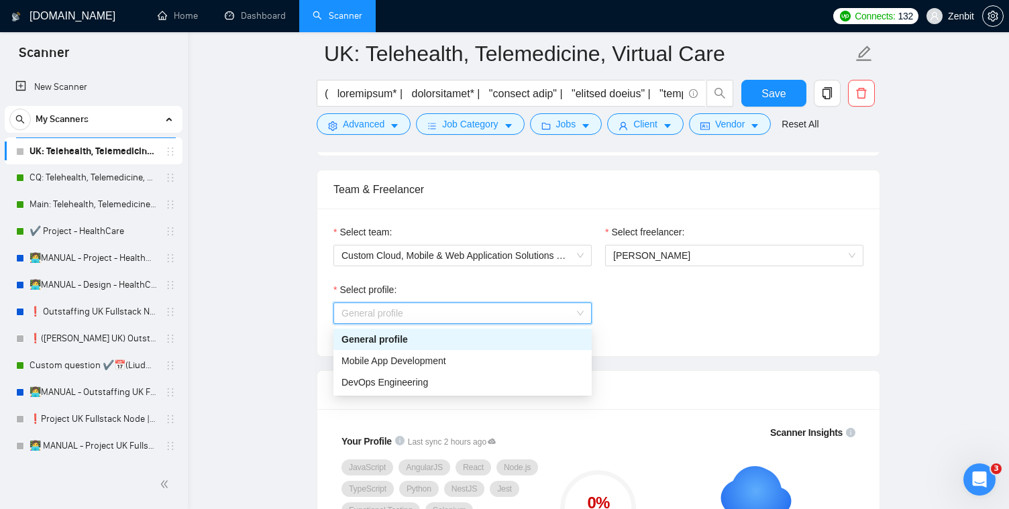
click at [684, 339] on div "Select profile: General profile" at bounding box center [598, 311] width 543 height 58
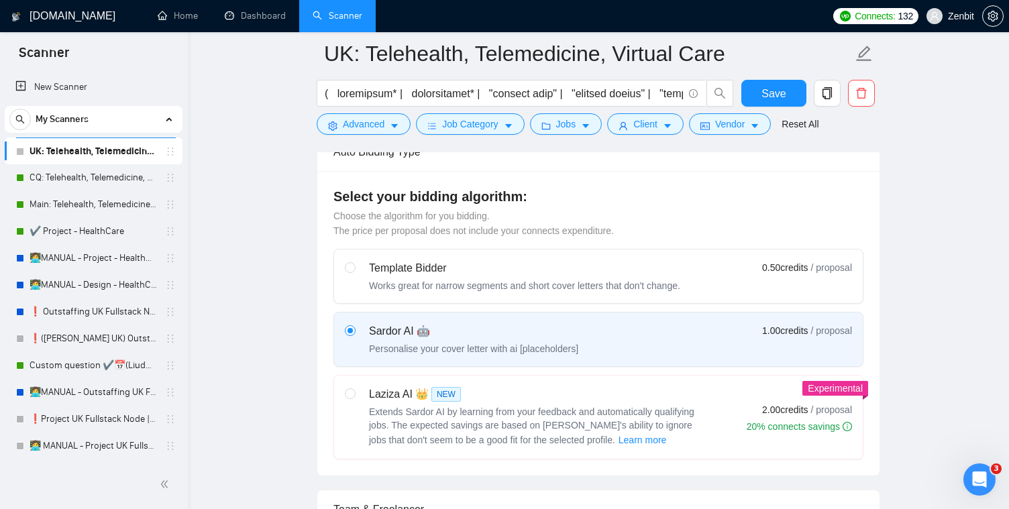
scroll to position [0, 0]
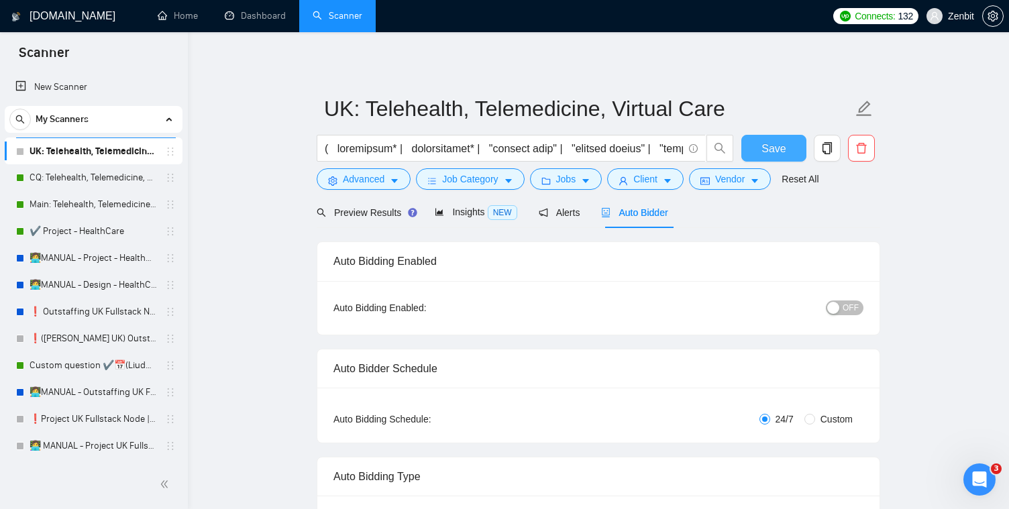
click at [757, 145] on button "Save" at bounding box center [773, 148] width 65 height 27
click at [369, 215] on span "Preview Results" at bounding box center [365, 212] width 97 height 11
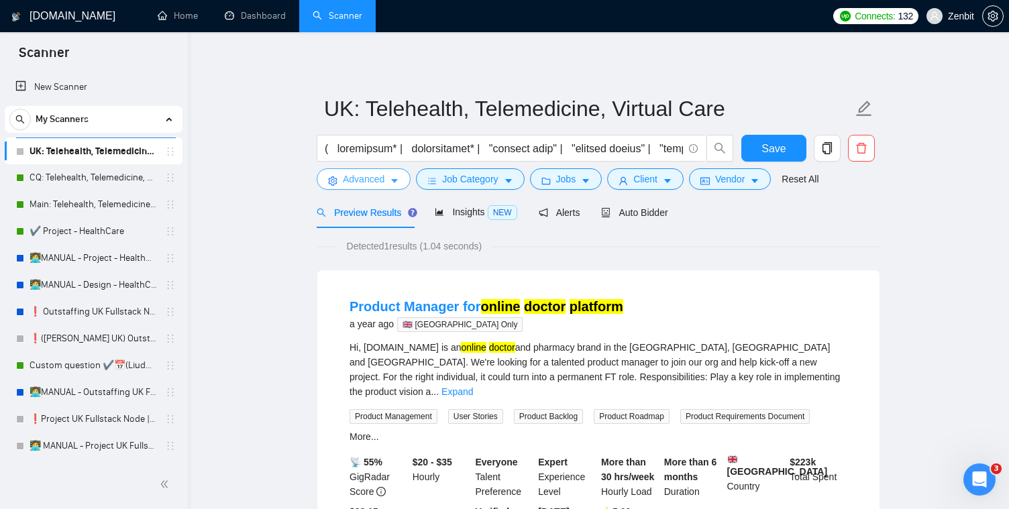
click at [393, 177] on icon "caret-down" at bounding box center [394, 180] width 9 height 9
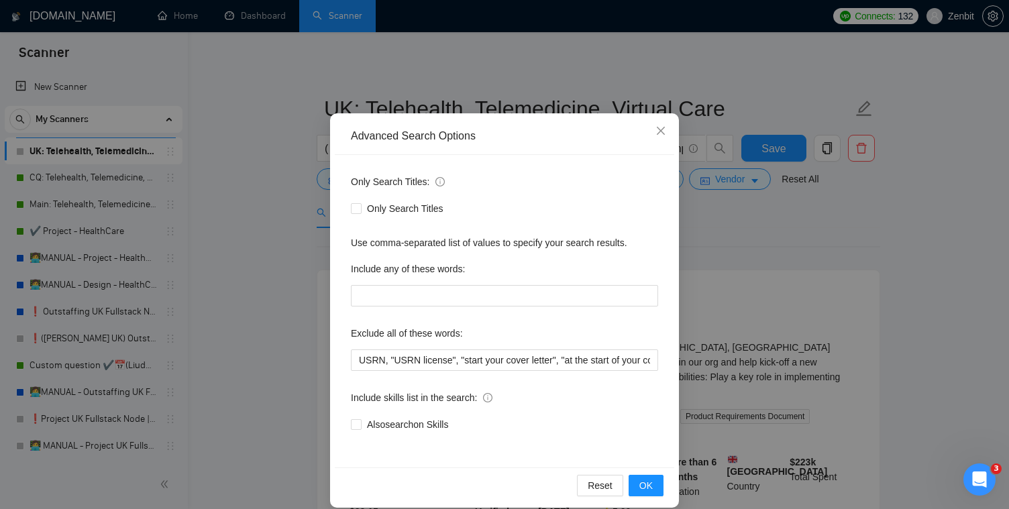
scroll to position [49, 0]
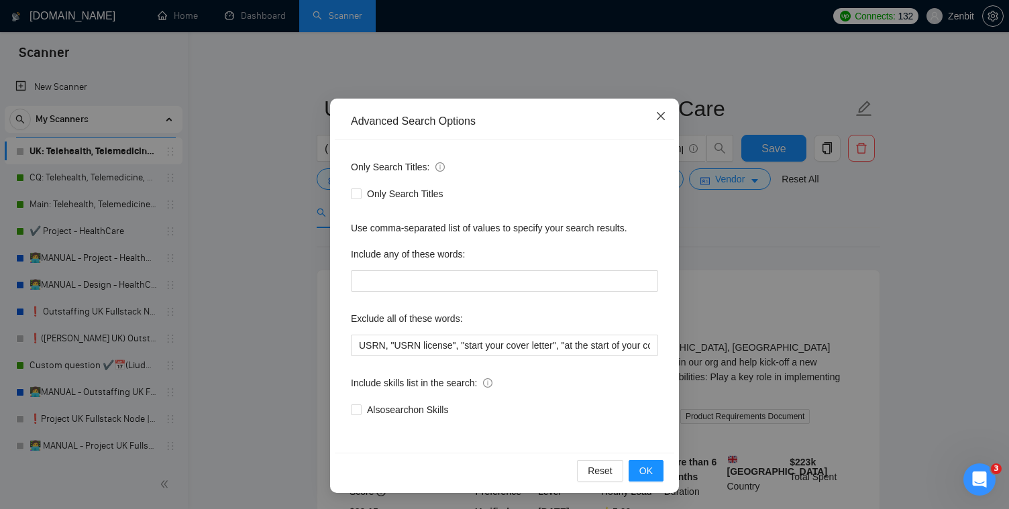
click at [657, 114] on icon "close" at bounding box center [661, 116] width 8 height 8
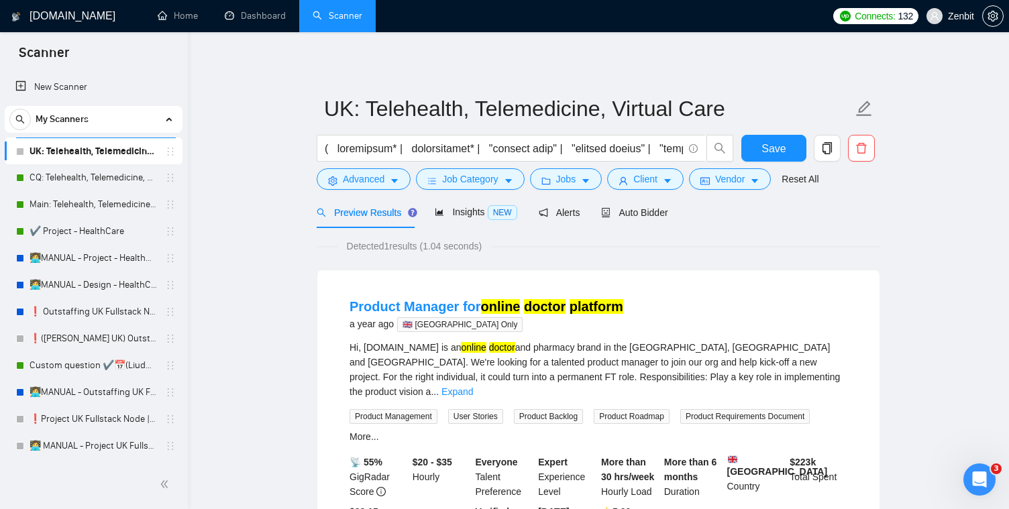
scroll to position [0, 0]
click at [508, 174] on button "Job Category" at bounding box center [470, 178] width 108 height 21
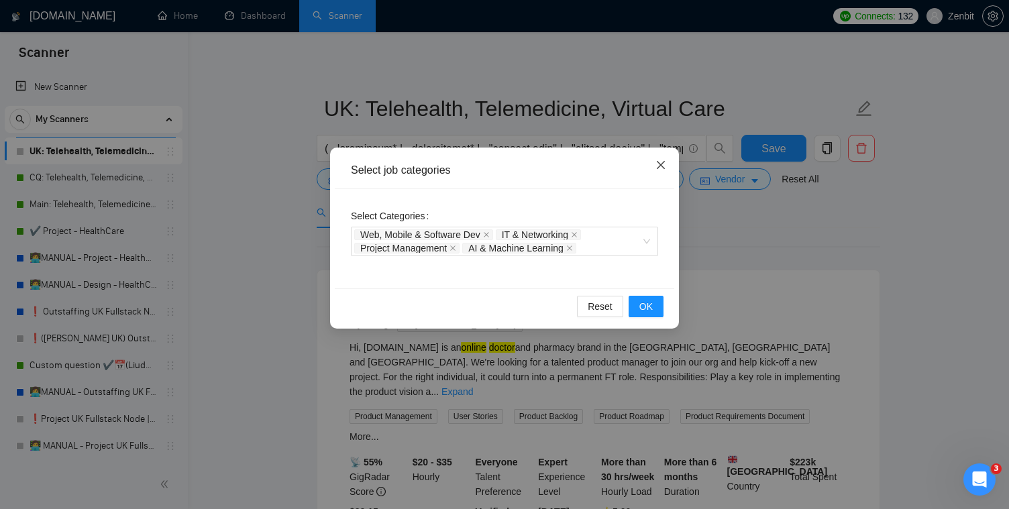
click at [658, 164] on icon "close" at bounding box center [661, 165] width 8 height 8
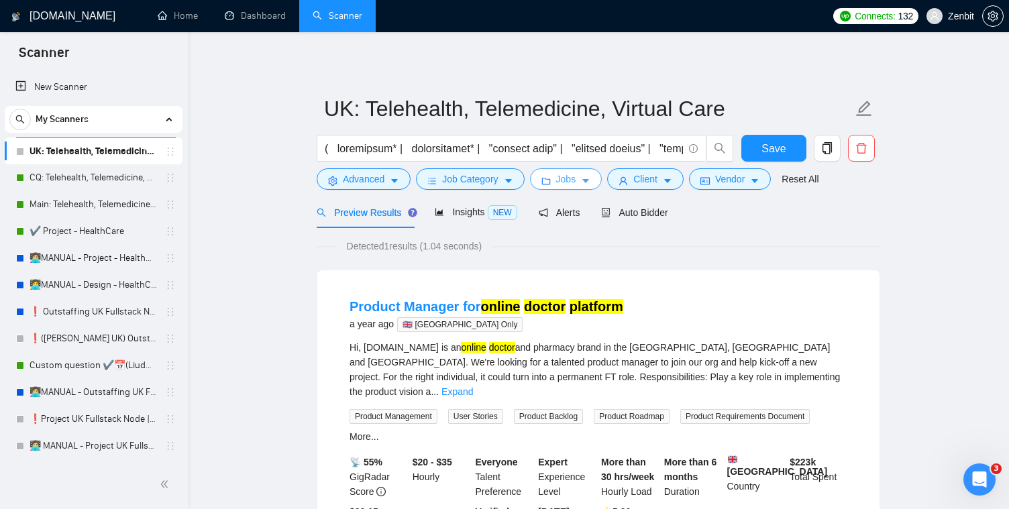
click at [556, 182] on button "Jobs" at bounding box center [566, 178] width 72 height 21
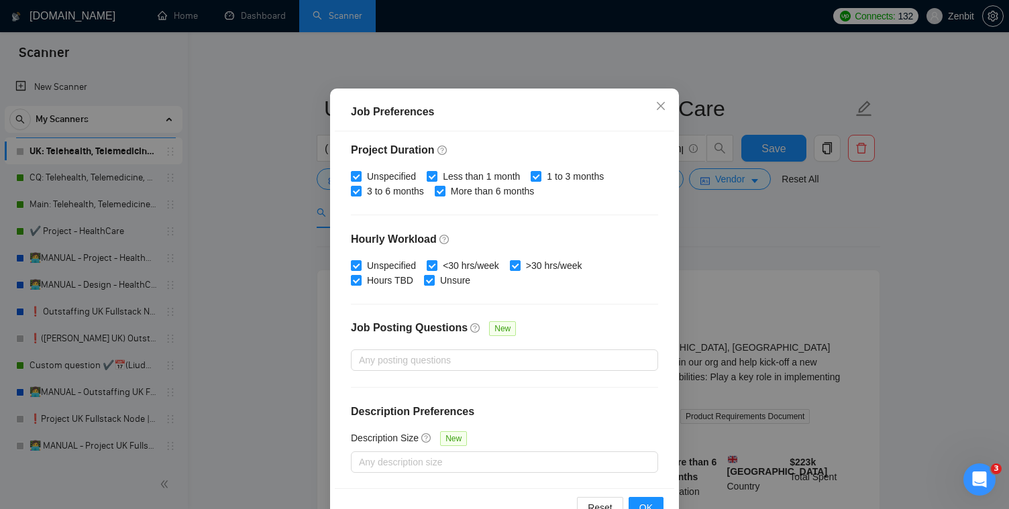
scroll to position [89, 0]
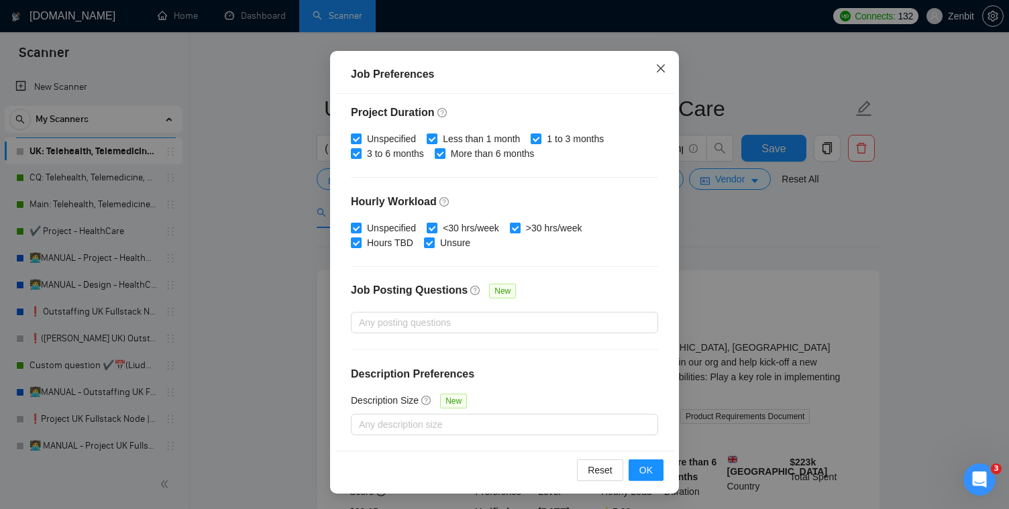
click at [659, 71] on icon "close" at bounding box center [660, 68] width 11 height 11
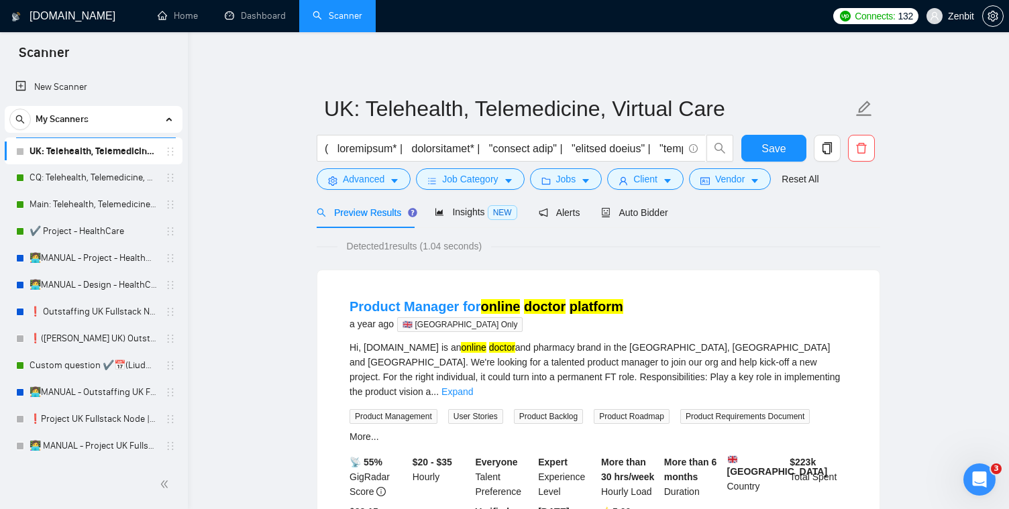
scroll to position [30, 0]
click at [647, 179] on span "Client" at bounding box center [645, 179] width 24 height 15
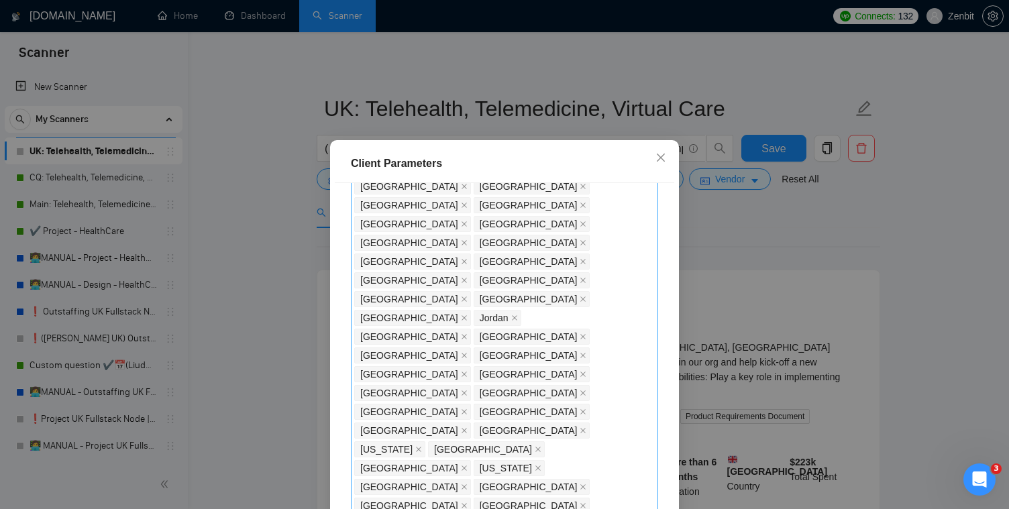
scroll to position [0, 0]
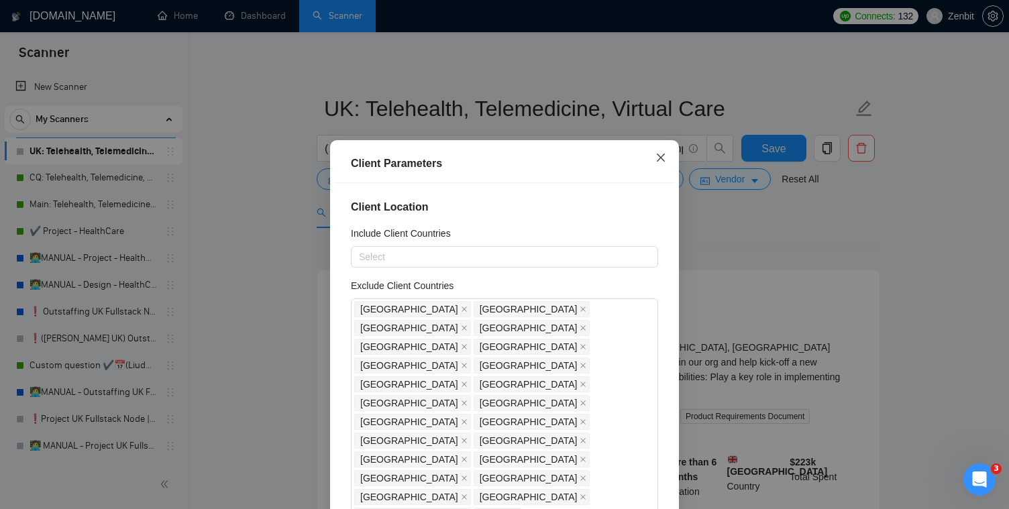
click at [662, 156] on icon "close" at bounding box center [661, 158] width 8 height 8
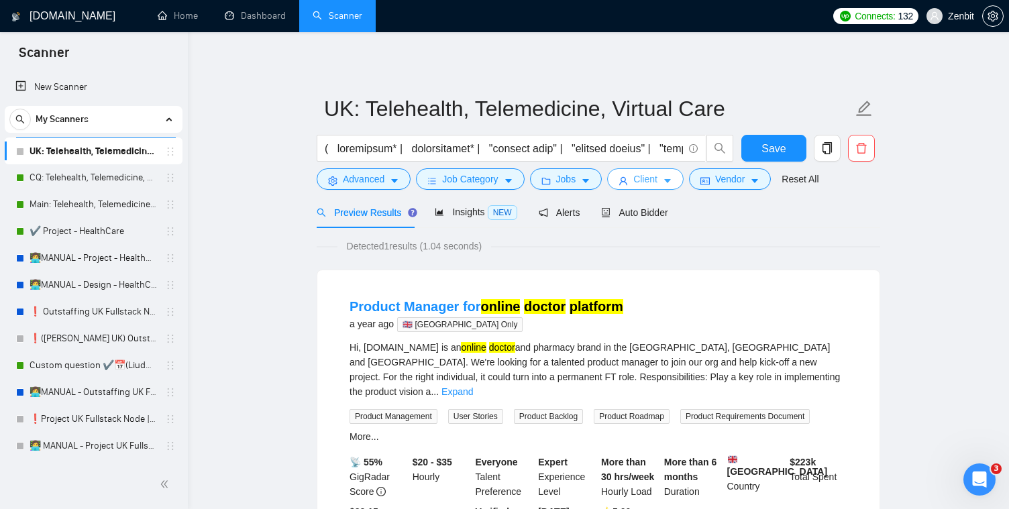
click at [670, 174] on button "Client" at bounding box center [645, 178] width 76 height 21
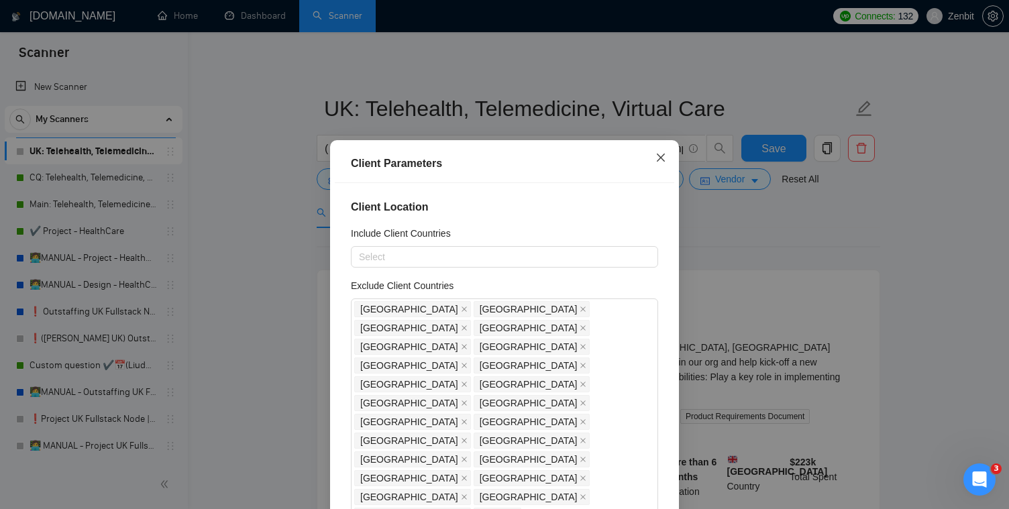
click at [657, 162] on icon "close" at bounding box center [661, 158] width 8 height 8
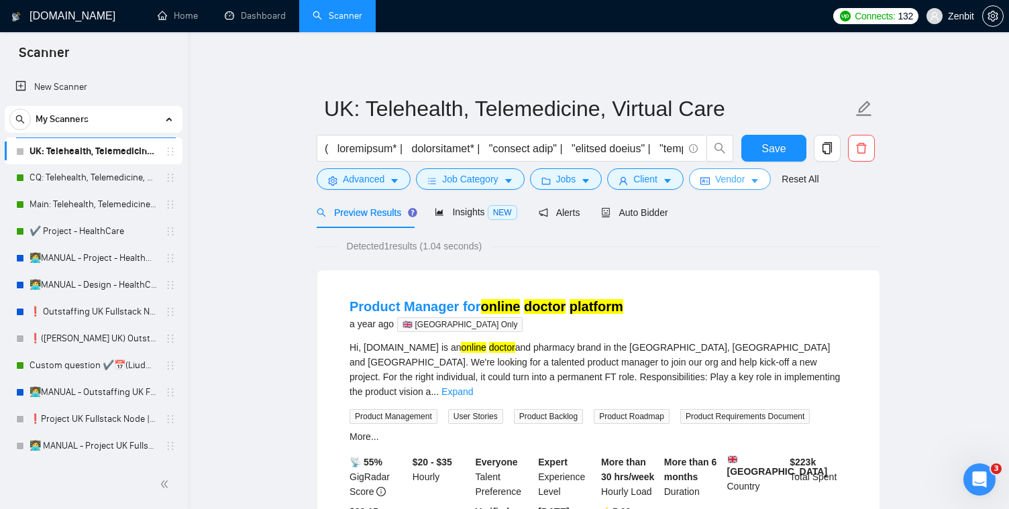
click at [744, 176] on span "Vendor" at bounding box center [730, 179] width 30 height 15
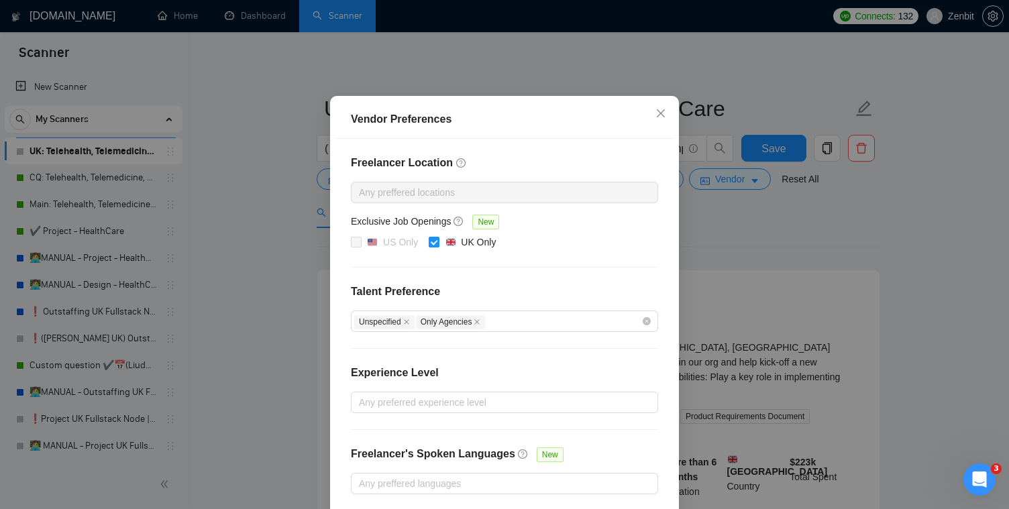
scroll to position [103, 0]
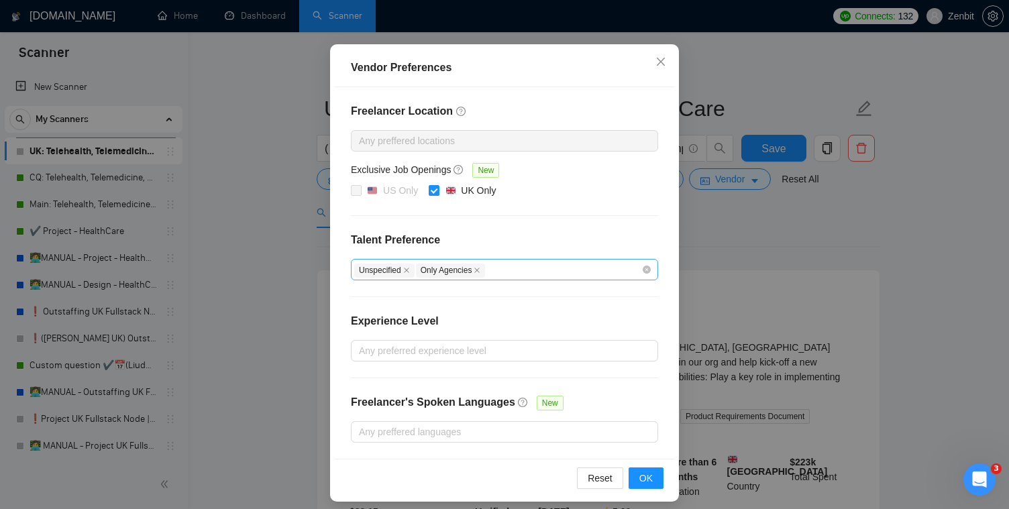
click at [551, 268] on div "Unspecified Only Agencies" at bounding box center [497, 270] width 287 height 16
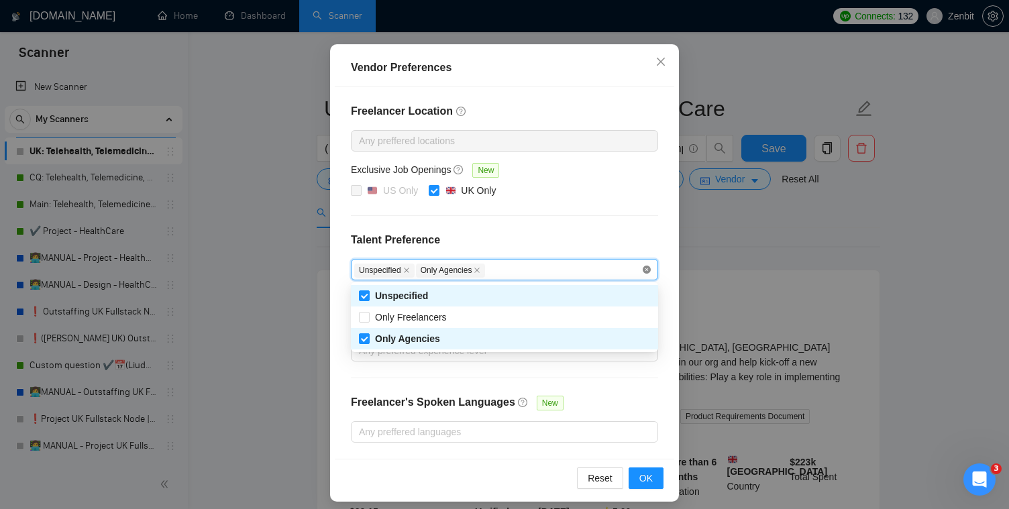
checkbox input "false"
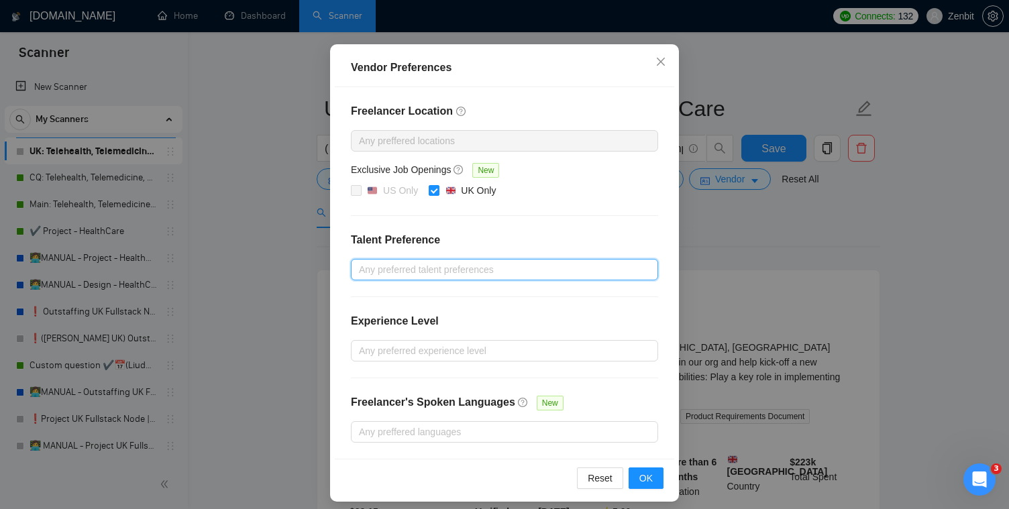
click at [592, 239] on h4 "Talent Preference" at bounding box center [504, 240] width 307 height 16
click at [651, 476] on span "OK" at bounding box center [645, 478] width 13 height 15
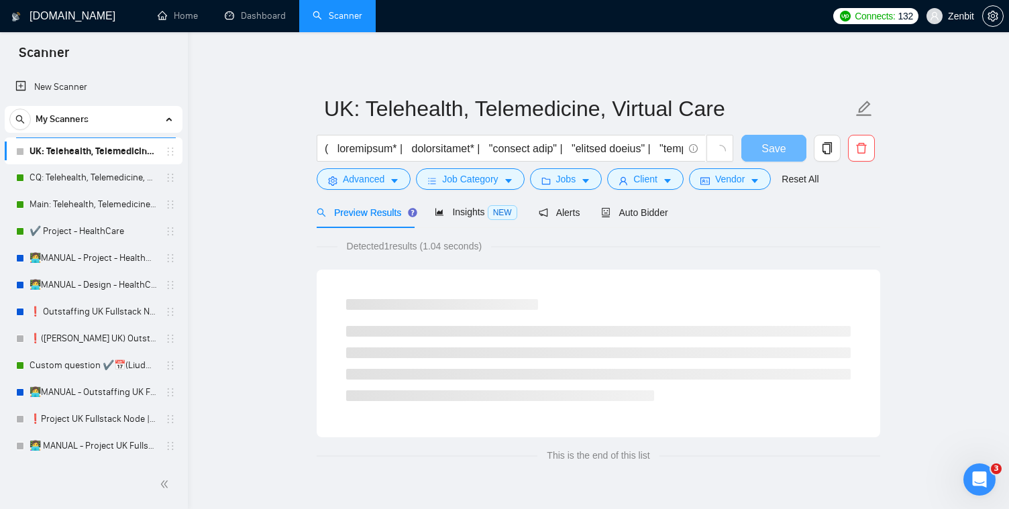
scroll to position [44, 0]
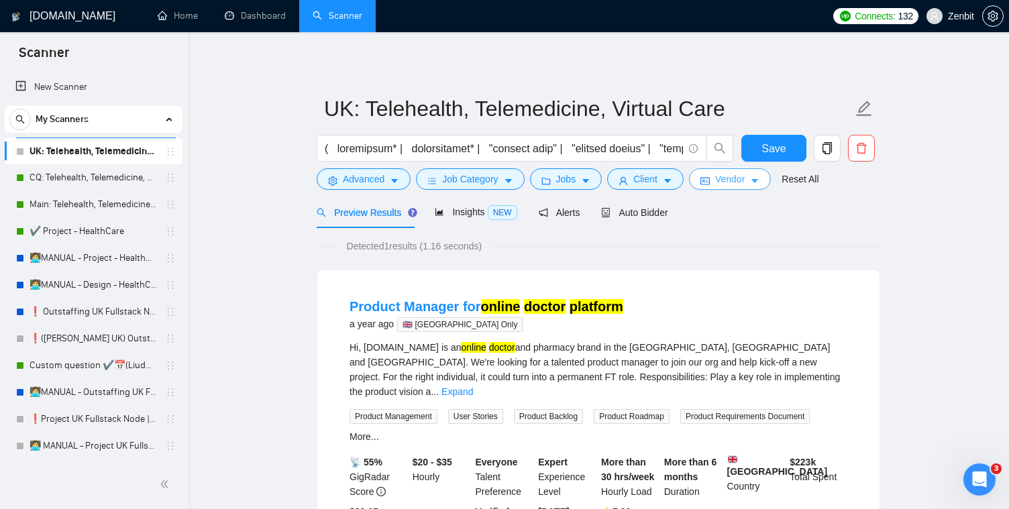
click at [744, 177] on span "Vendor" at bounding box center [730, 179] width 30 height 15
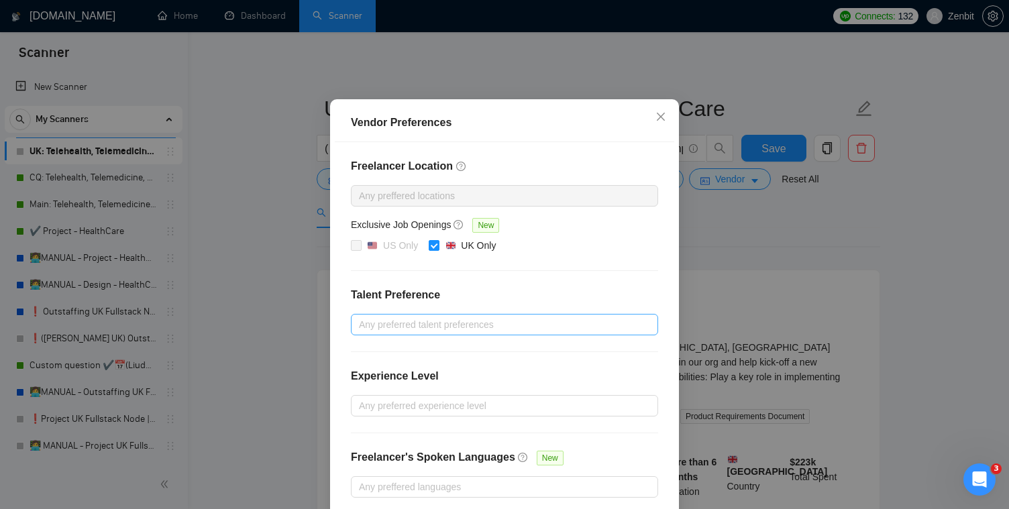
scroll to position [111, 0]
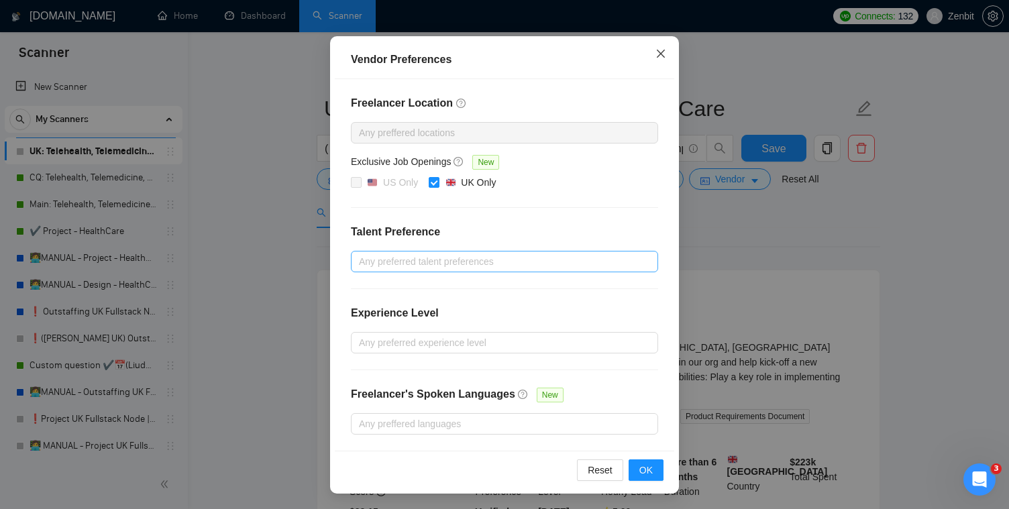
click at [662, 57] on icon "close" at bounding box center [660, 53] width 11 height 11
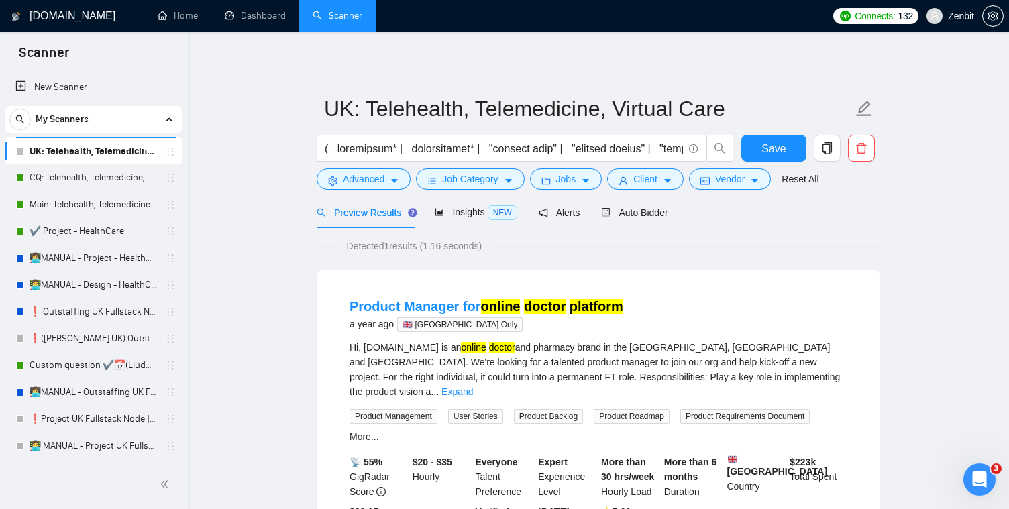
click at [266, 187] on main "[GEOGRAPHIC_DATA]: Telehealth, Telemedicine, Virtual Care Save Advanced Job Cat…" at bounding box center [598, 333] width 778 height 559
click at [70, 201] on link "Main: Telehealth, Telemedicine, Virtual Care" at bounding box center [93, 204] width 127 height 27
click at [662, 211] on span "Auto Bidder" at bounding box center [634, 212] width 66 height 11
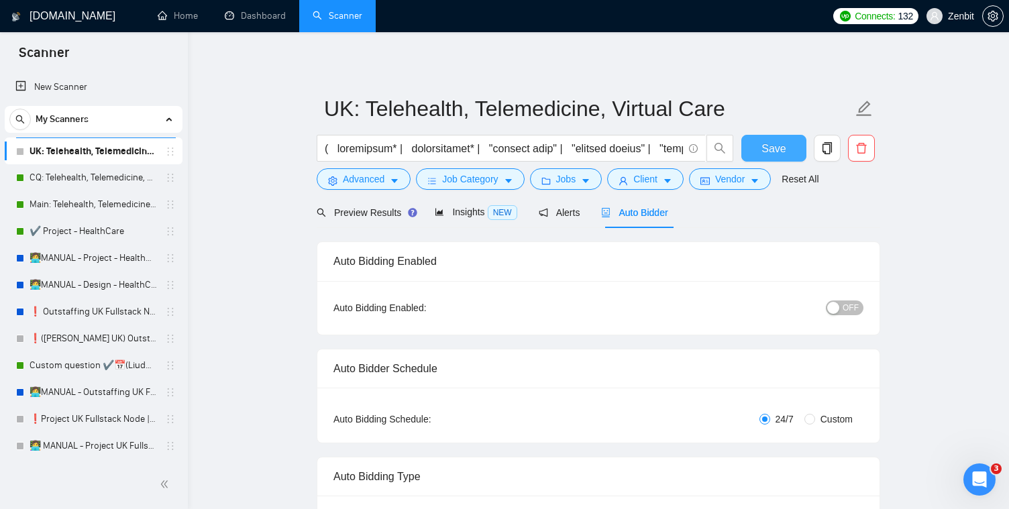
click at [769, 148] on span "Save" at bounding box center [773, 148] width 24 height 17
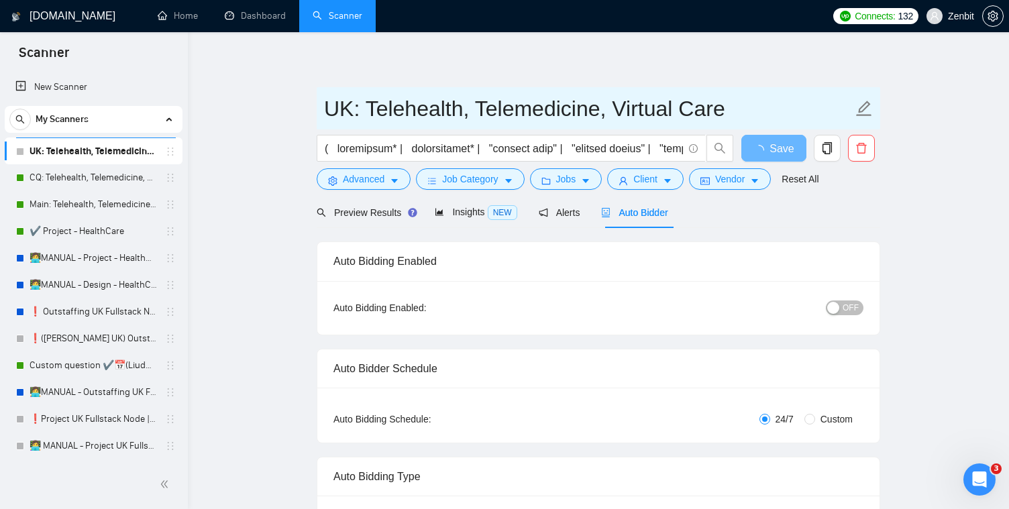
click at [418, 118] on input "UK: Telehealth, Telemedicine, Virtual Care" at bounding box center [588, 109] width 529 height 34
drag, startPoint x: 368, startPoint y: 108, endPoint x: 738, endPoint y: 103, distance: 369.6
click at [738, 103] on input "UK: Telehealth, Telemedicine, Virtual Care" at bounding box center [588, 109] width 529 height 34
type input "UK: T"
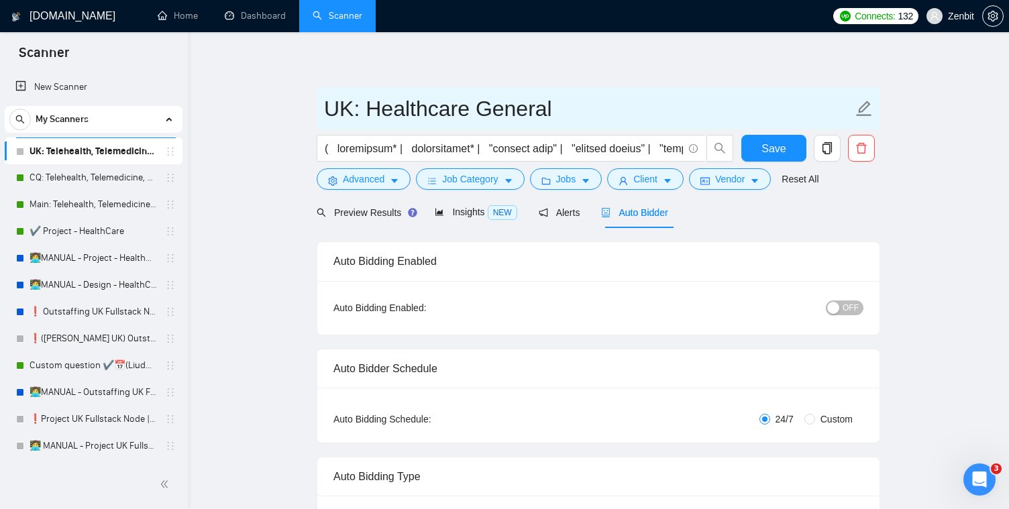
type input "UK: Healthcare General"
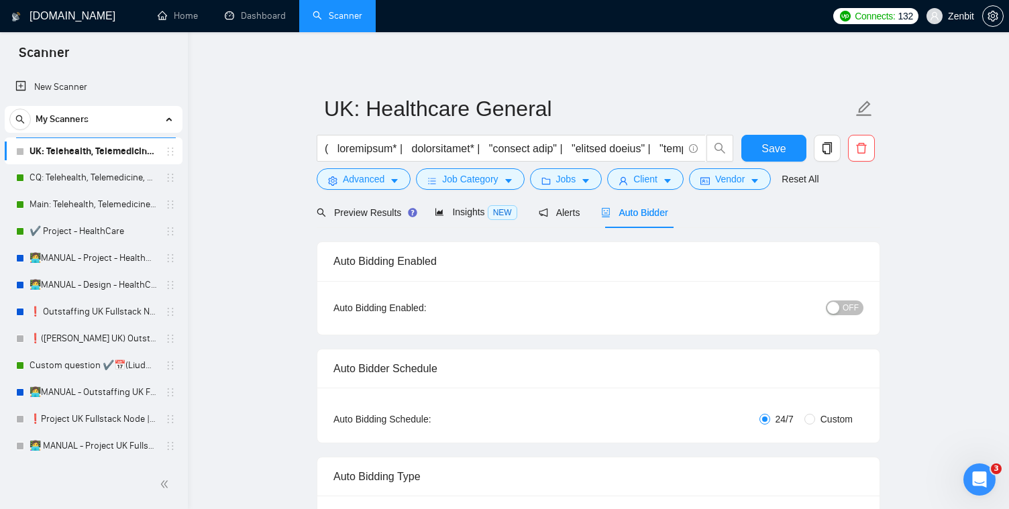
click at [756, 146] on button "Save" at bounding box center [773, 148] width 65 height 27
click at [98, 202] on link "Main: Telehealth, Telemedicine, Virtual Care" at bounding box center [93, 204] width 127 height 27
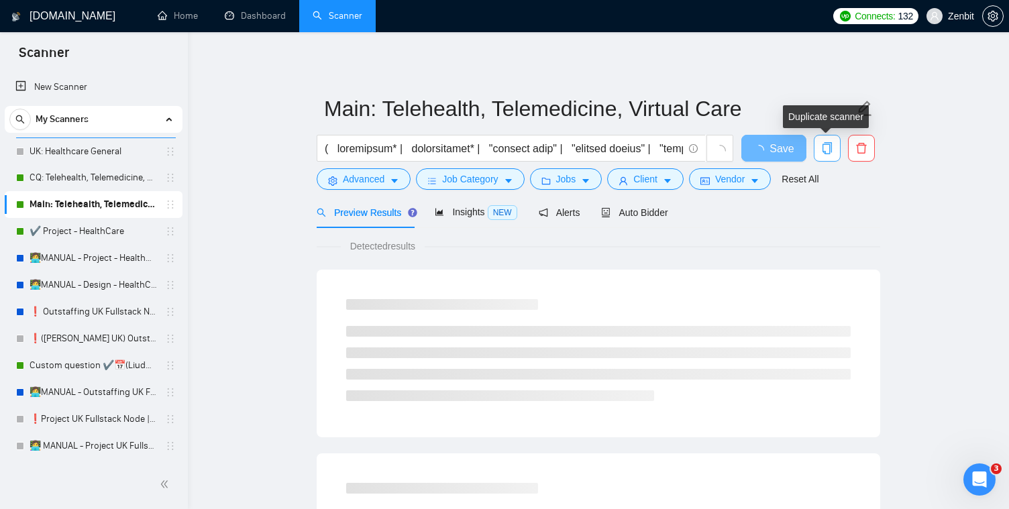
click at [830, 148] on icon "copy" at bounding box center [826, 148] width 9 height 12
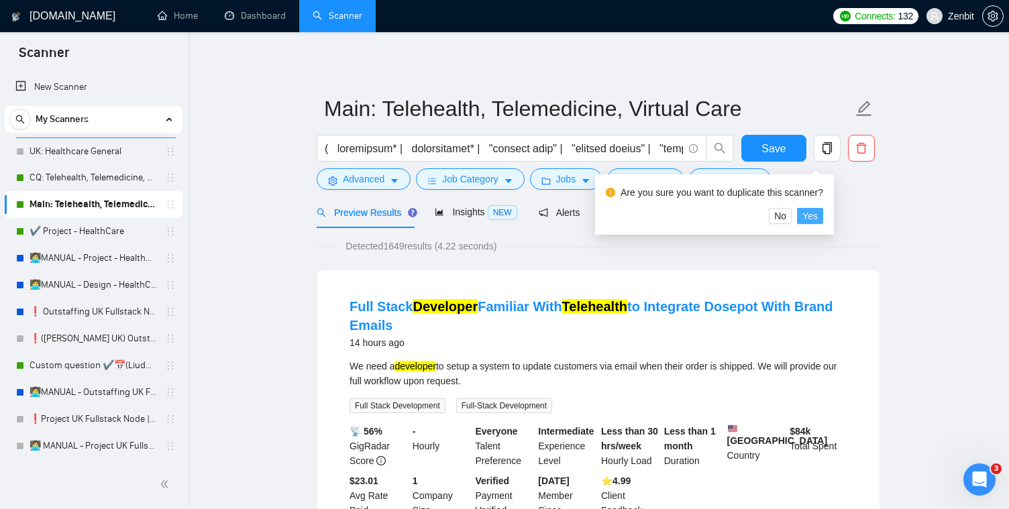
click at [818, 217] on span "Yes" at bounding box center [809, 216] width 15 height 15
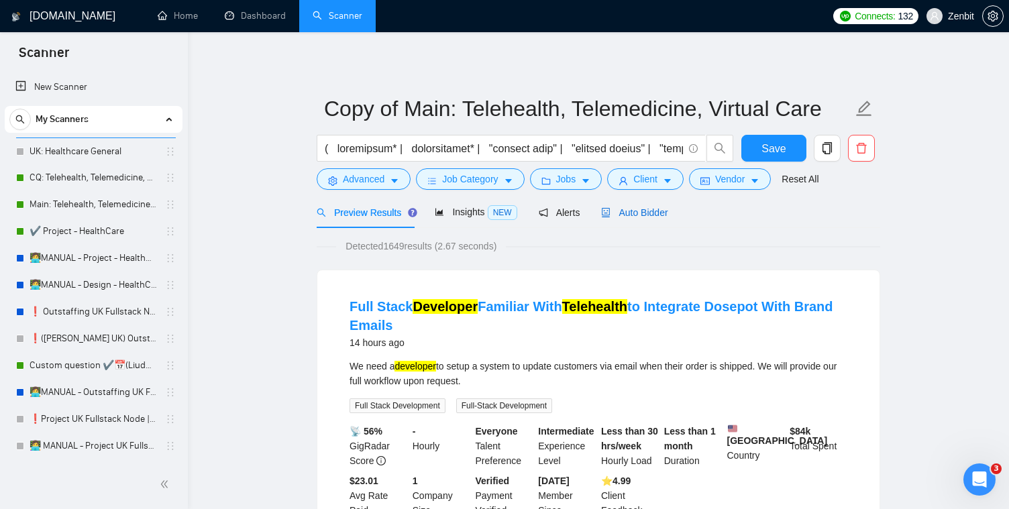
click at [622, 212] on span "Auto Bidder" at bounding box center [634, 212] width 66 height 11
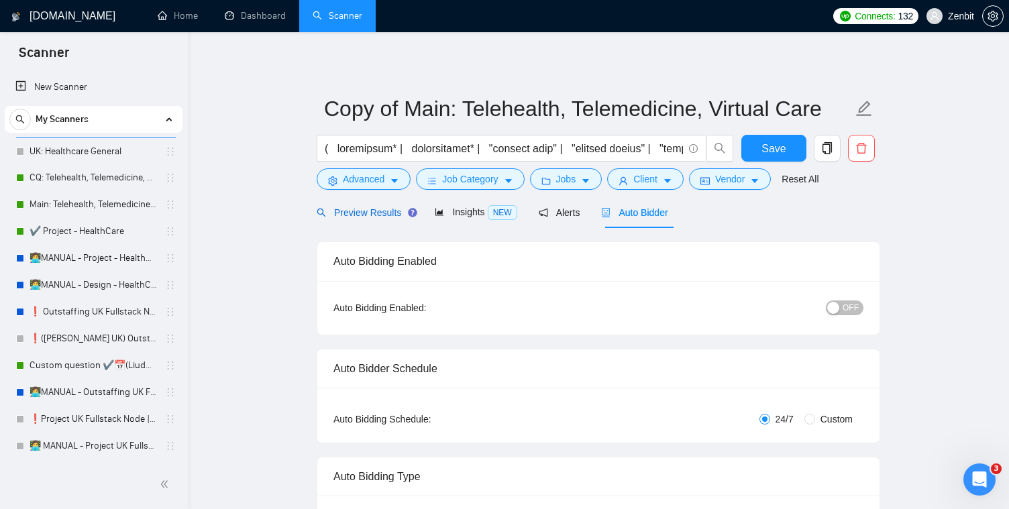
click at [364, 211] on span "Preview Results" at bounding box center [365, 212] width 97 height 11
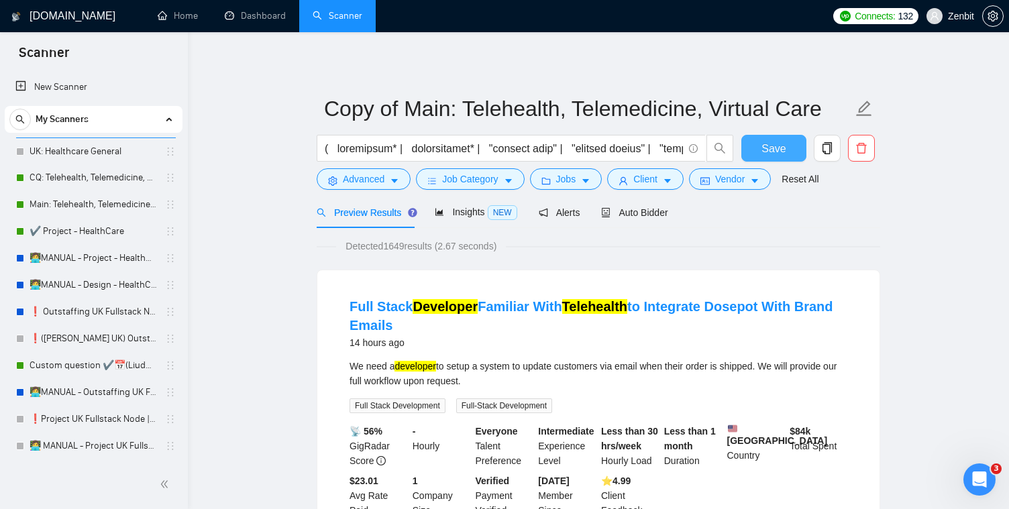
click at [760, 142] on button "Save" at bounding box center [773, 148] width 65 height 27
